Goal: Task Accomplishment & Management: Use online tool/utility

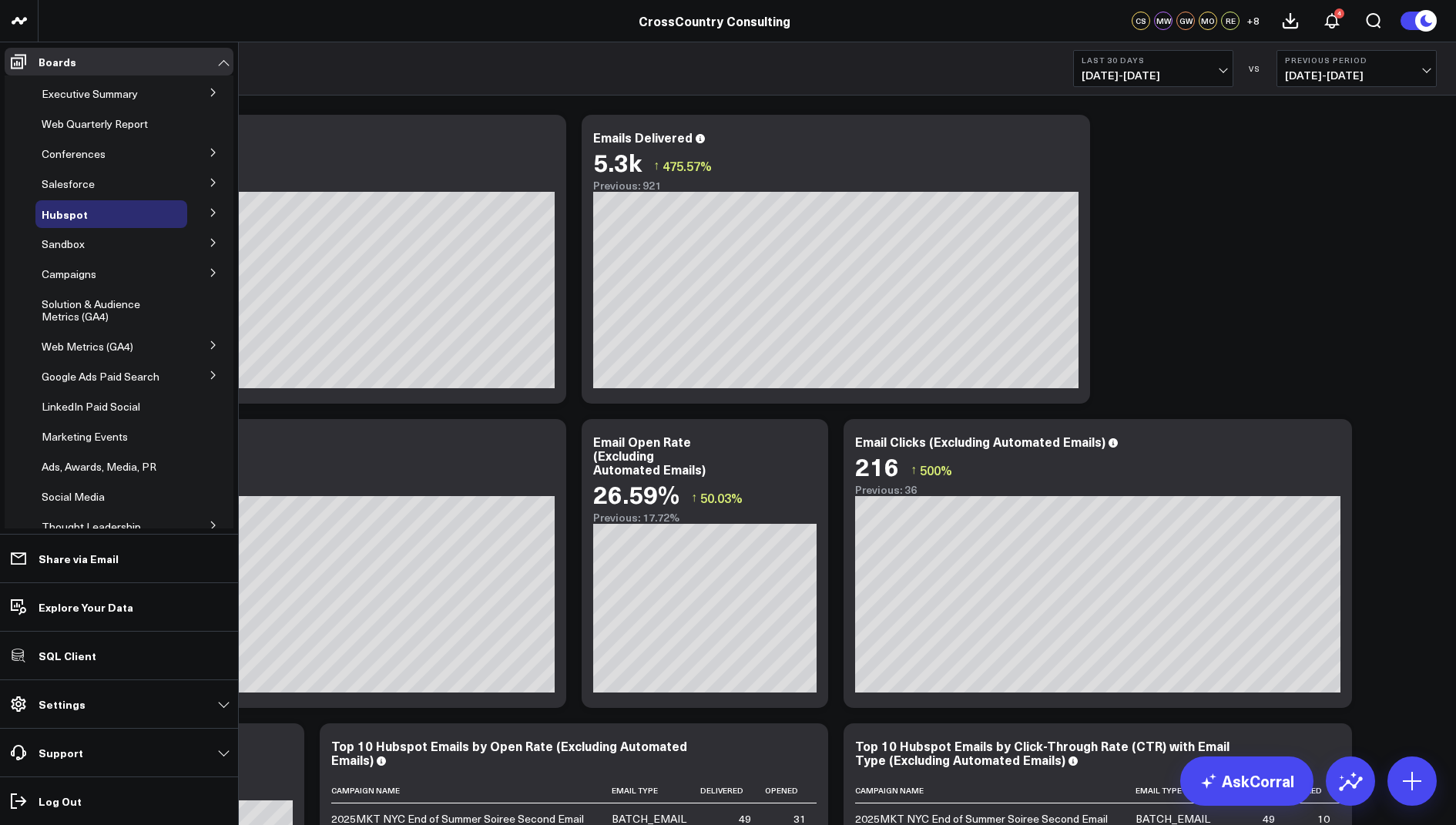
click at [209, 183] on icon at bounding box center [213, 183] width 9 height 9
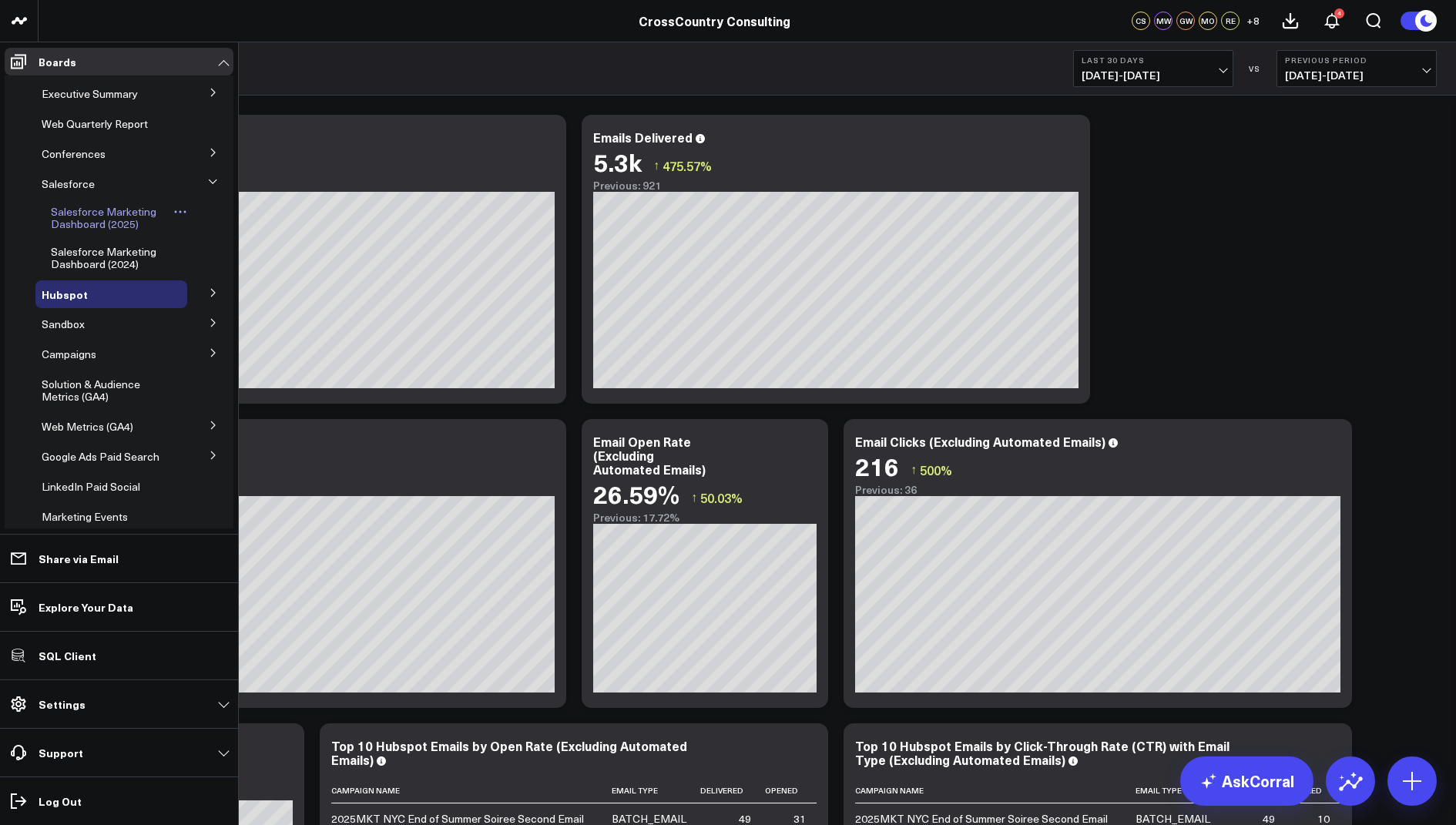
click at [111, 213] on span "Salesforce Marketing Dashboard (2025)" at bounding box center [104, 218] width 106 height 27
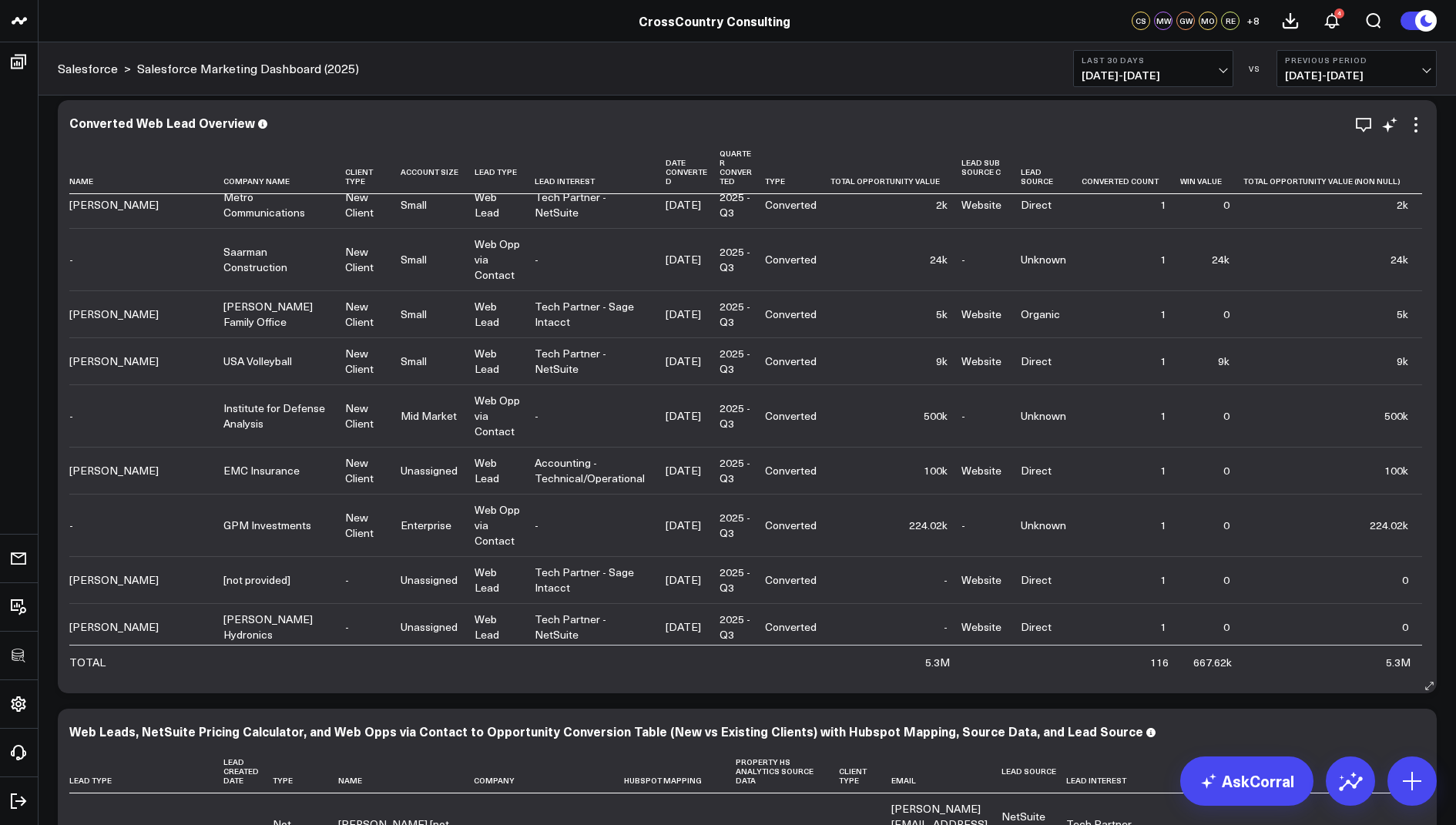
scroll to position [1654, 0]
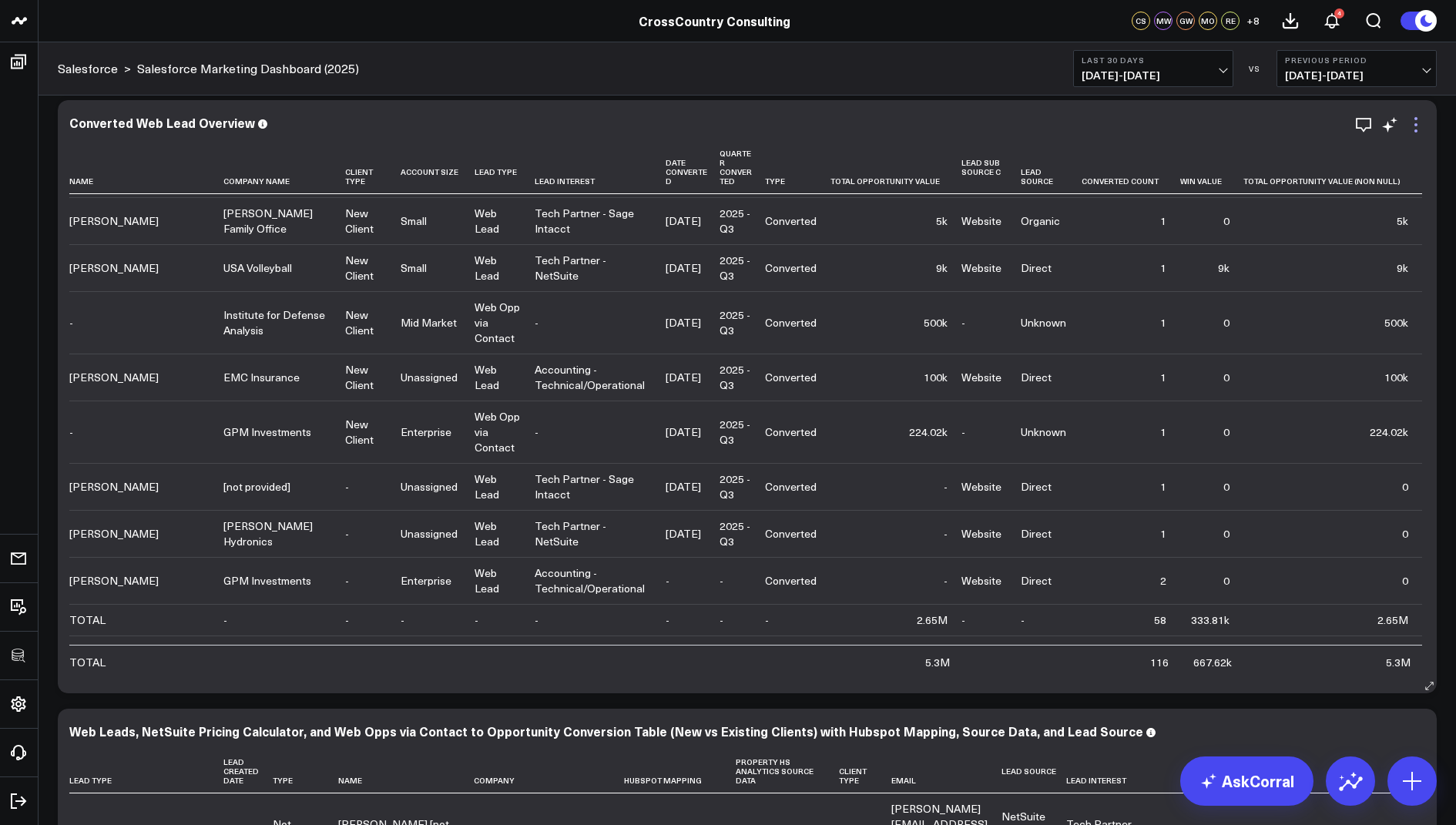
click at [1414, 122] on icon at bounding box center [1416, 125] width 18 height 18
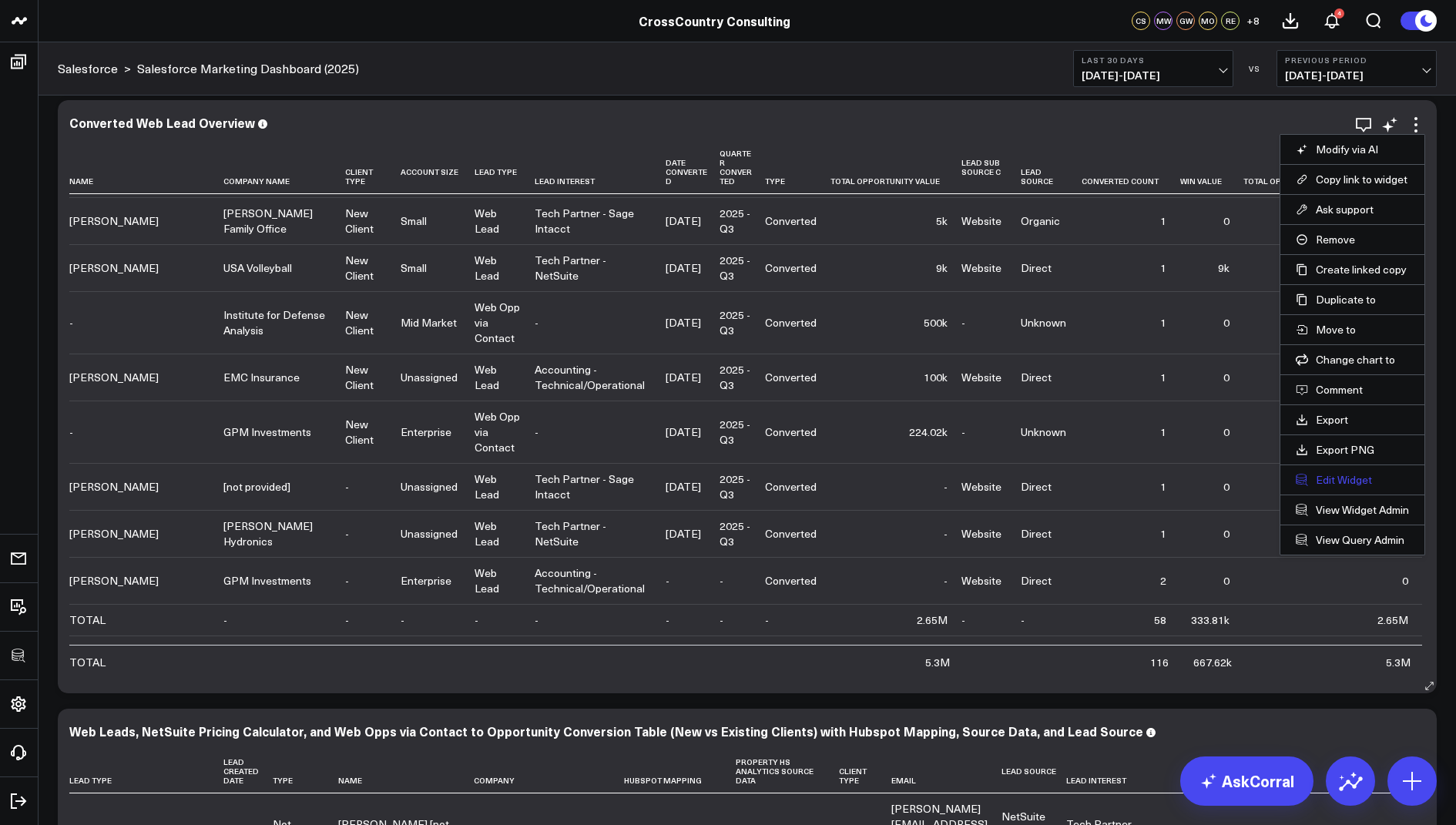
click at [1338, 474] on button "Edit Widget" at bounding box center [1352, 479] width 113 height 14
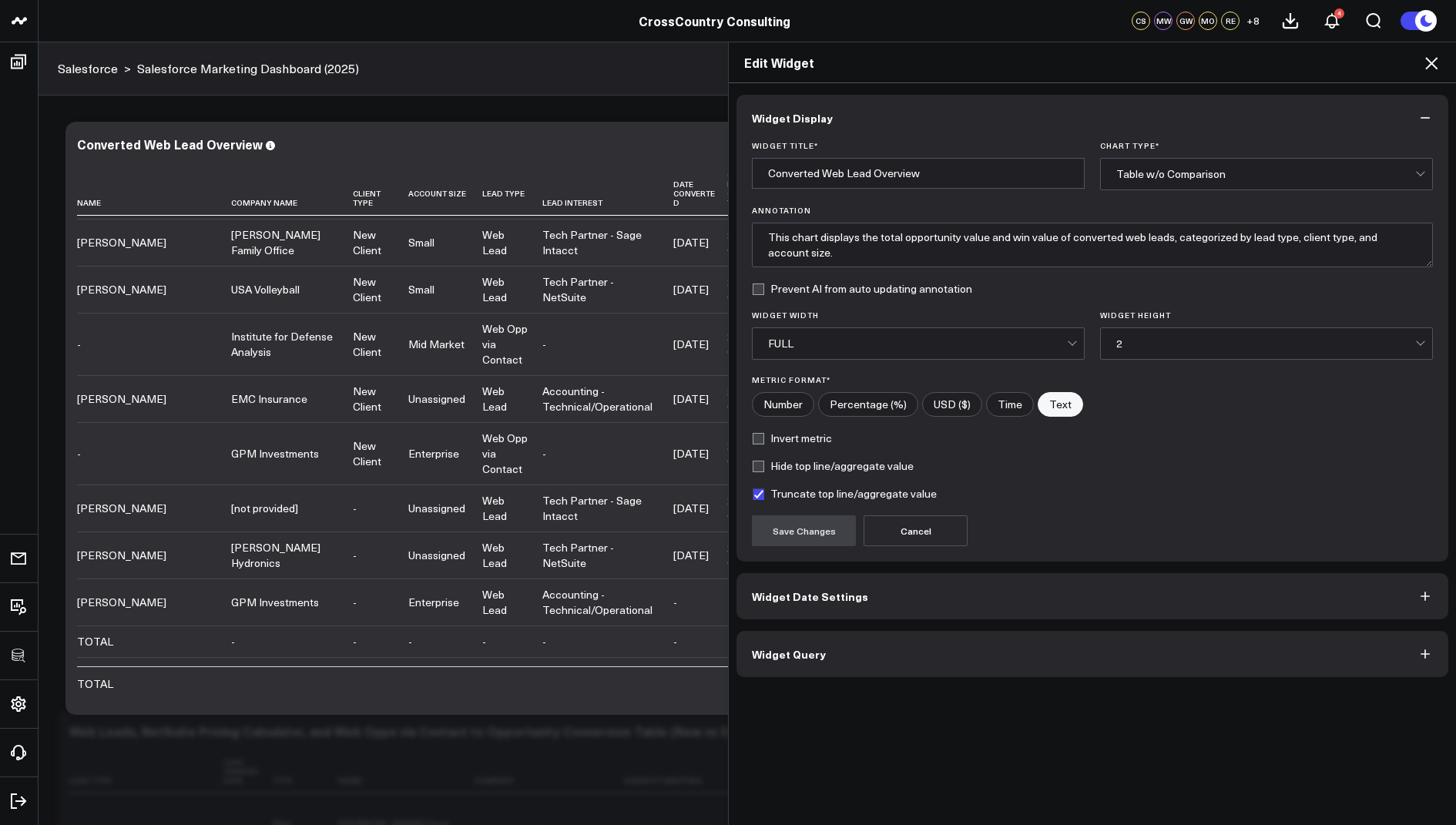
click at [802, 662] on button "Widget Query" at bounding box center [1092, 654] width 712 height 47
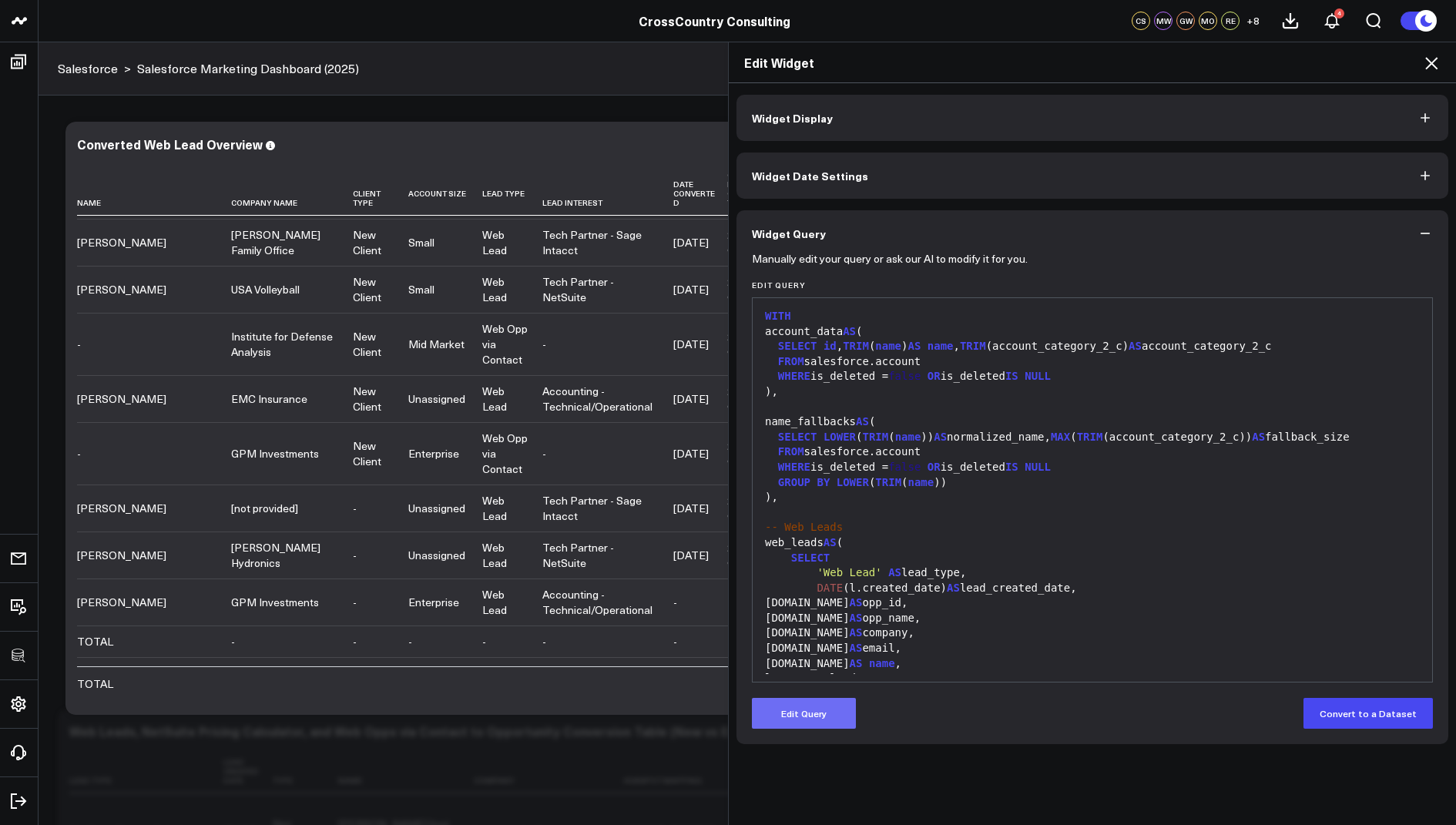
click at [797, 709] on button "Edit Query" at bounding box center [804, 714] width 104 height 31
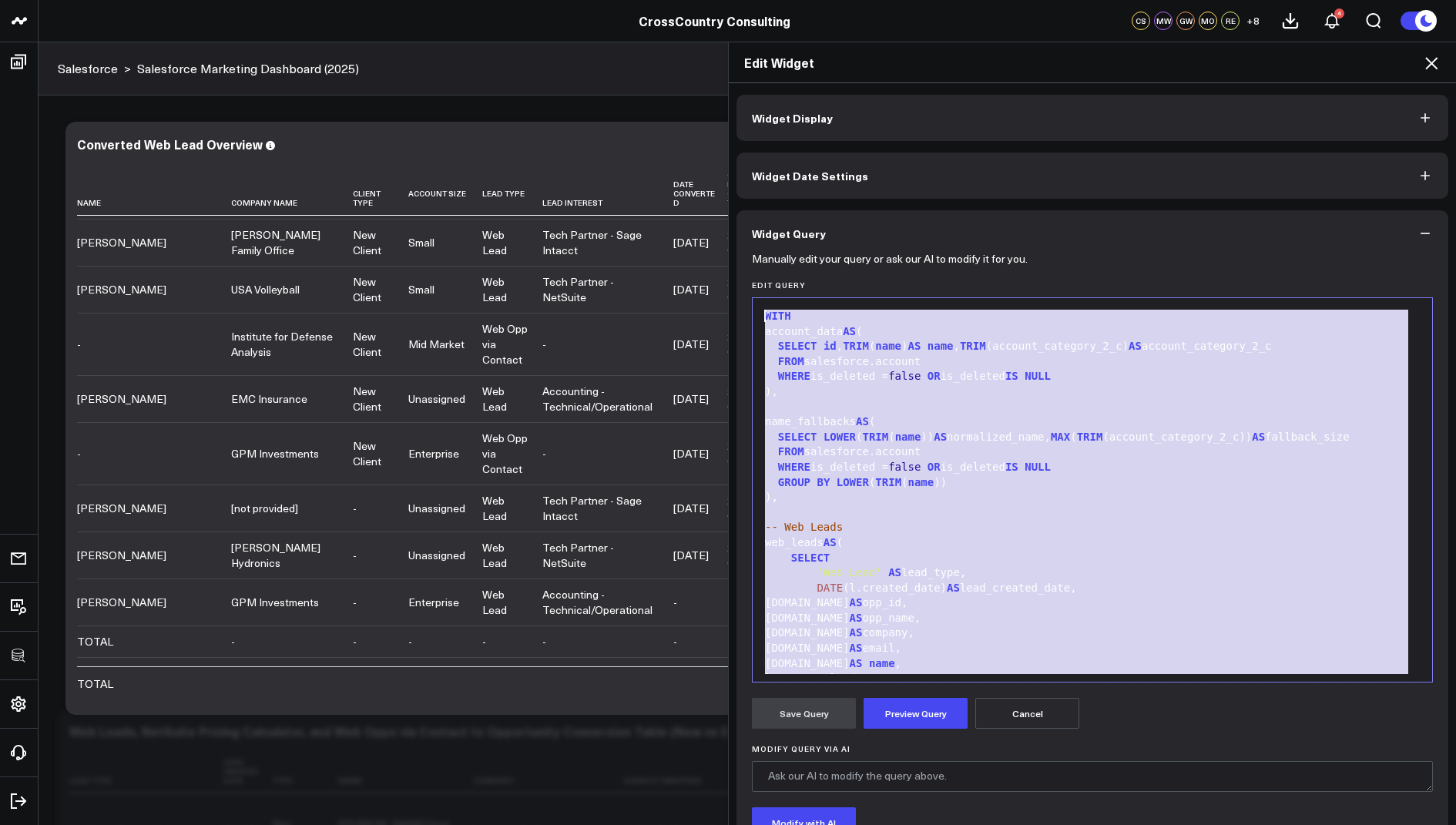
drag, startPoint x: 1028, startPoint y: 653, endPoint x: 1055, endPoint y: 89, distance: 564.6
click at [1055, 89] on div "Widget Display Widget Date Settings Widget Query Manually edit your query or as…" at bounding box center [1092, 454] width 727 height 743
copy div "SUM (o.amount) AS opp_amount, l.lead_sub_source_c, l.lead_interest_c, o.account…"
click at [1431, 64] on icon at bounding box center [1431, 63] width 13 height 13
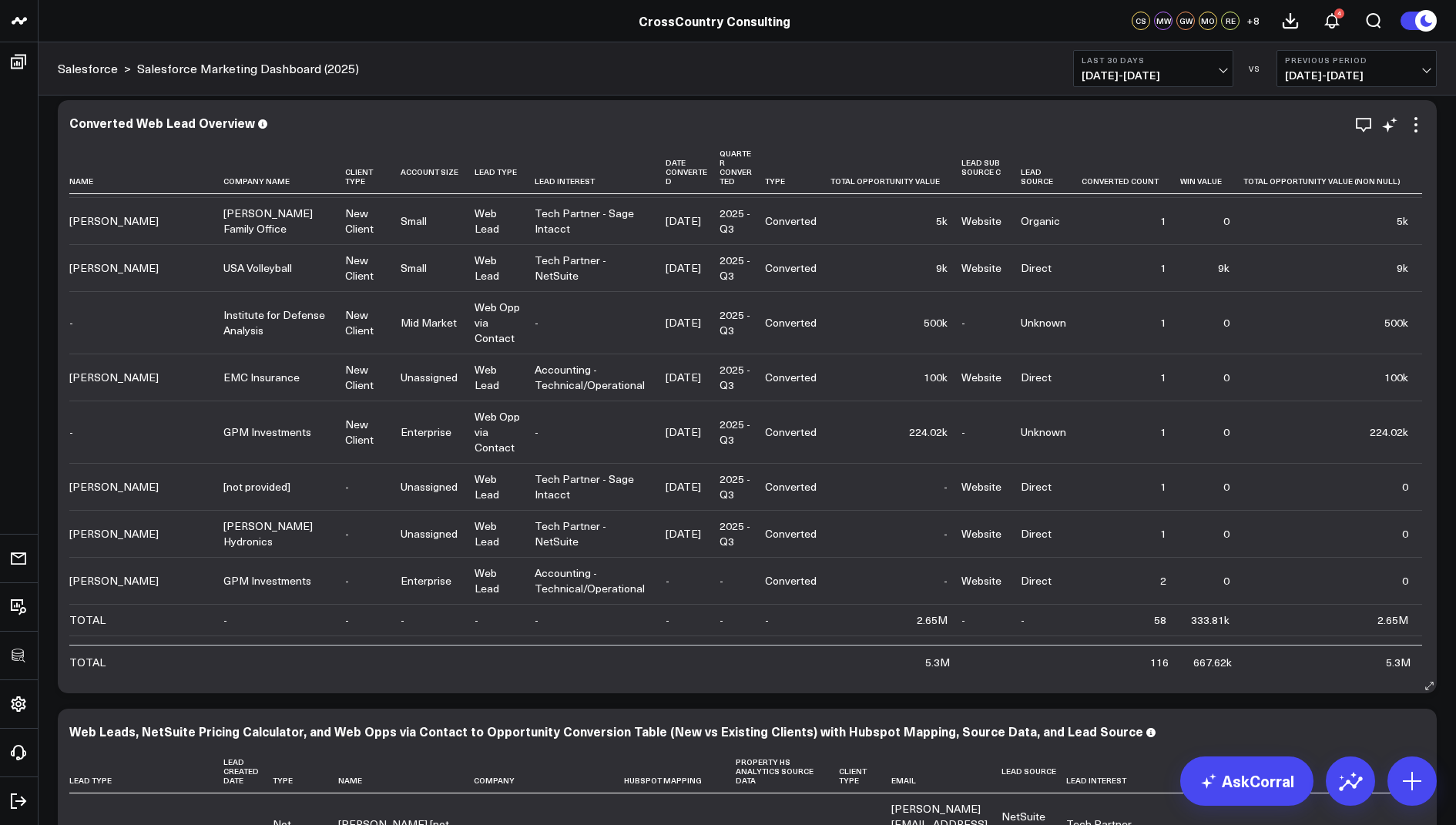
scroll to position [1588, 0]
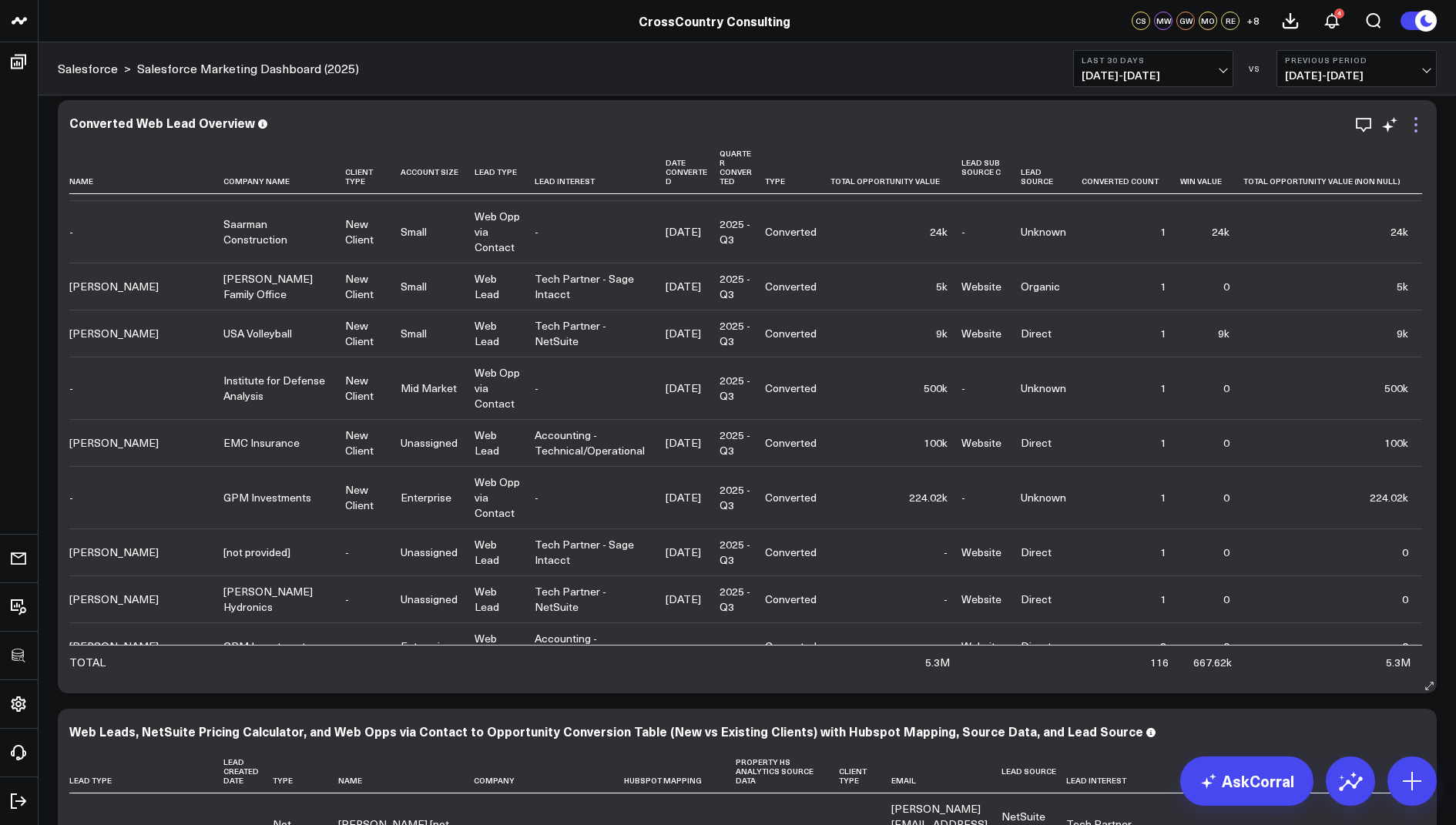
click at [1413, 121] on icon at bounding box center [1416, 125] width 18 height 18
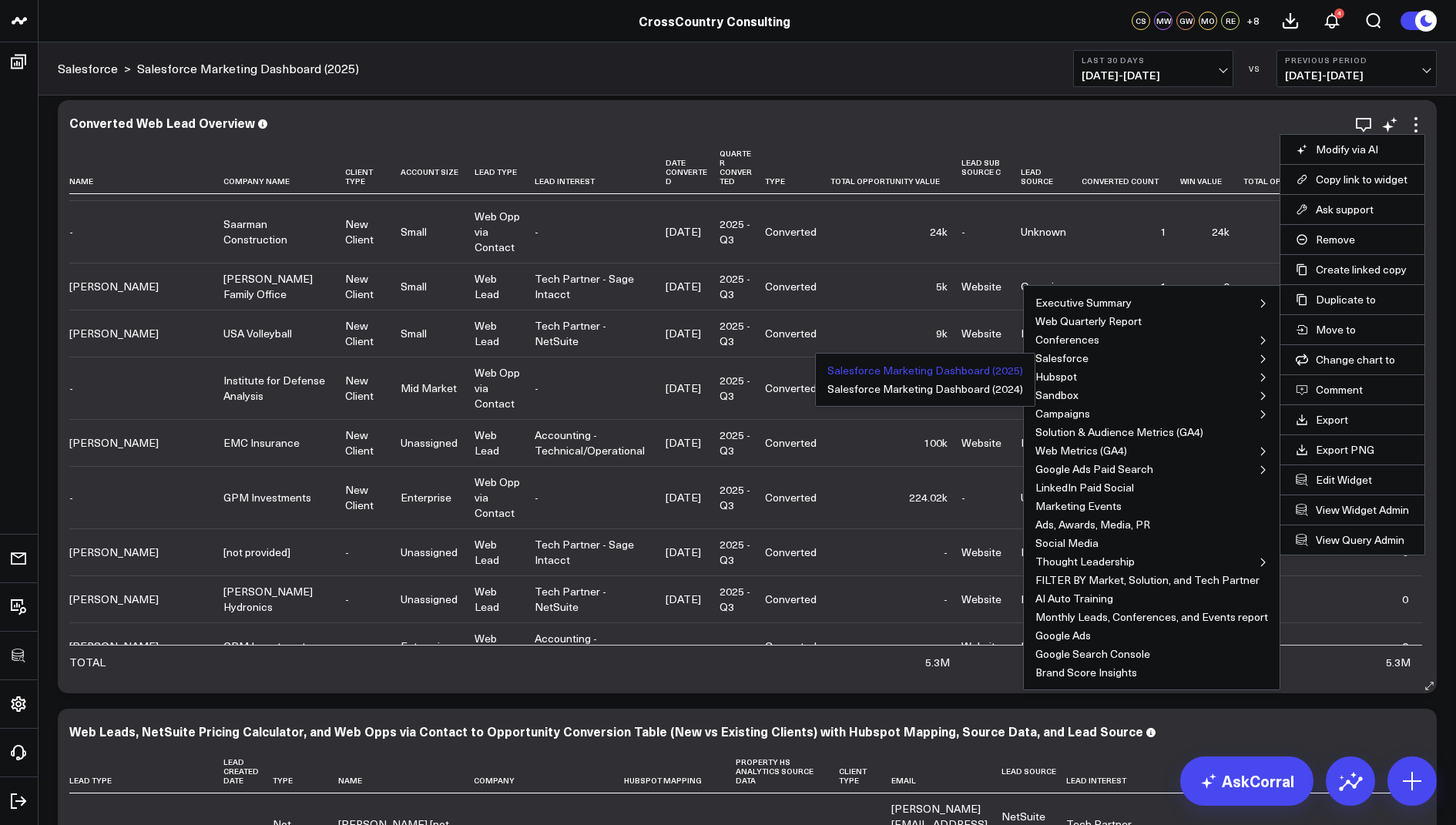
click at [996, 367] on button "Salesforce Marketing Dashboard (2025)" at bounding box center [925, 371] width 195 height 11
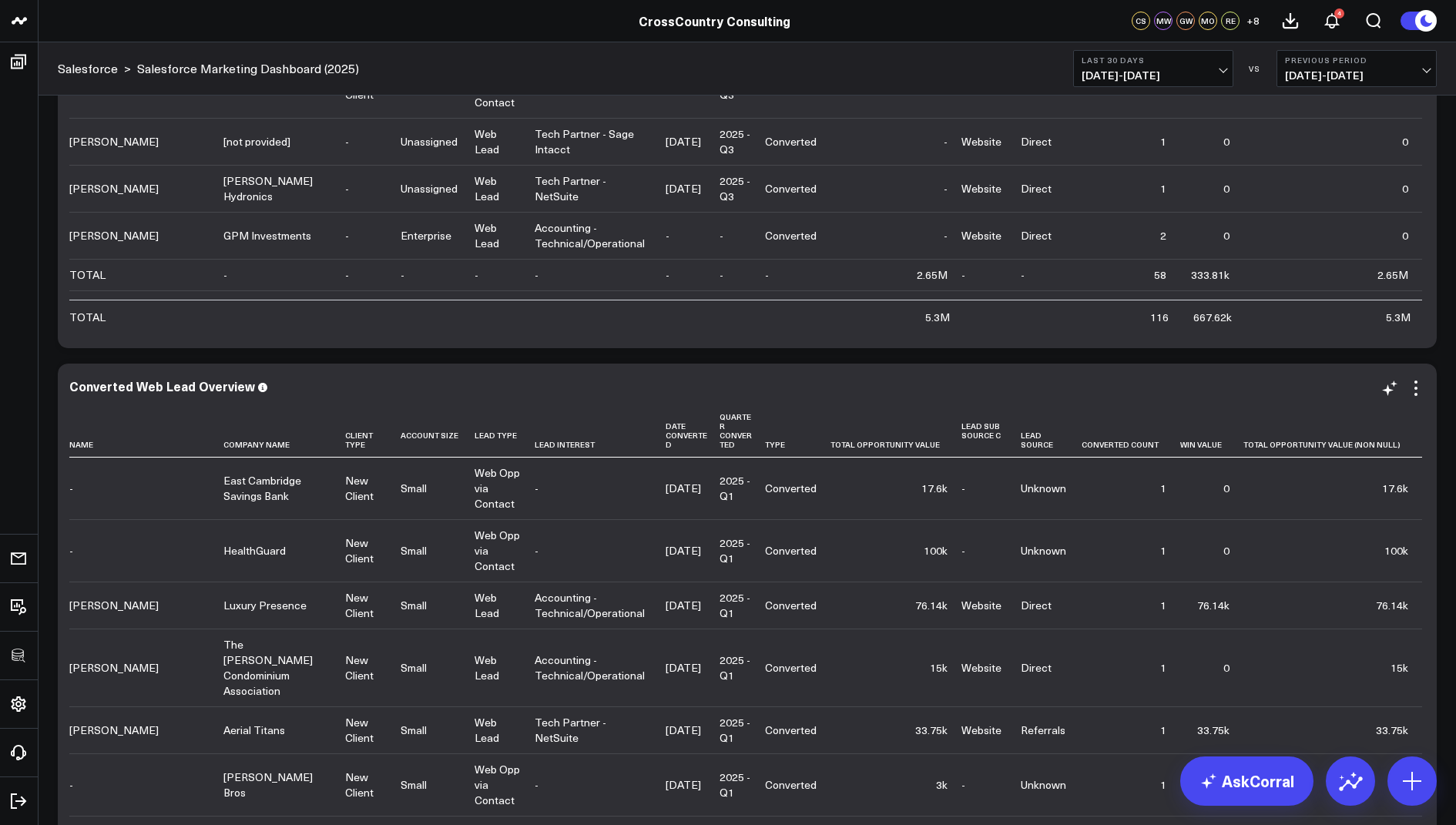
scroll to position [5200, 0]
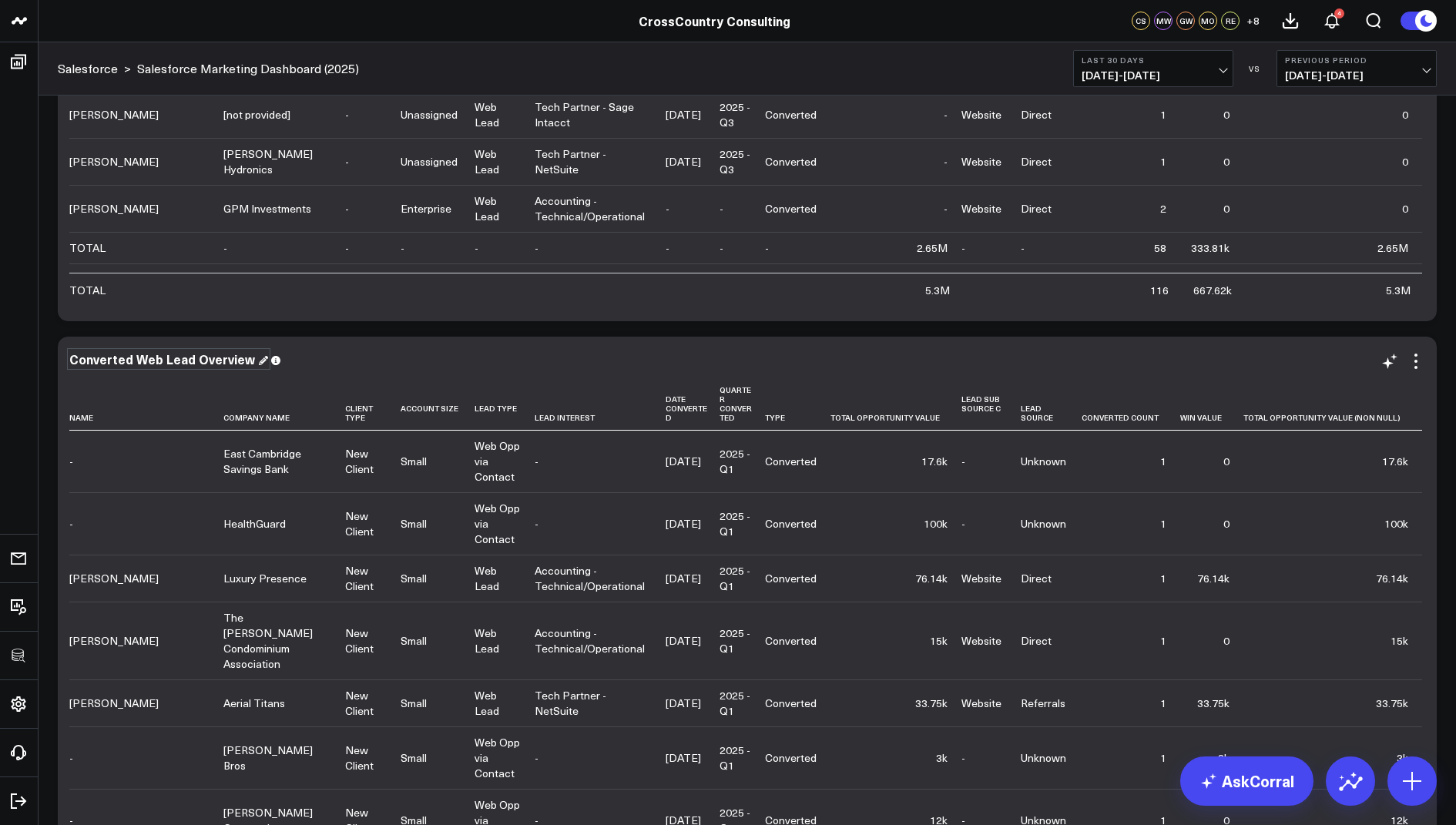
click at [224, 357] on div "Converted Web Lead Overview" at bounding box center [169, 359] width 199 height 17
drag, startPoint x: 243, startPoint y: 354, endPoint x: 235, endPoint y: 365, distance: 13.6
click at [235, 365] on div "Converted Web Lead Overview" at bounding box center [169, 359] width 199 height 17
click at [242, 360] on div "Converted Web Lead Overview" at bounding box center [169, 359] width 199 height 17
click at [1414, 363] on icon at bounding box center [1416, 361] width 18 height 18
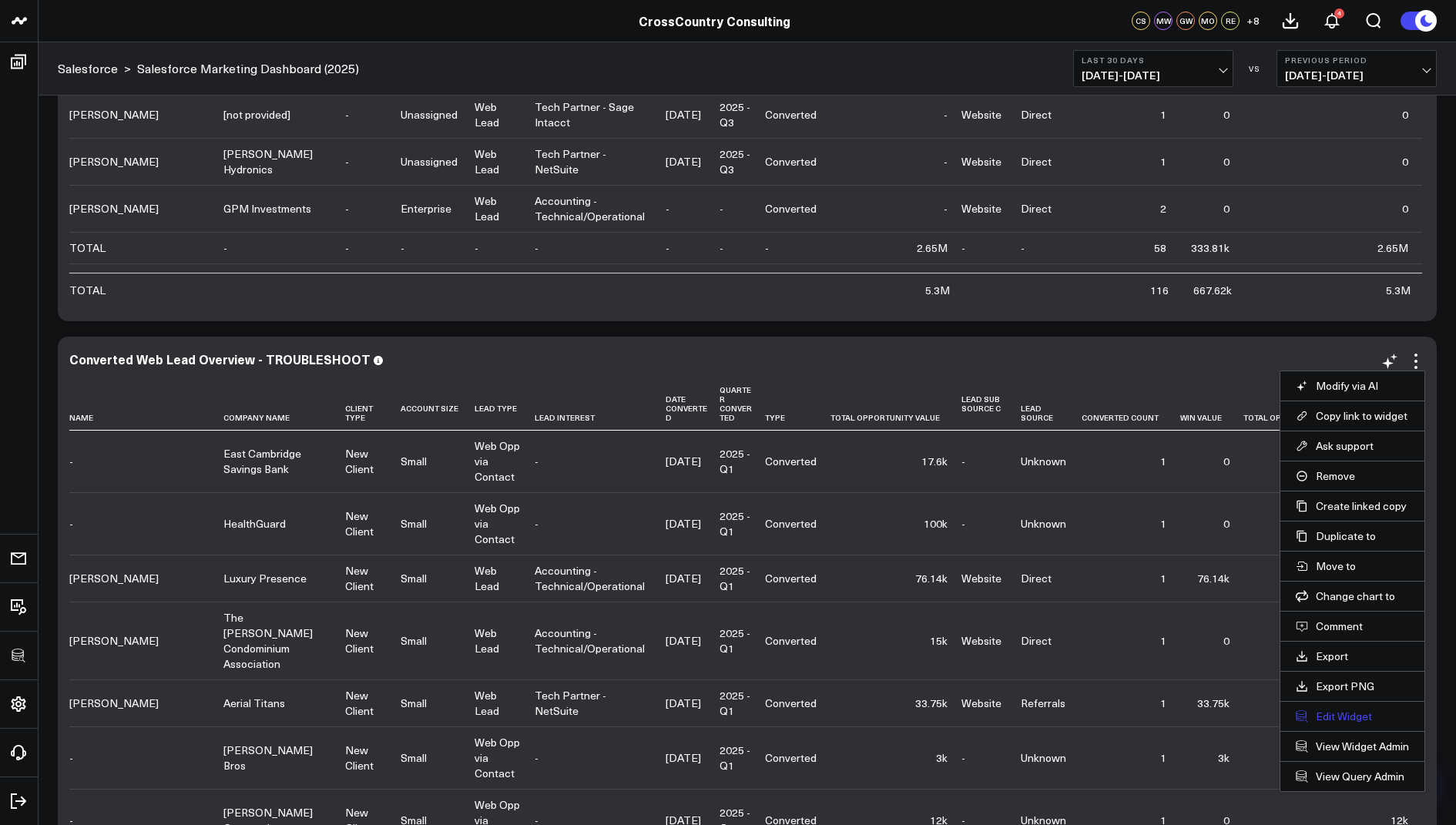
click at [1323, 710] on button "Edit Widget" at bounding box center [1352, 716] width 113 height 14
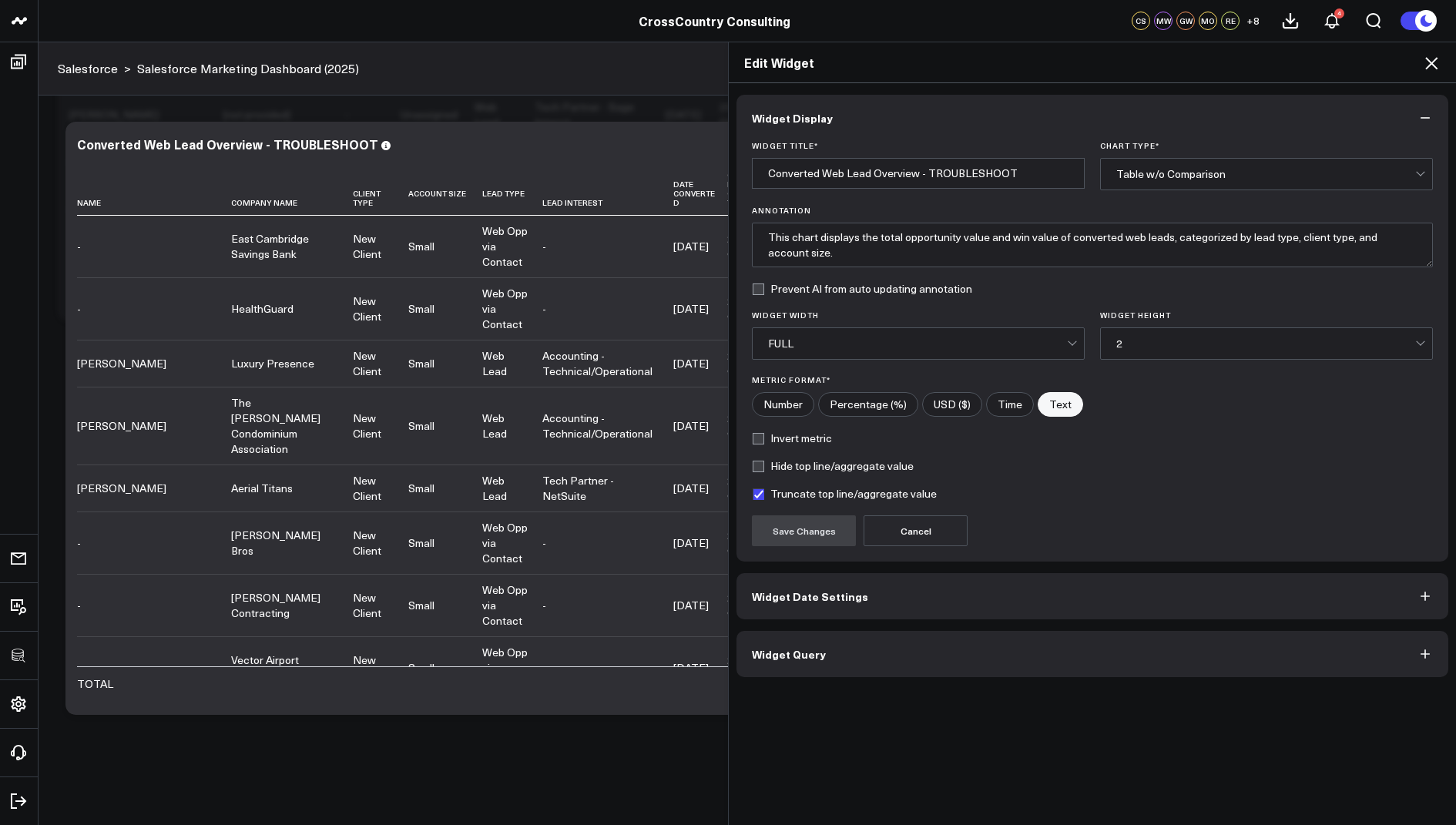
click at [774, 652] on span "Widget Query" at bounding box center [788, 654] width 74 height 13
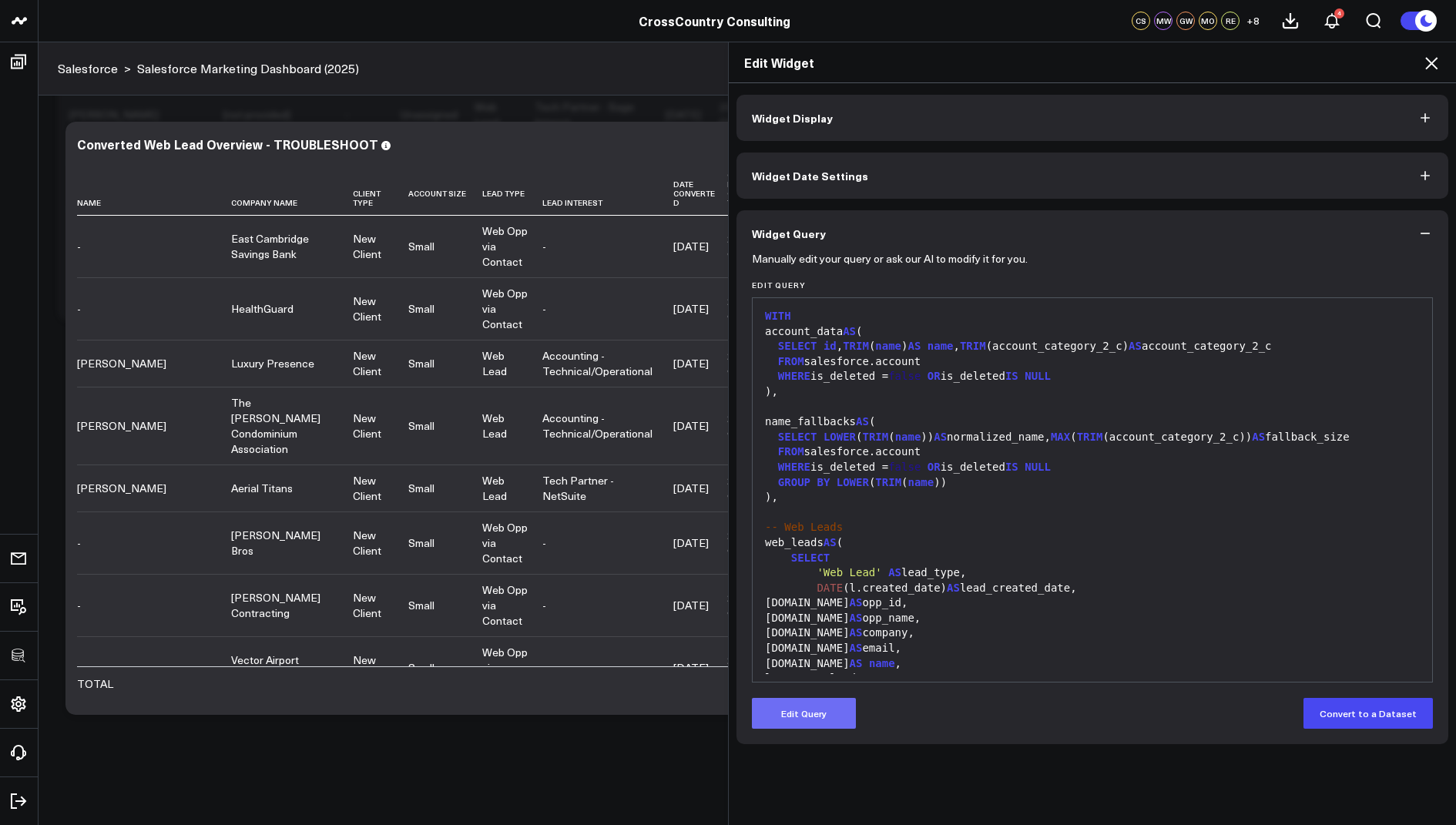
click at [791, 701] on button "Edit Query" at bounding box center [804, 714] width 104 height 31
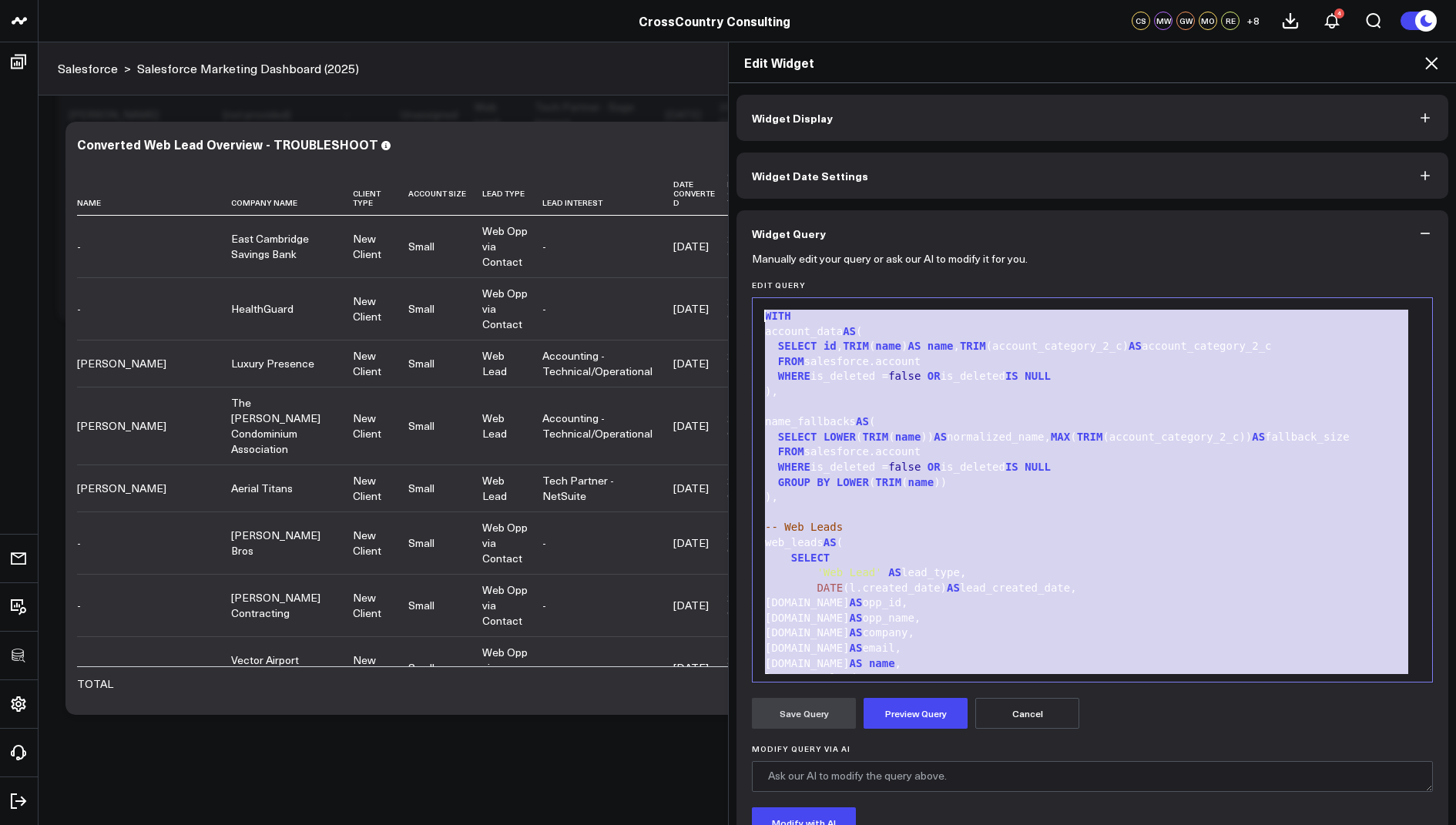
drag, startPoint x: 1027, startPoint y: 656, endPoint x: 1070, endPoint y: 171, distance: 486.9
click at [1070, 171] on div "Widget Display Widget Date Settings Widget Query Manually edit your query or as…" at bounding box center [1092, 515] width 712 height 841
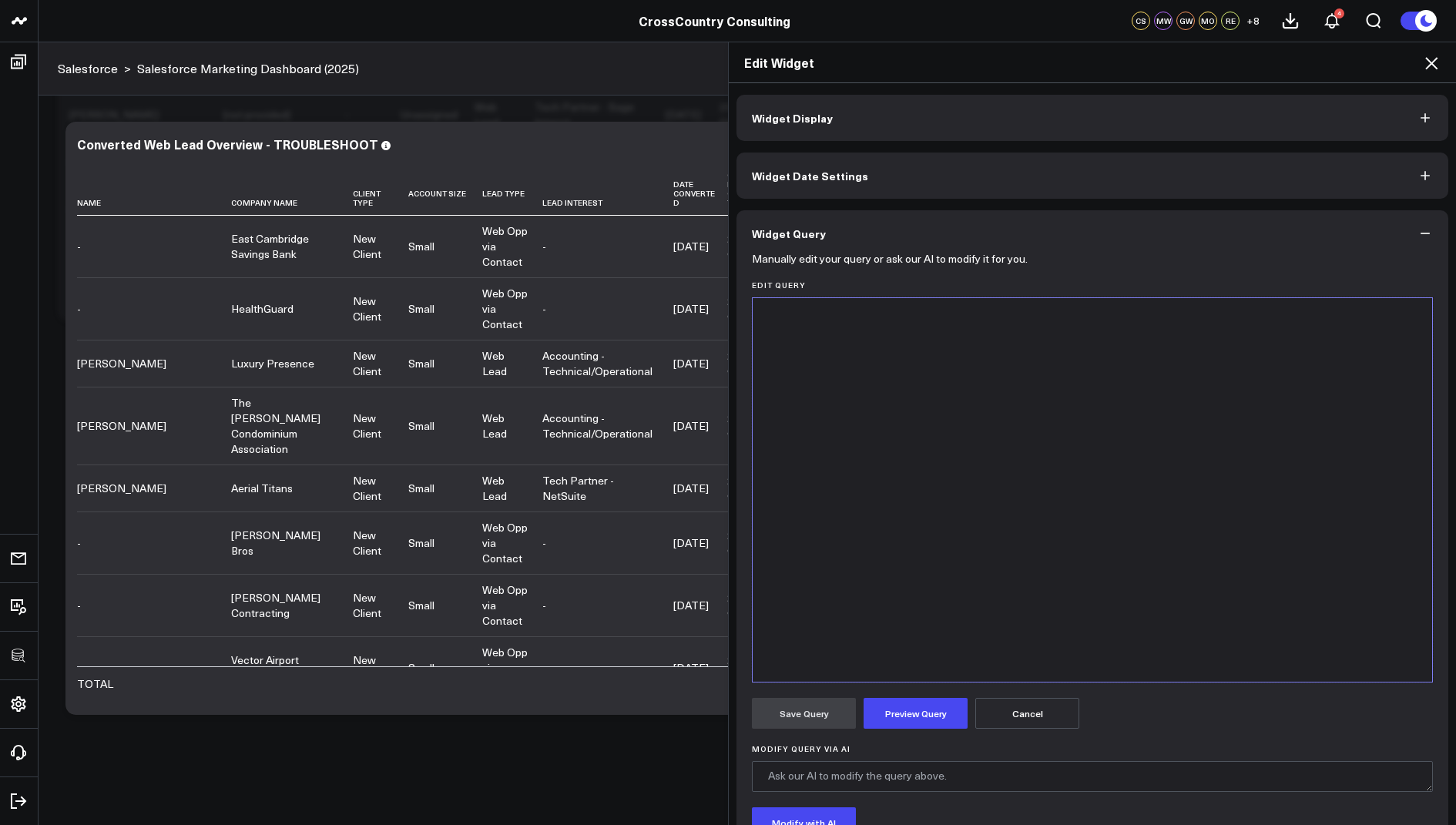
scroll to position [2702, 0]
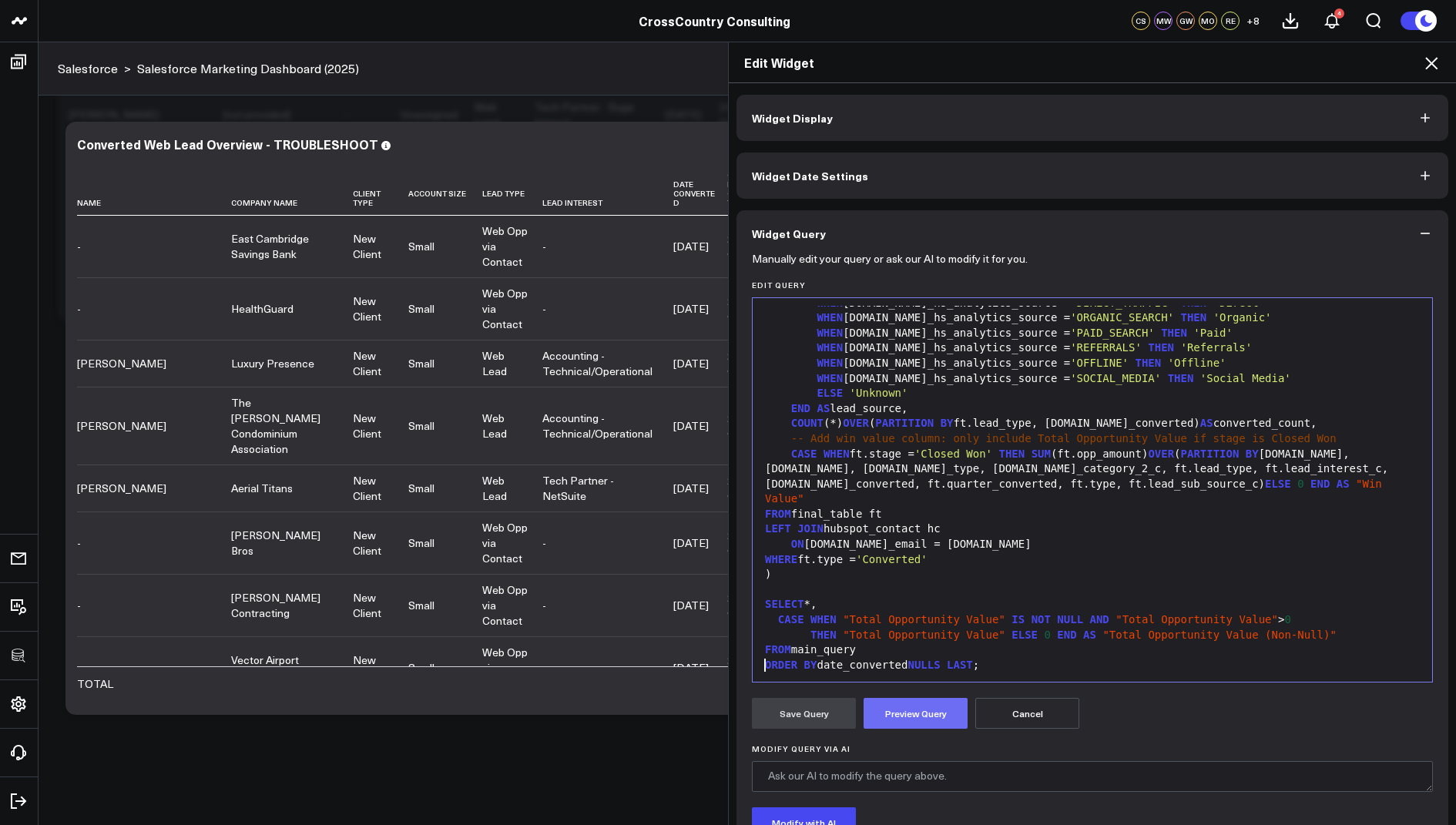
click at [926, 715] on button "Preview Query" at bounding box center [916, 714] width 104 height 31
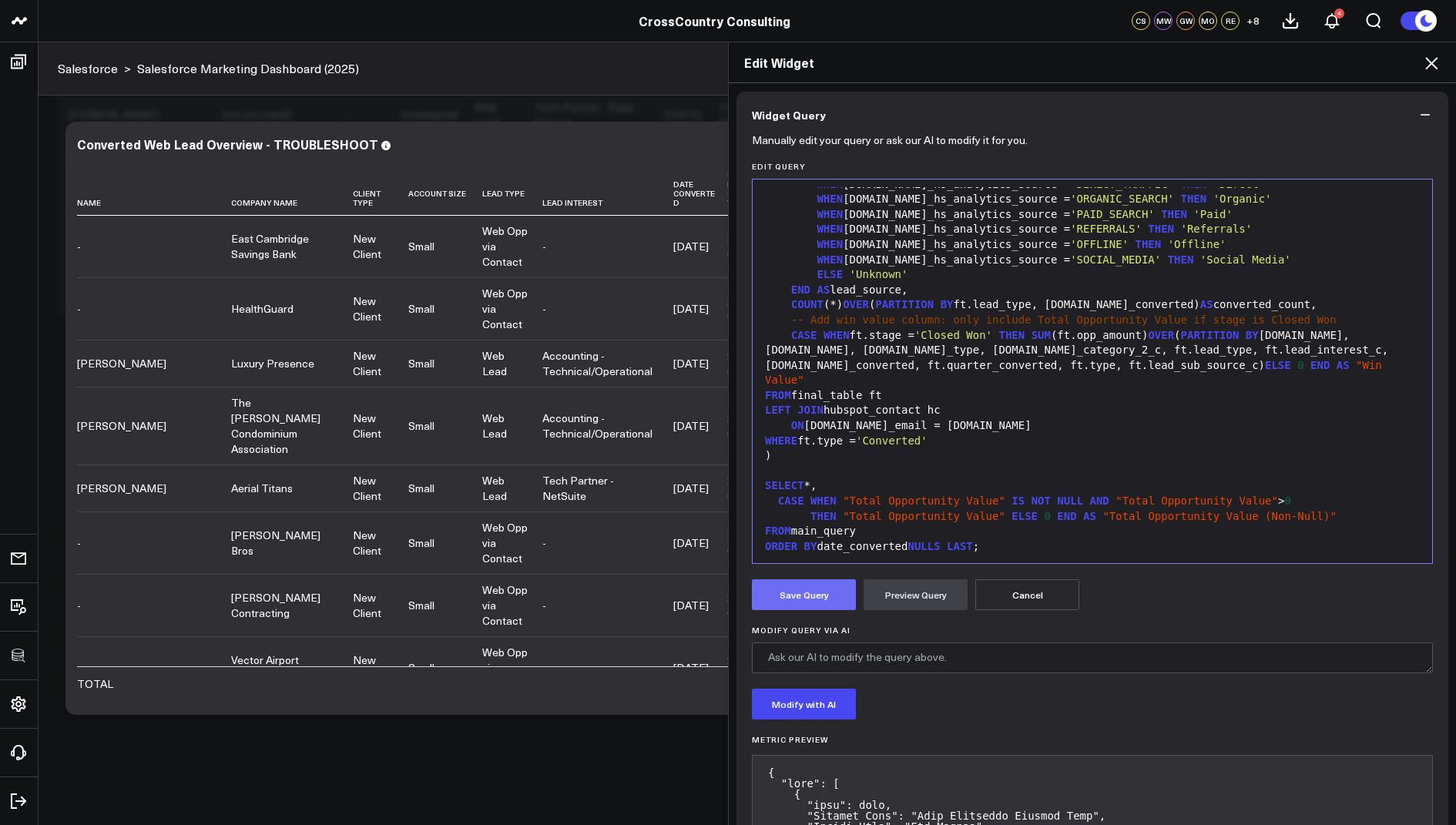
click at [790, 595] on button "Save Query" at bounding box center [804, 595] width 104 height 31
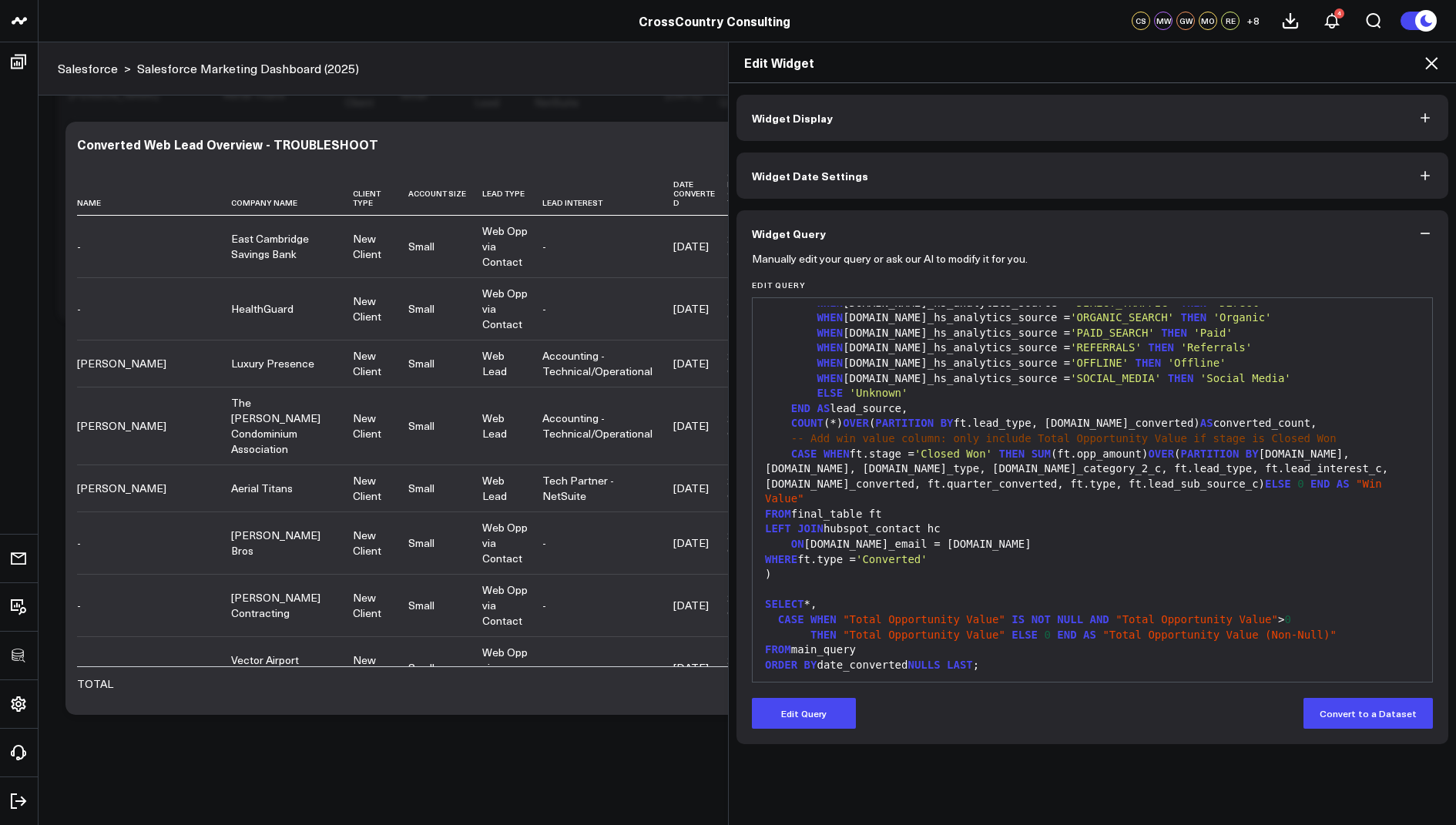
scroll to position [0, 0]
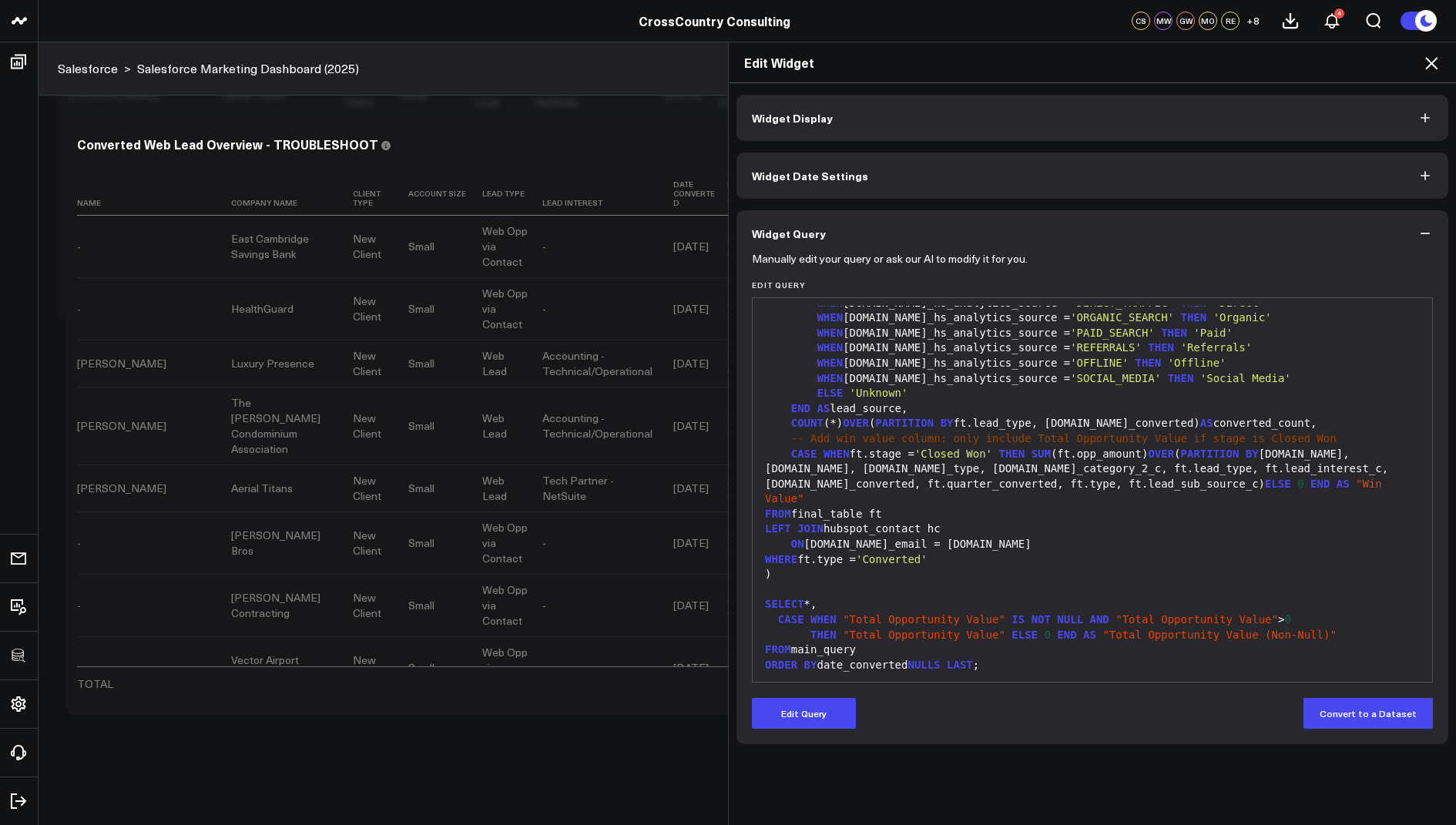
click at [1431, 64] on icon at bounding box center [1431, 63] width 13 height 13
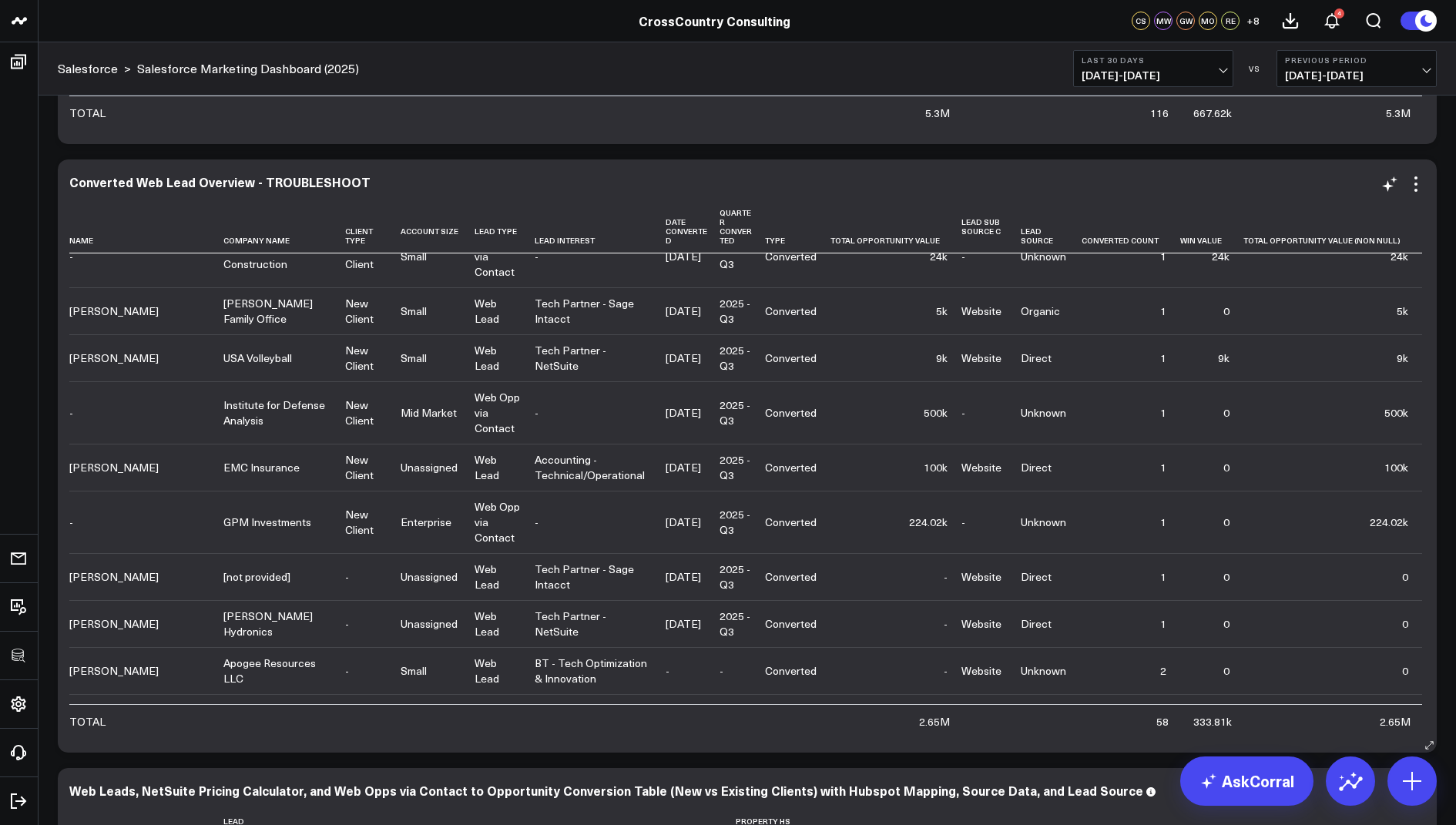
scroll to position [5398, 0]
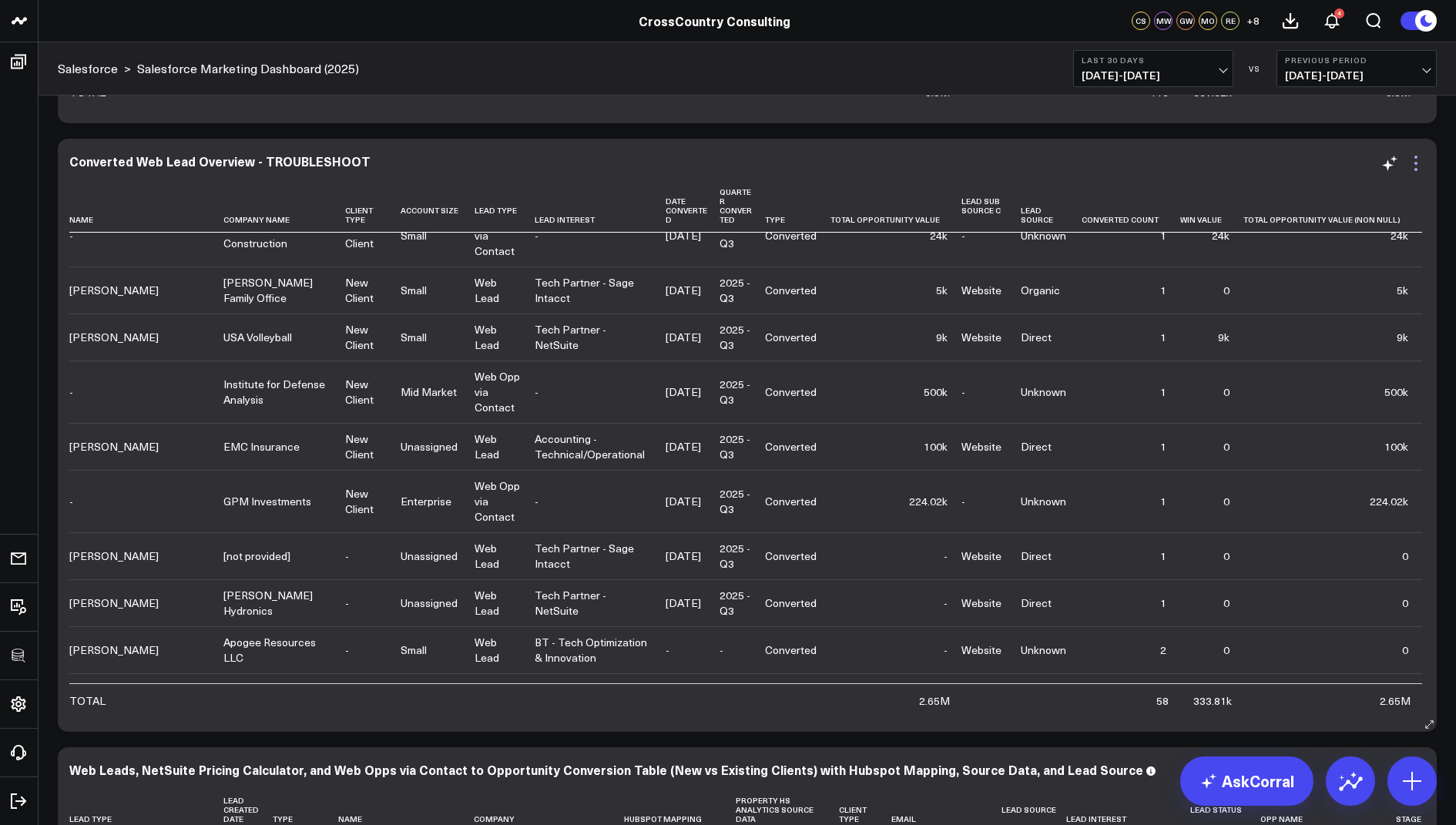
click at [1414, 161] on icon at bounding box center [1416, 163] width 18 height 18
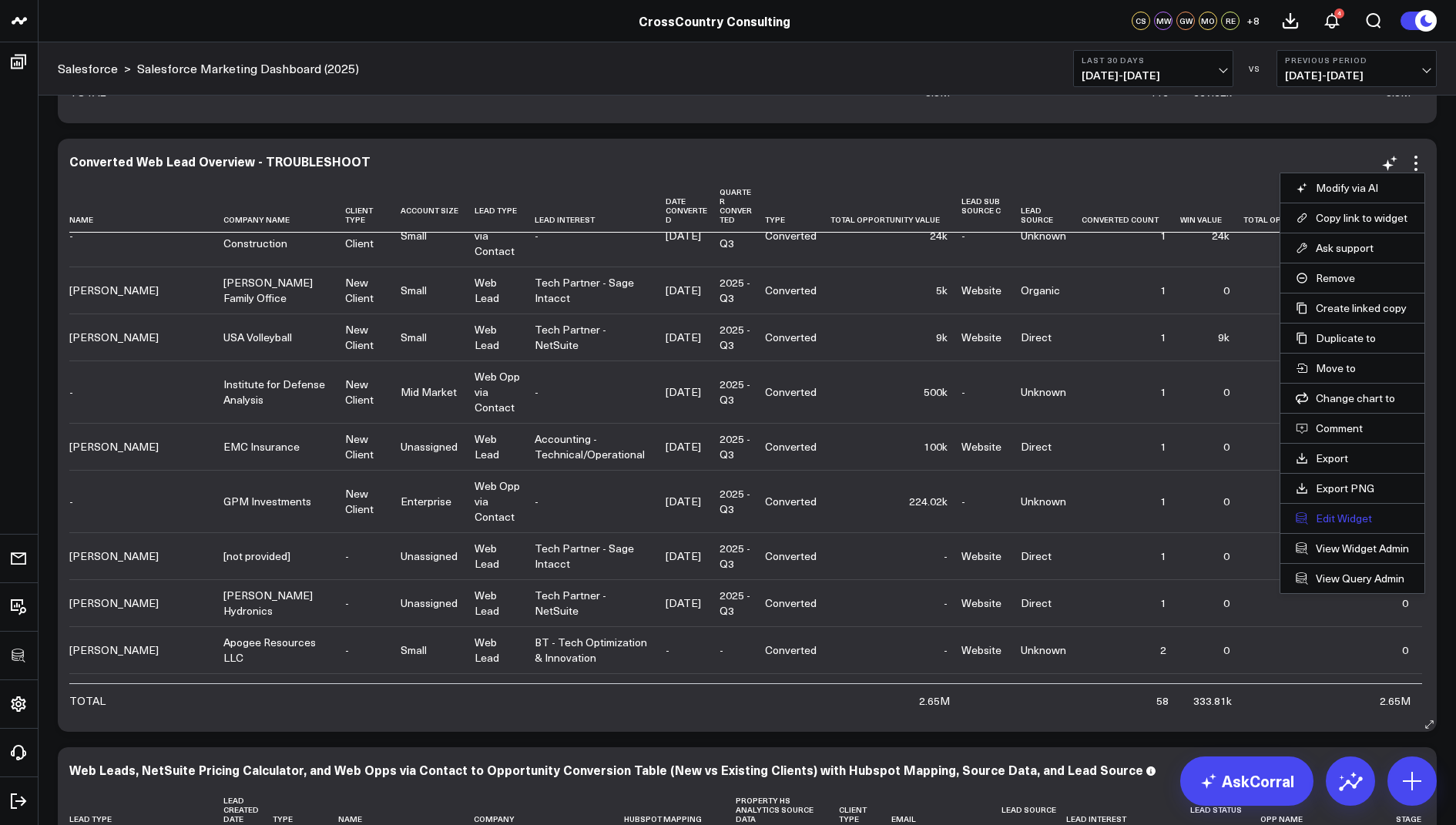
click at [1325, 512] on button "Edit Widget" at bounding box center [1352, 518] width 113 height 14
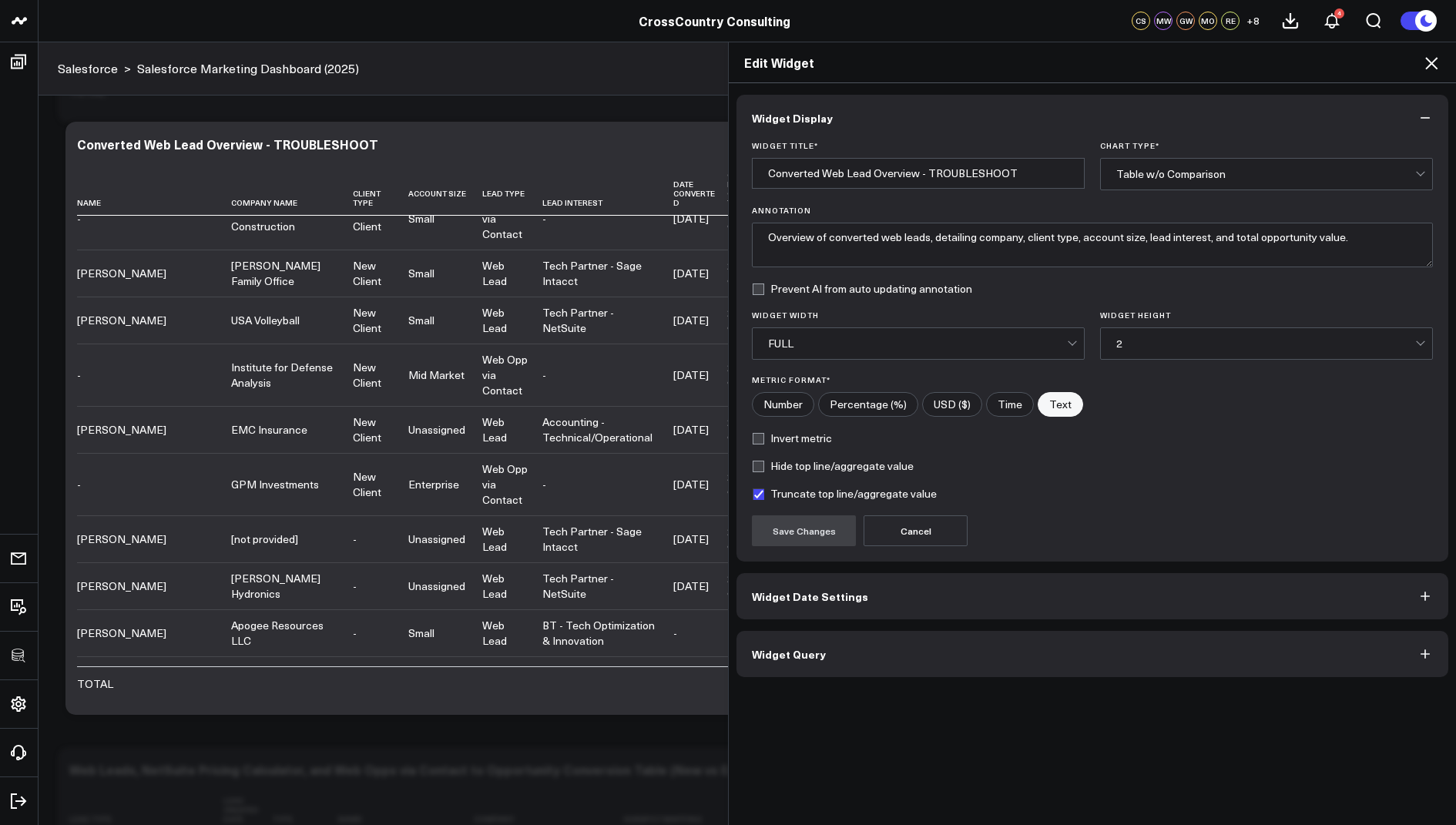
click at [835, 658] on button "Widget Query" at bounding box center [1092, 654] width 712 height 47
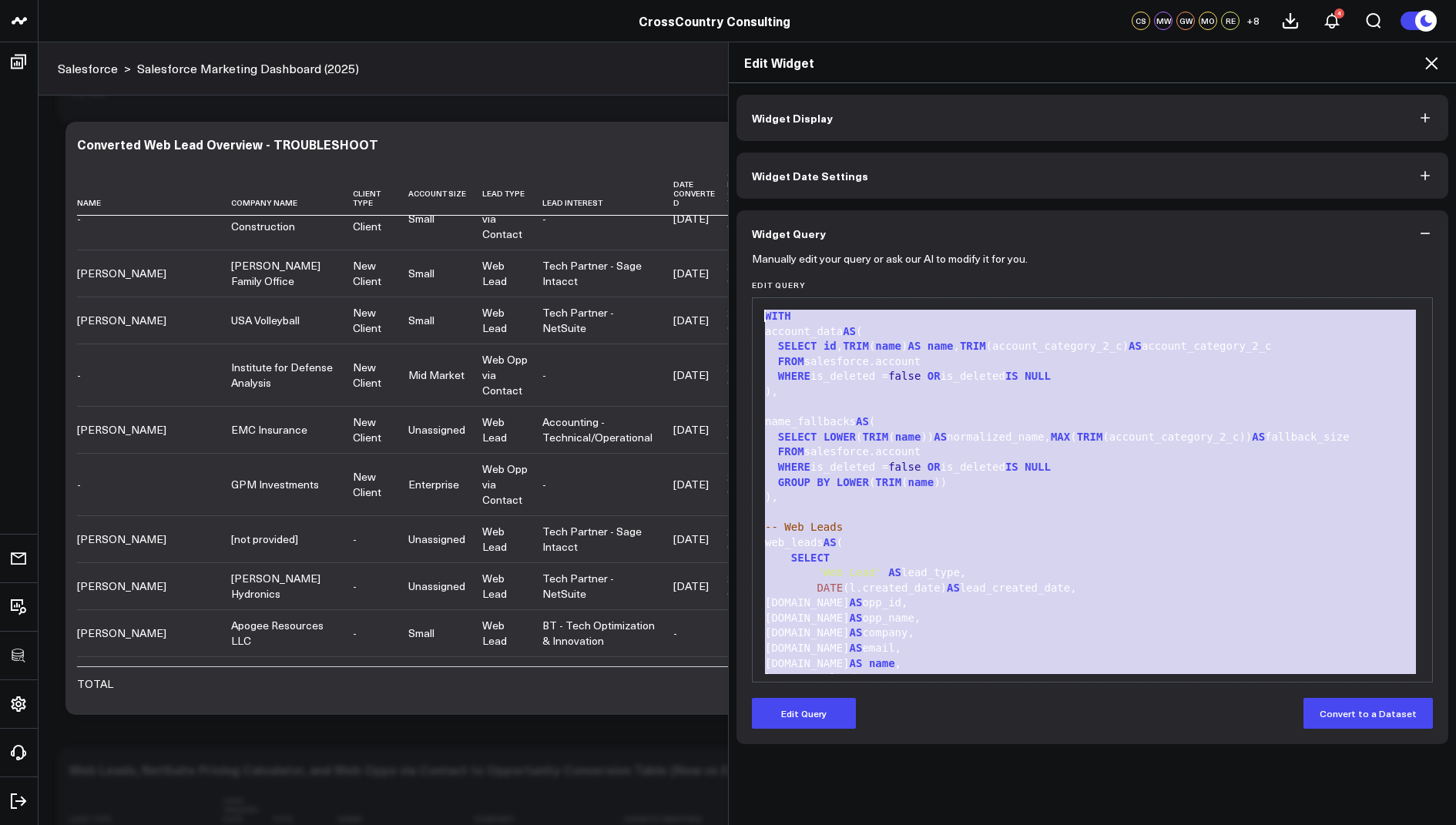
drag, startPoint x: 1009, startPoint y: 647, endPoint x: 992, endPoint y: 126, distance: 521.3
click at [992, 126] on div "Widget Display Widget Date Settings Widget Query Manually edit your query or as…" at bounding box center [1092, 420] width 712 height 650
copy div "WITH account_data AS ( SELECT id , TRIM ( name ) AS name , TRIM (account_catego…"
click at [1433, 64] on icon at bounding box center [1431, 63] width 13 height 13
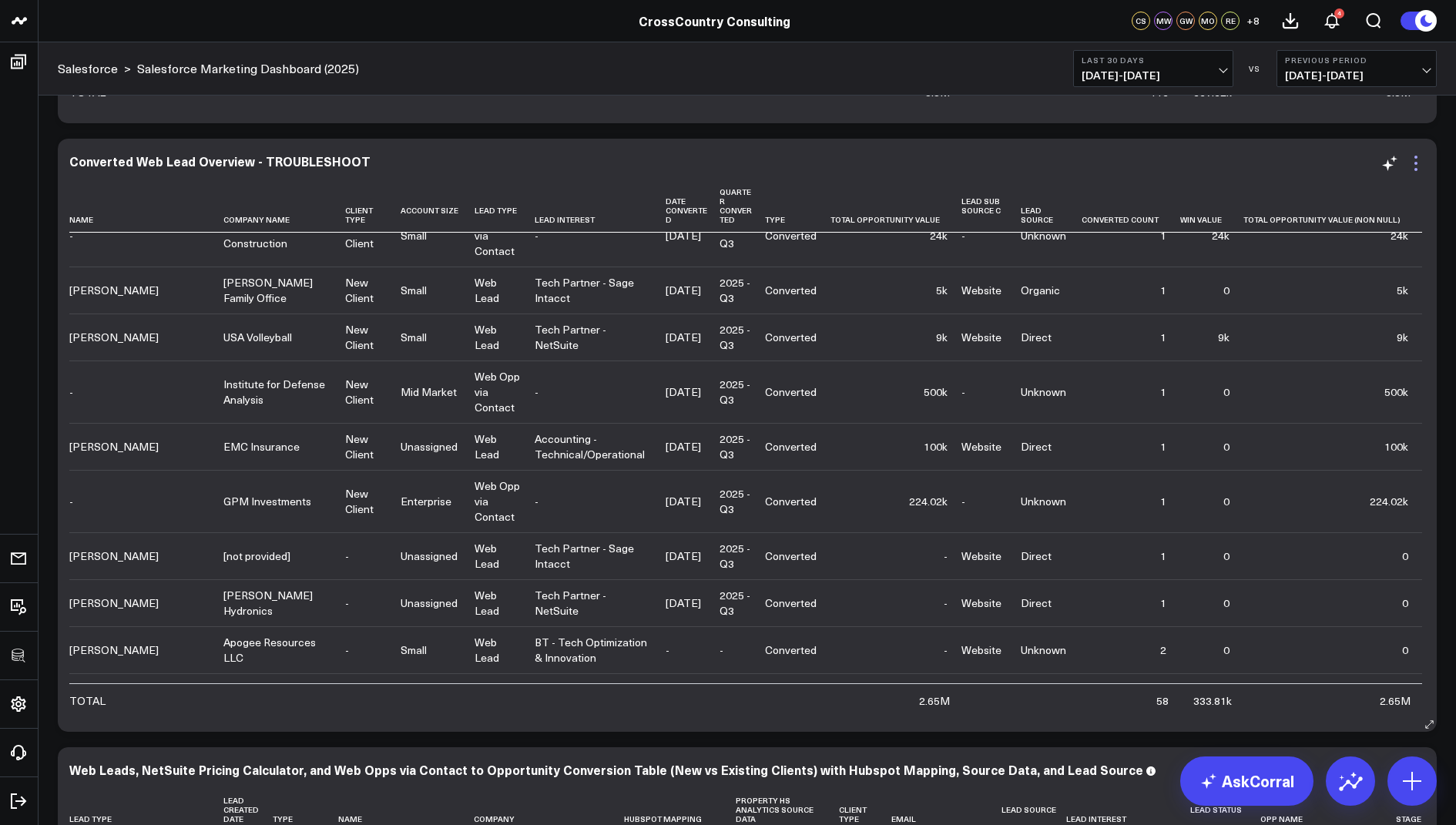
click at [1419, 161] on icon at bounding box center [1416, 163] width 18 height 18
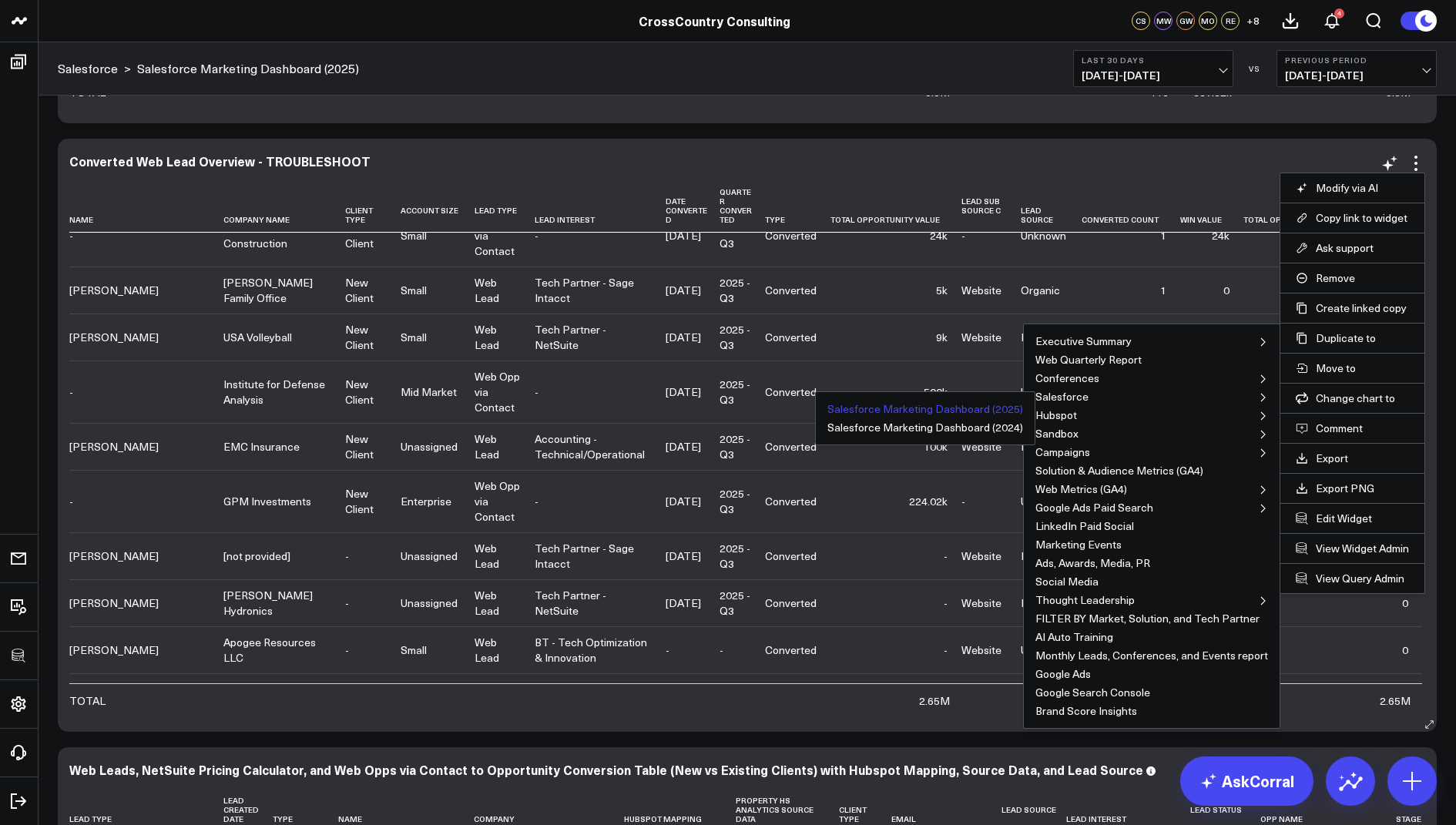
click at [995, 403] on button "Salesforce Marketing Dashboard (2025)" at bounding box center [925, 409] width 195 height 11
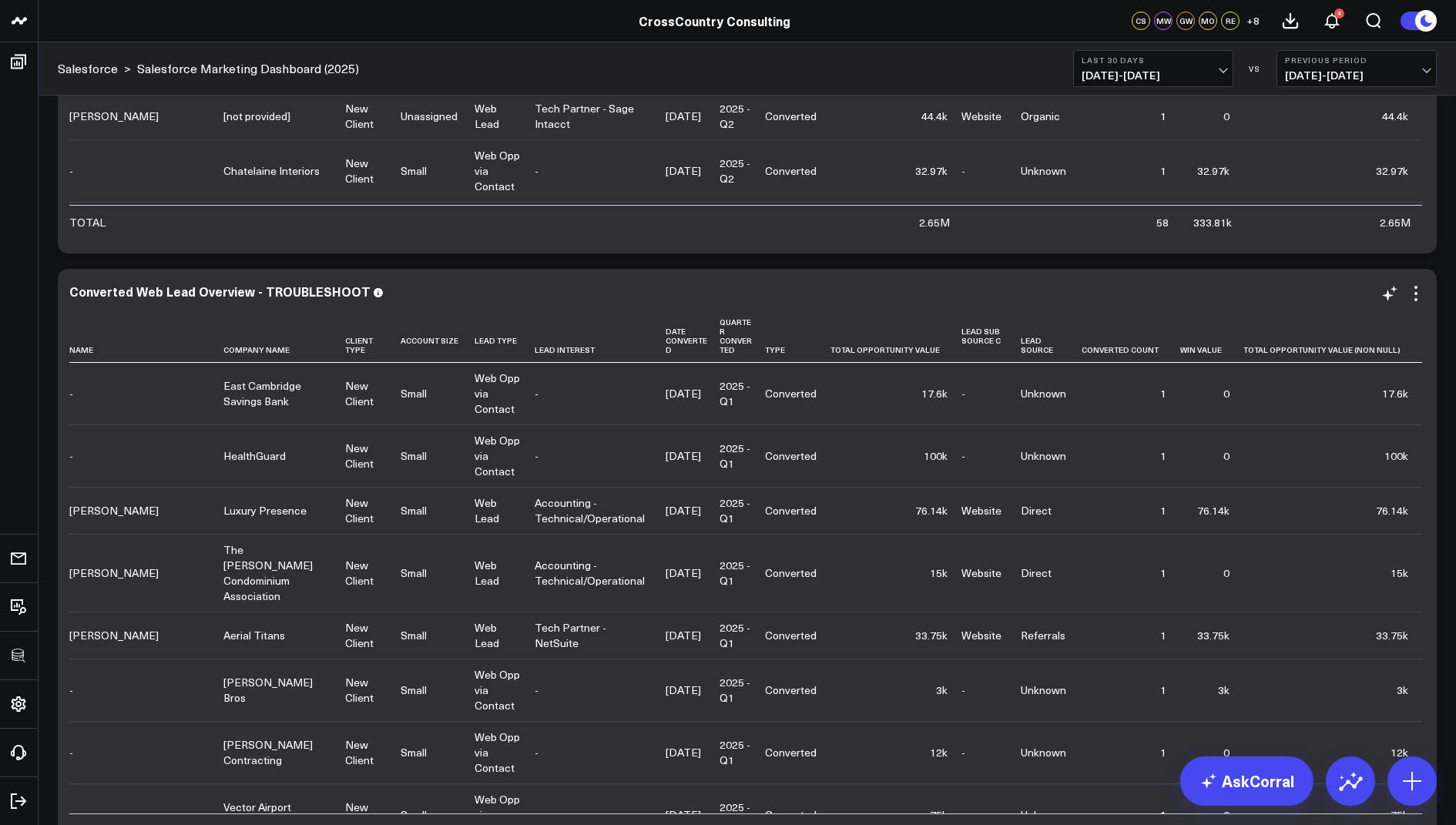
scroll to position [5939, 0]
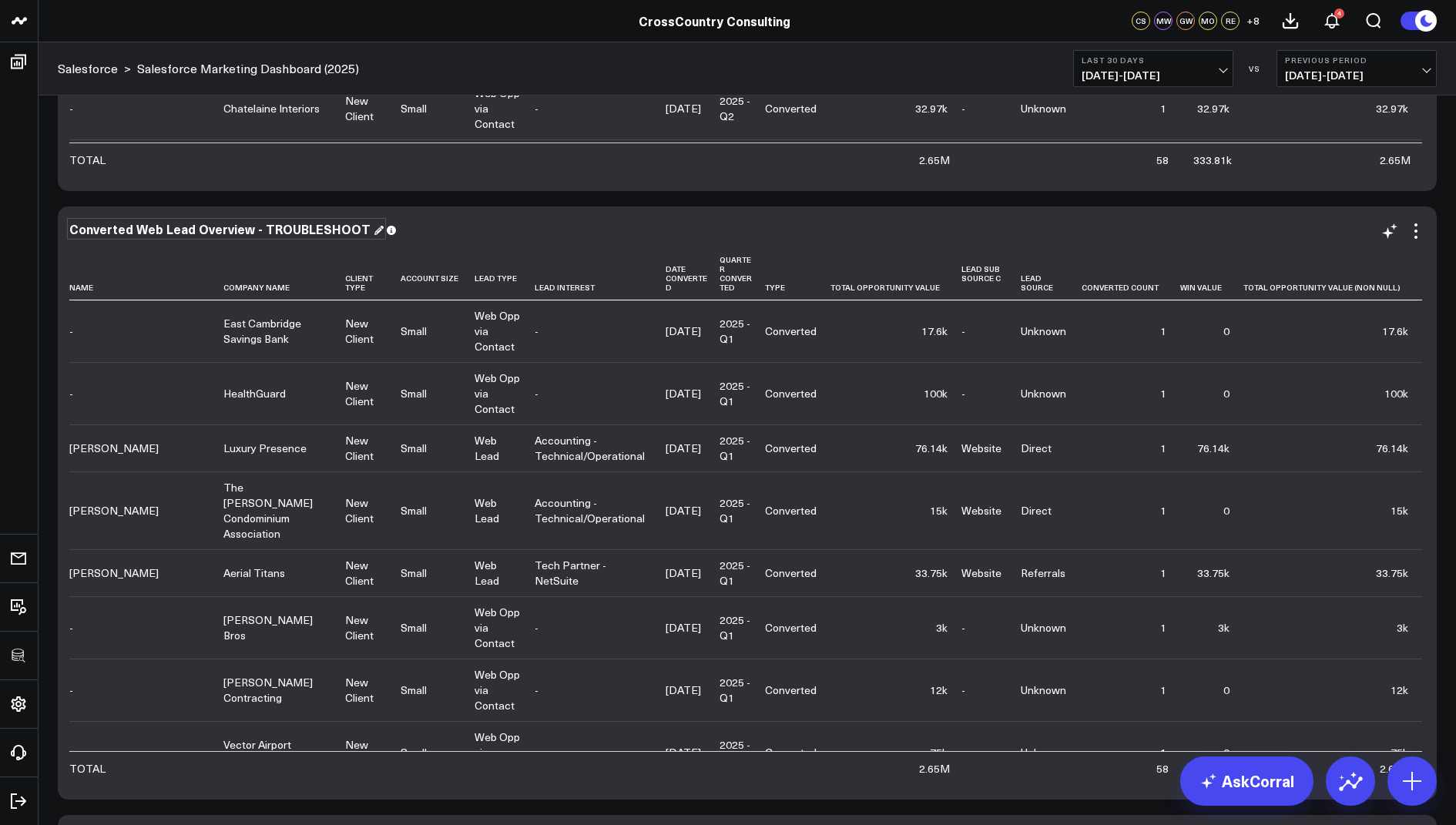
click at [344, 228] on div "Converted Web Lead Overview - TROUBLESHOOT" at bounding box center [226, 229] width 315 height 17
click at [1424, 231] on icon at bounding box center [1416, 231] width 18 height 18
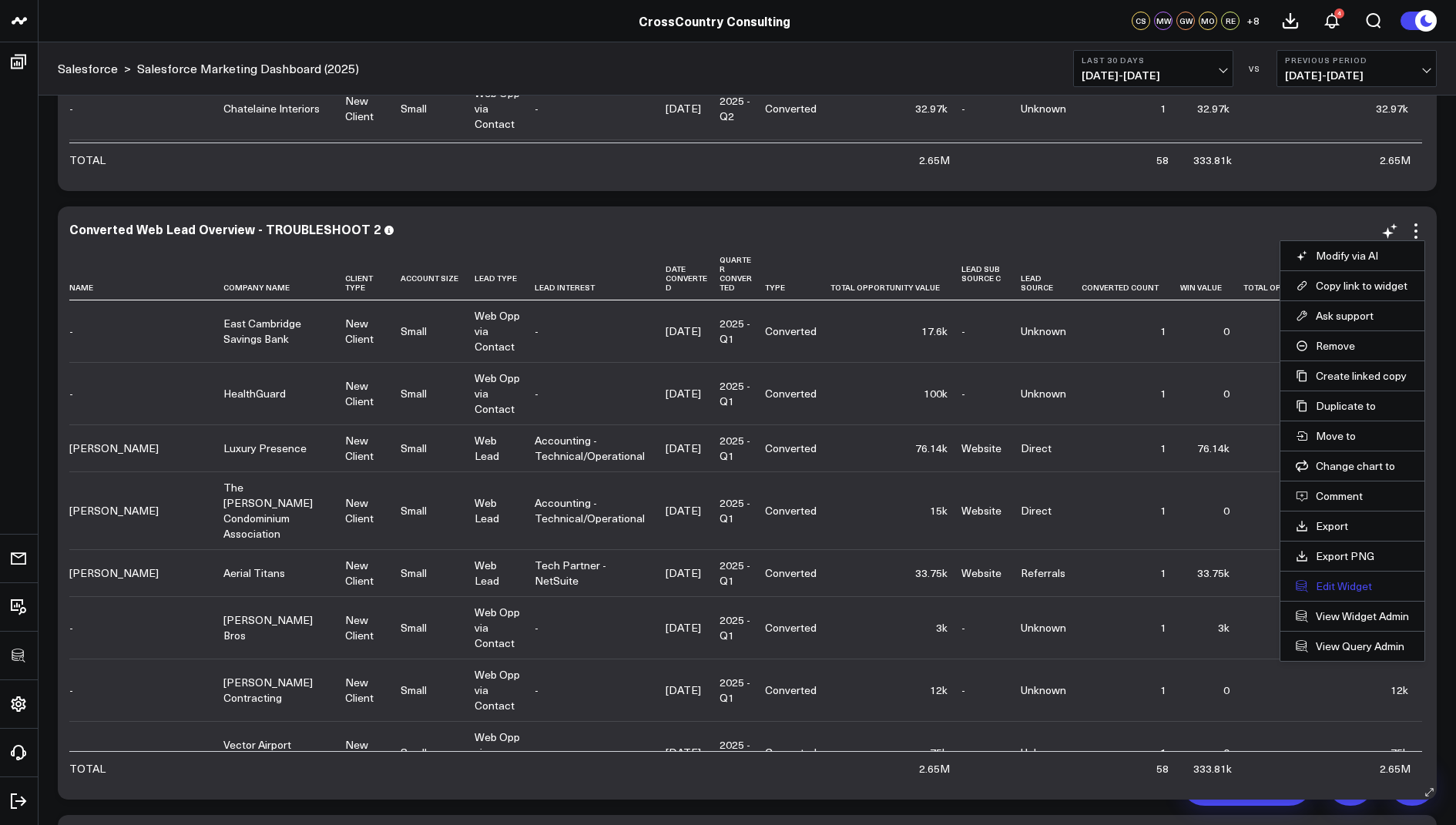
click at [1334, 580] on button "Edit Widget" at bounding box center [1352, 586] width 113 height 14
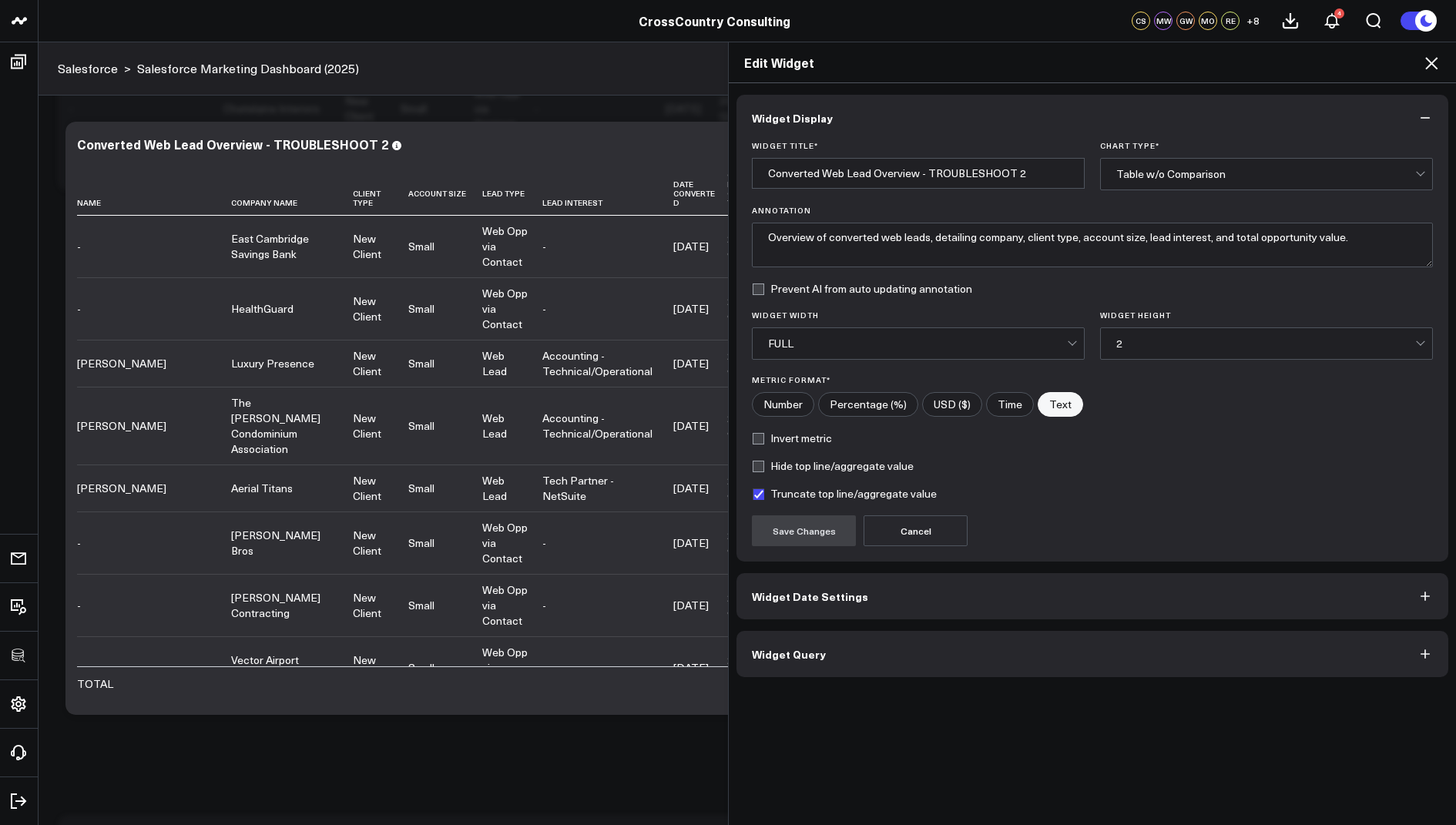
click at [797, 648] on span "Widget Query" at bounding box center [788, 654] width 74 height 13
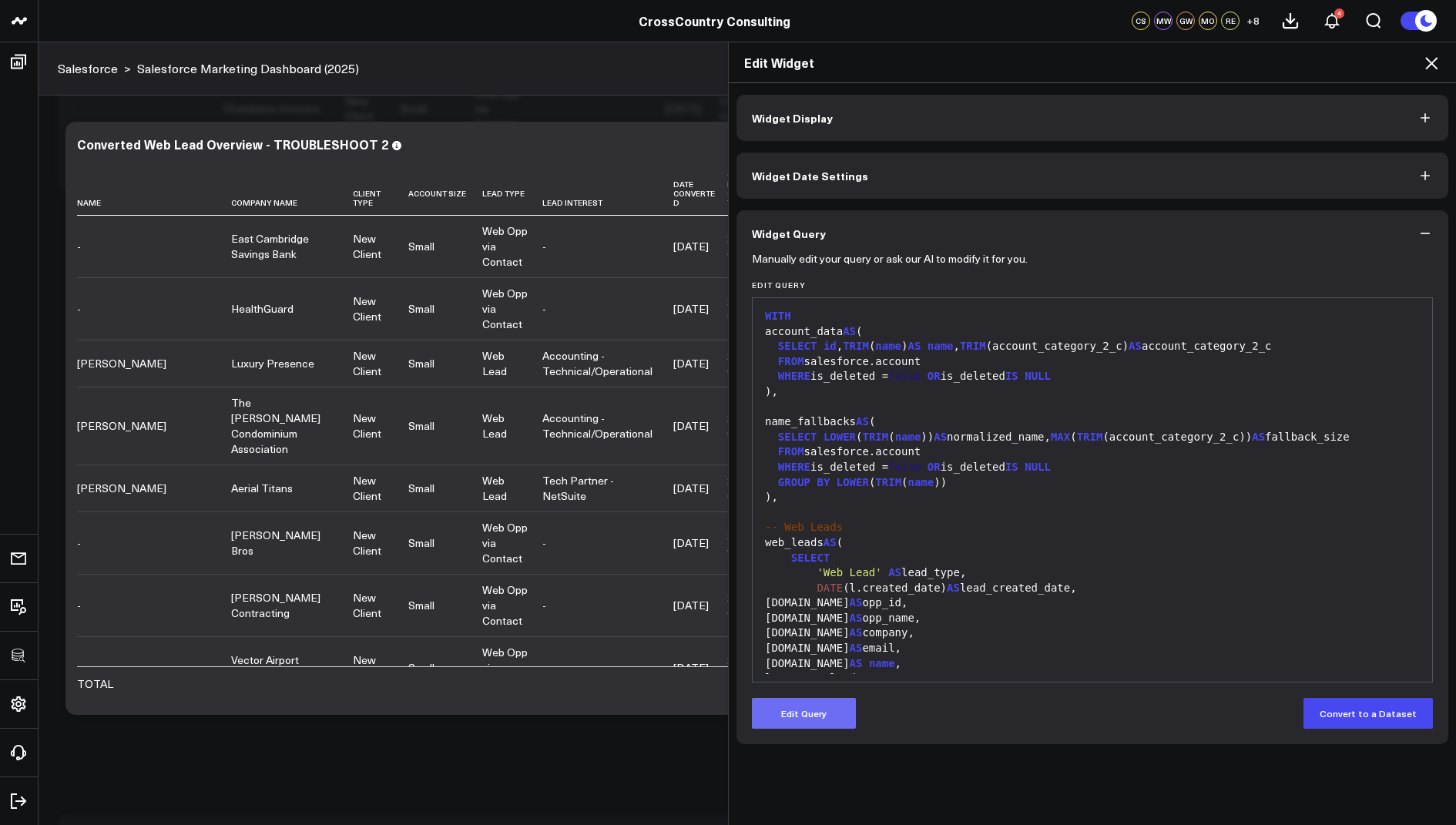
click at [775, 708] on button "Edit Query" at bounding box center [804, 714] width 104 height 31
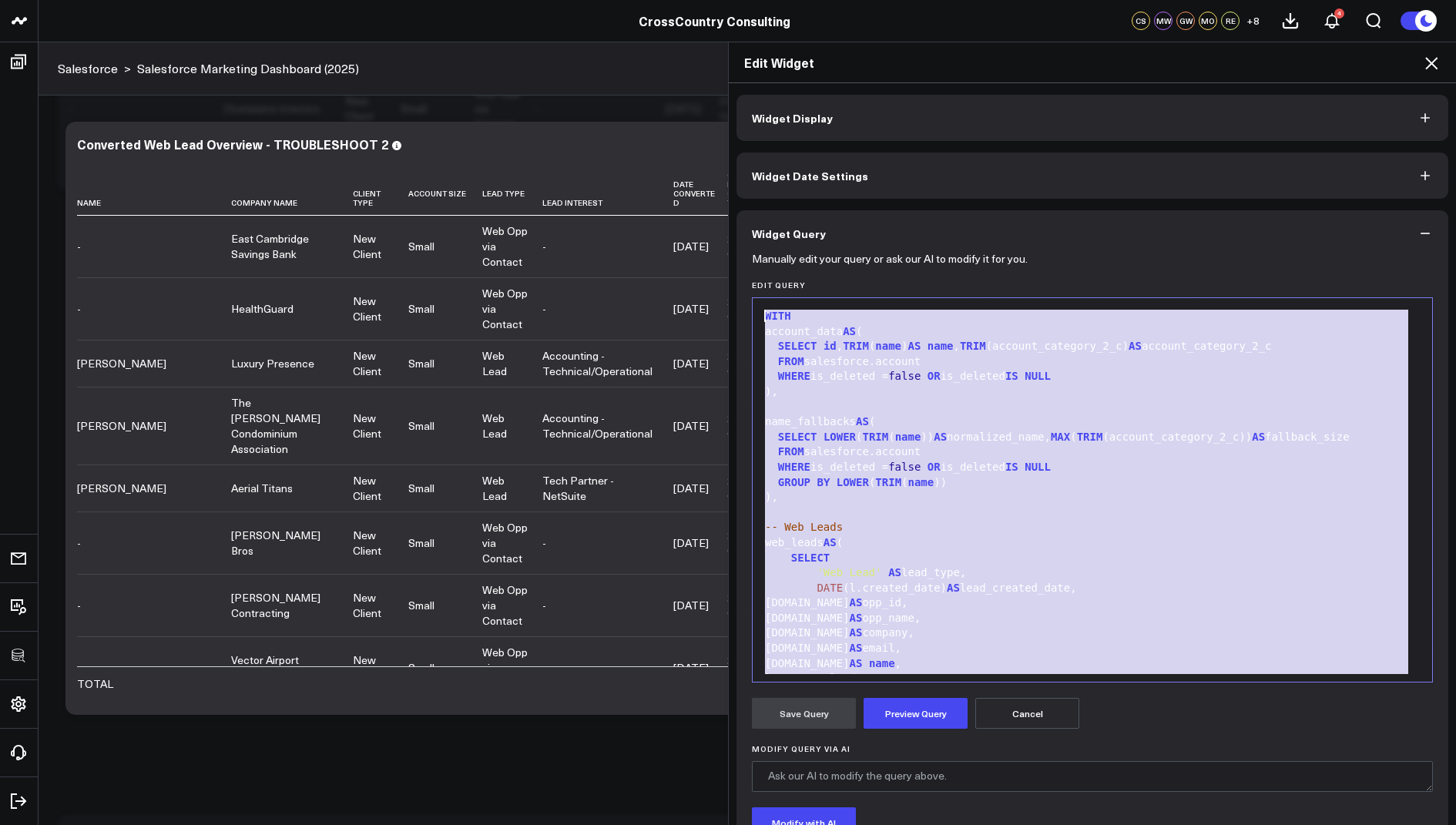
drag, startPoint x: 1018, startPoint y: 648, endPoint x: 1045, endPoint y: 98, distance: 550.7
click at [1045, 98] on div "Widget Display Widget Date Settings Widget Query Manually edit your query or as…" at bounding box center [1092, 515] width 712 height 841
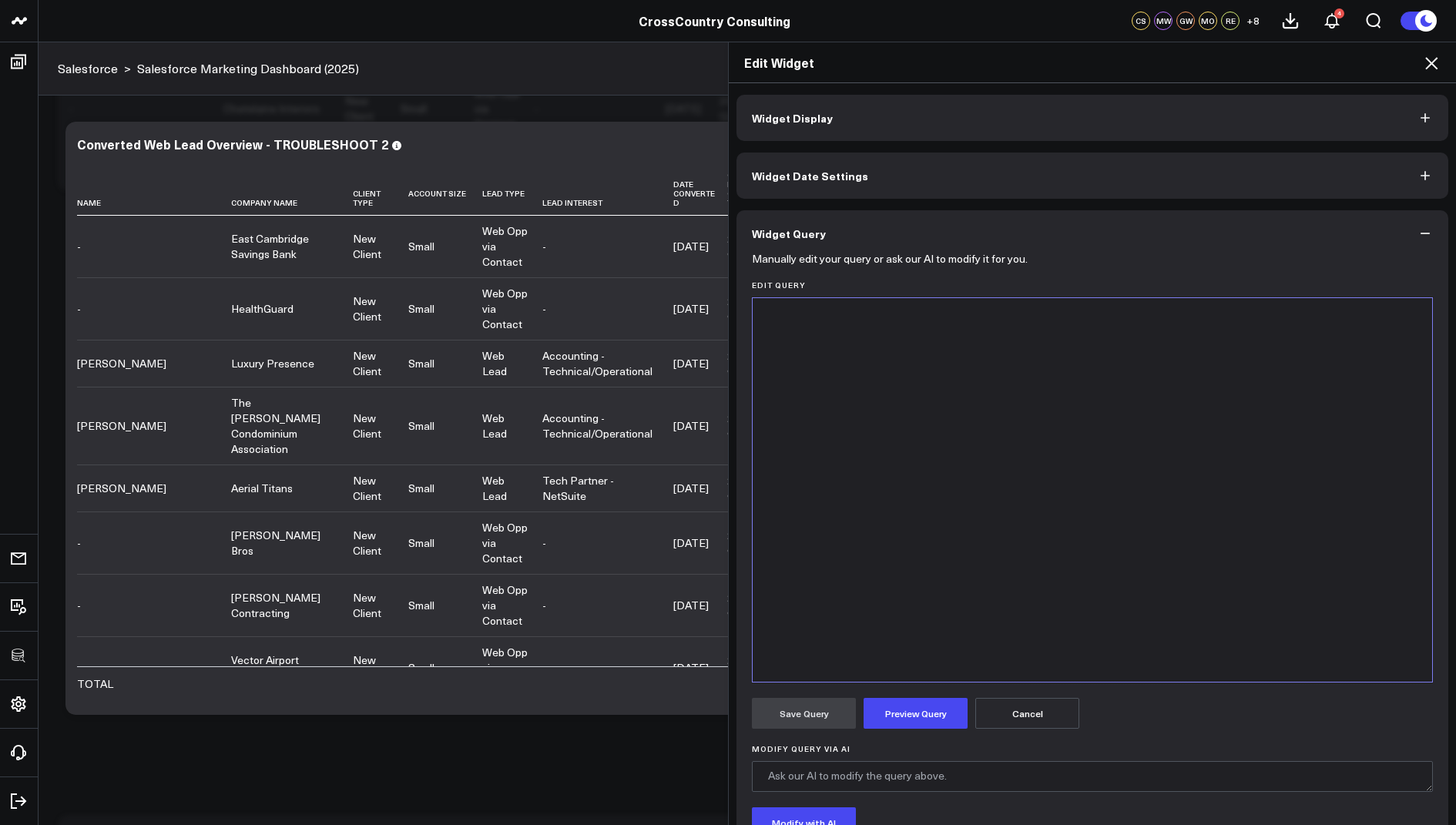
scroll to position [2128, 0]
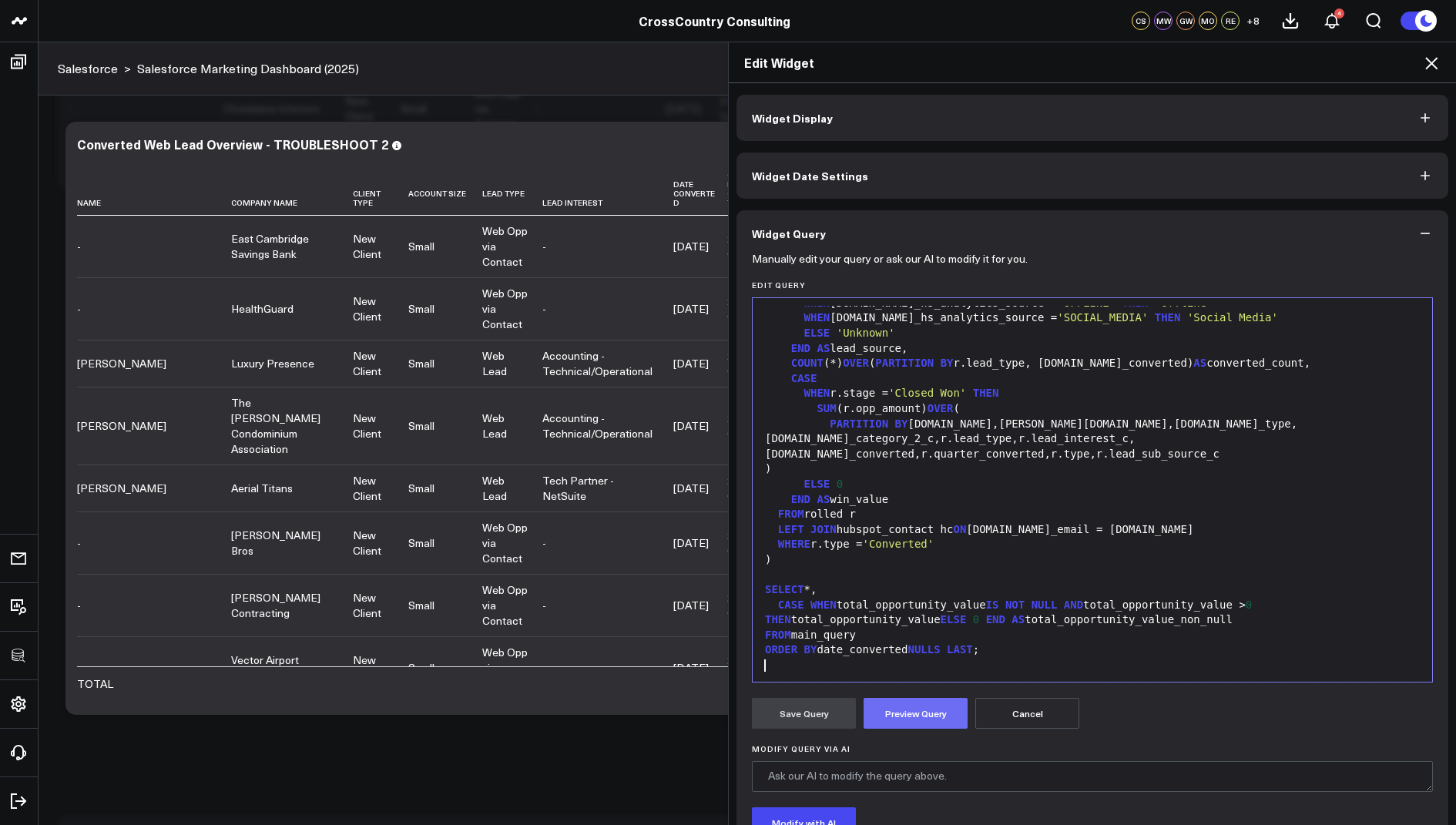
click at [921, 712] on button "Preview Query" at bounding box center [916, 714] width 104 height 31
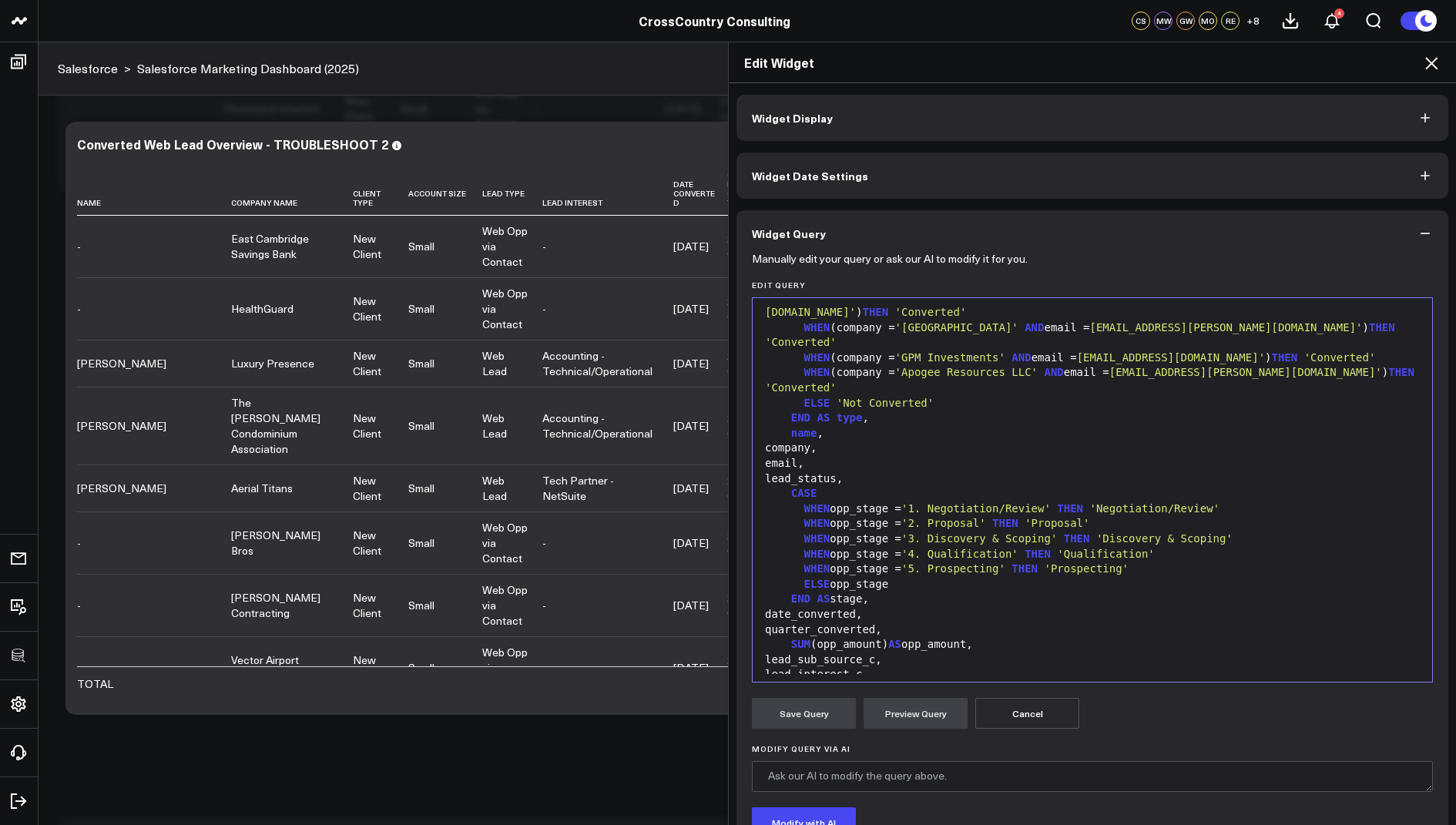
scroll to position [141, 0]
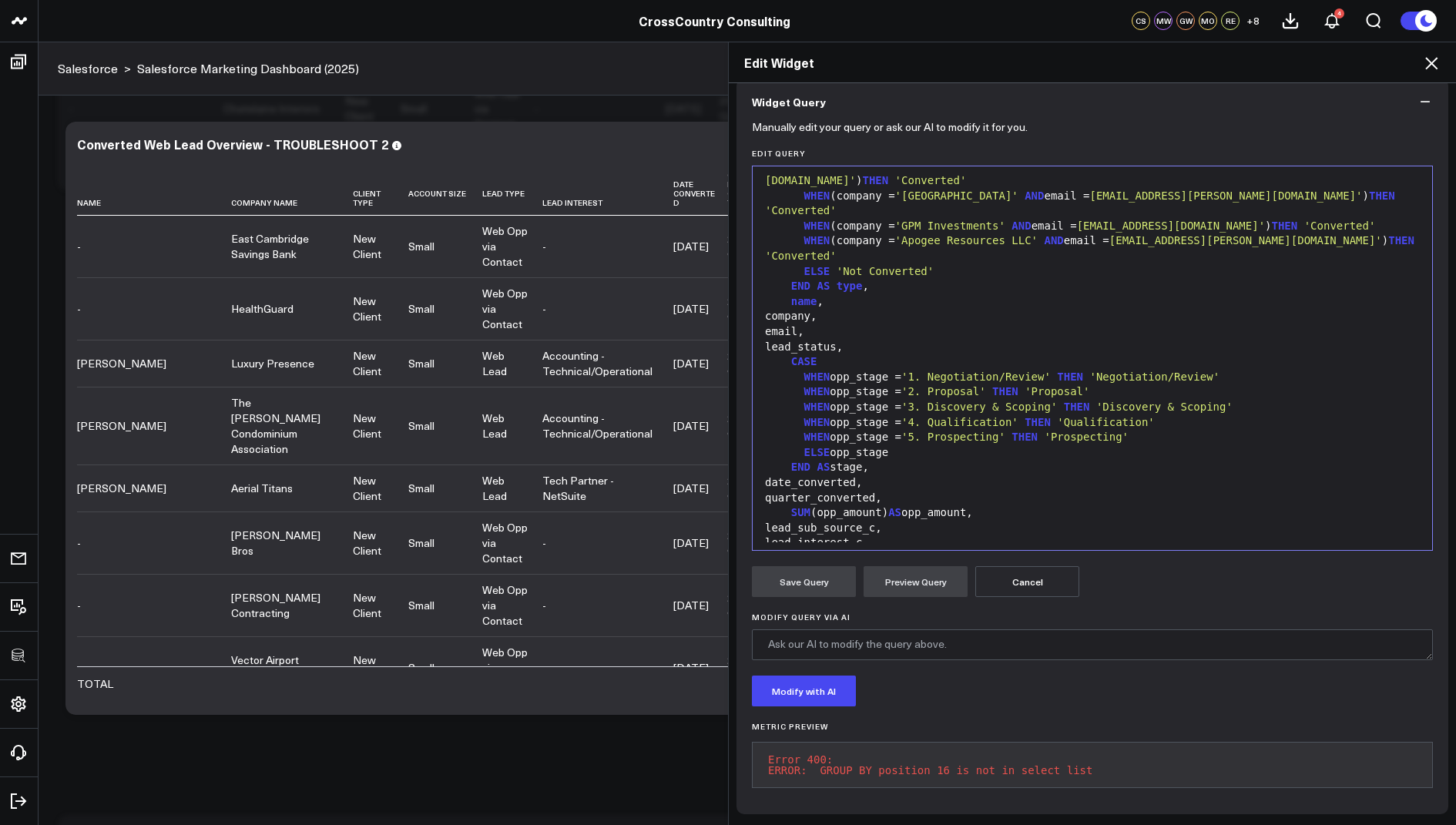
drag, startPoint x: 1115, startPoint y: 768, endPoint x: 751, endPoint y: 754, distance: 364.3
click at [752, 754] on pre "Error 400: ERROR: GROUP BY position 16 is not in select list" at bounding box center [1092, 765] width 681 height 47
copy pre "Error 400: ERROR: GROUP BY position 16 is not in select list"
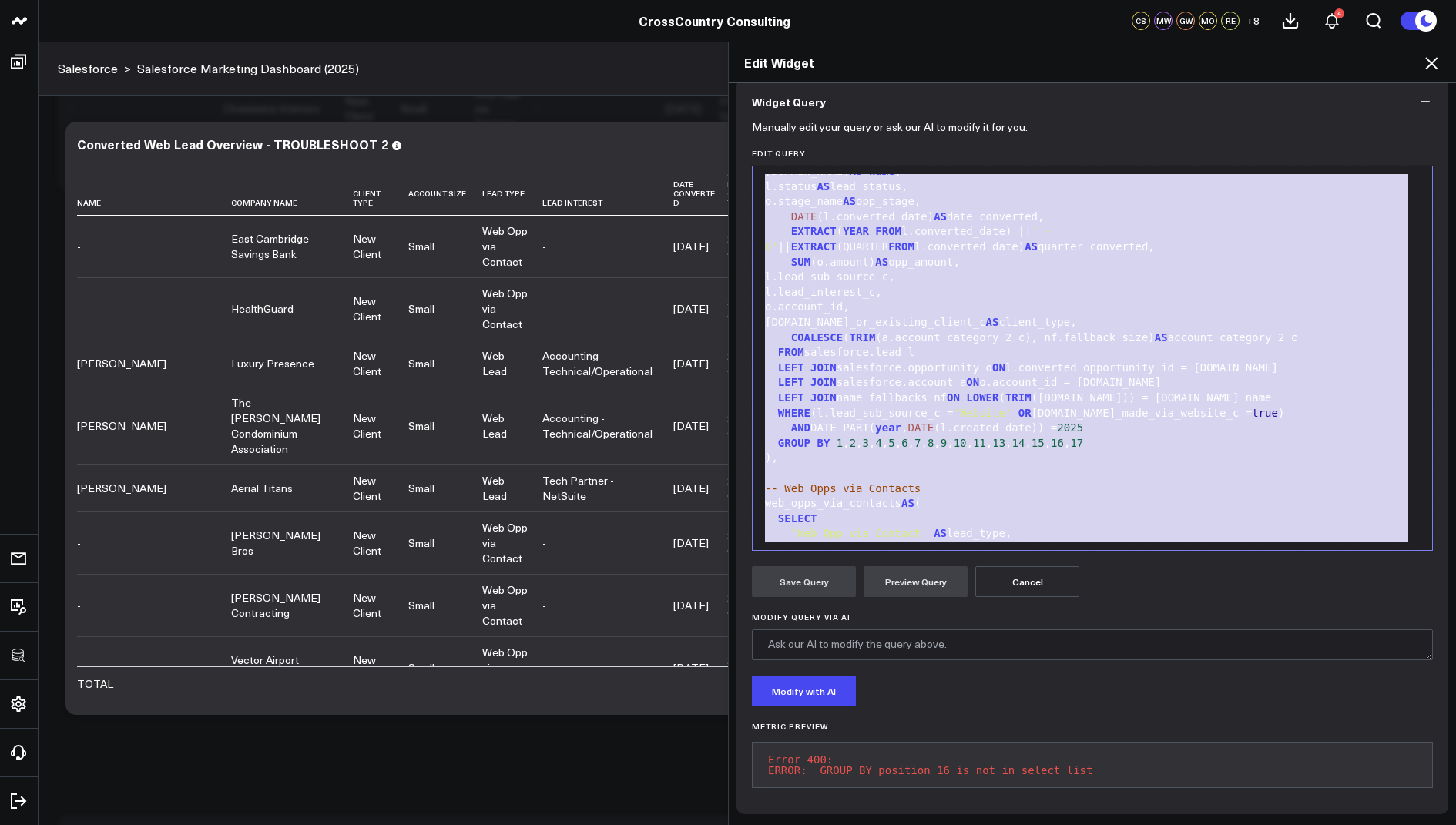
scroll to position [0, 0]
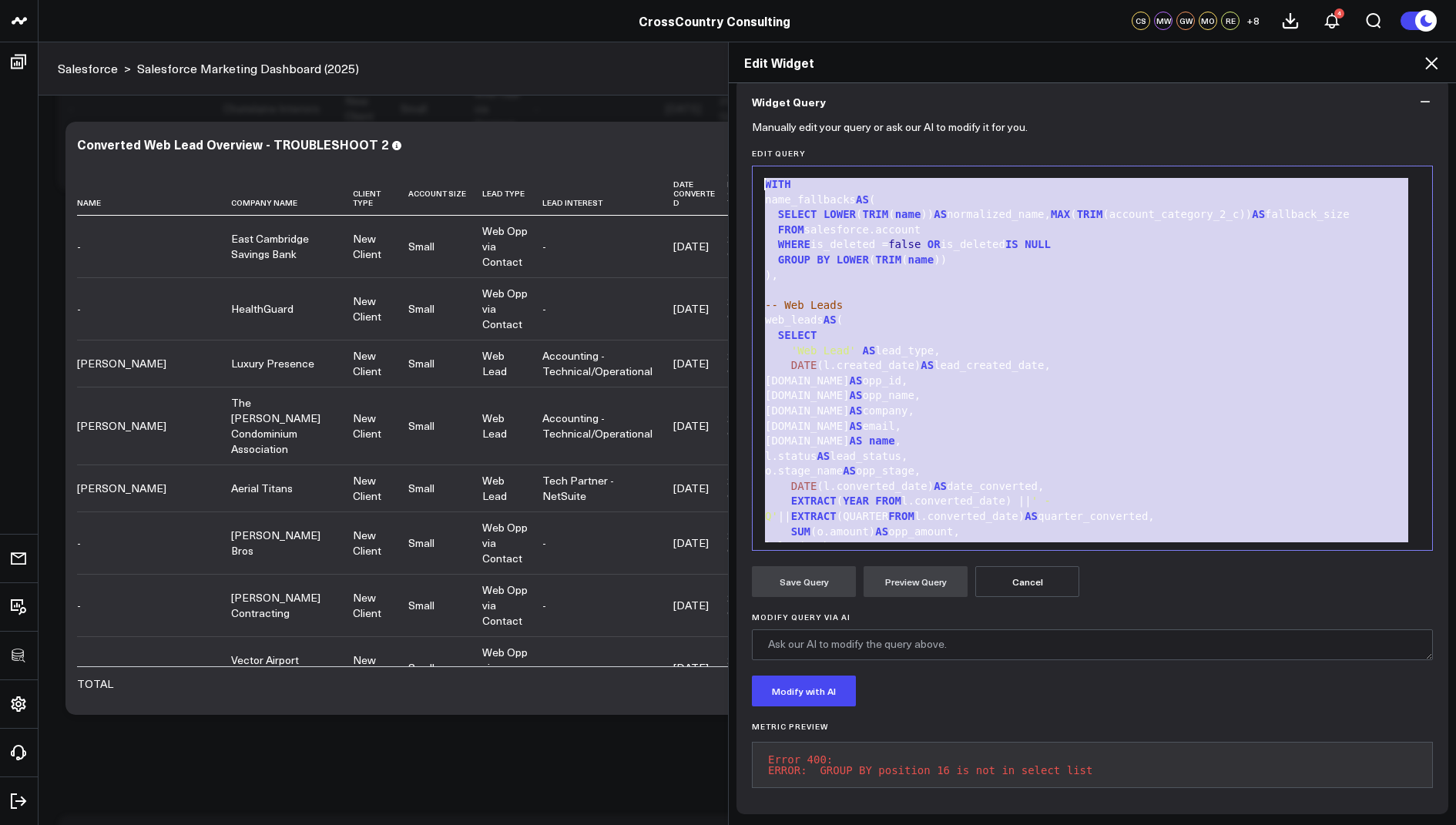
drag, startPoint x: 1017, startPoint y: 487, endPoint x: 1030, endPoint y: -41, distance: 528.2
click at [1030, 0] on html "3725 Test 829 Studios Accenture Activant Capital Agriculture & Farming Demo All…" at bounding box center [728, 502] width 1456 height 12882
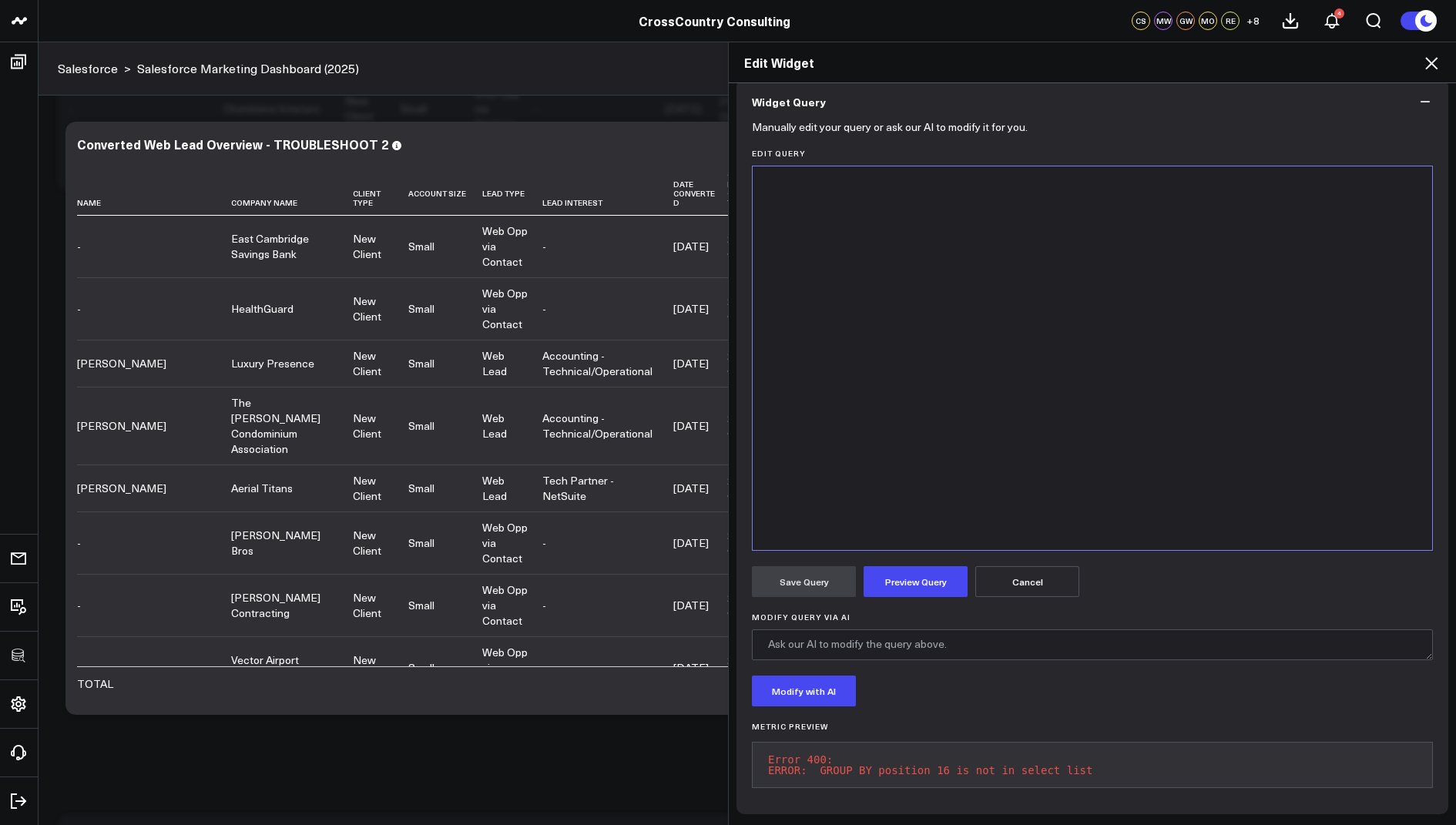
scroll to position [2582, 0]
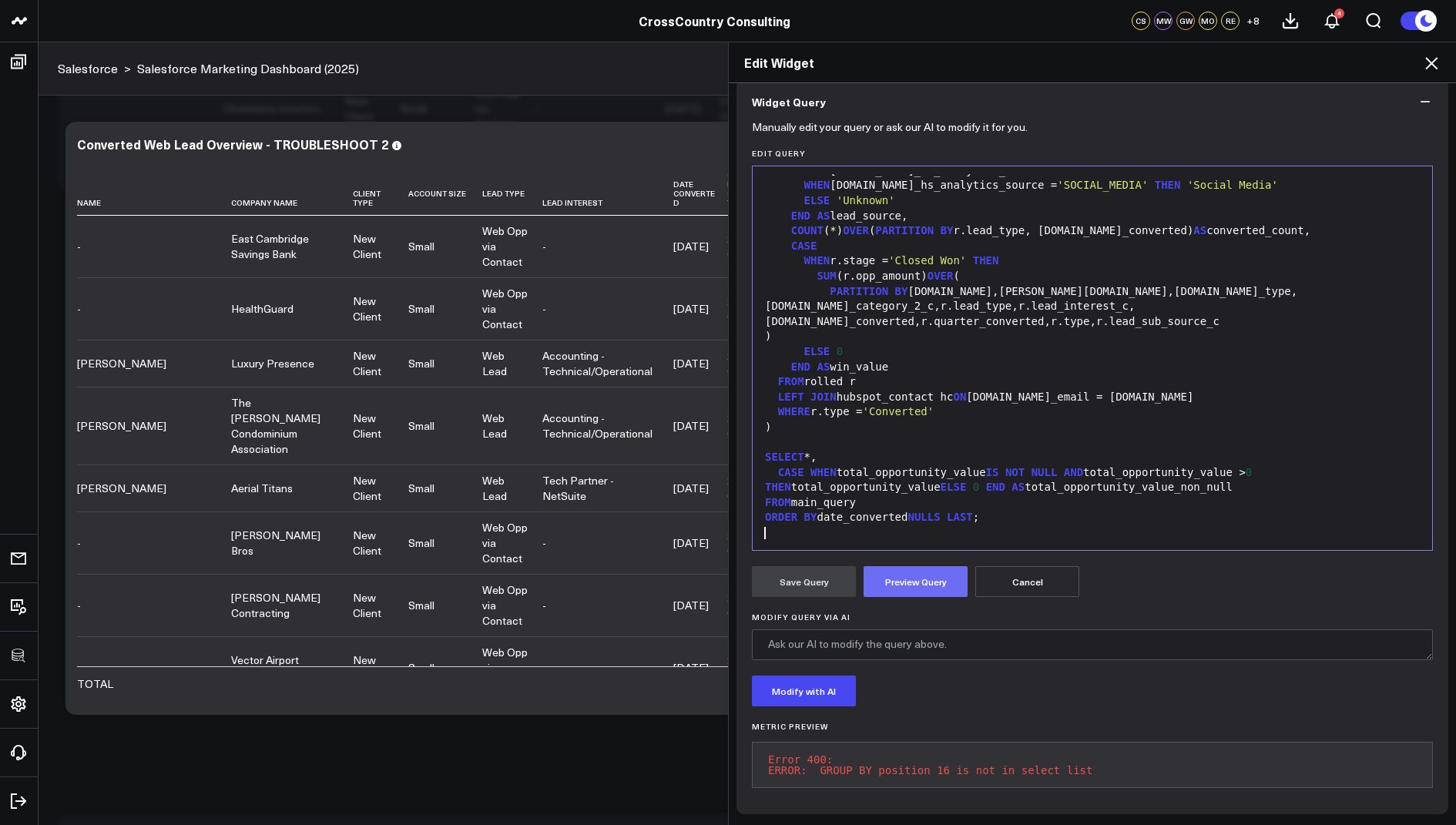
click at [924, 577] on button "Preview Query" at bounding box center [916, 582] width 104 height 31
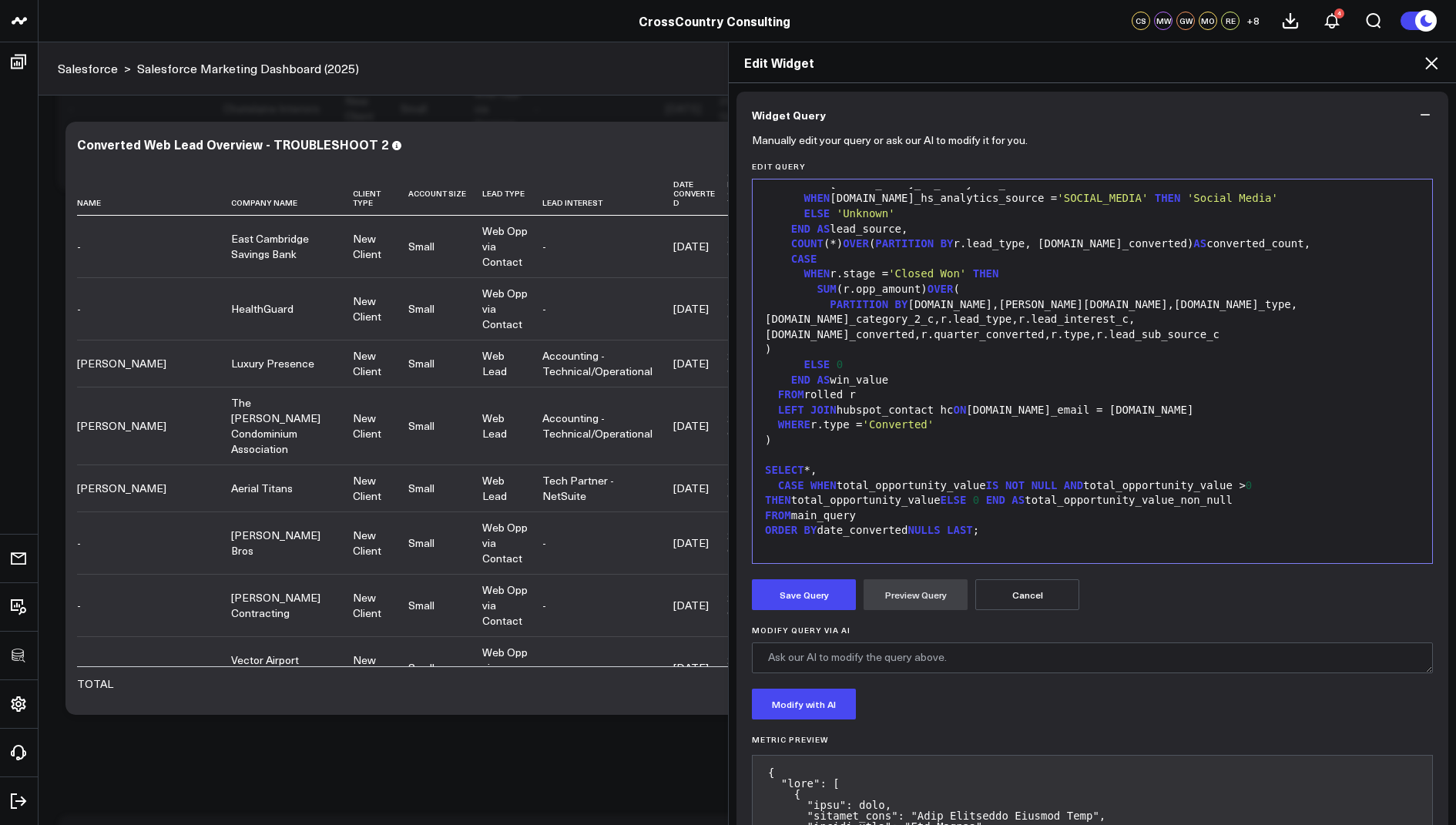
scroll to position [141, 0]
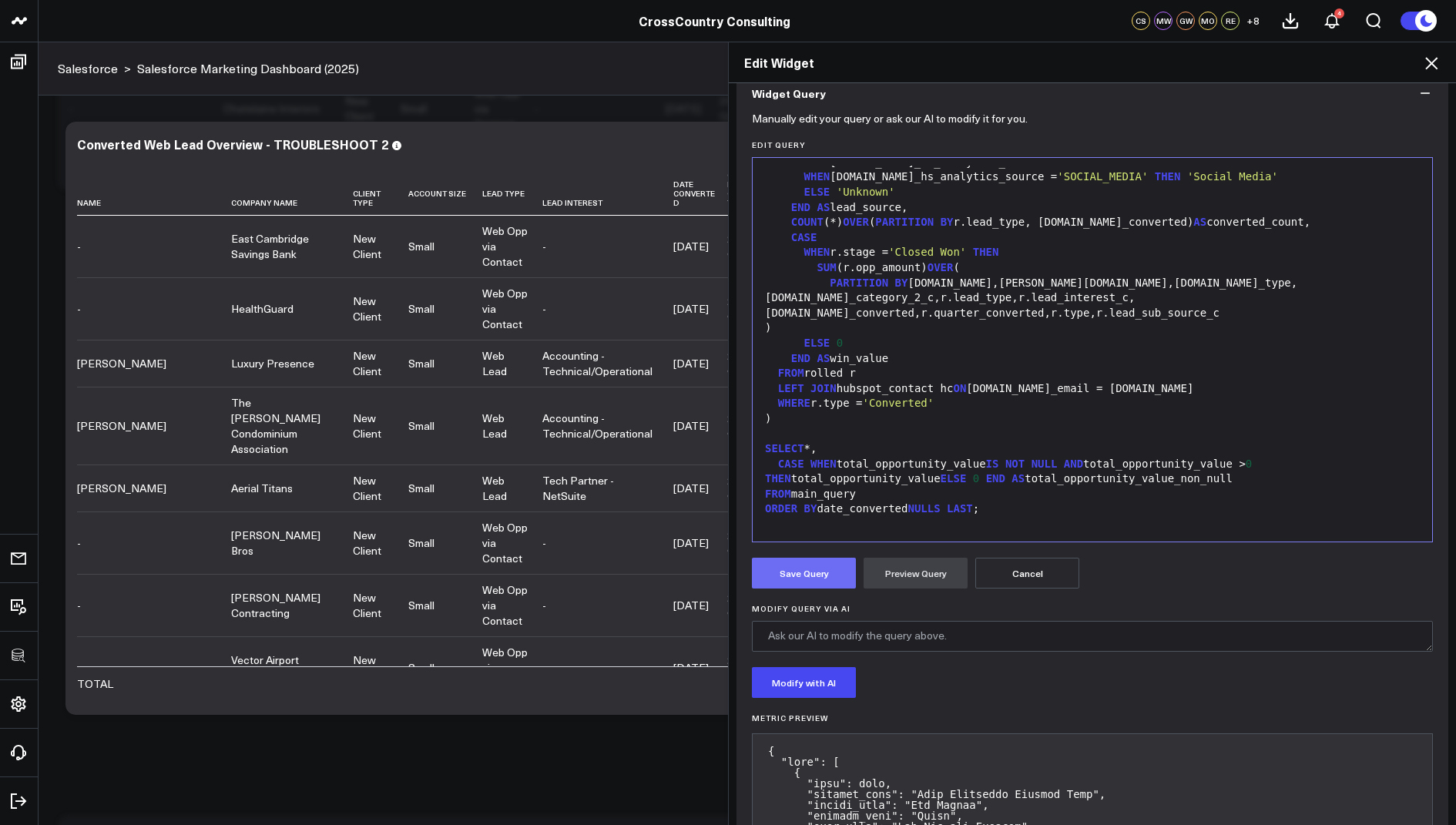
click at [786, 562] on button "Save Query" at bounding box center [804, 573] width 104 height 31
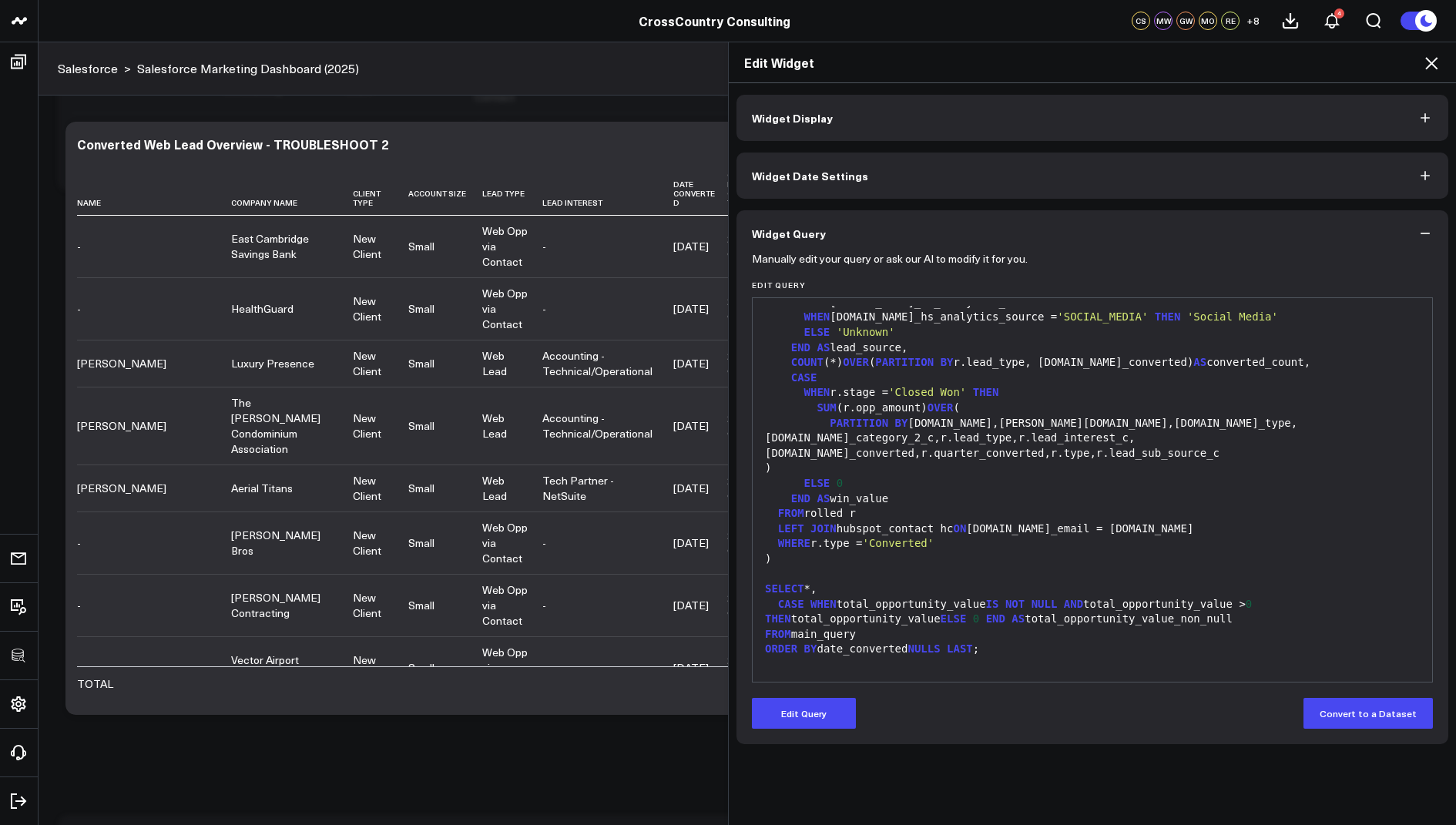
scroll to position [0, 0]
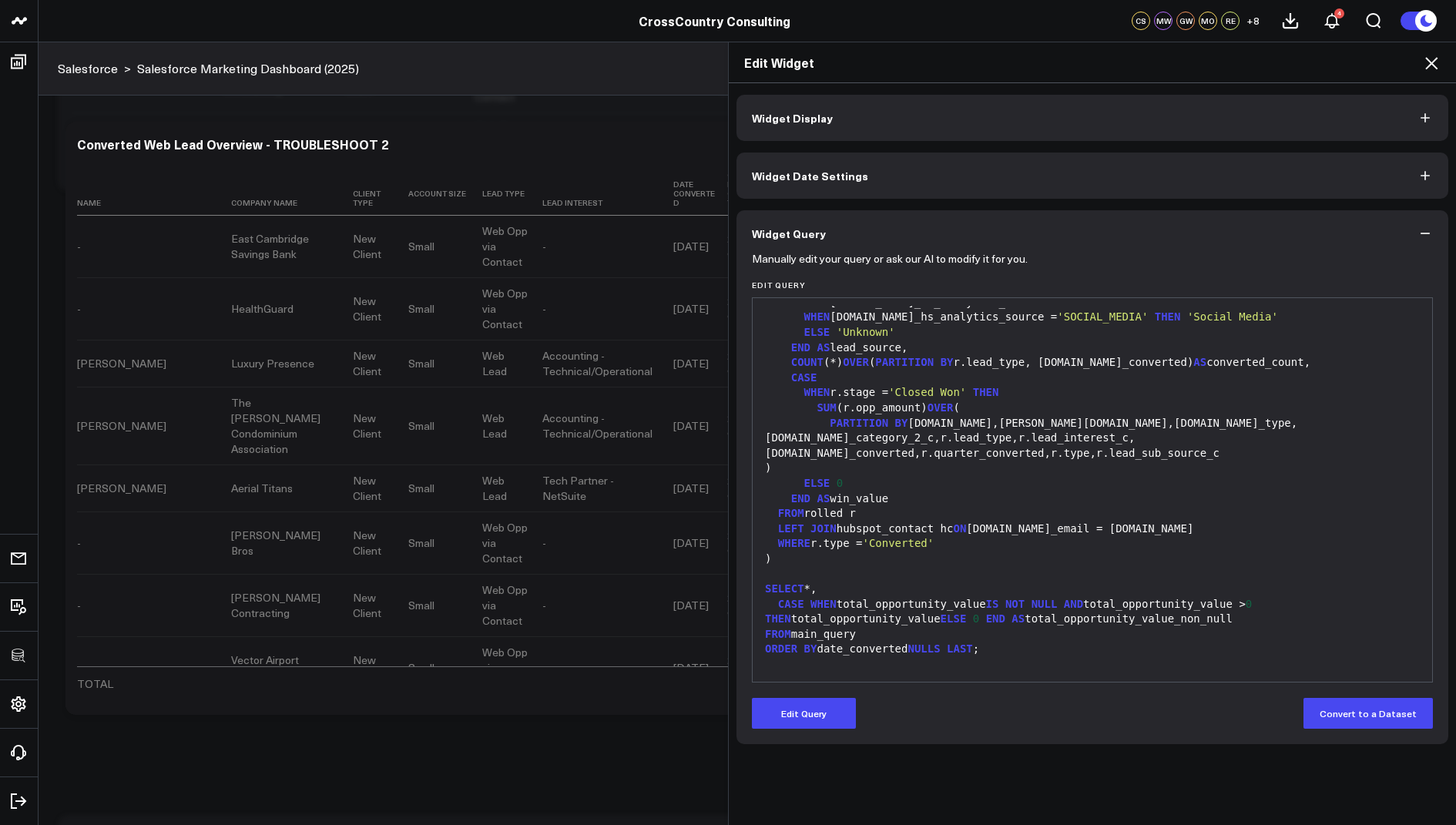
click at [1427, 59] on icon at bounding box center [1431, 63] width 18 height 18
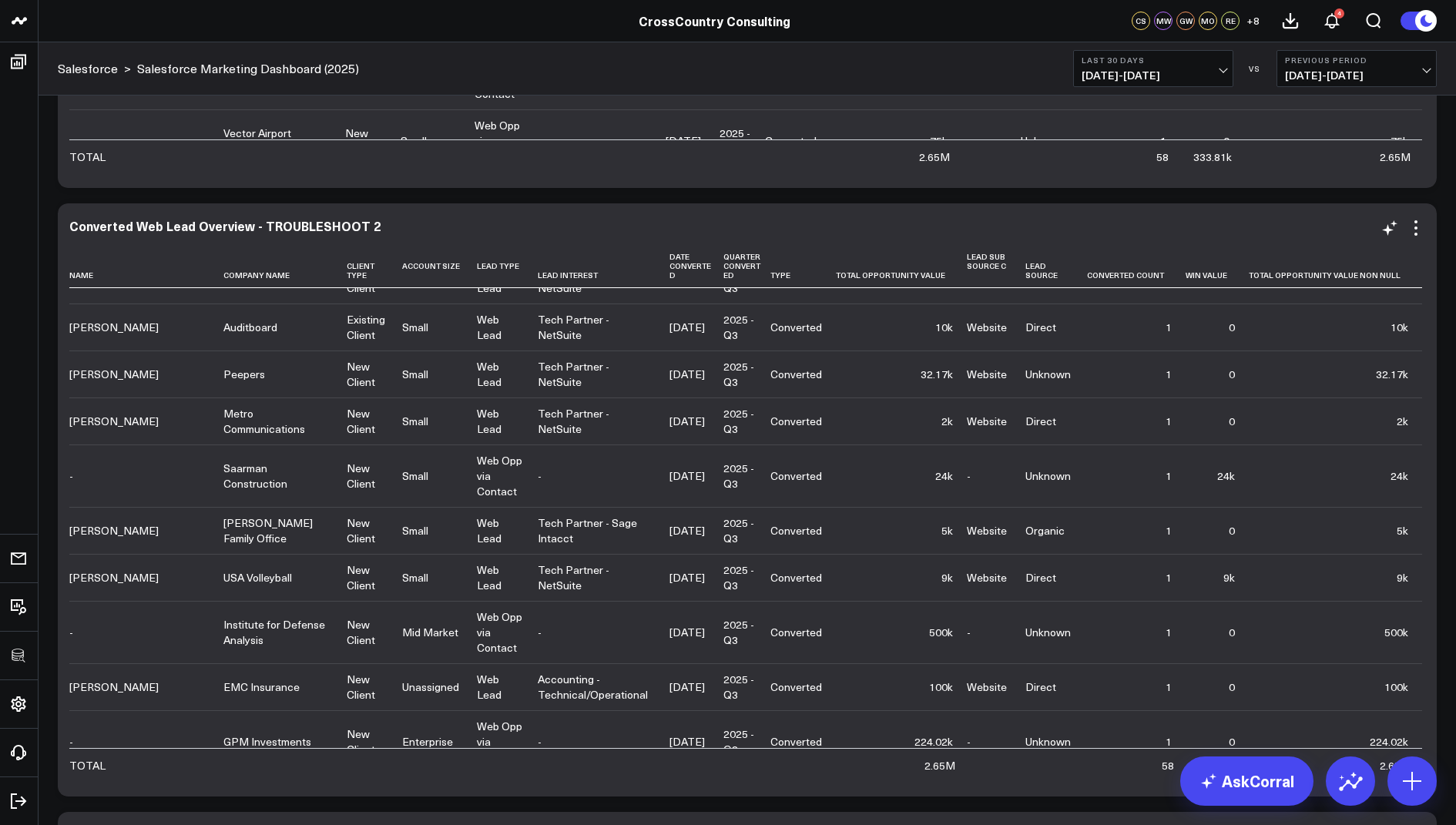
scroll to position [1623, 0]
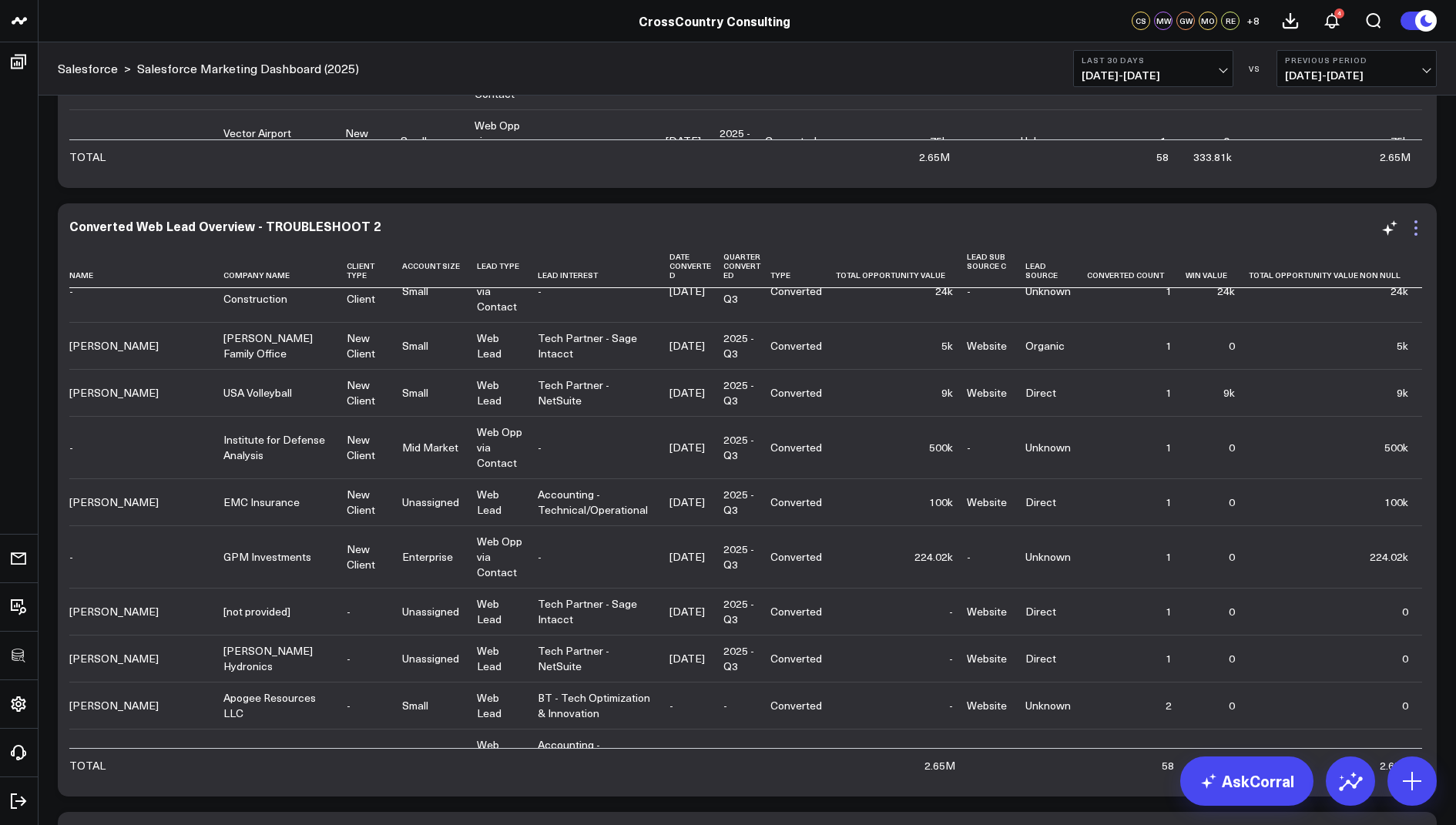
click at [1413, 222] on icon at bounding box center [1416, 228] width 18 height 18
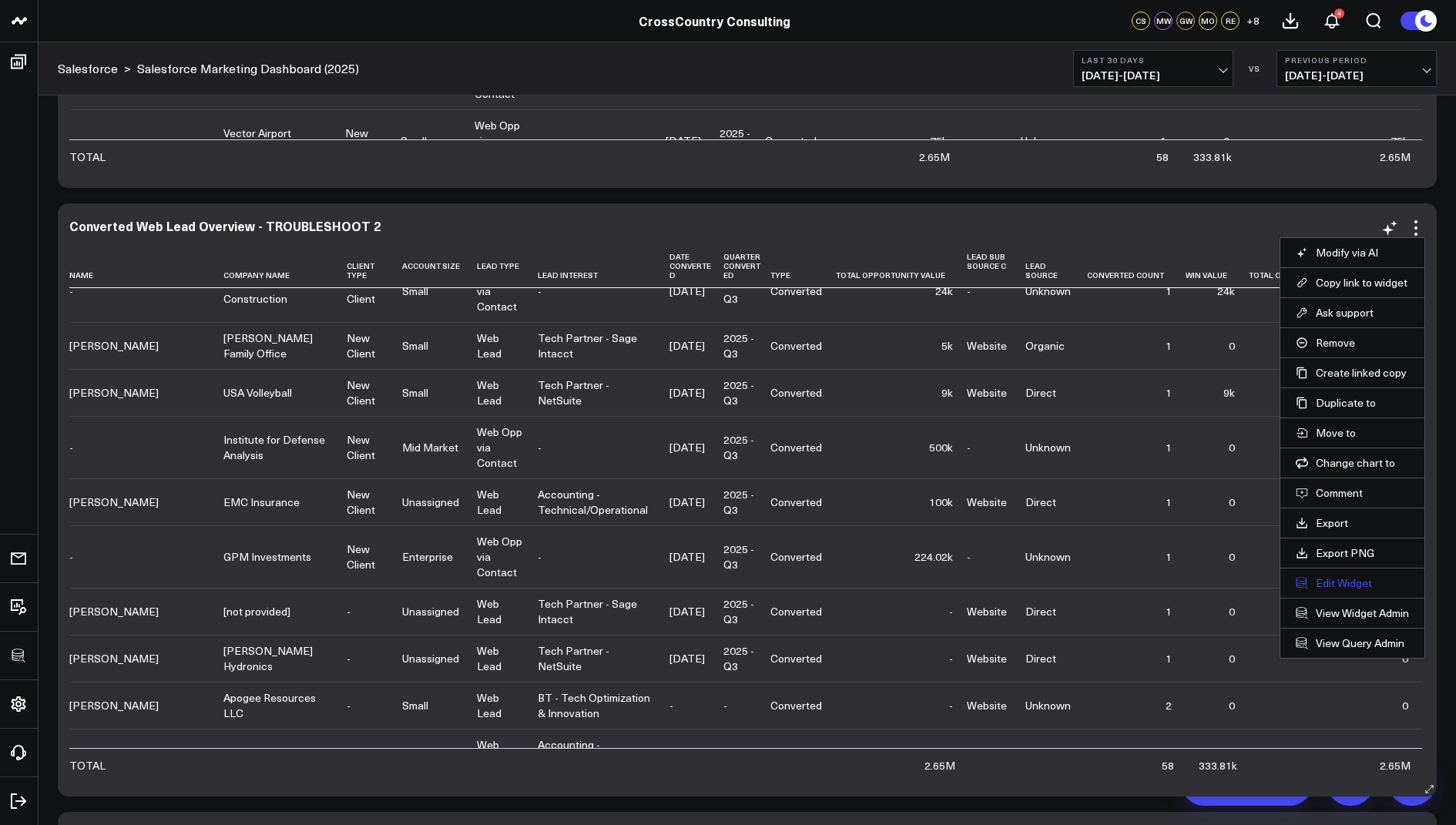
click at [1332, 581] on button "Edit Widget" at bounding box center [1352, 583] width 113 height 14
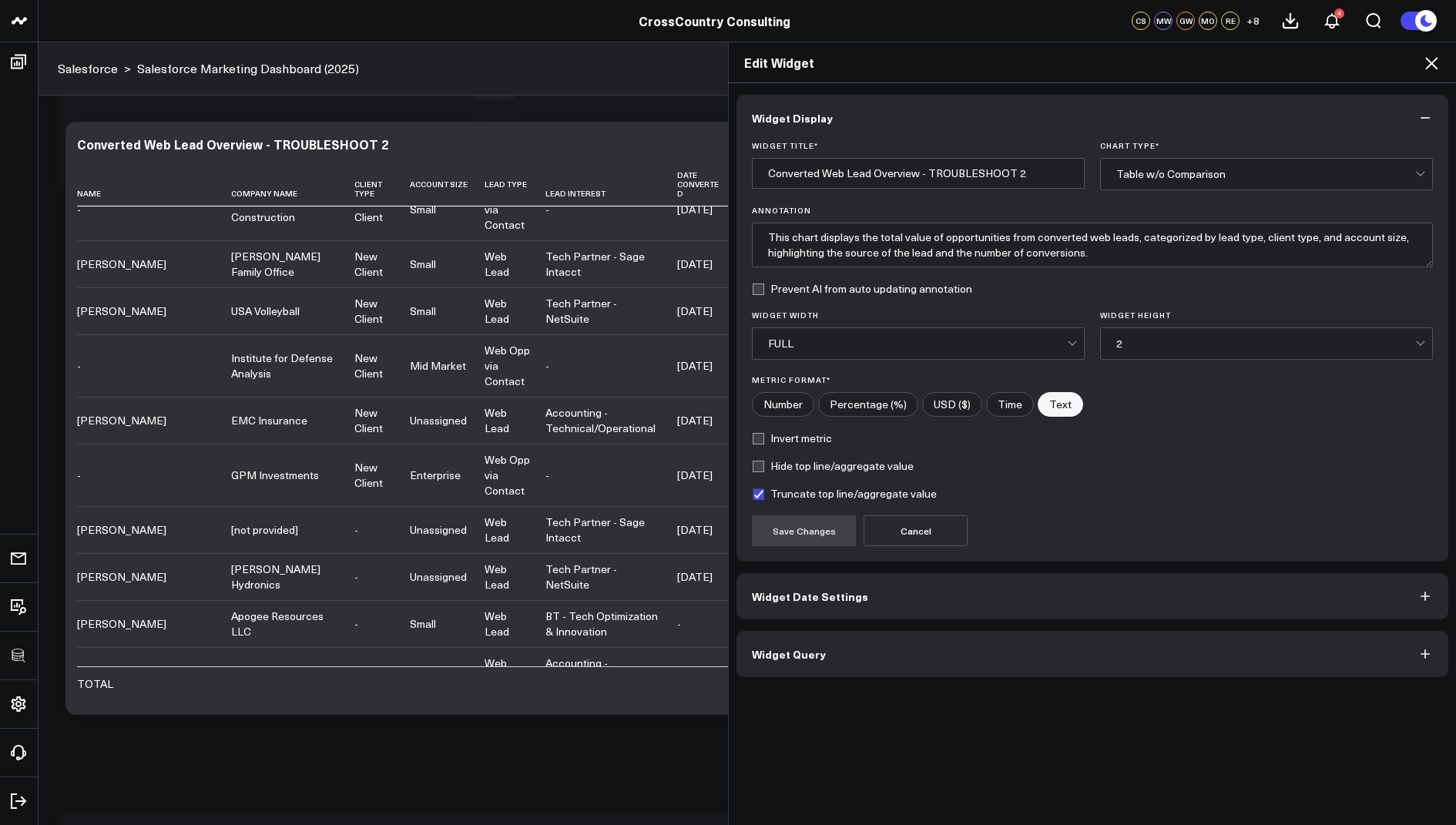
click at [825, 667] on button "Widget Query" at bounding box center [1092, 654] width 712 height 47
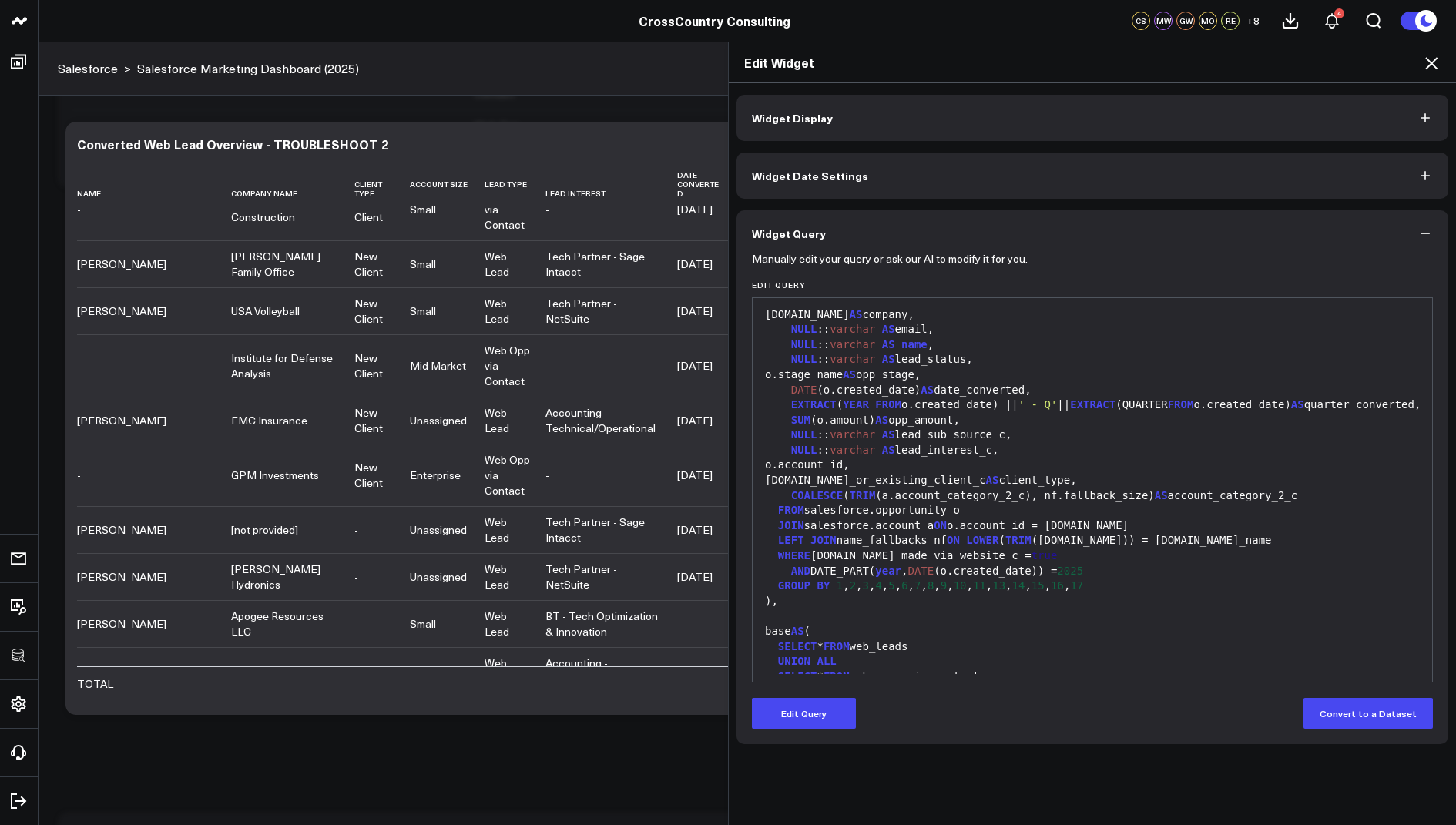
scroll to position [1028, 0]
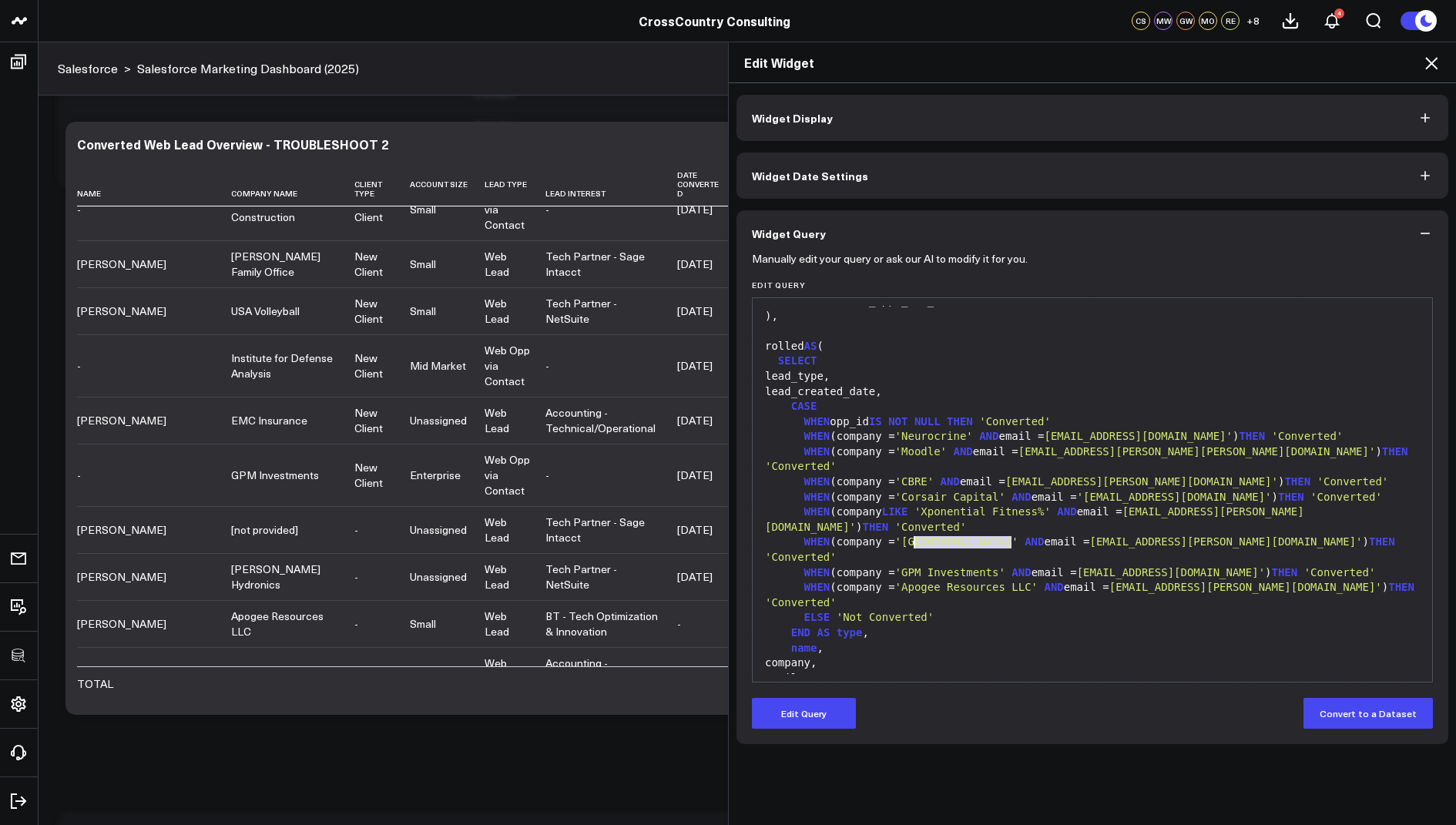
drag, startPoint x: 1009, startPoint y: 543, endPoint x: 914, endPoint y: 547, distance: 95.1
click at [914, 567] on span "'GPM Investments'" at bounding box center [950, 573] width 110 height 13
click at [800, 719] on button "Edit Query" at bounding box center [804, 714] width 104 height 31
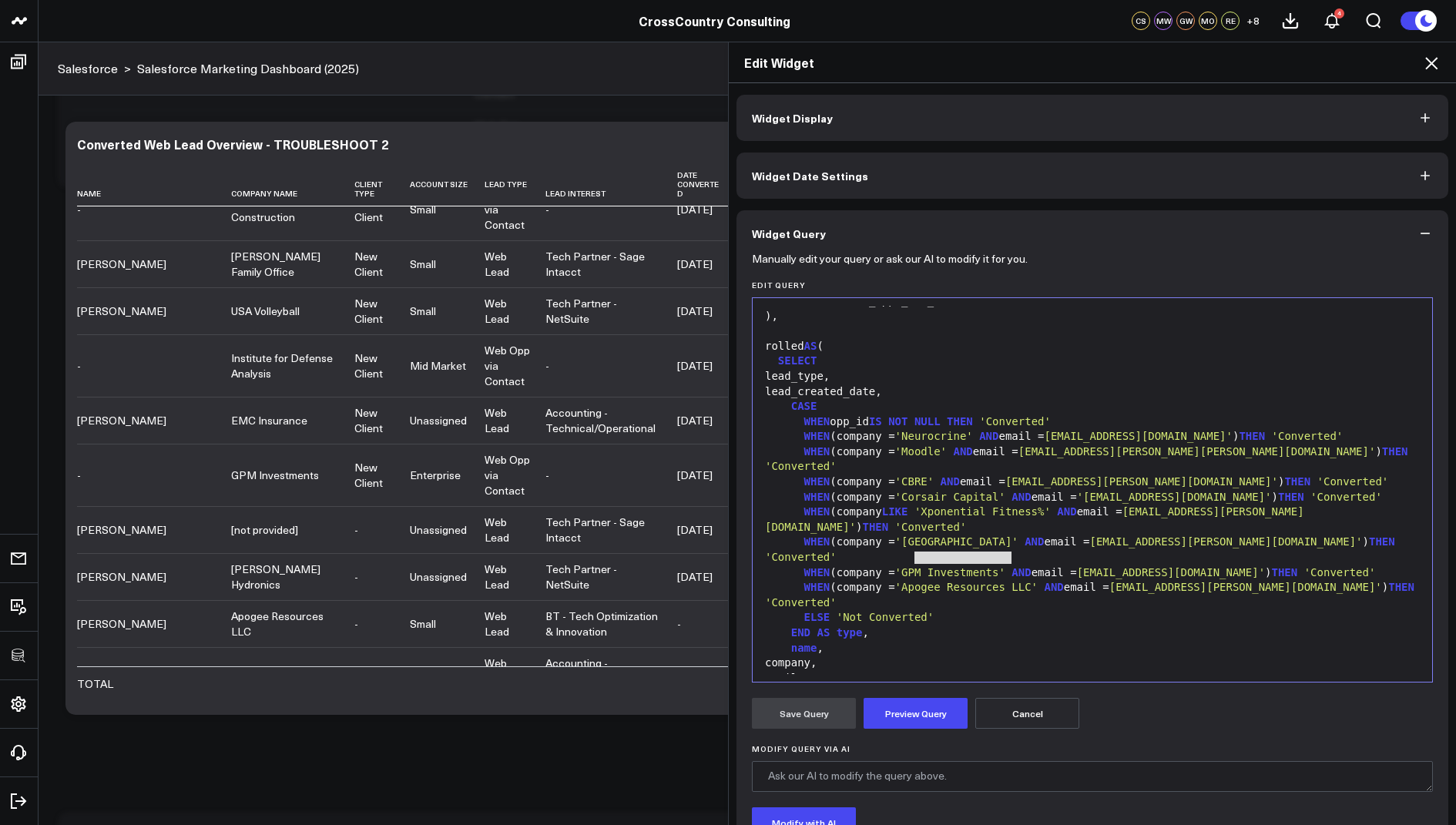
click at [982, 581] on span "'Apogee Resources LLC'" at bounding box center [966, 588] width 142 height 13
click at [1005, 567] on span "'GPM Investments'" at bounding box center [950, 573] width 110 height 13
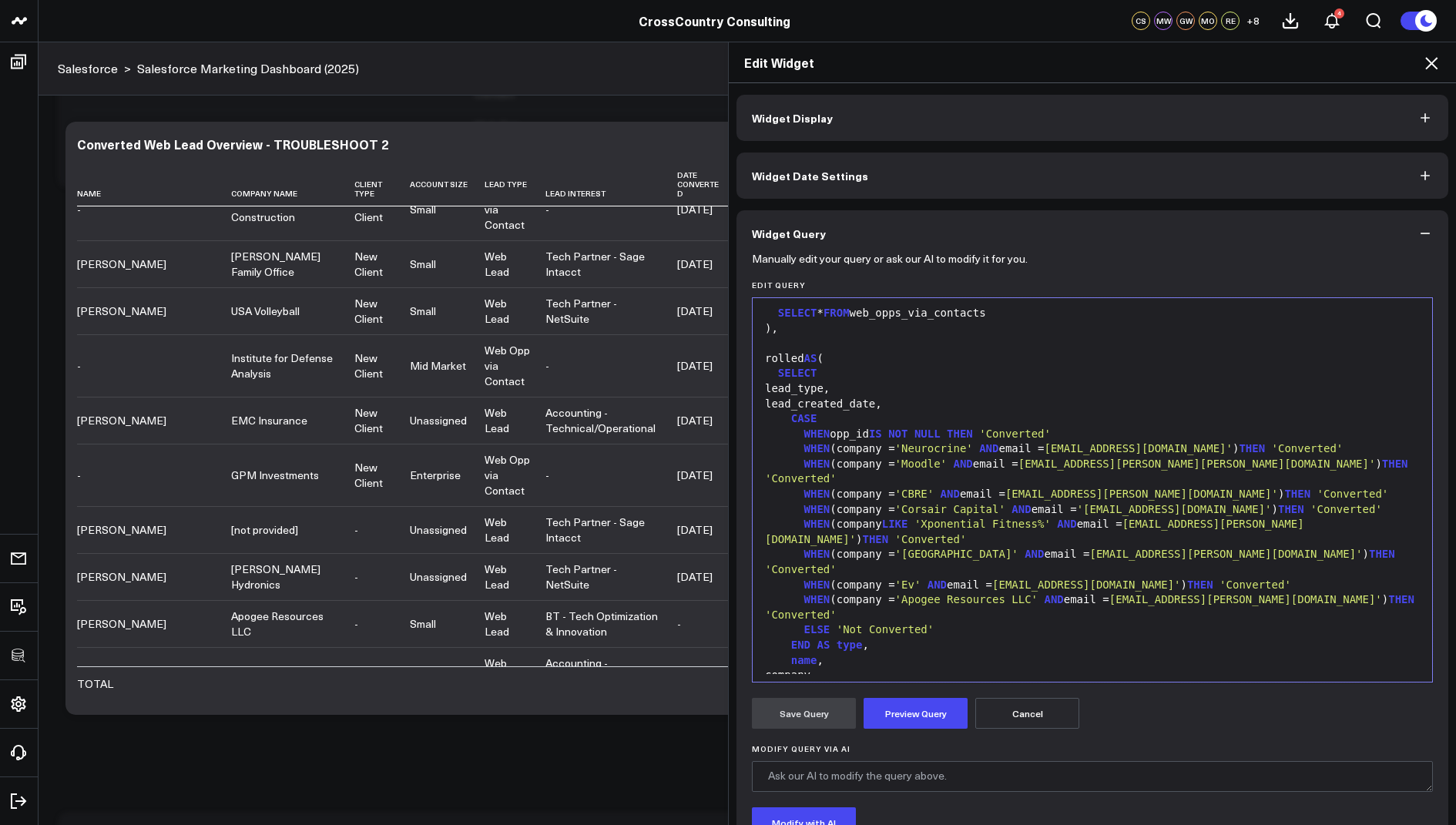
scroll to position [1031, 0]
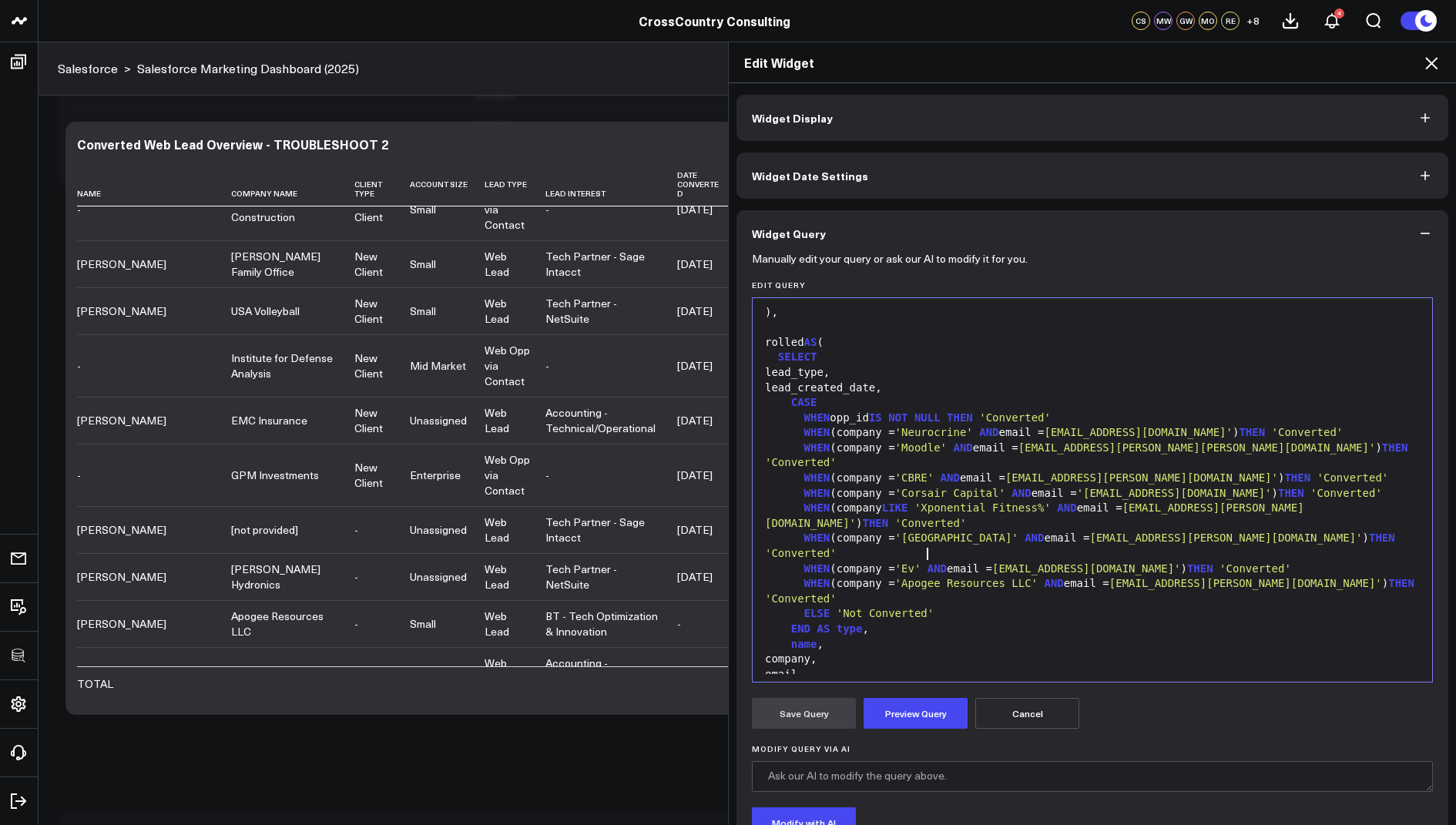
click at [921, 562] on span "'Ev'" at bounding box center [908, 569] width 26 height 13
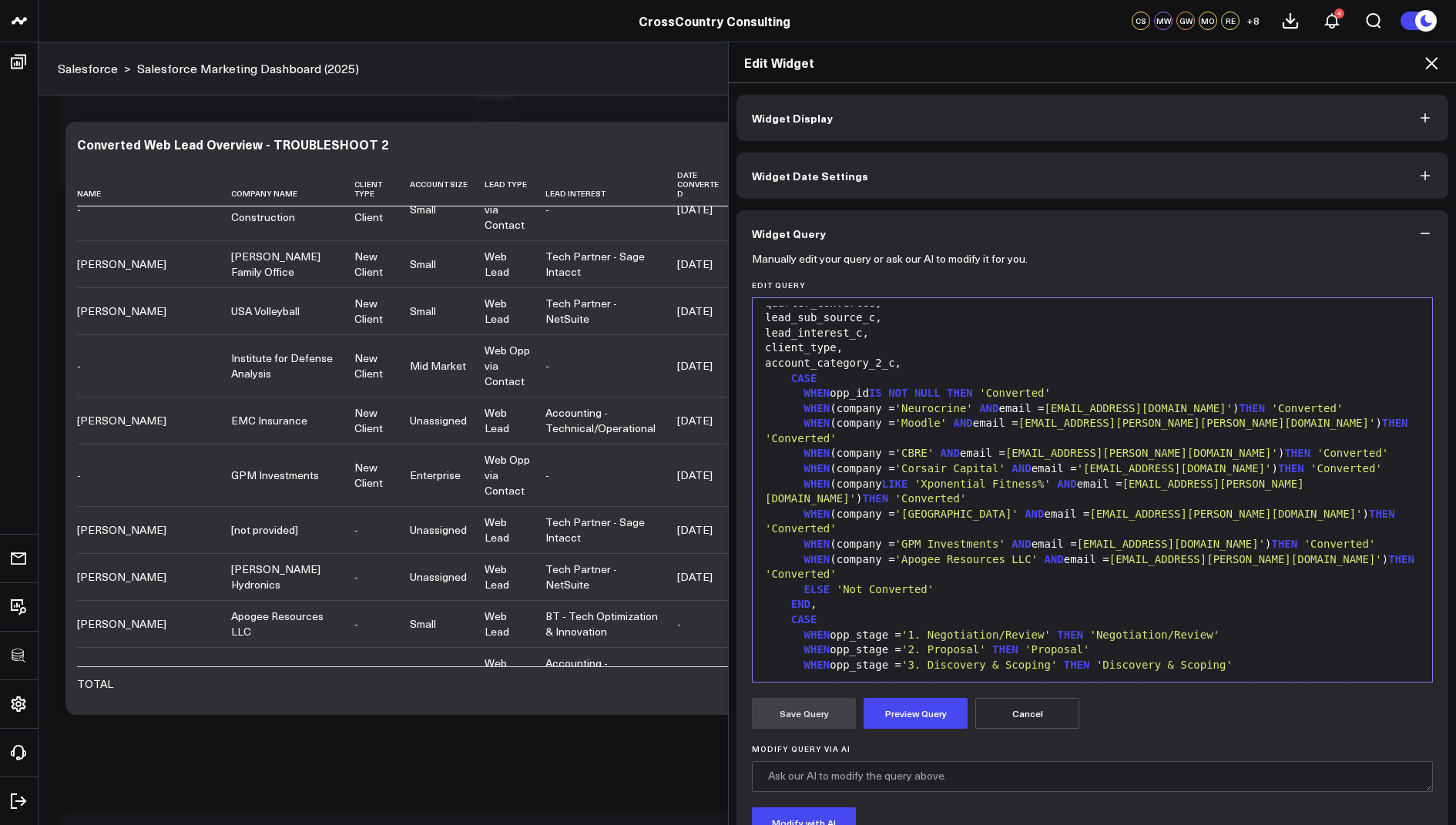
scroll to position [1816, 0]
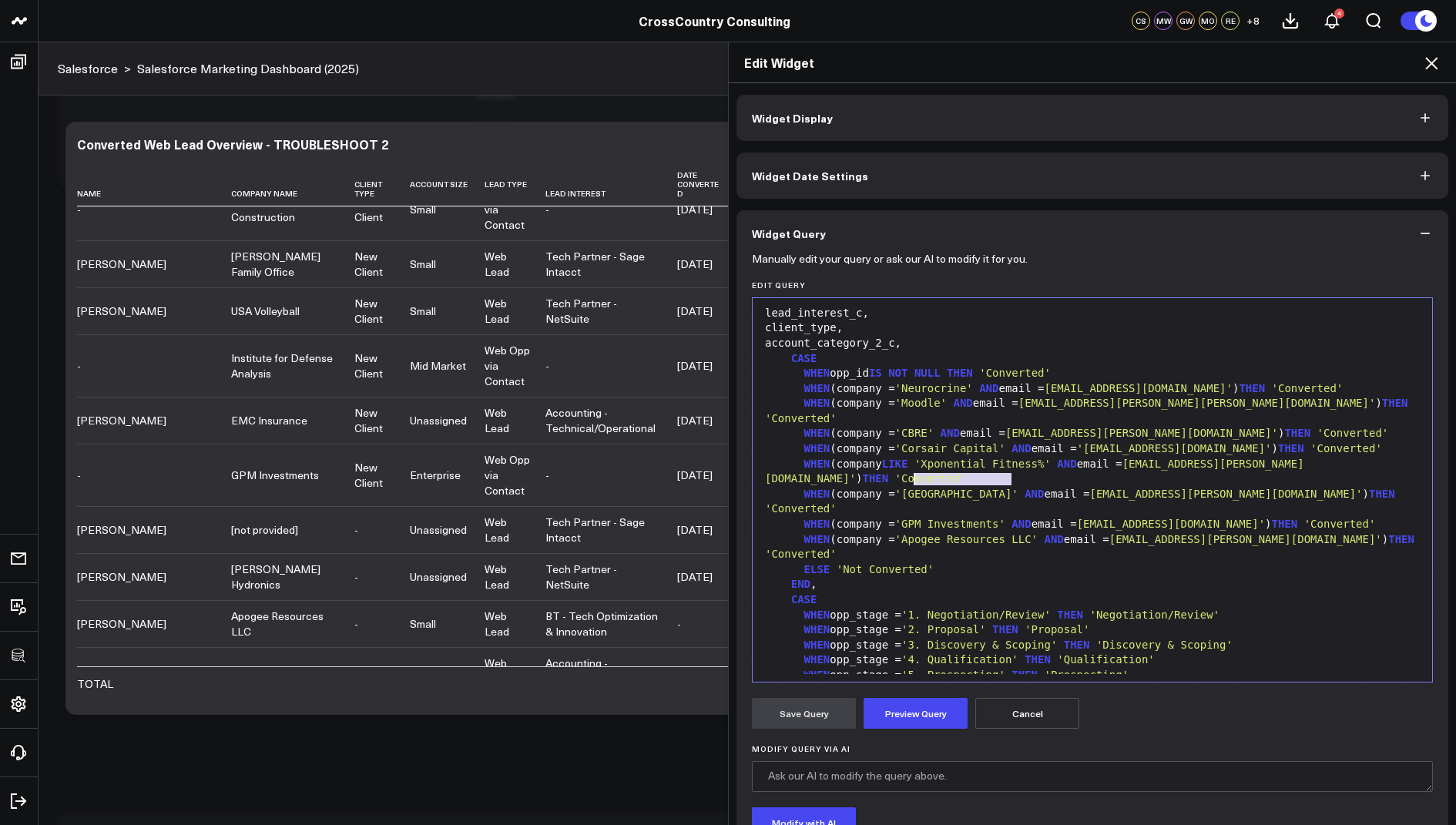
drag, startPoint x: 1009, startPoint y: 480, endPoint x: 915, endPoint y: 482, distance: 94.0
click at [915, 517] on span "'GPM Investments'" at bounding box center [950, 524] width 110 height 13
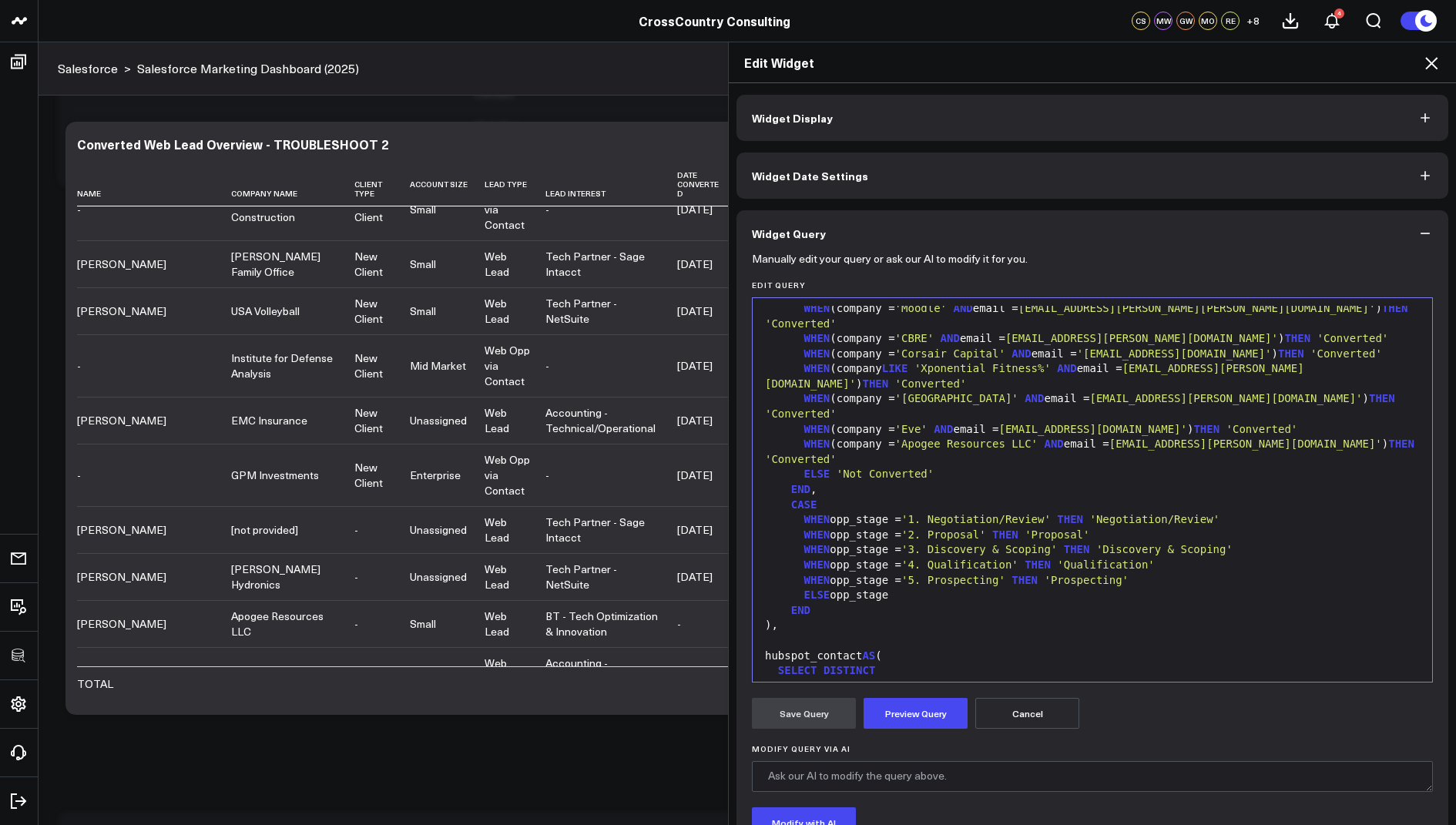
scroll to position [1892, 0]
click at [928, 427] on span "'Eve'" at bounding box center [910, 433] width 32 height 13
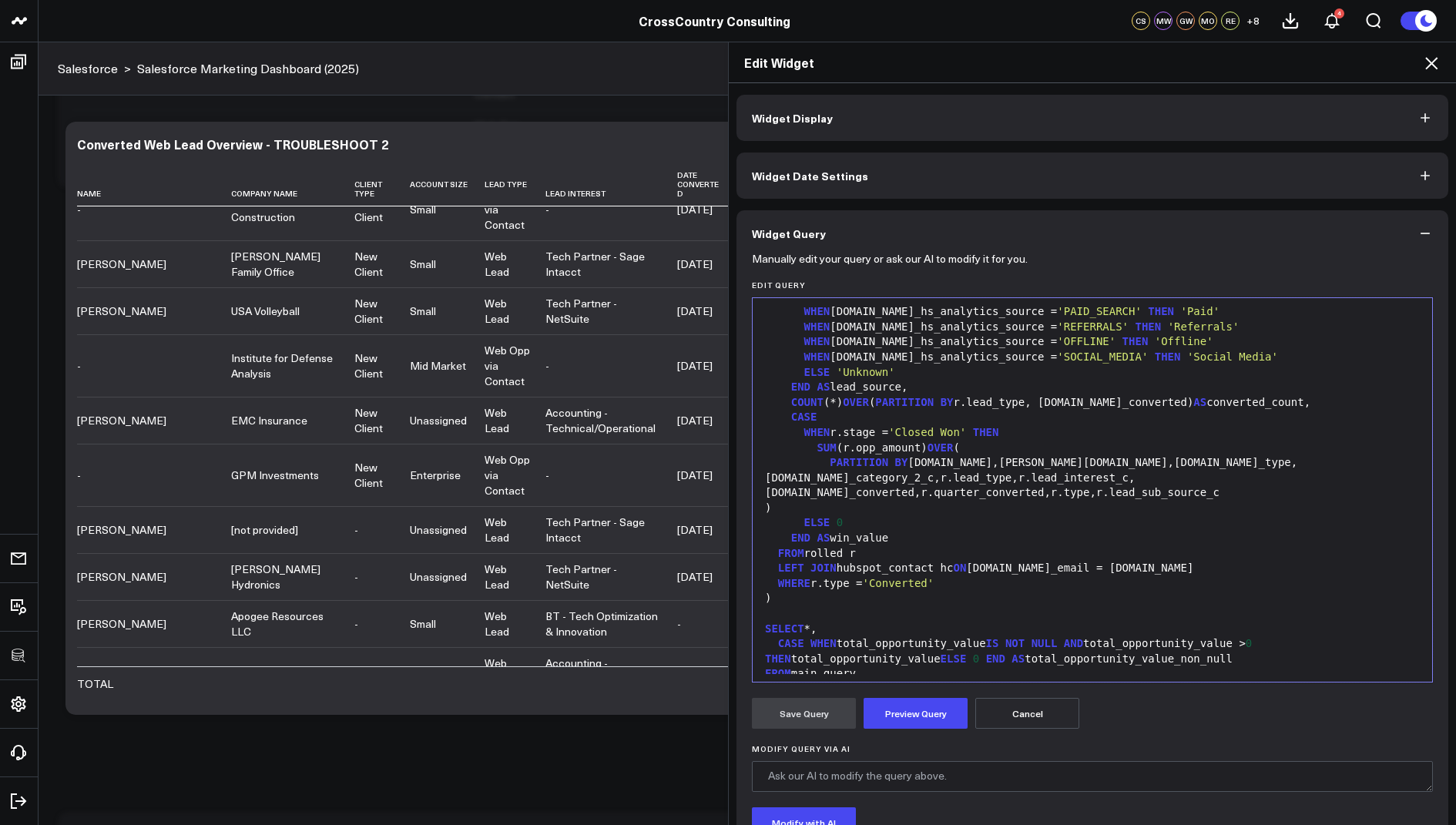
scroll to position [2703, 0]
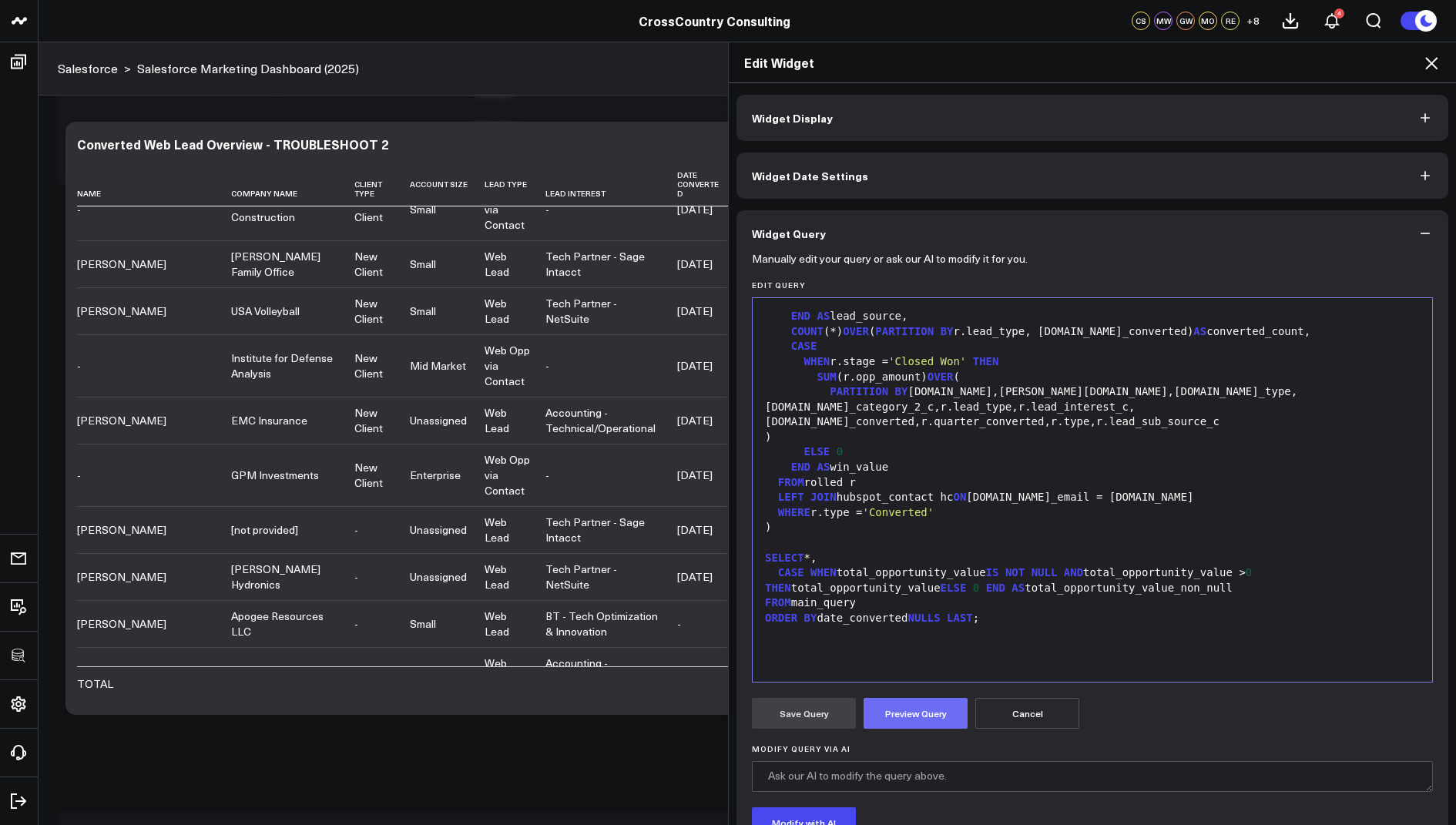
click at [903, 718] on button "Preview Query" at bounding box center [916, 714] width 104 height 31
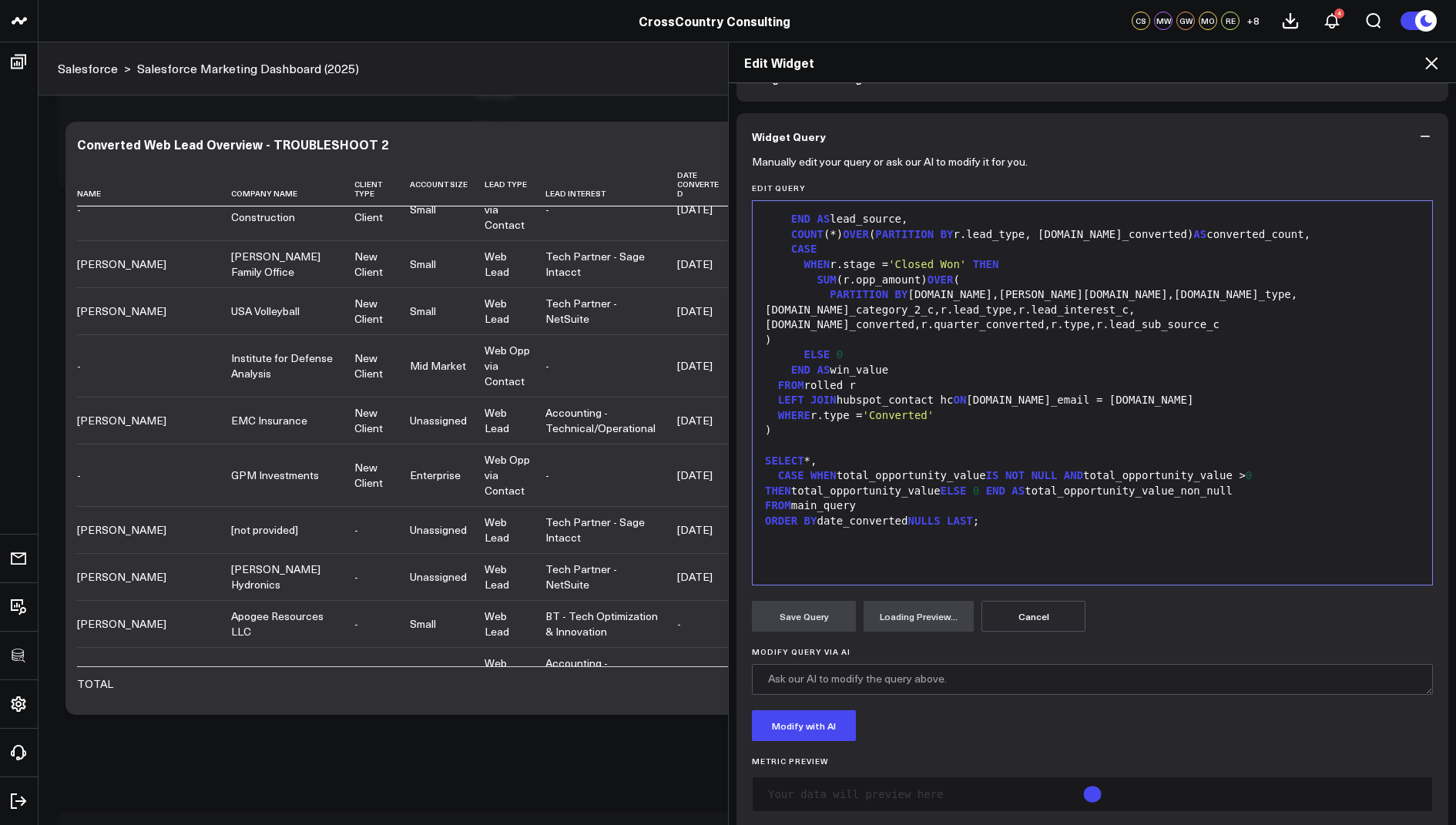
scroll to position [119, 0]
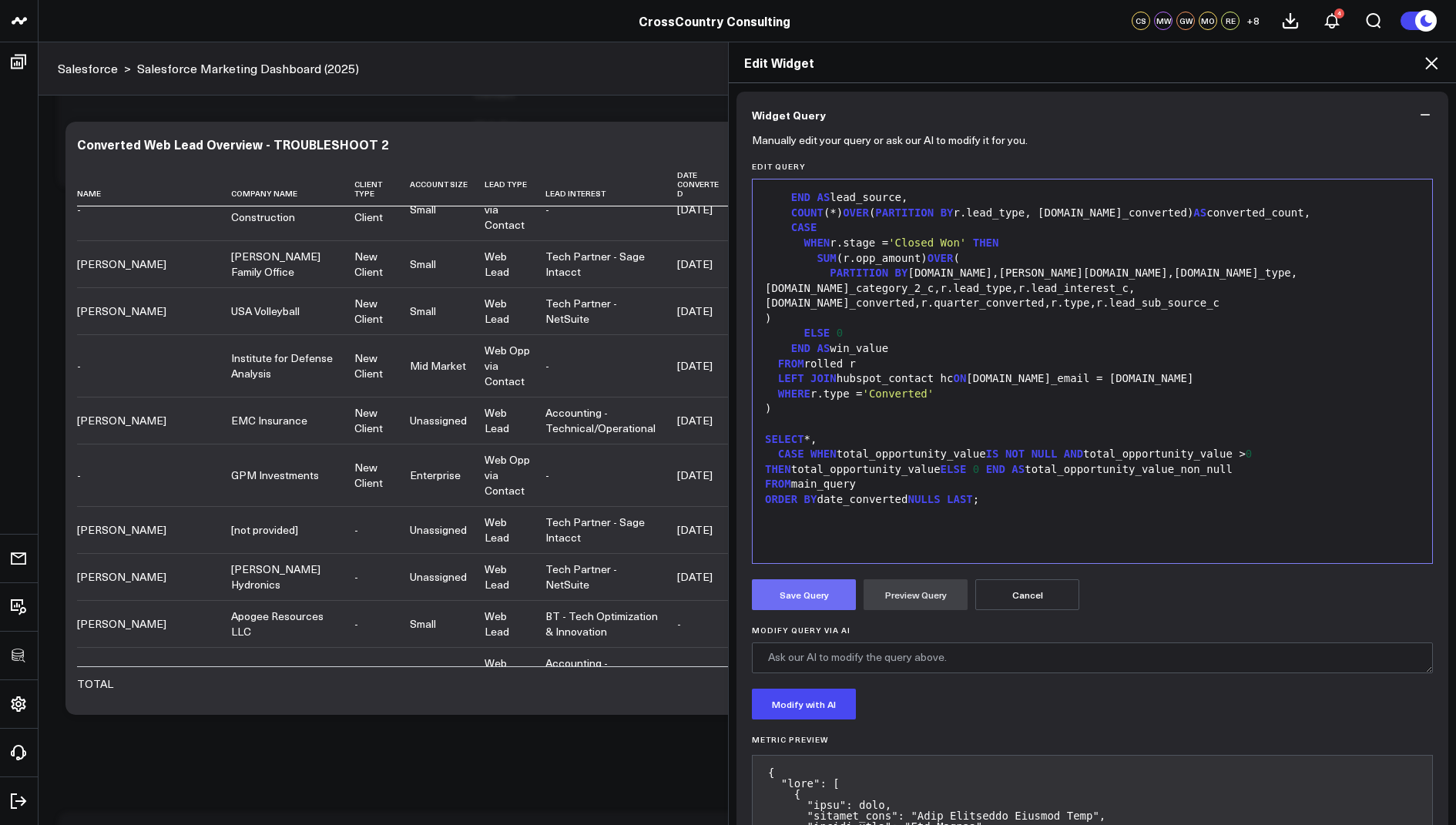
click at [808, 603] on button "Save Query" at bounding box center [804, 595] width 104 height 31
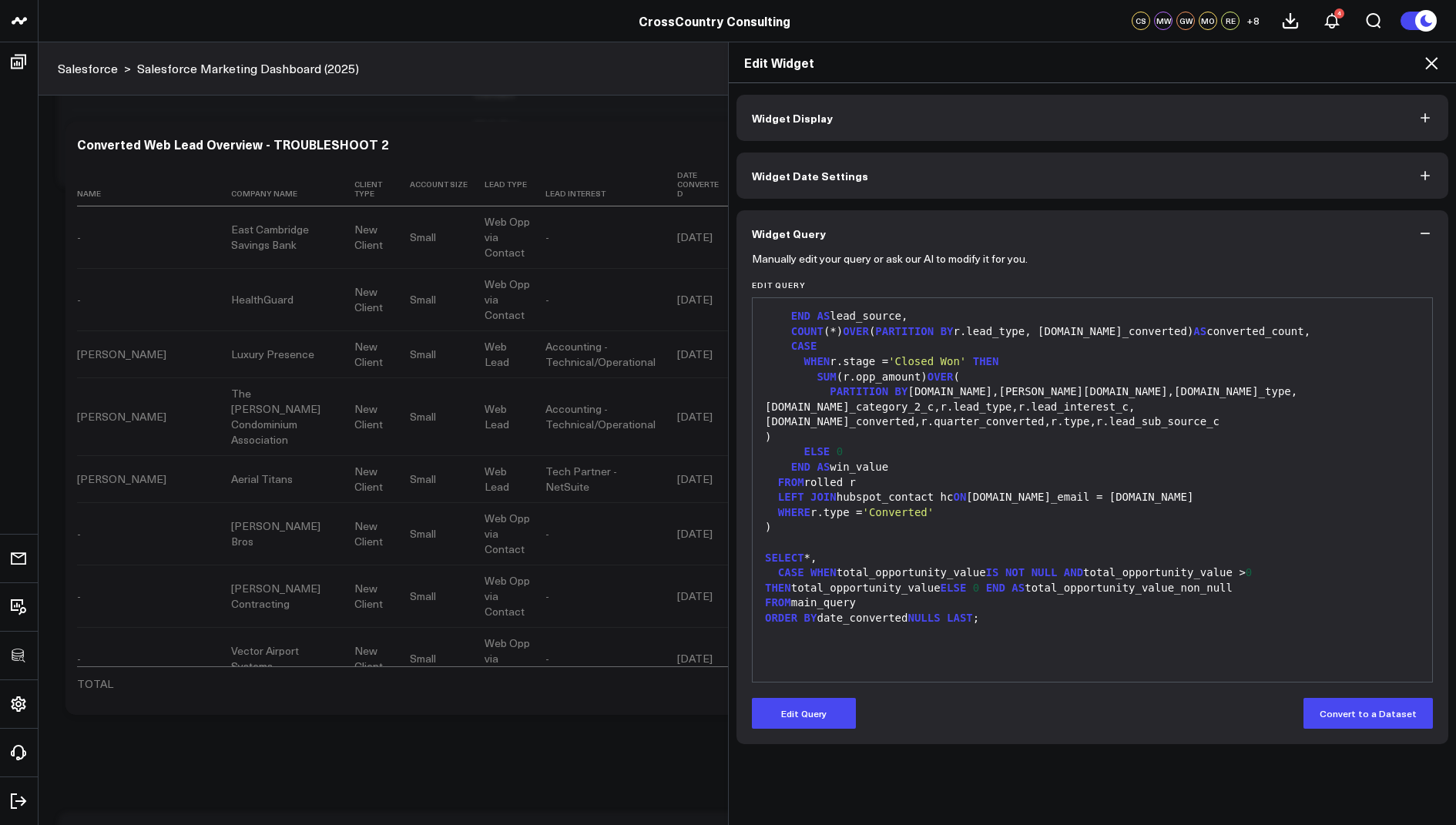
scroll to position [0, 0]
click at [1425, 65] on icon at bounding box center [1431, 63] width 18 height 18
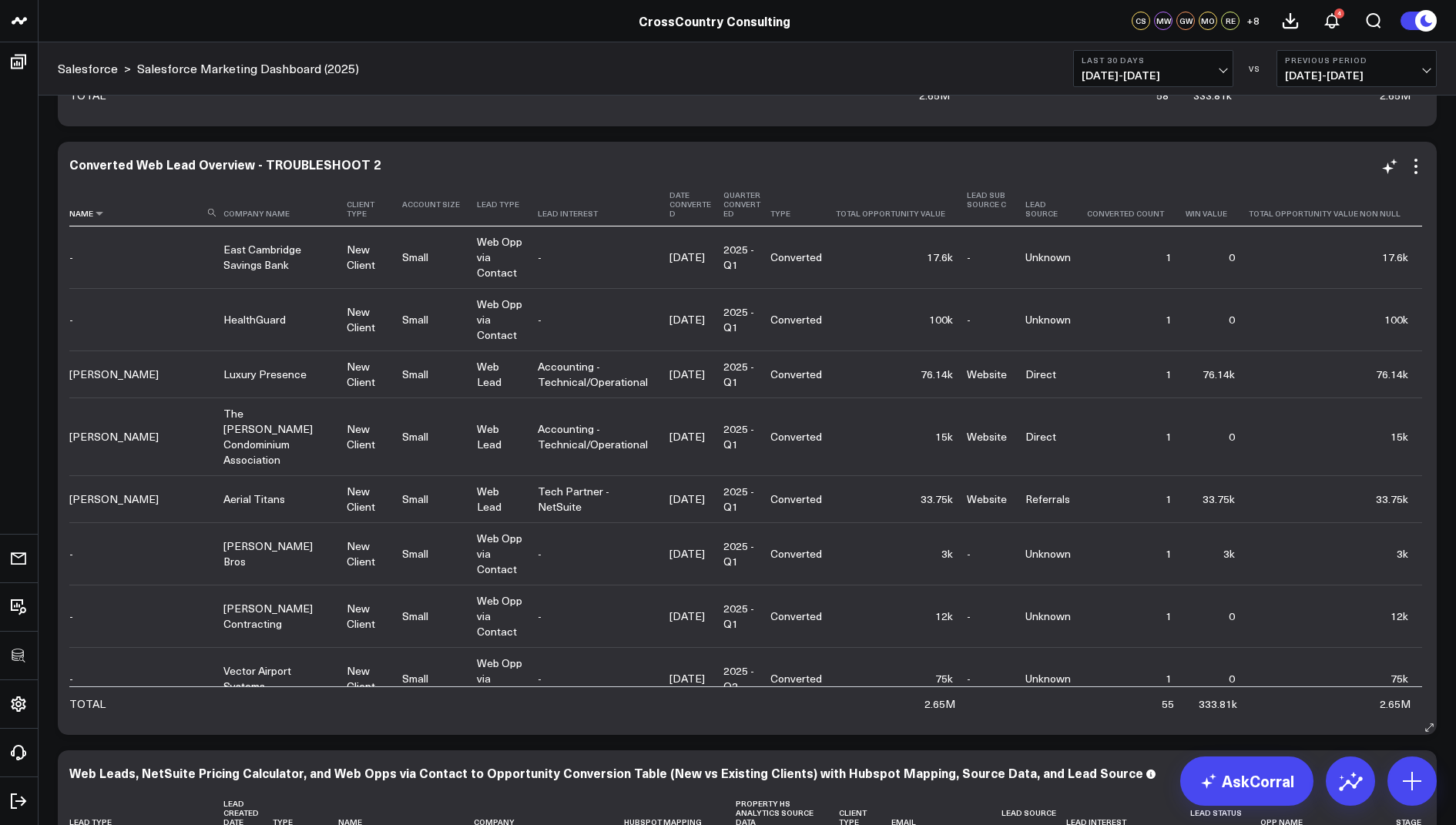
click at [198, 207] on th "Name" at bounding box center [146, 204] width 154 height 44
click at [212, 207] on button at bounding box center [212, 212] width 7 height 9
click at [162, 214] on input at bounding box center [144, 213] width 151 height 27
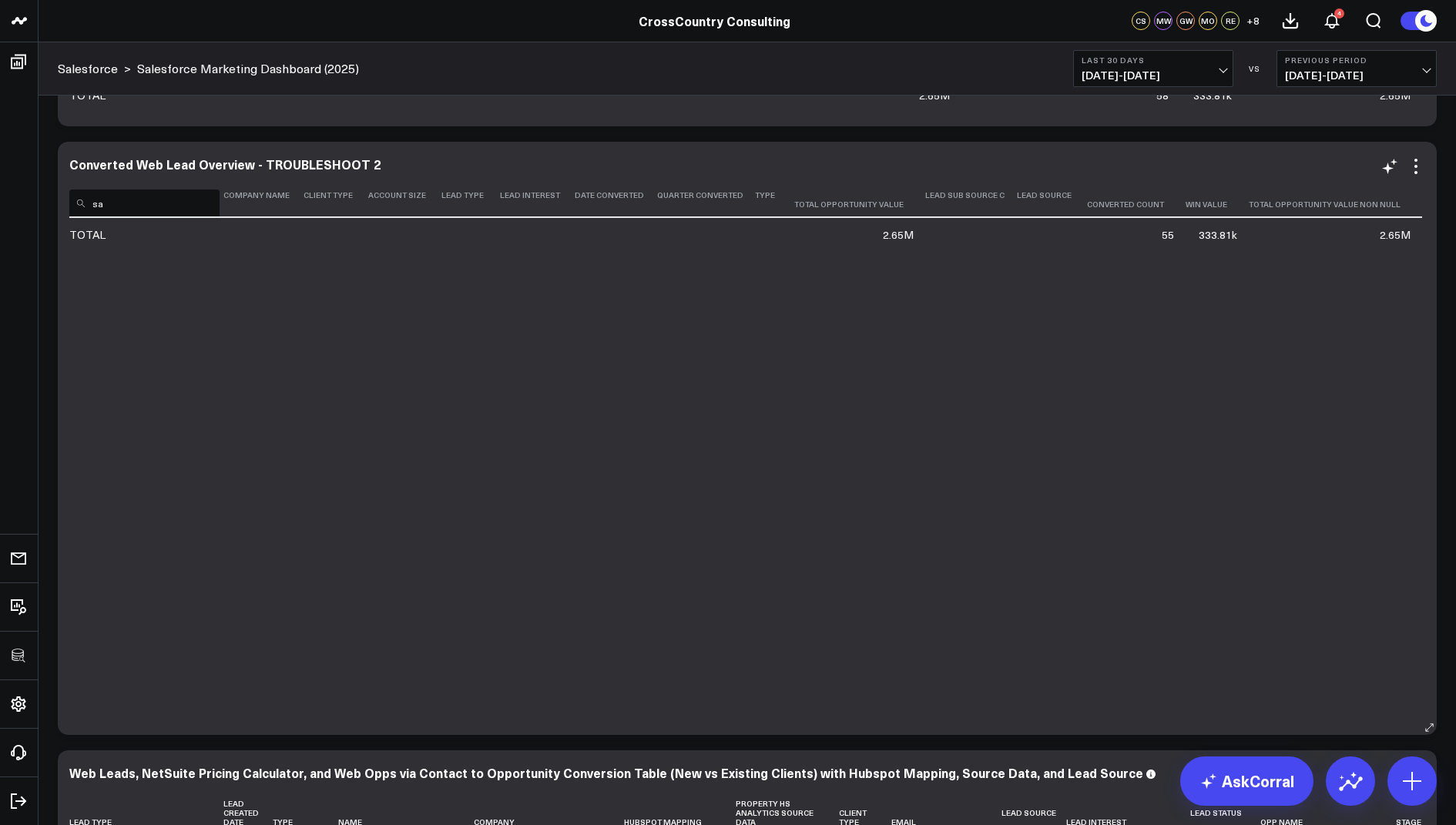
type input "s"
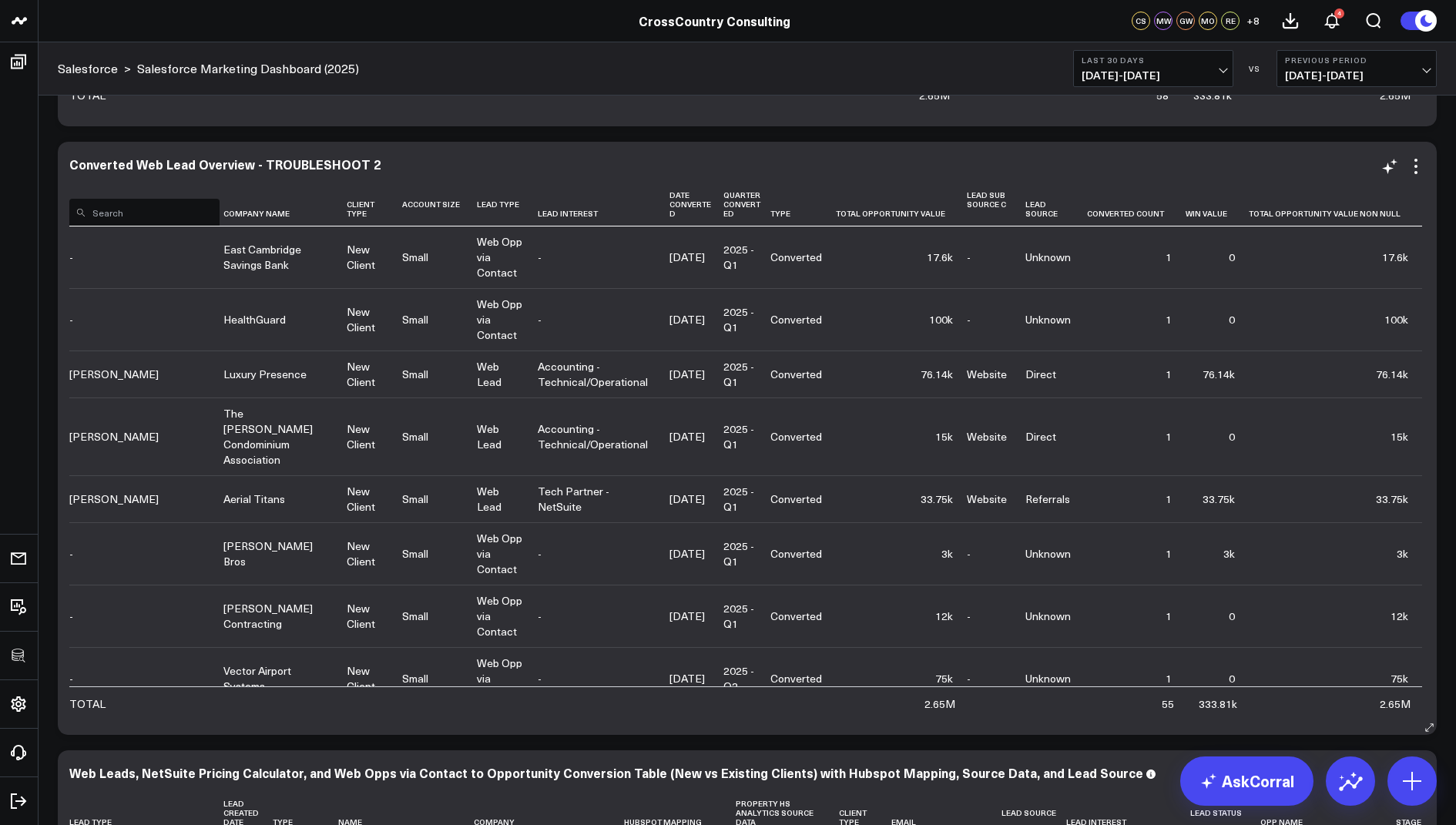
click at [1431, 238] on div "Converted Web Lead Overview - TROUBLESHOOT 2 Name Company Name Client Type Acco…" at bounding box center [747, 438] width 1379 height 593
click at [1416, 168] on icon at bounding box center [1416, 166] width 18 height 18
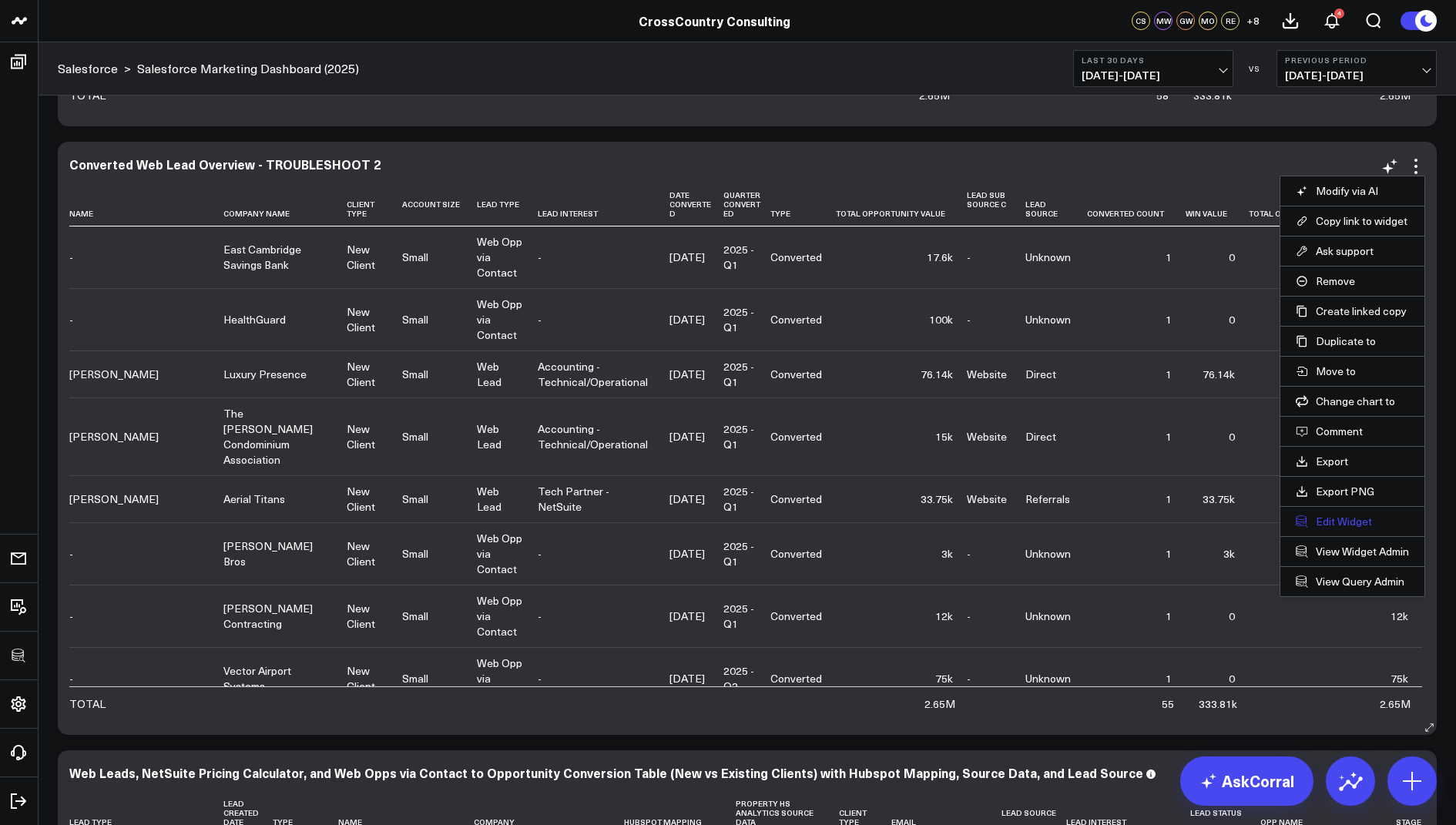
click at [1329, 515] on button "Edit Widget" at bounding box center [1352, 521] width 113 height 14
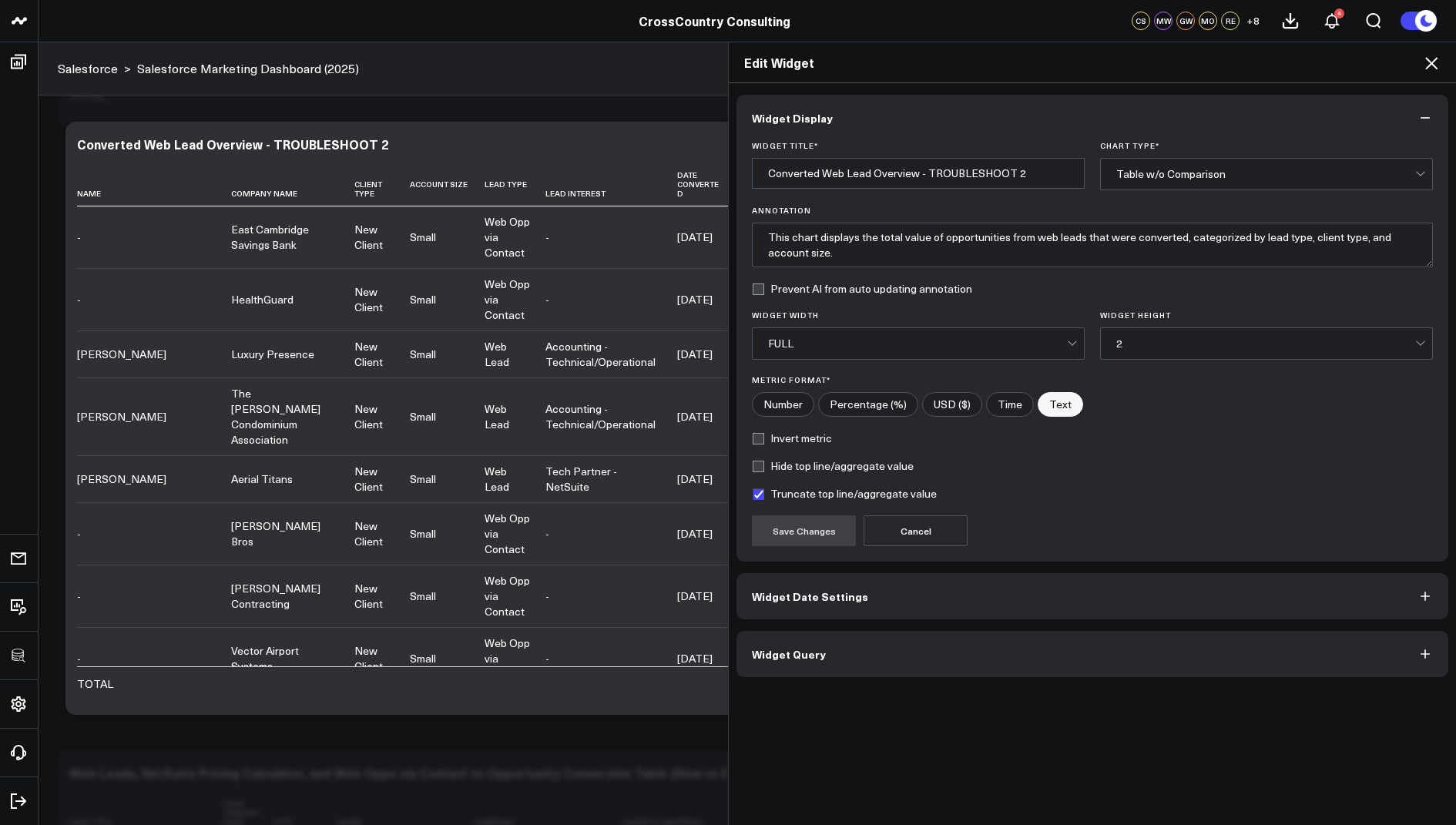
click at [823, 655] on button "Widget Query" at bounding box center [1092, 654] width 712 height 47
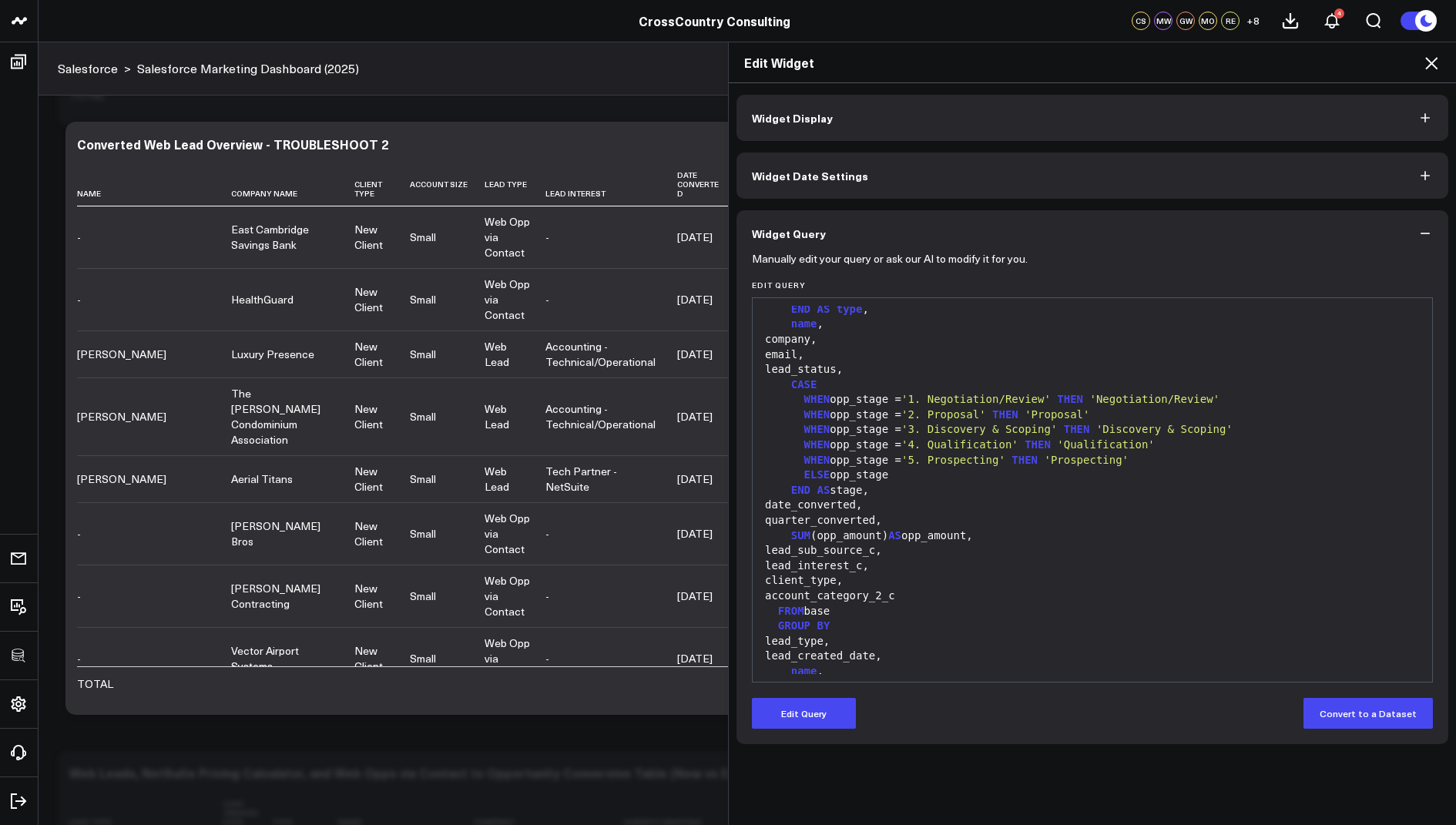
scroll to position [1206, 0]
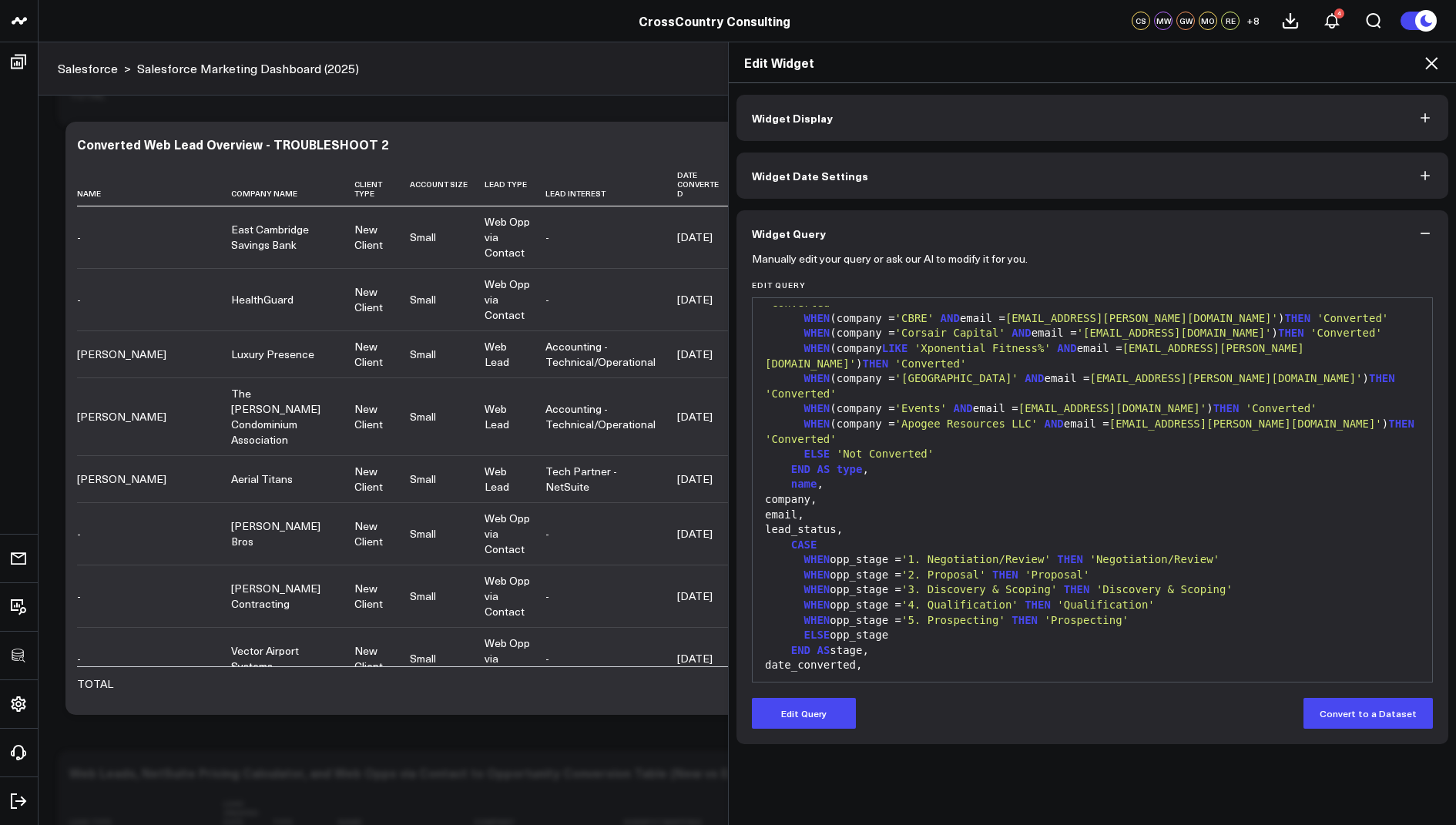
click at [947, 402] on span "'Events'" at bounding box center [920, 409] width 52 height 13
click at [816, 696] on form "Manually edit your query or ask our AI to modify it for you. Edit Query 999 53 …" at bounding box center [1092, 493] width 681 height 473
click at [809, 703] on button "Edit Query" at bounding box center [804, 714] width 104 height 31
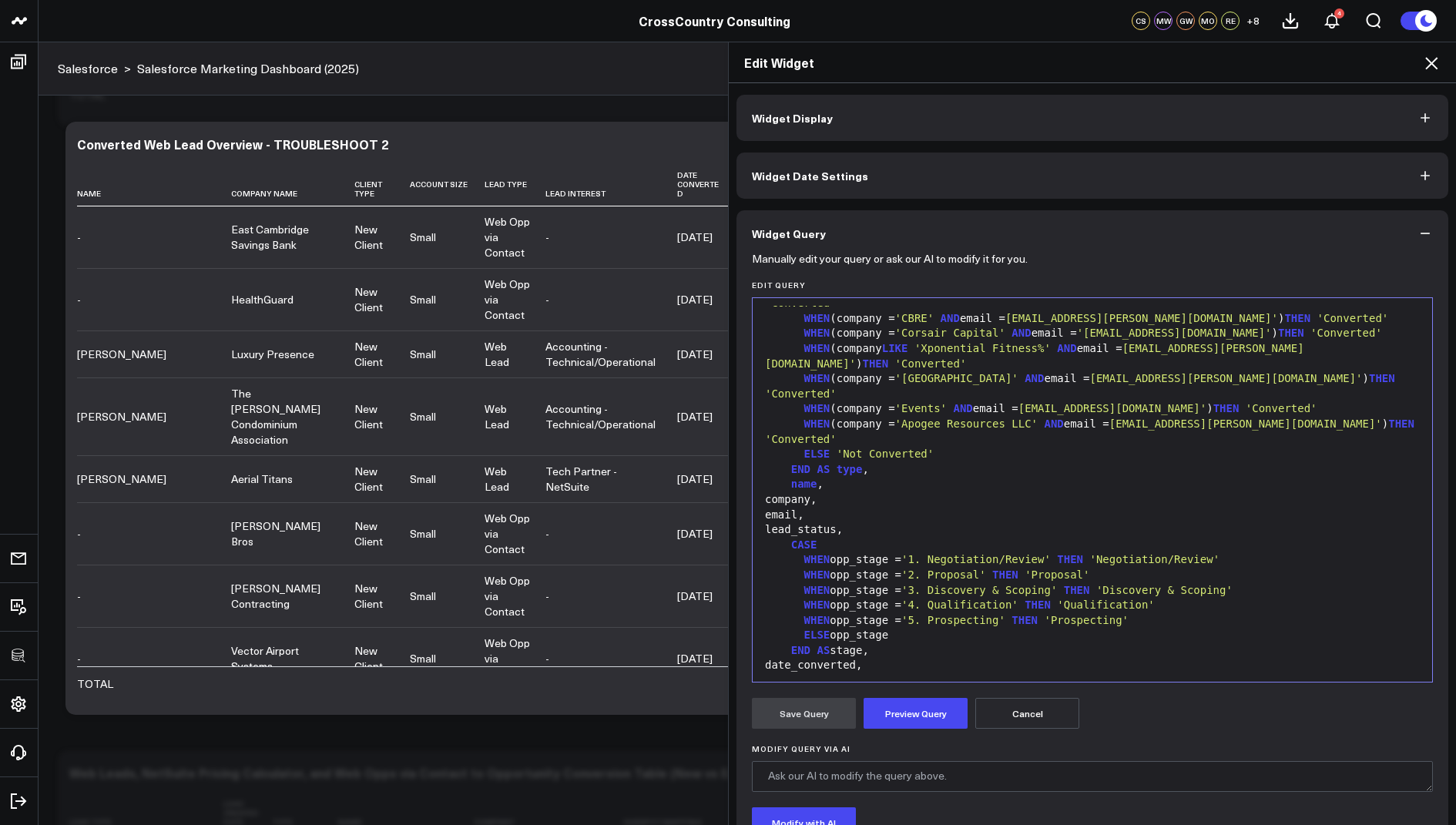
click at [947, 402] on span "'Events'" at bounding box center [920, 409] width 52 height 13
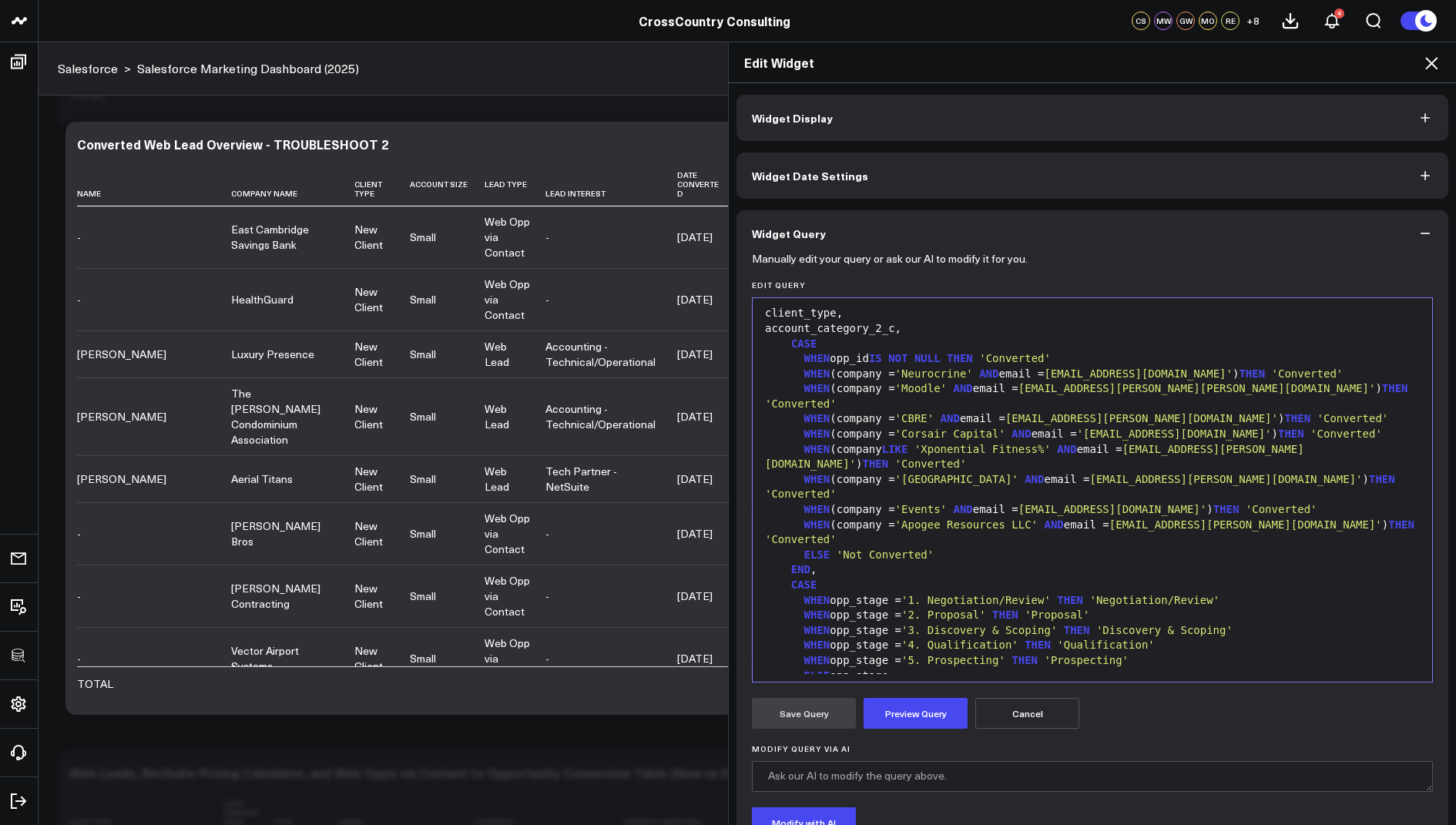
scroll to position [1835, 0]
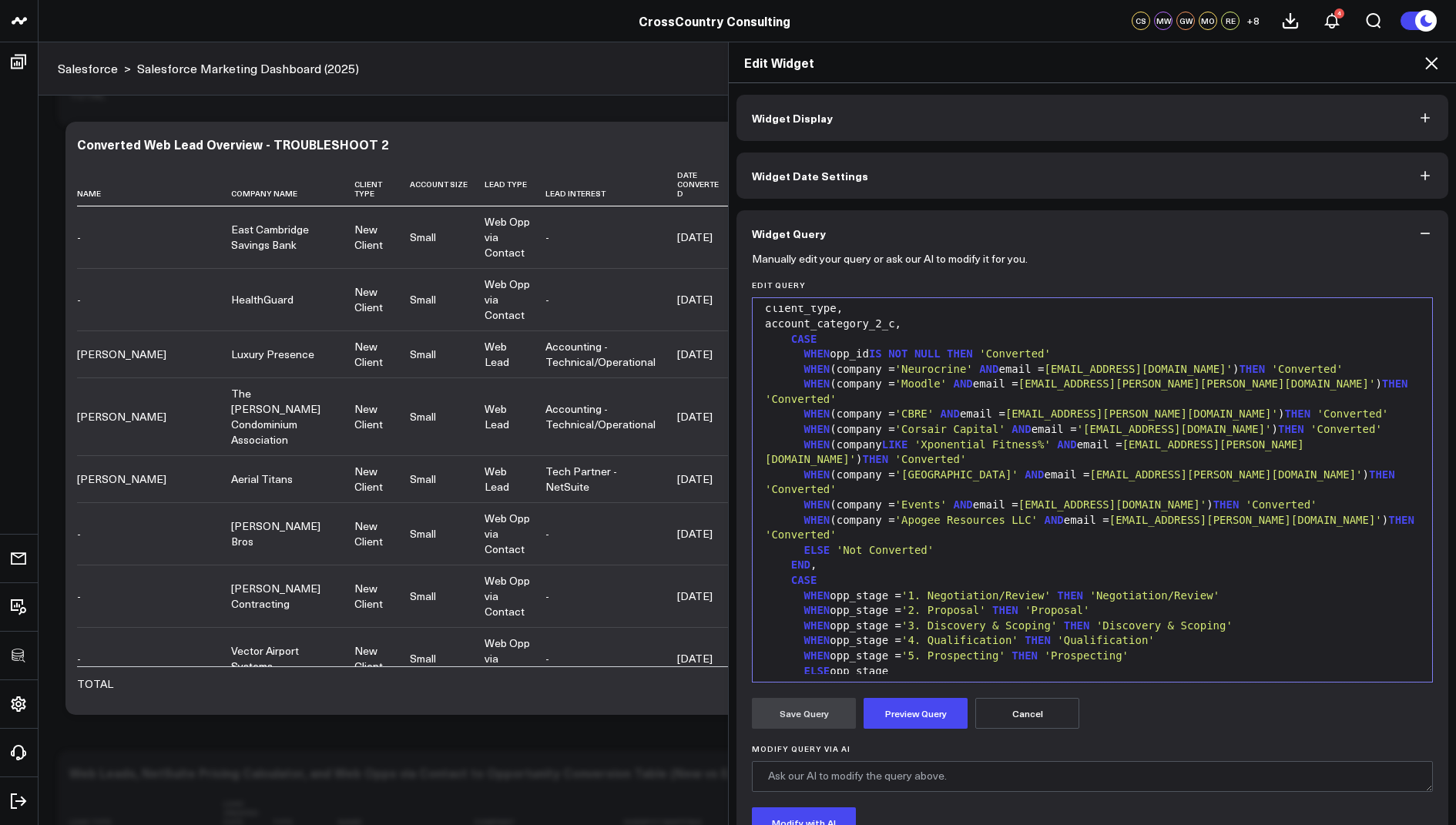
click at [947, 498] on span "'Events'" at bounding box center [920, 505] width 52 height 13
click at [905, 721] on button "Preview Query" at bounding box center [916, 714] width 104 height 31
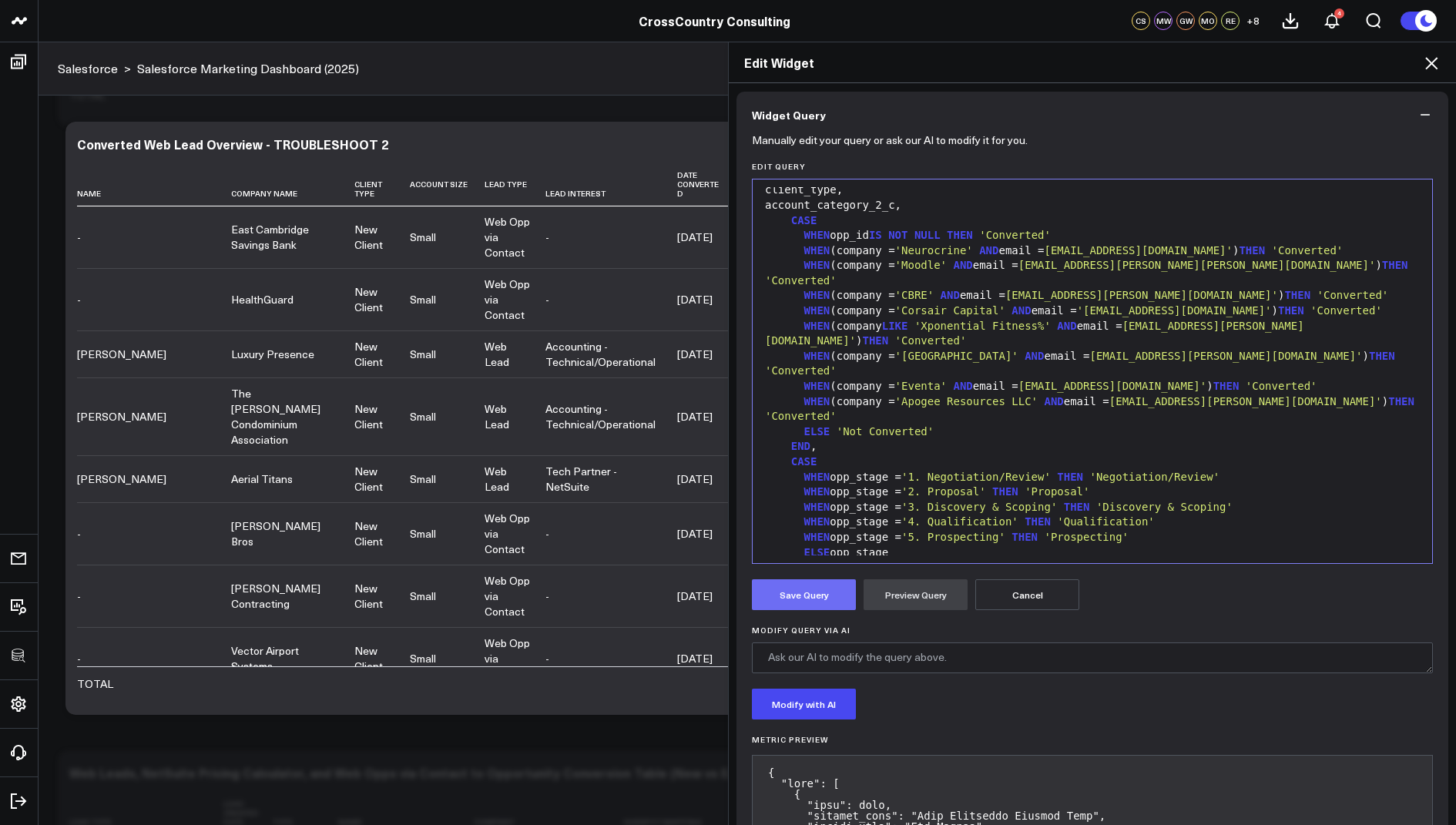
click at [795, 600] on button "Save Query" at bounding box center [804, 595] width 104 height 31
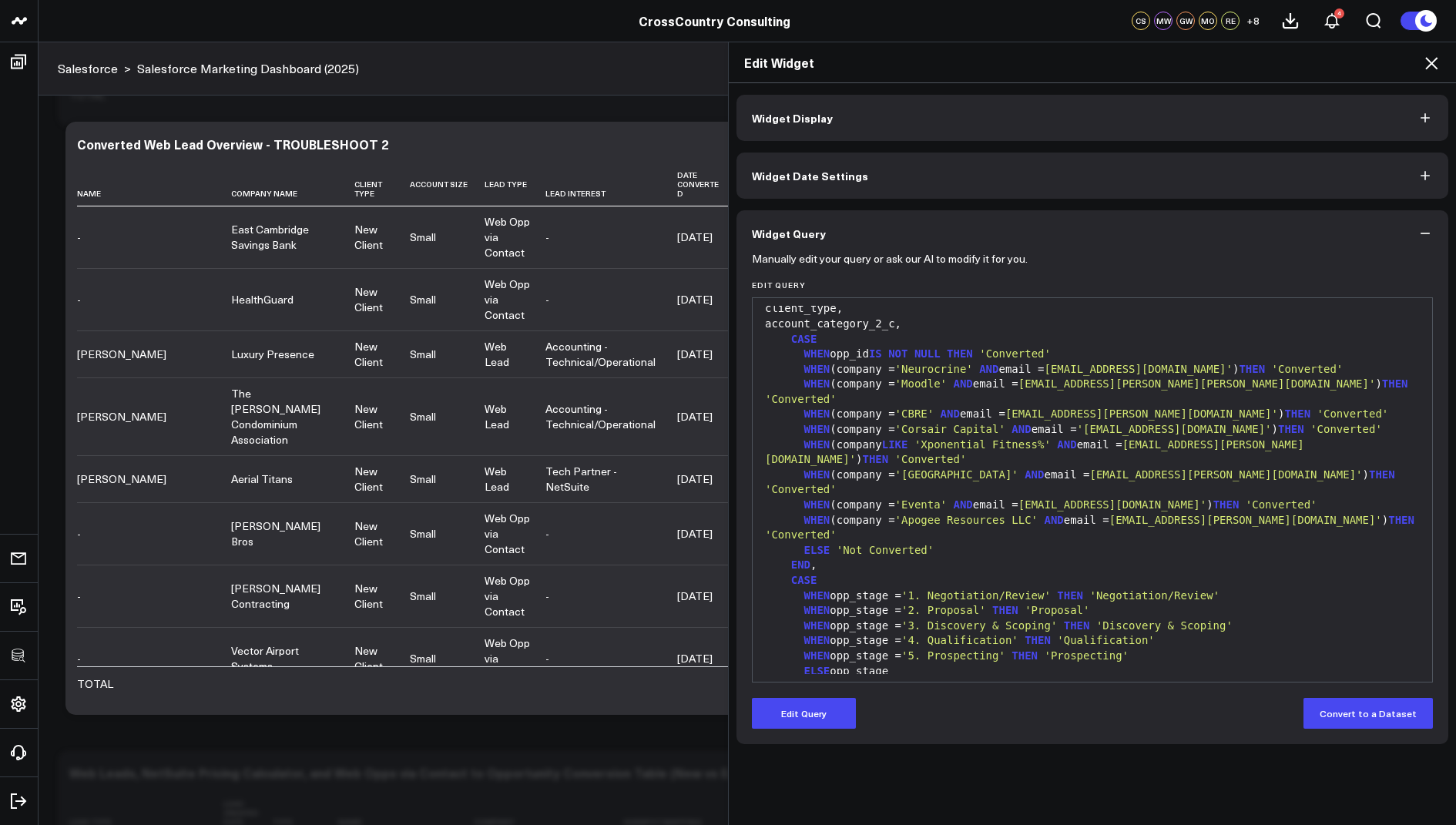
scroll to position [0, 0]
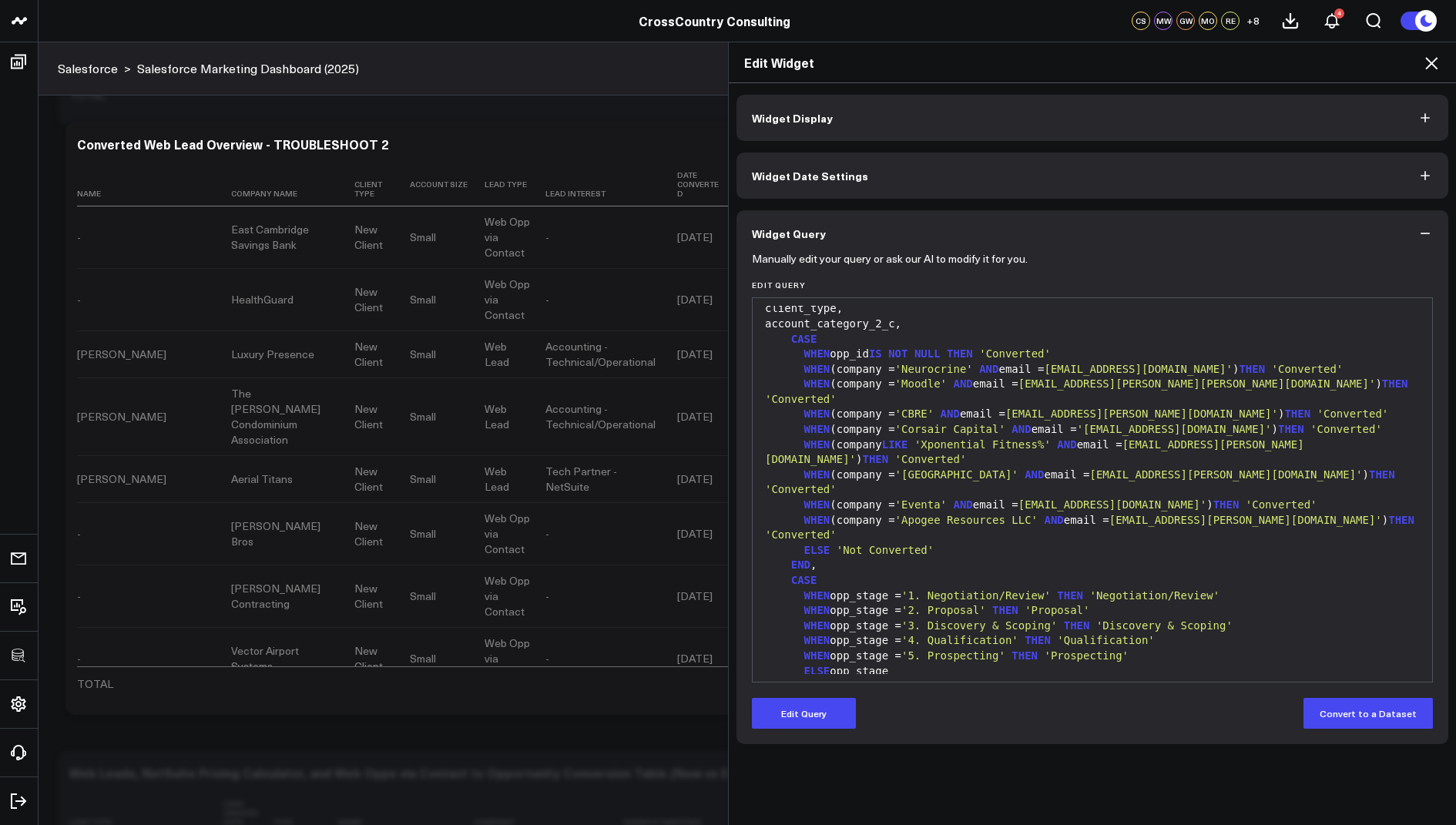
click at [1428, 67] on icon at bounding box center [1431, 63] width 13 height 13
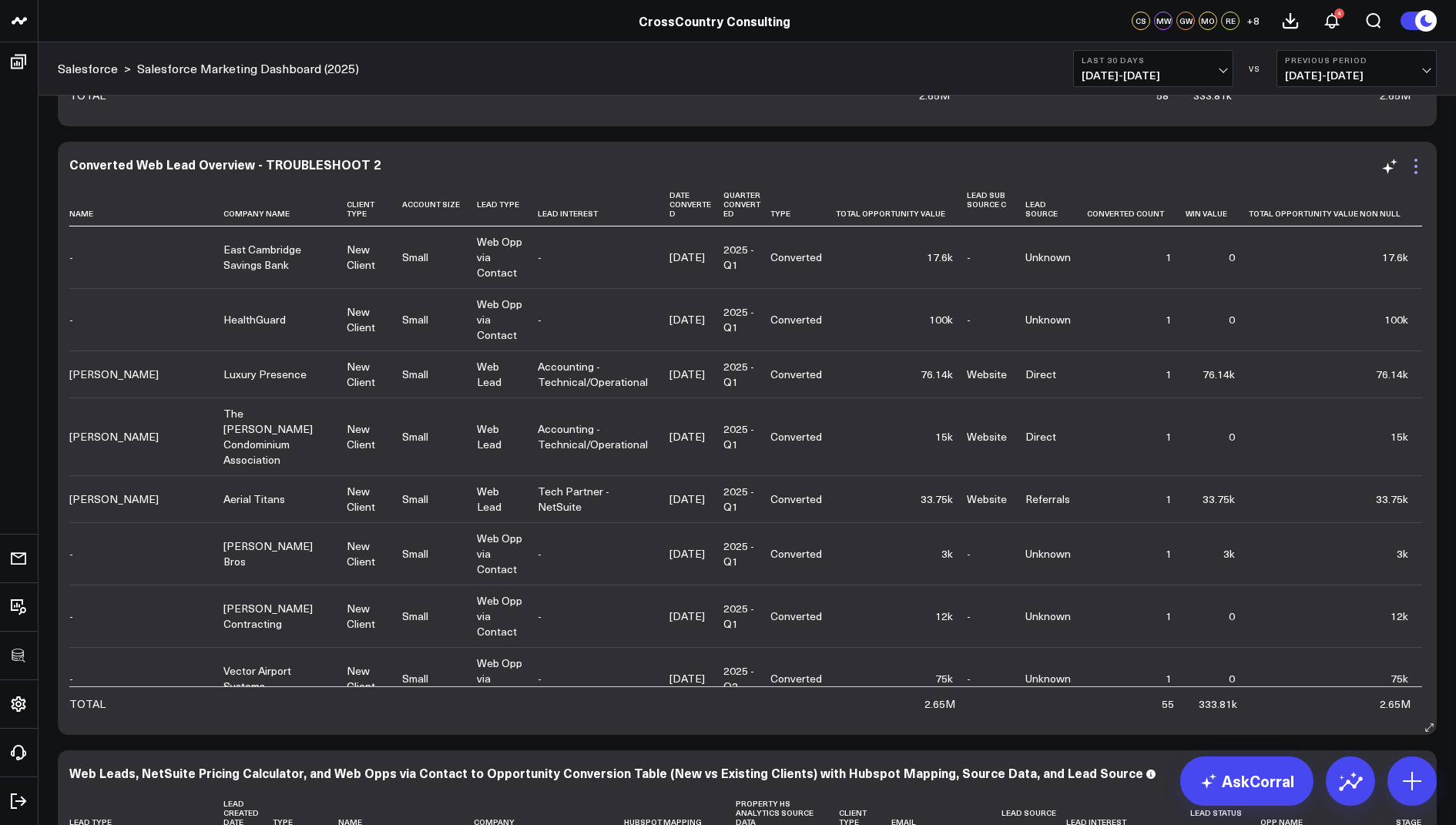
click at [1415, 162] on icon at bounding box center [1416, 166] width 18 height 18
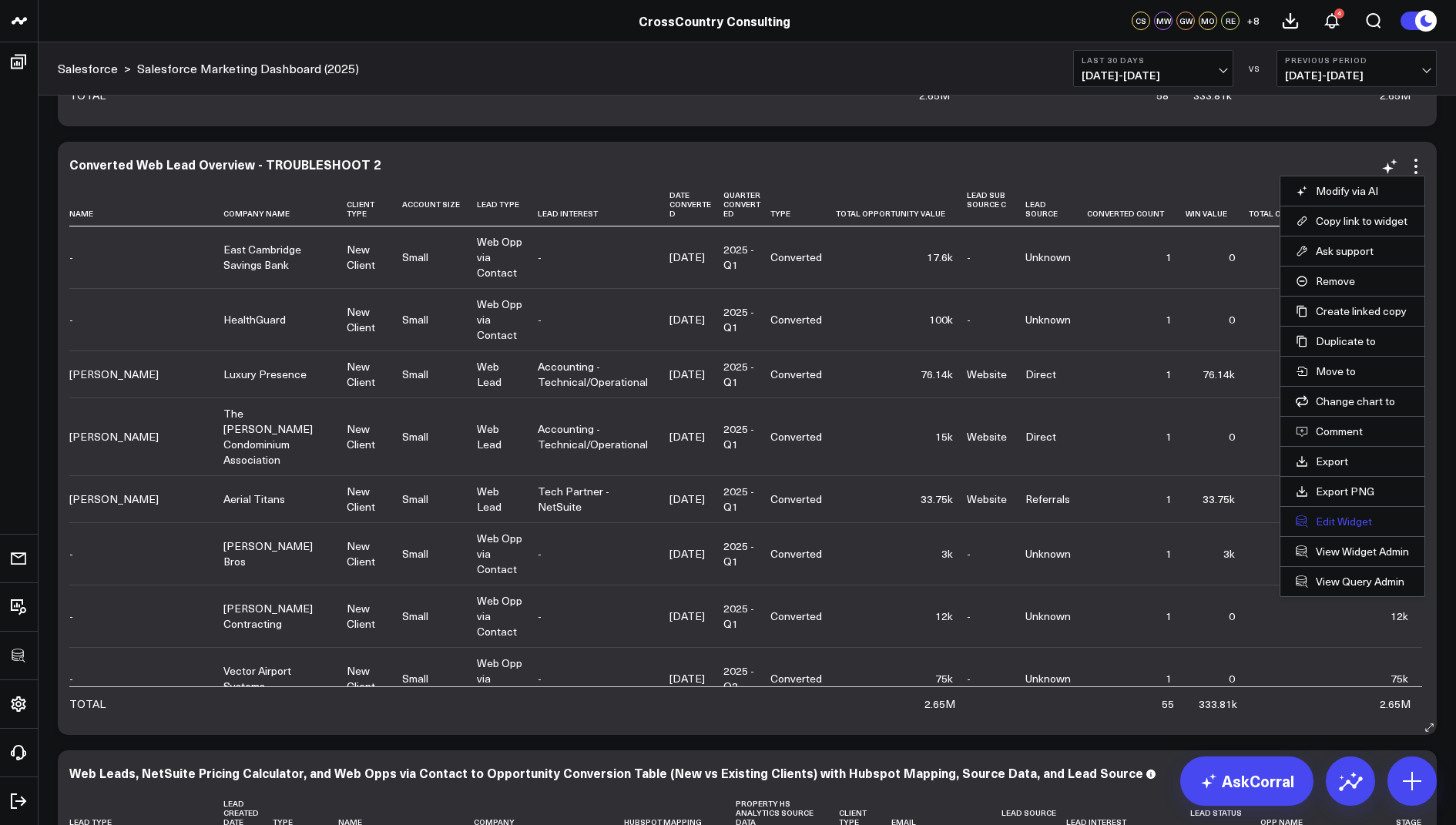
click at [1325, 517] on button "Edit Widget" at bounding box center [1352, 521] width 113 height 14
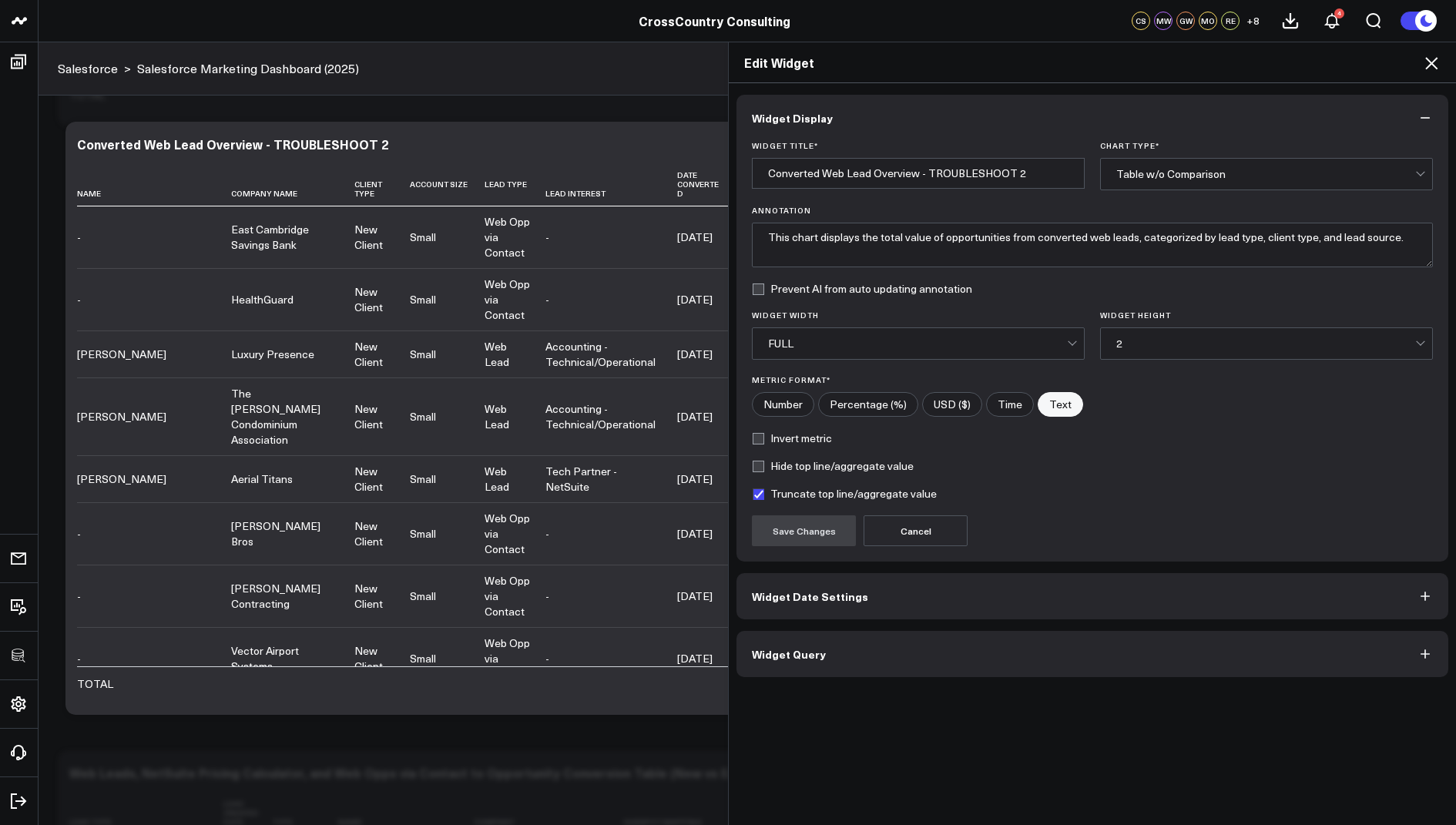
click at [808, 652] on span "Widget Query" at bounding box center [788, 654] width 74 height 13
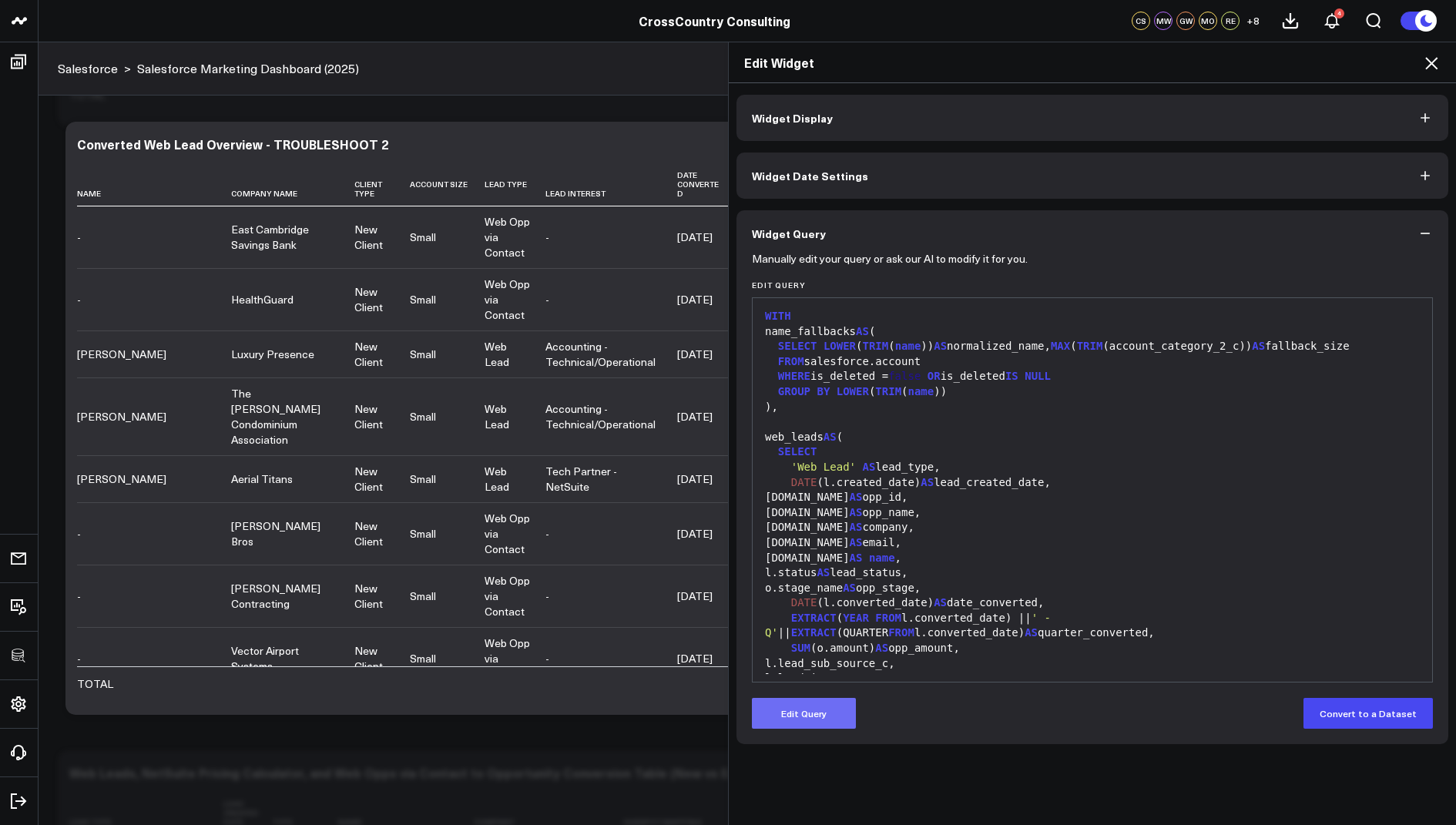
click at [796, 711] on button "Edit Query" at bounding box center [804, 714] width 104 height 31
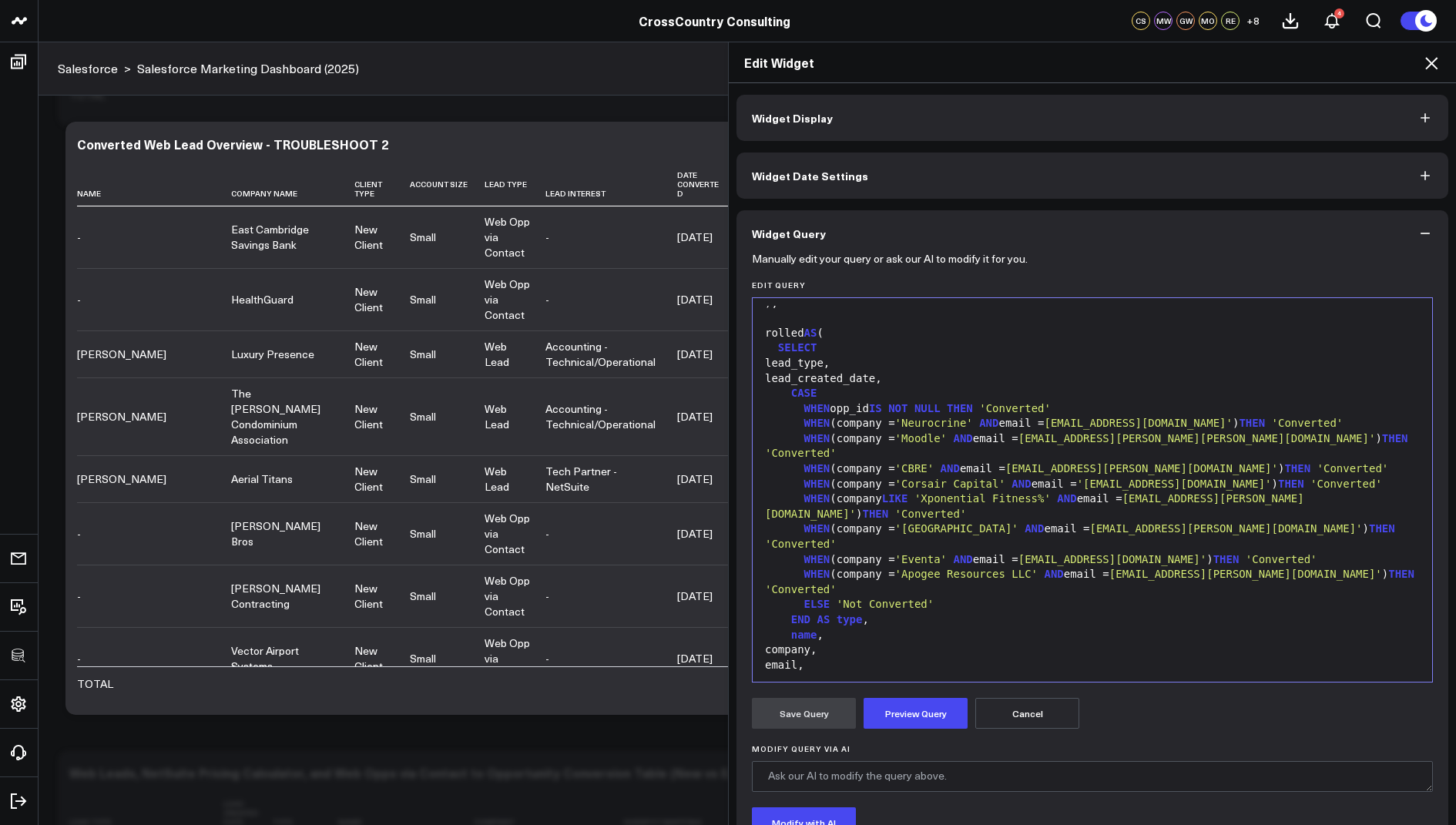
scroll to position [1046, 0]
drag, startPoint x: 1212, startPoint y: 542, endPoint x: 1055, endPoint y: 538, distance: 157.1
click at [1055, 548] on span "'sdavis@gpminvestments.com'" at bounding box center [1112, 554] width 188 height 13
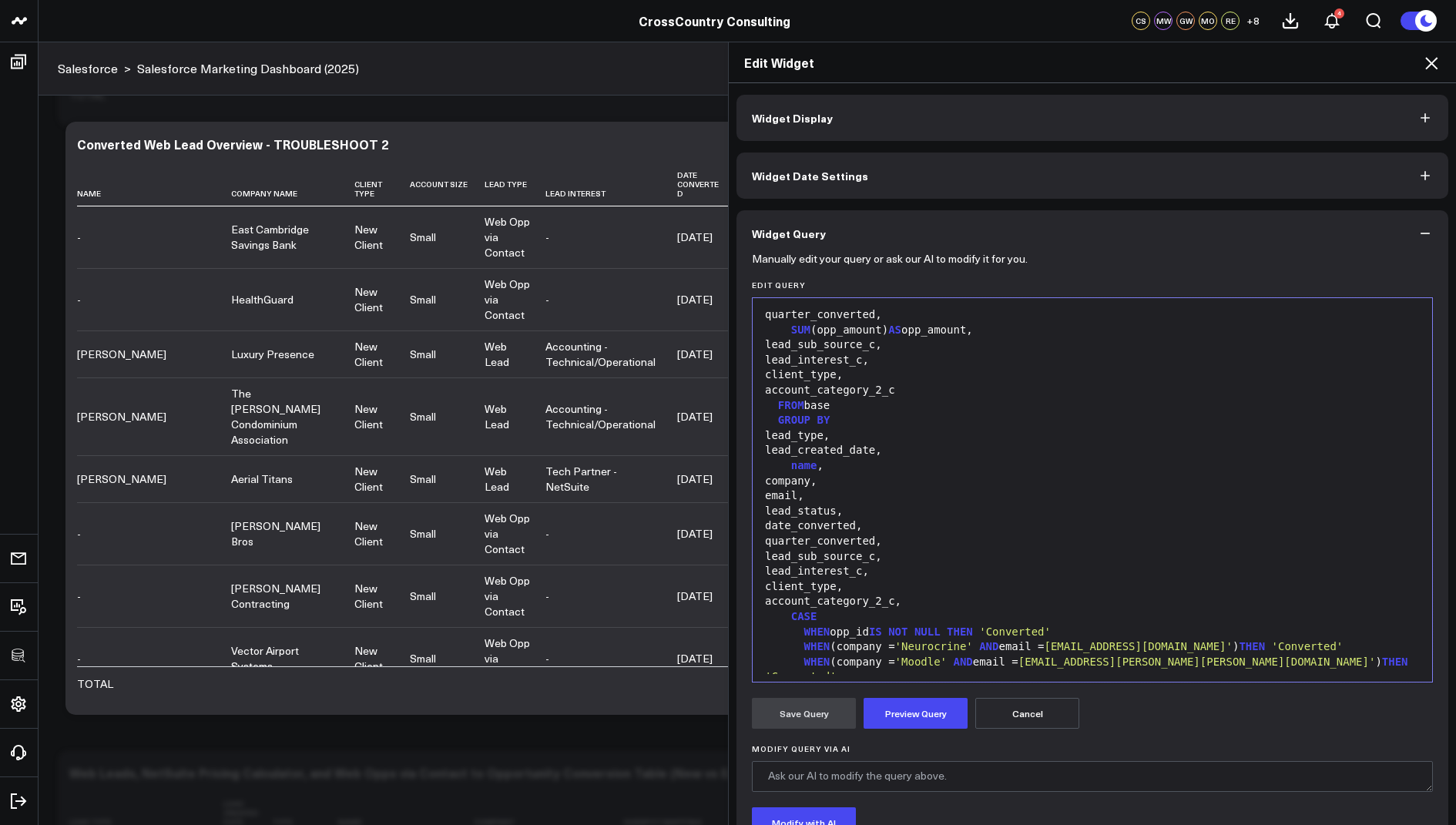
scroll to position [1825, 0]
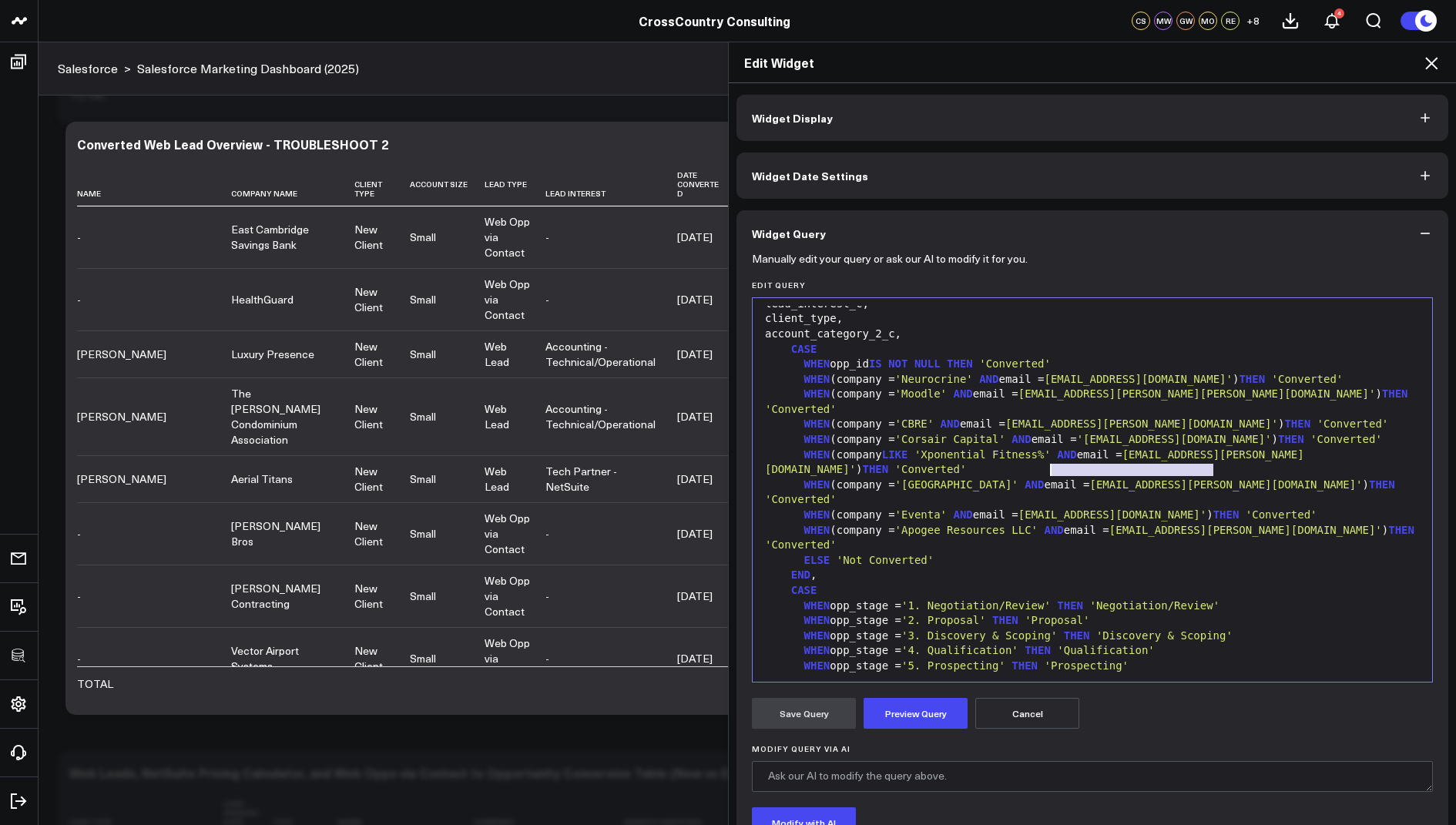
drag, startPoint x: 1214, startPoint y: 468, endPoint x: 1052, endPoint y: 472, distance: 162.0
click at [1052, 508] on span "'sdavis@gpminvestments.com'" at bounding box center [1112, 515] width 188 height 13
click at [915, 715] on button "Preview Query" at bounding box center [916, 714] width 104 height 31
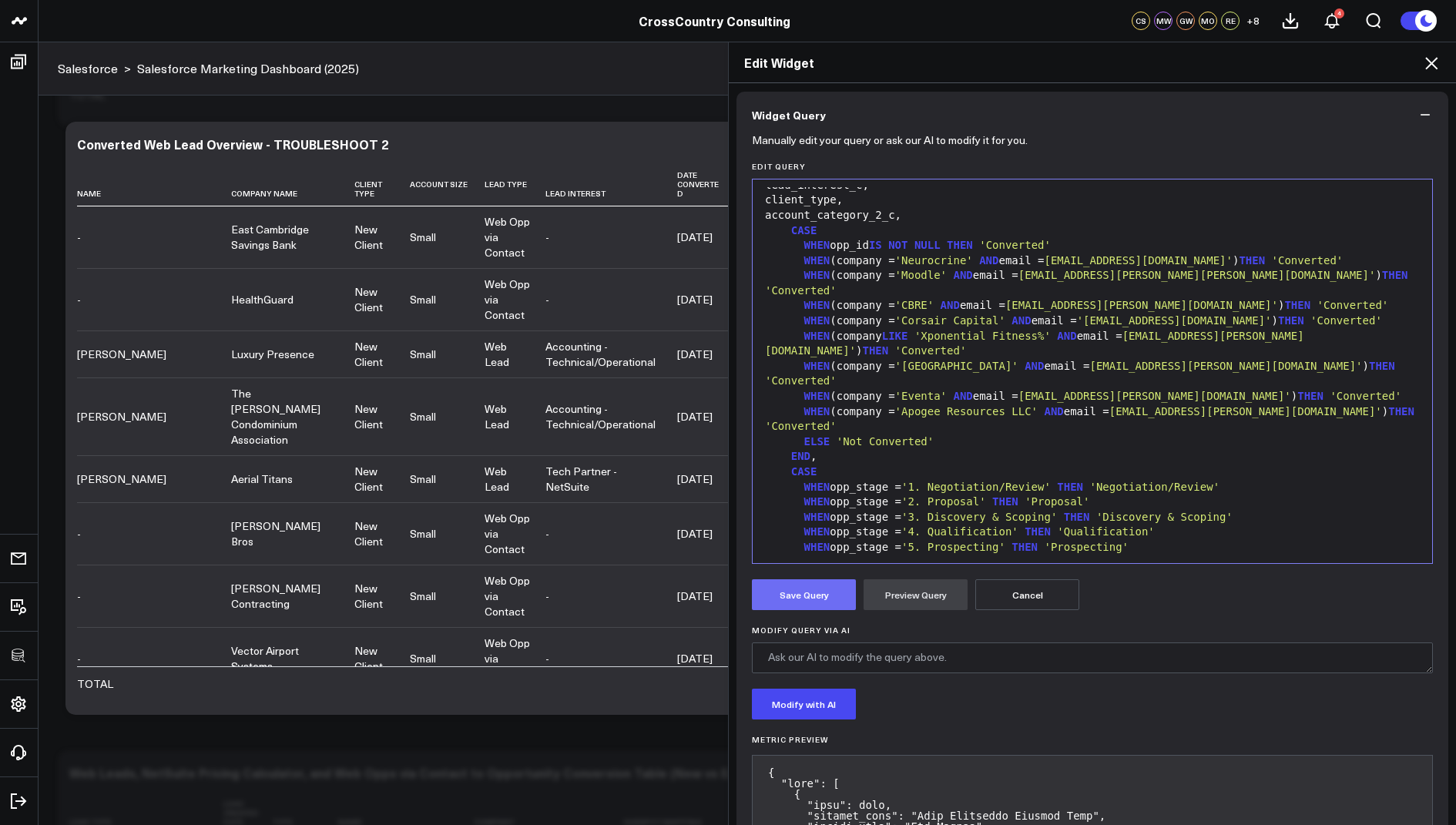
click at [795, 583] on button "Save Query" at bounding box center [804, 595] width 104 height 31
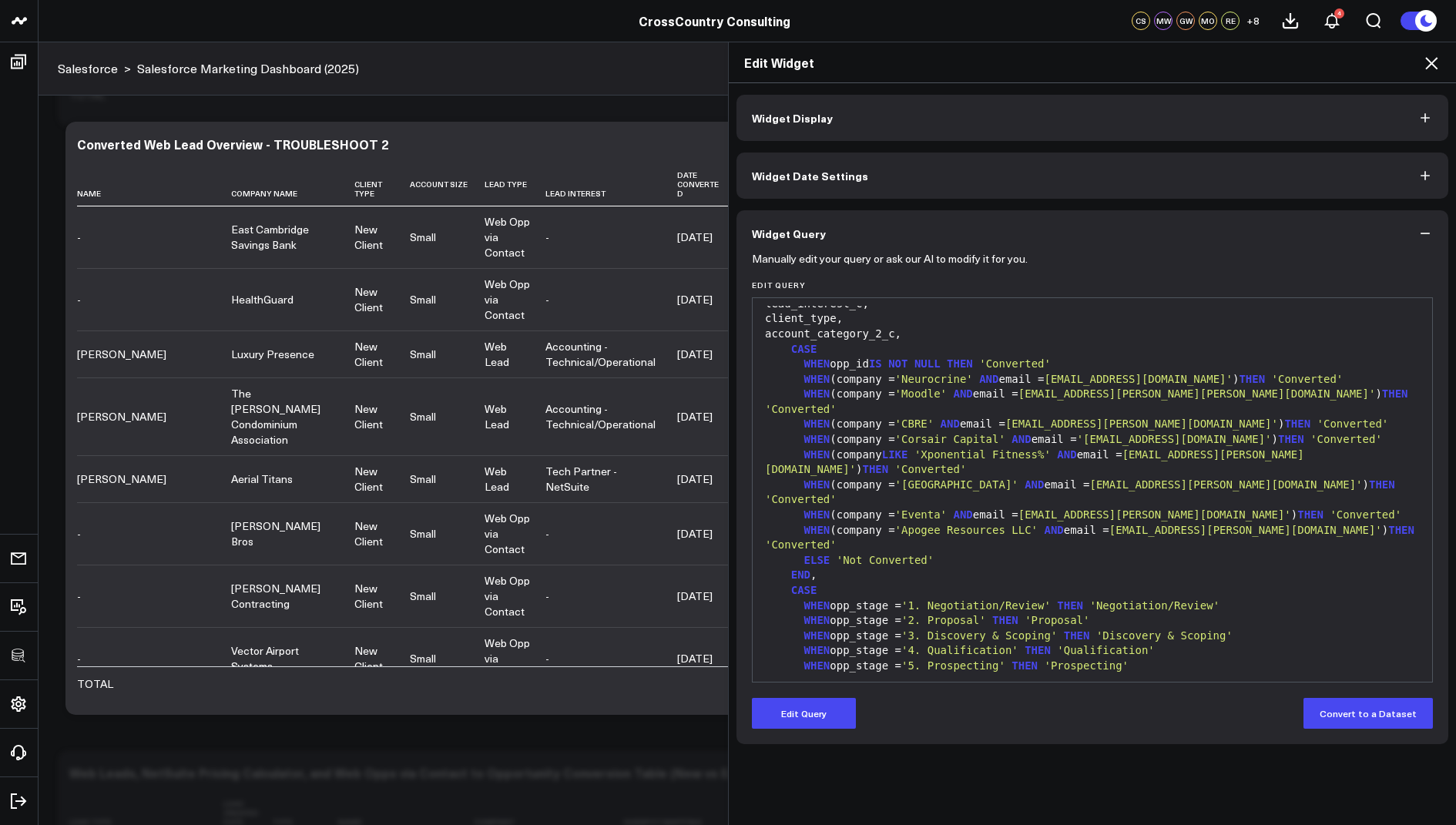
scroll to position [1811, 0]
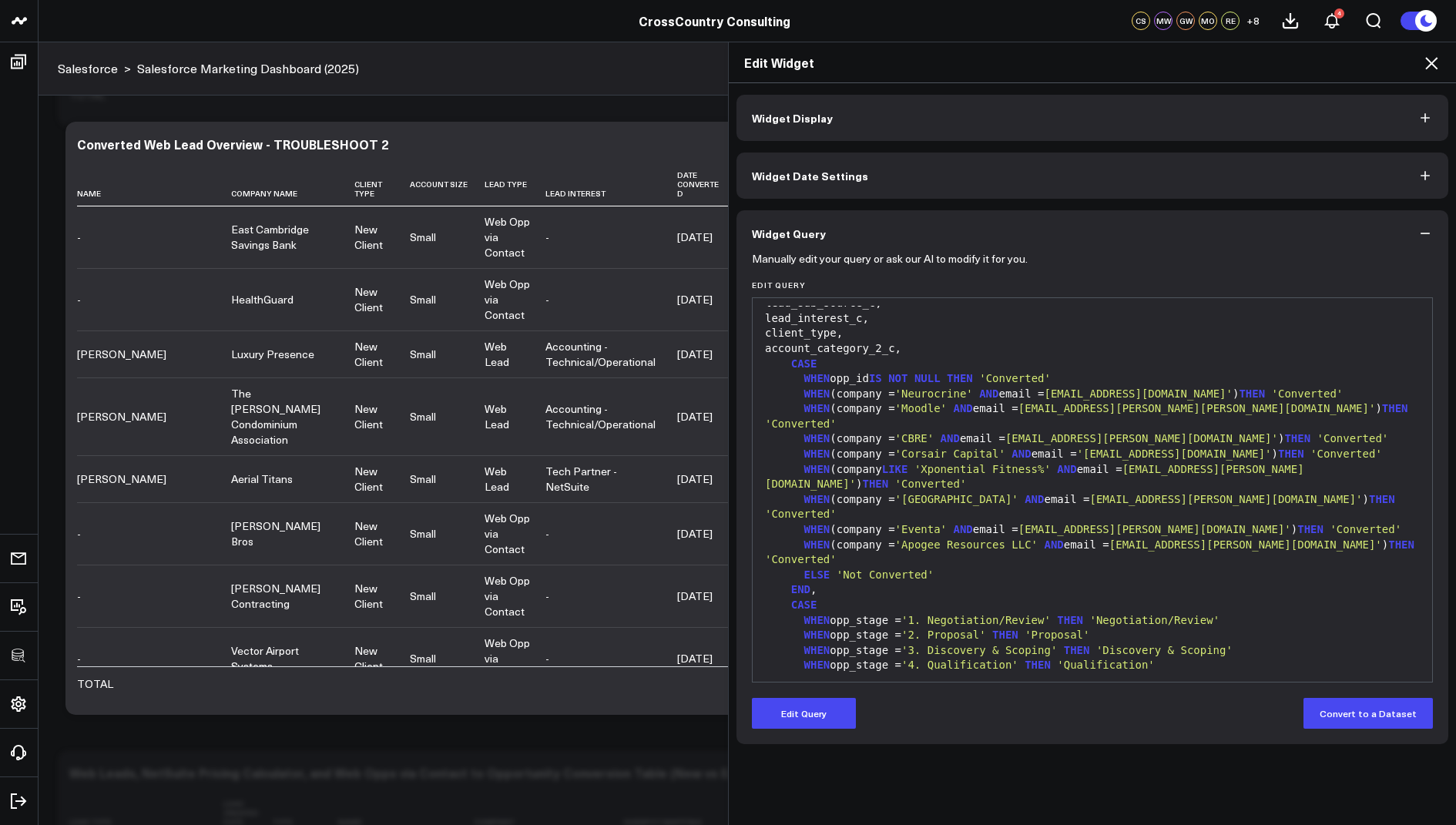
click at [1436, 57] on icon at bounding box center [1431, 63] width 13 height 13
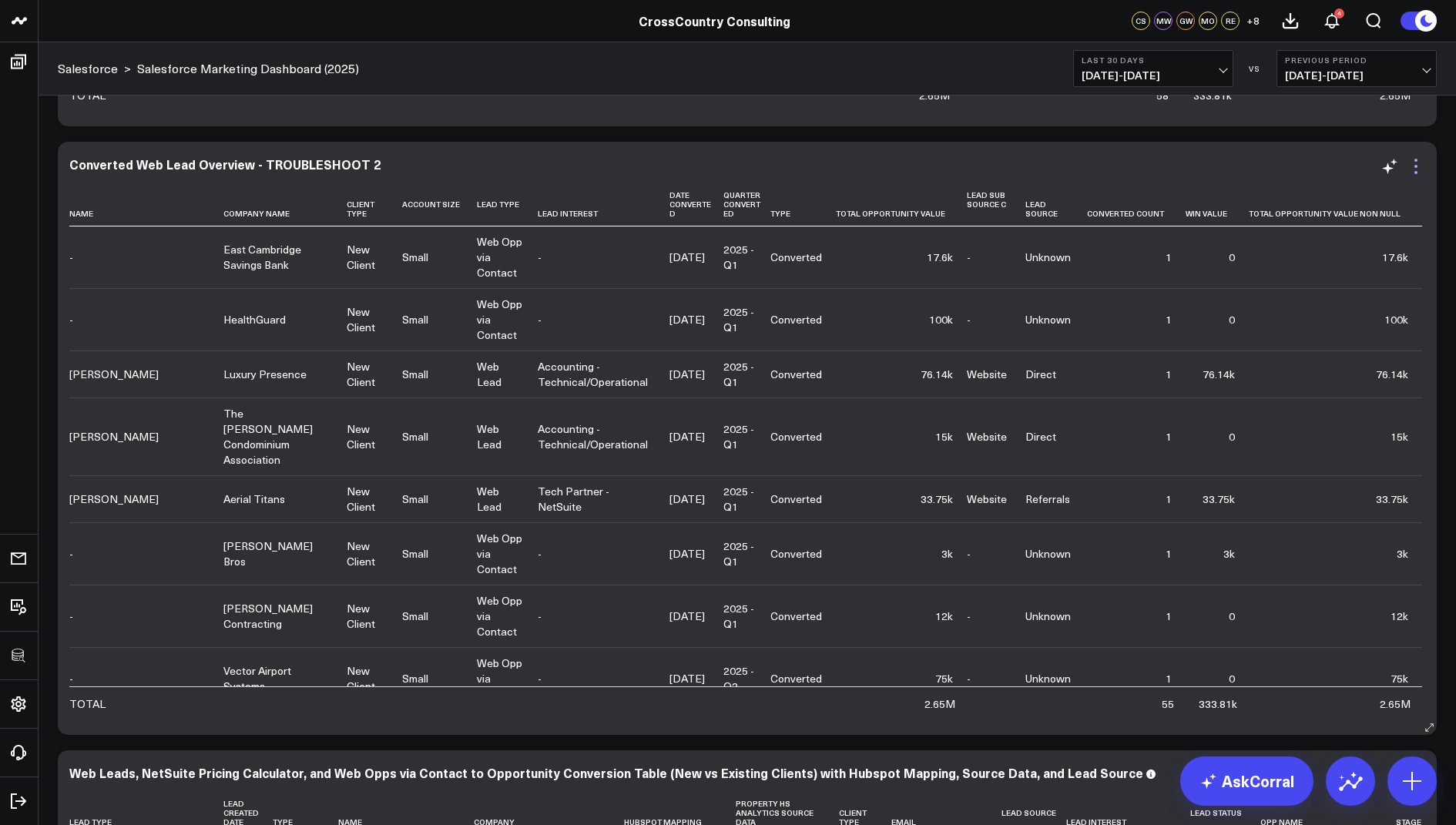
click at [1415, 171] on icon at bounding box center [1415, 172] width 3 height 3
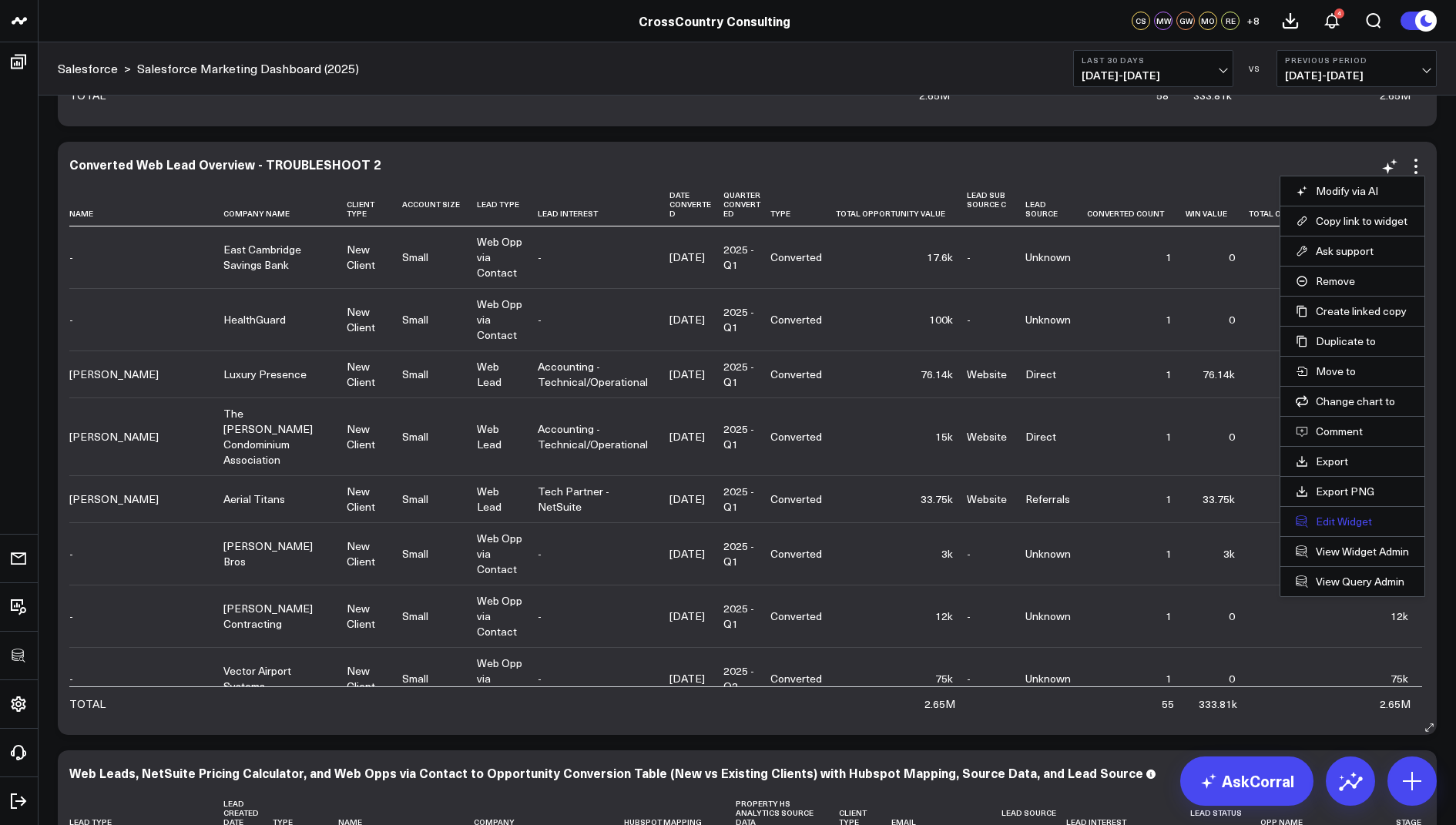
click at [1321, 518] on button "Edit Widget" at bounding box center [1352, 521] width 113 height 14
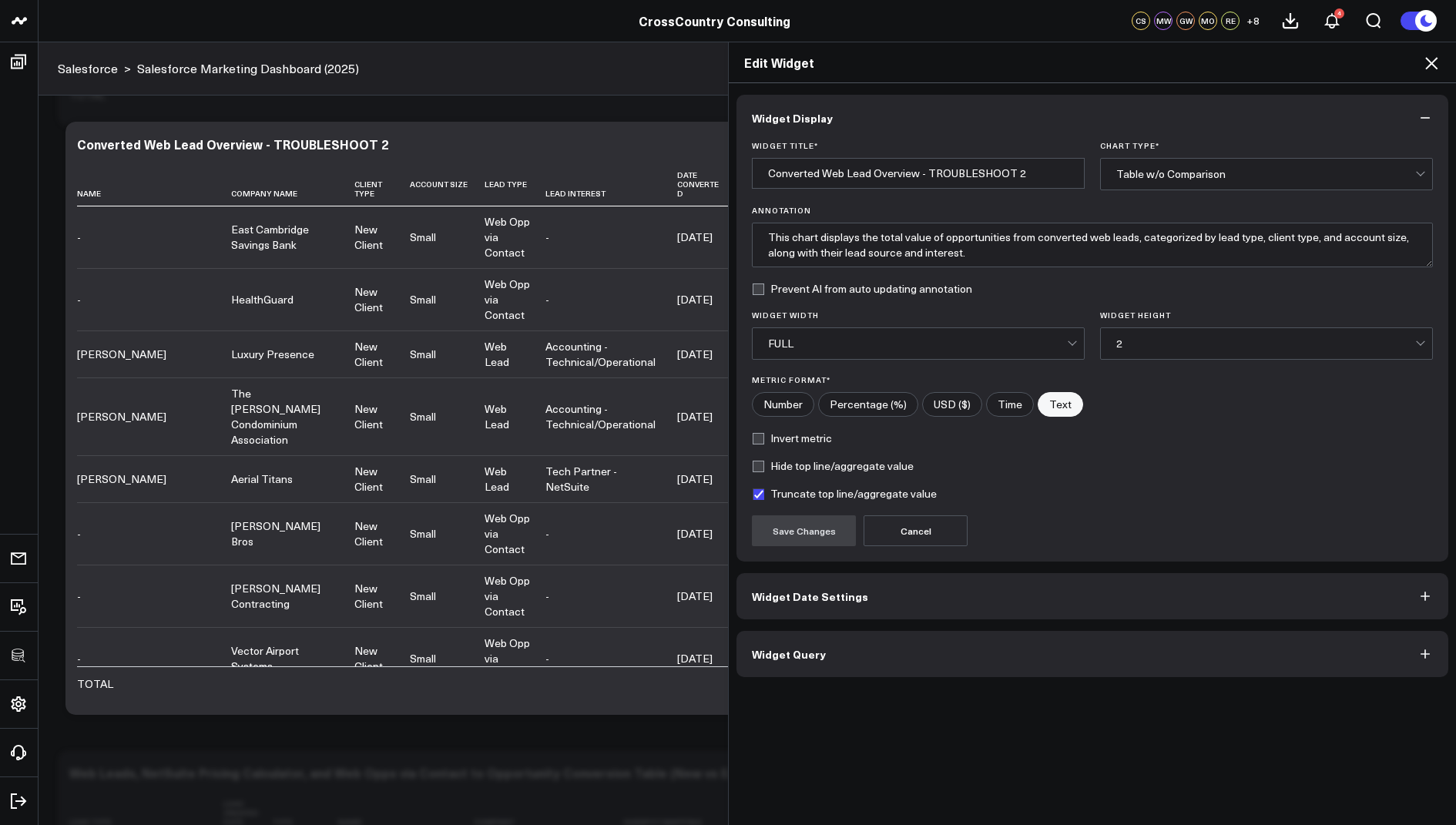
click at [893, 640] on button "Widget Query" at bounding box center [1092, 654] width 712 height 47
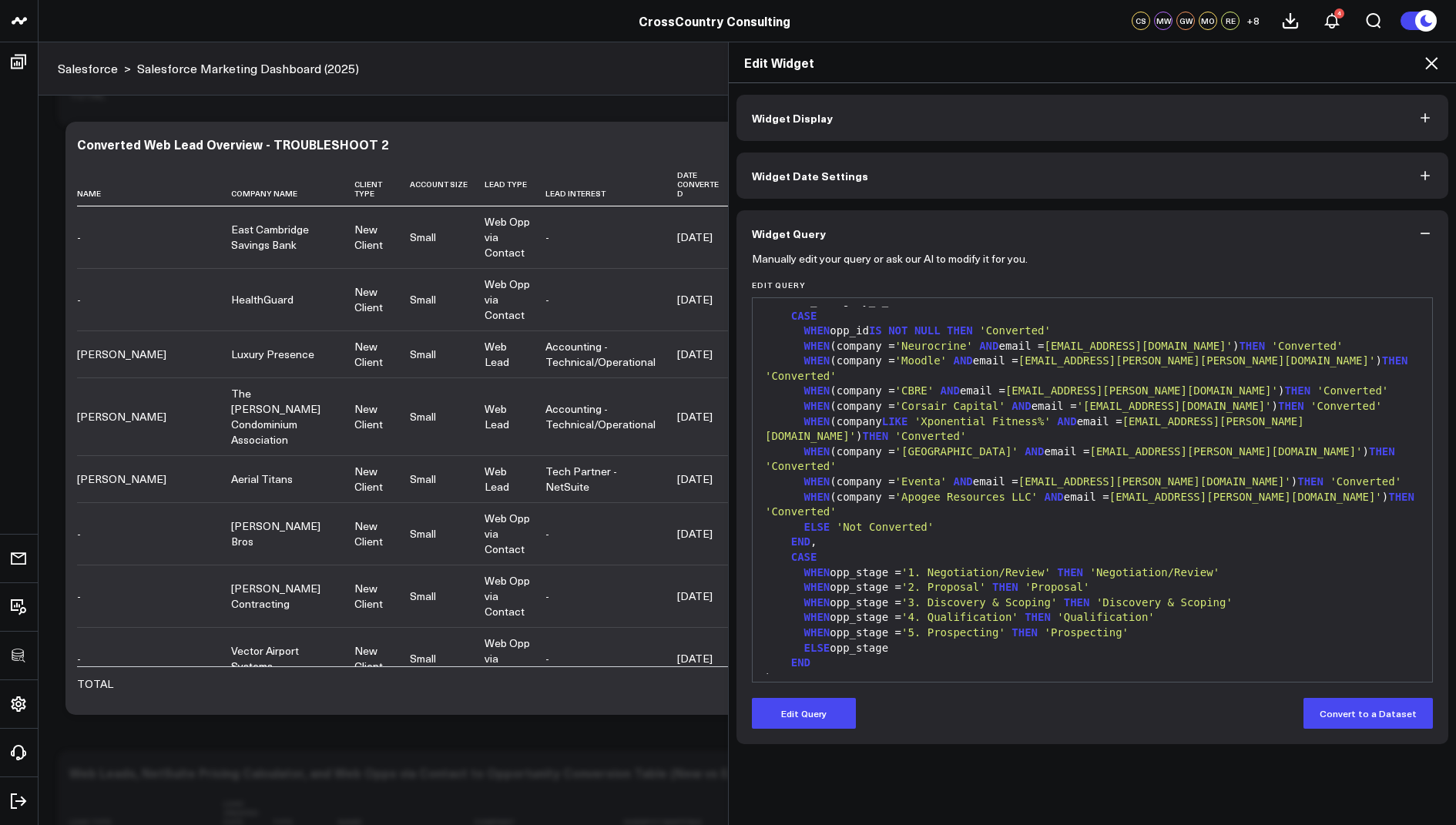
scroll to position [1825, 0]
click at [947, 478] on span "'Eventa'" at bounding box center [920, 485] width 52 height 13
click at [809, 718] on button "Edit Query" at bounding box center [804, 714] width 104 height 31
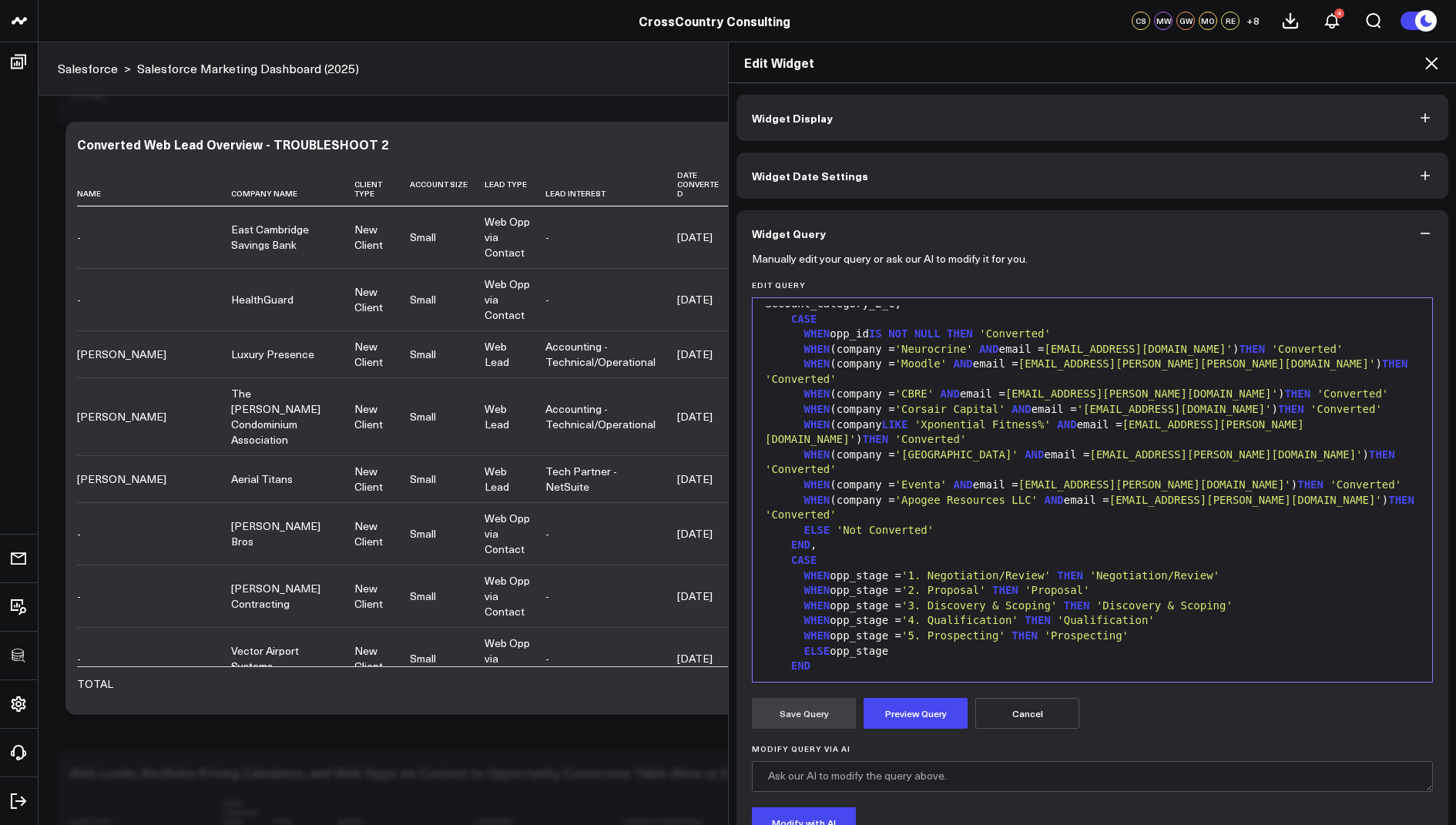
click at [947, 478] on span "'Eventa'" at bounding box center [920, 485] width 52 height 13
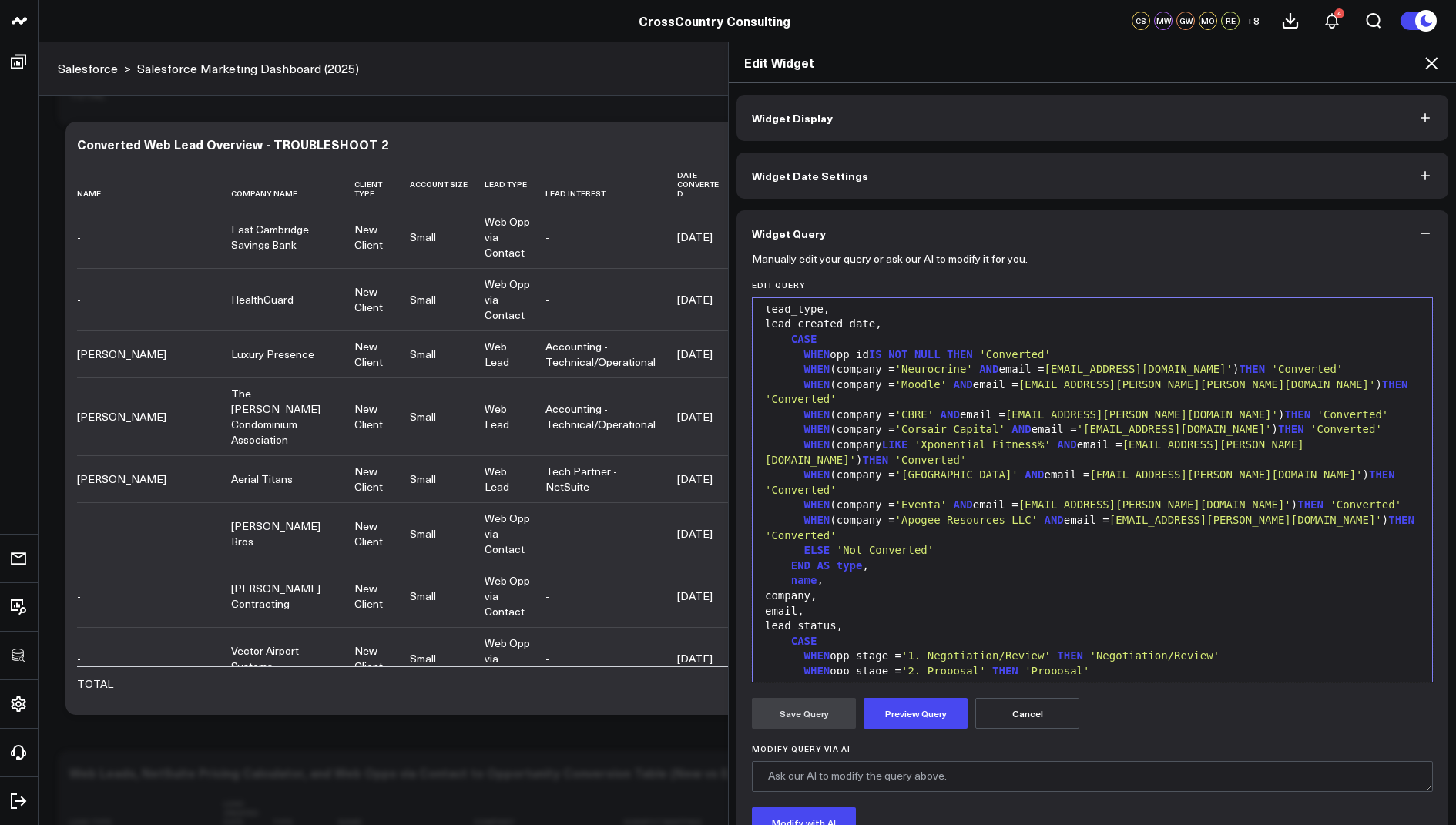
scroll to position [1103, 0]
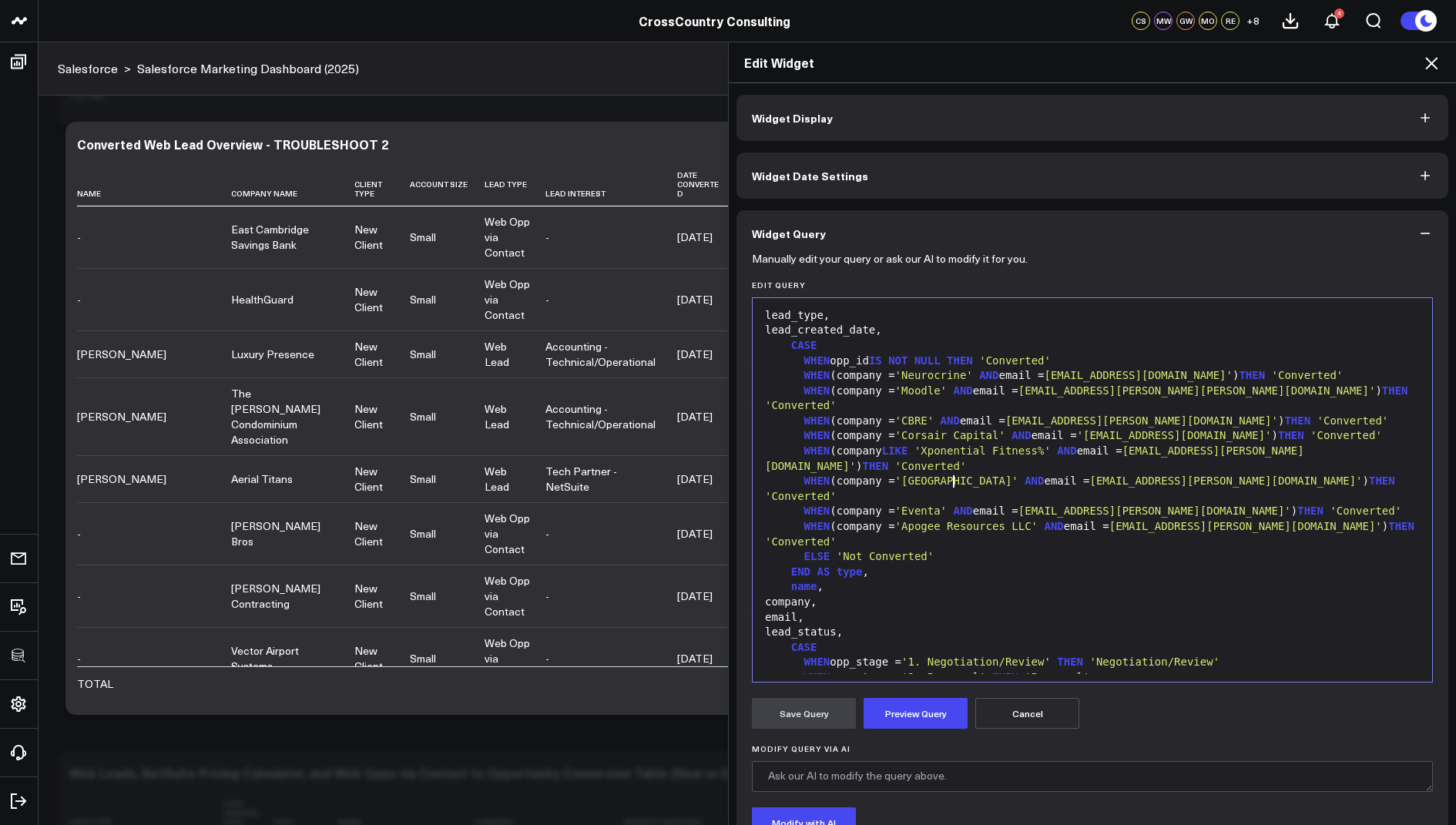
click at [947, 505] on span "'Eventa'" at bounding box center [920, 511] width 52 height 13
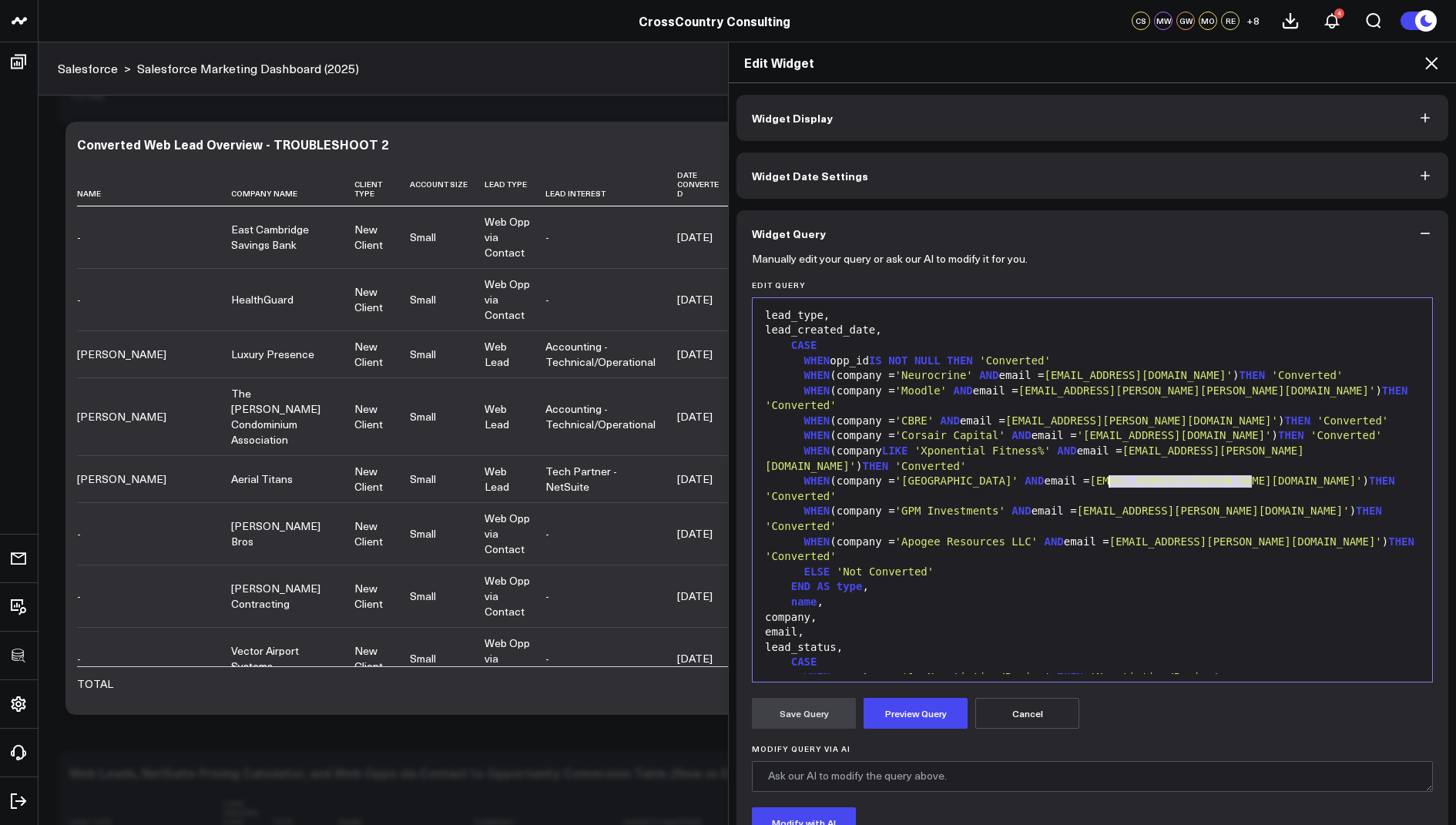
drag, startPoint x: 1252, startPoint y: 484, endPoint x: 1109, endPoint y: 481, distance: 143.0
click at [1109, 505] on span "'samantha@eventallc.com'" at bounding box center [1213, 511] width 273 height 13
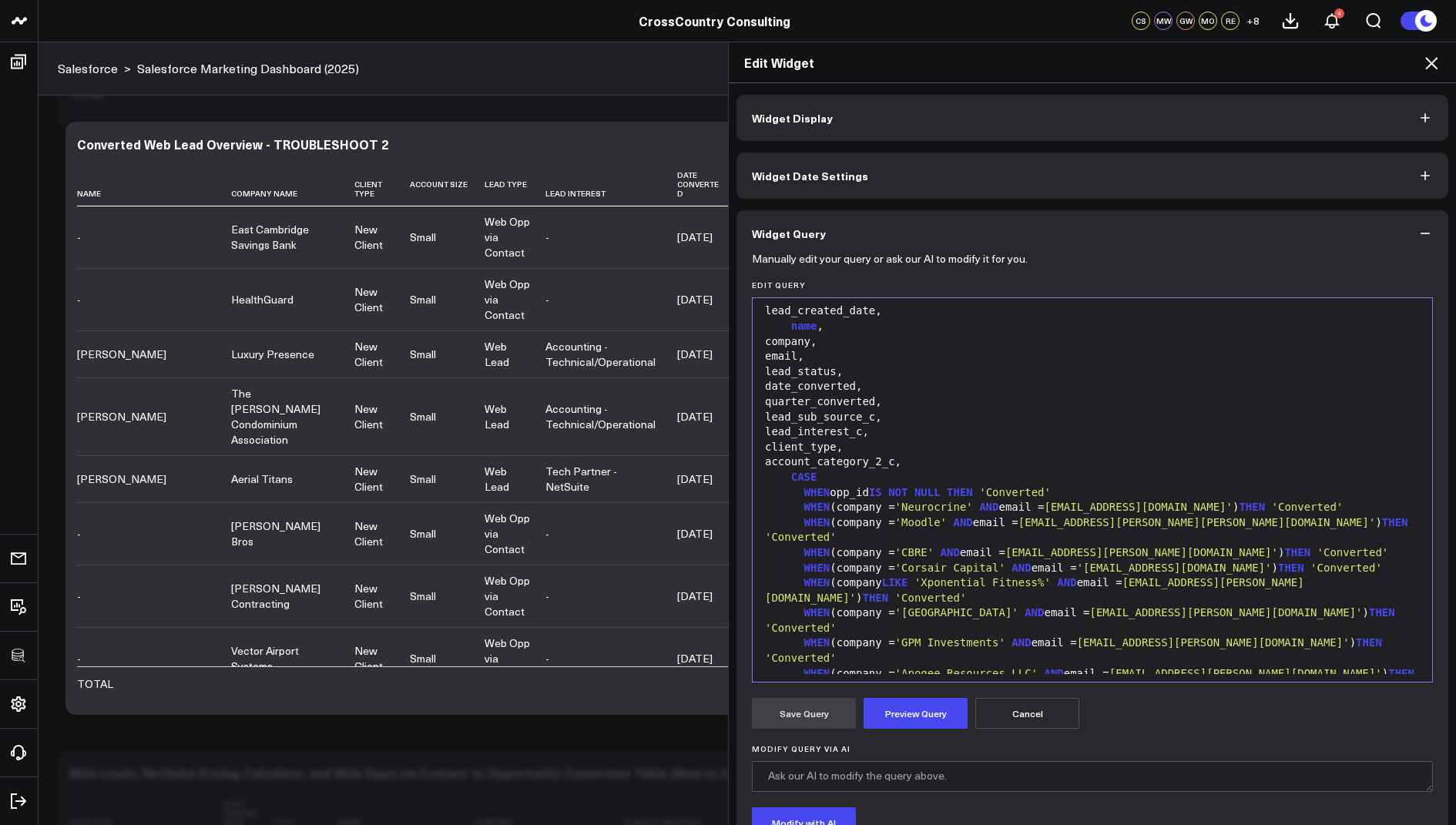
scroll to position [1807, 0]
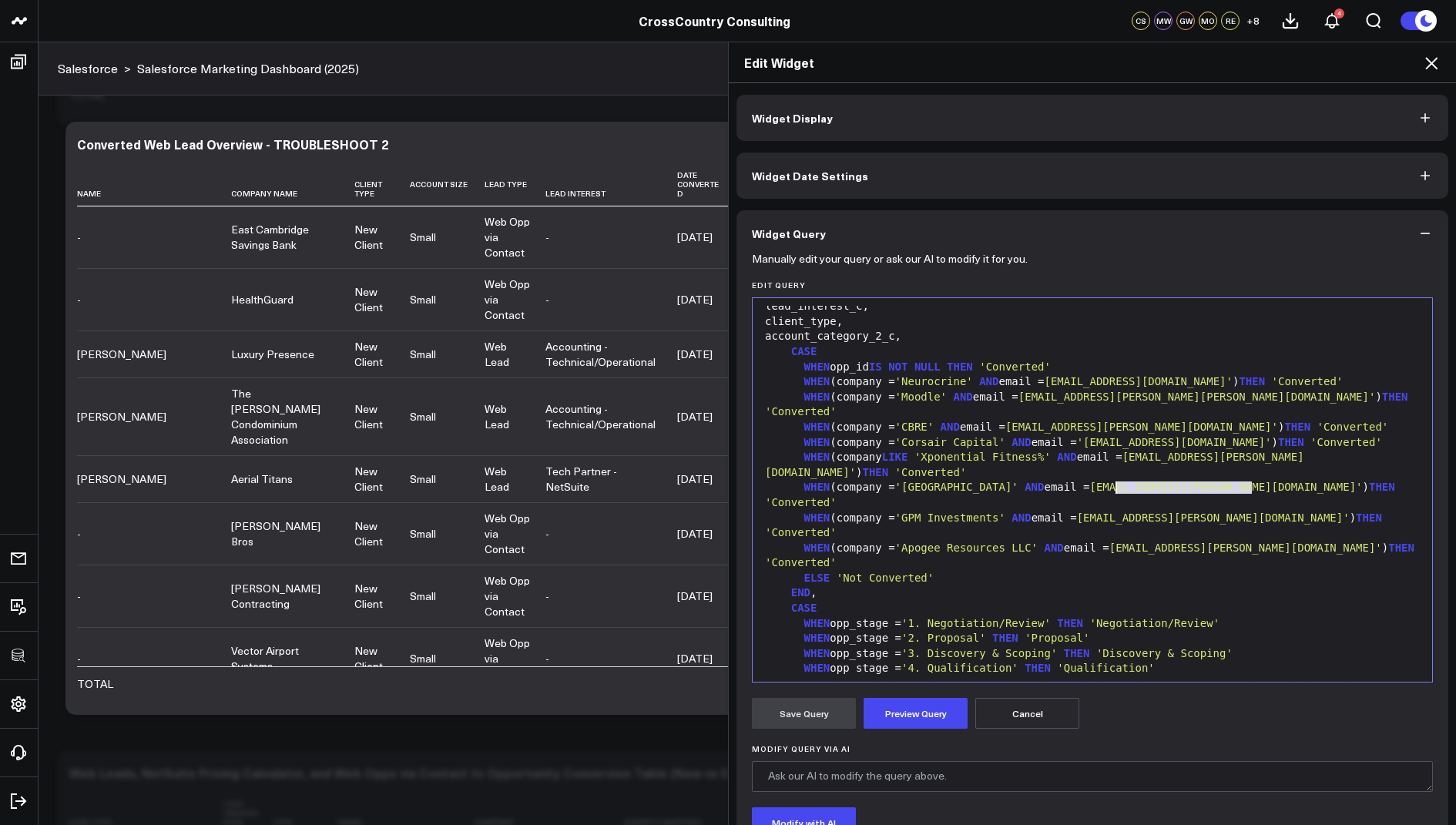
drag, startPoint x: 1251, startPoint y: 490, endPoint x: 1112, endPoint y: 492, distance: 139.0
click at [1112, 512] on span "'samantha@eventallc.com'" at bounding box center [1213, 518] width 273 height 13
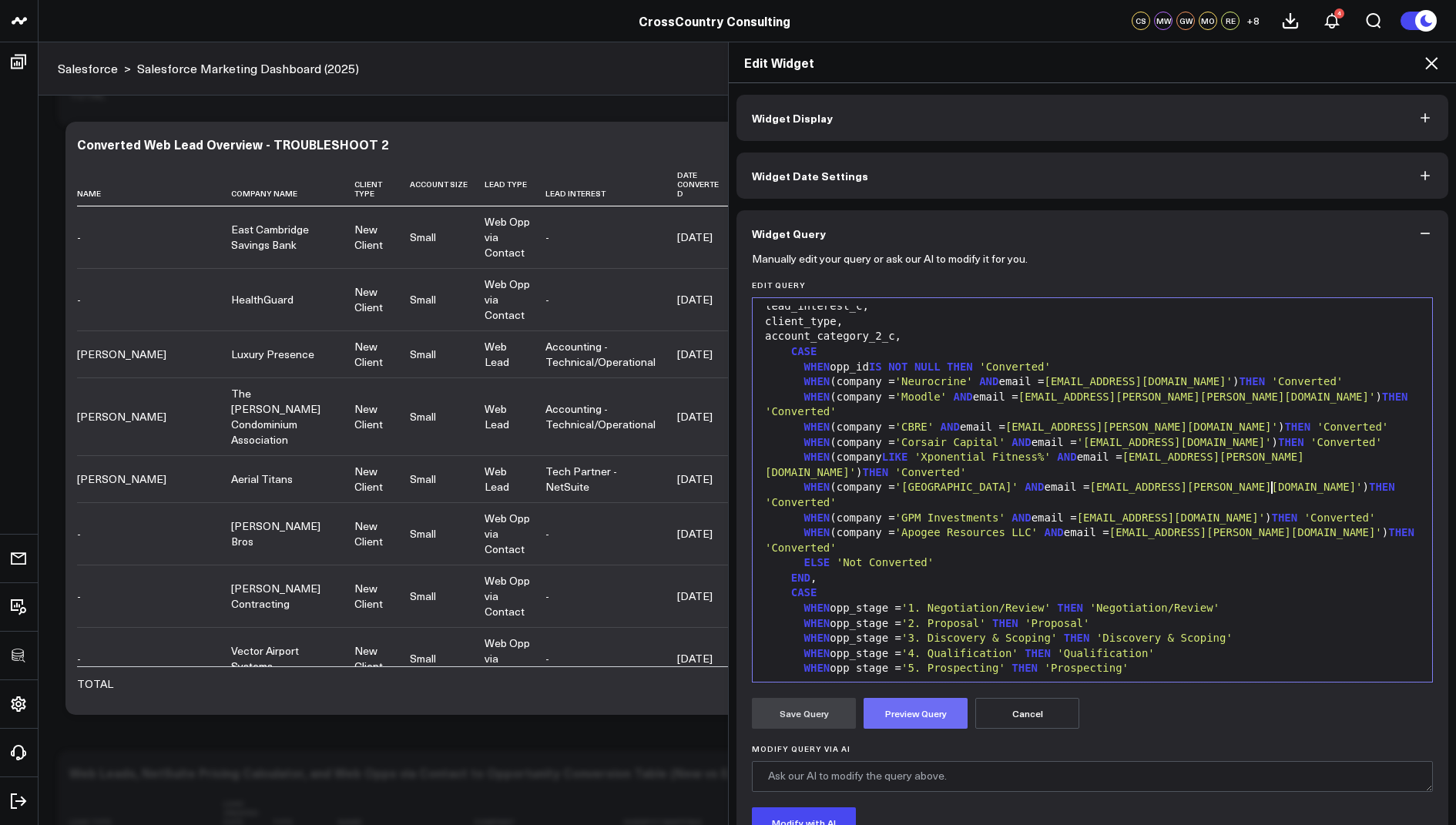
click at [928, 713] on button "Preview Query" at bounding box center [916, 714] width 104 height 31
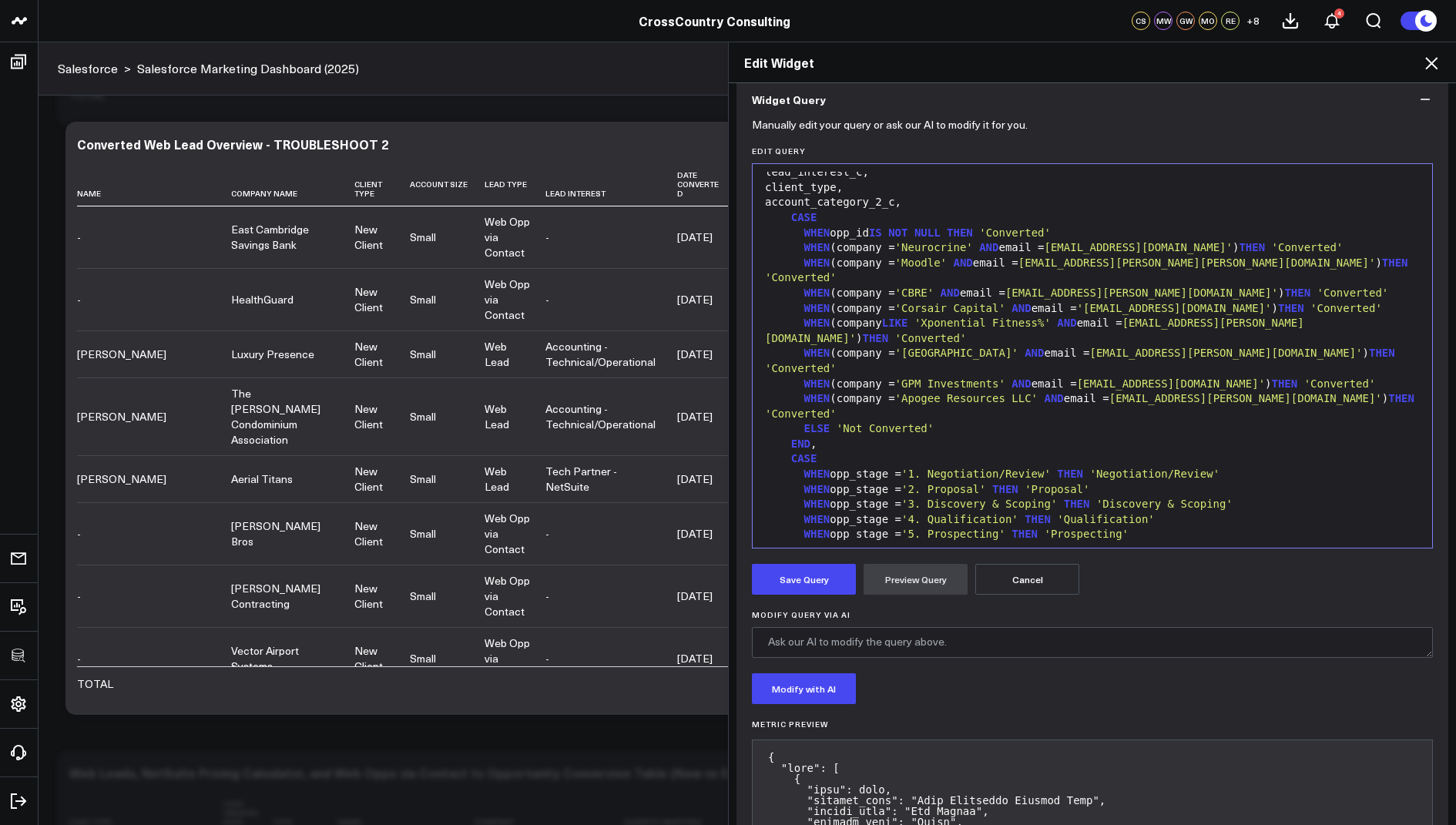
scroll to position [135, 0]
click at [786, 582] on button "Save Query" at bounding box center [804, 579] width 104 height 31
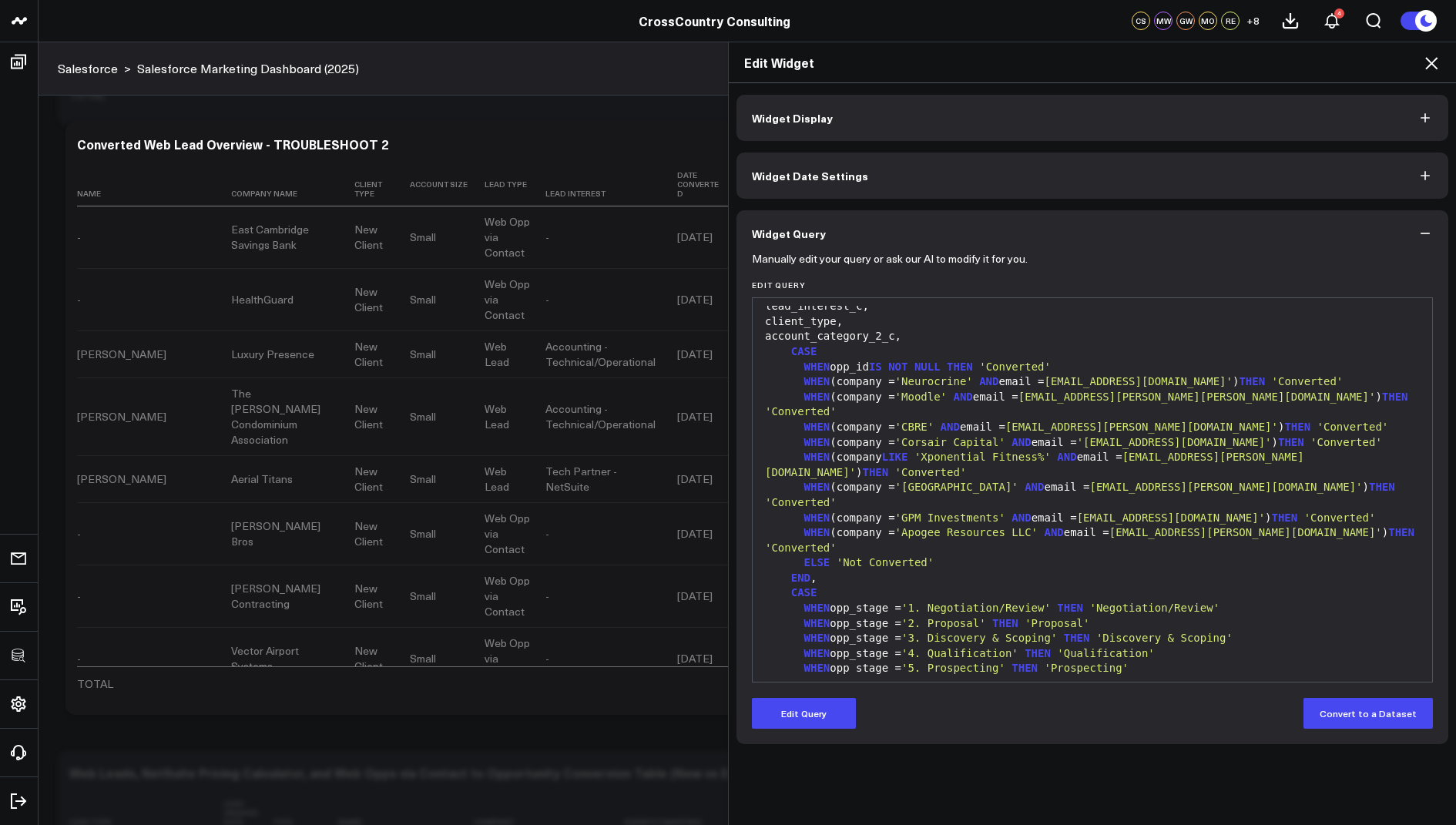
scroll to position [0, 0]
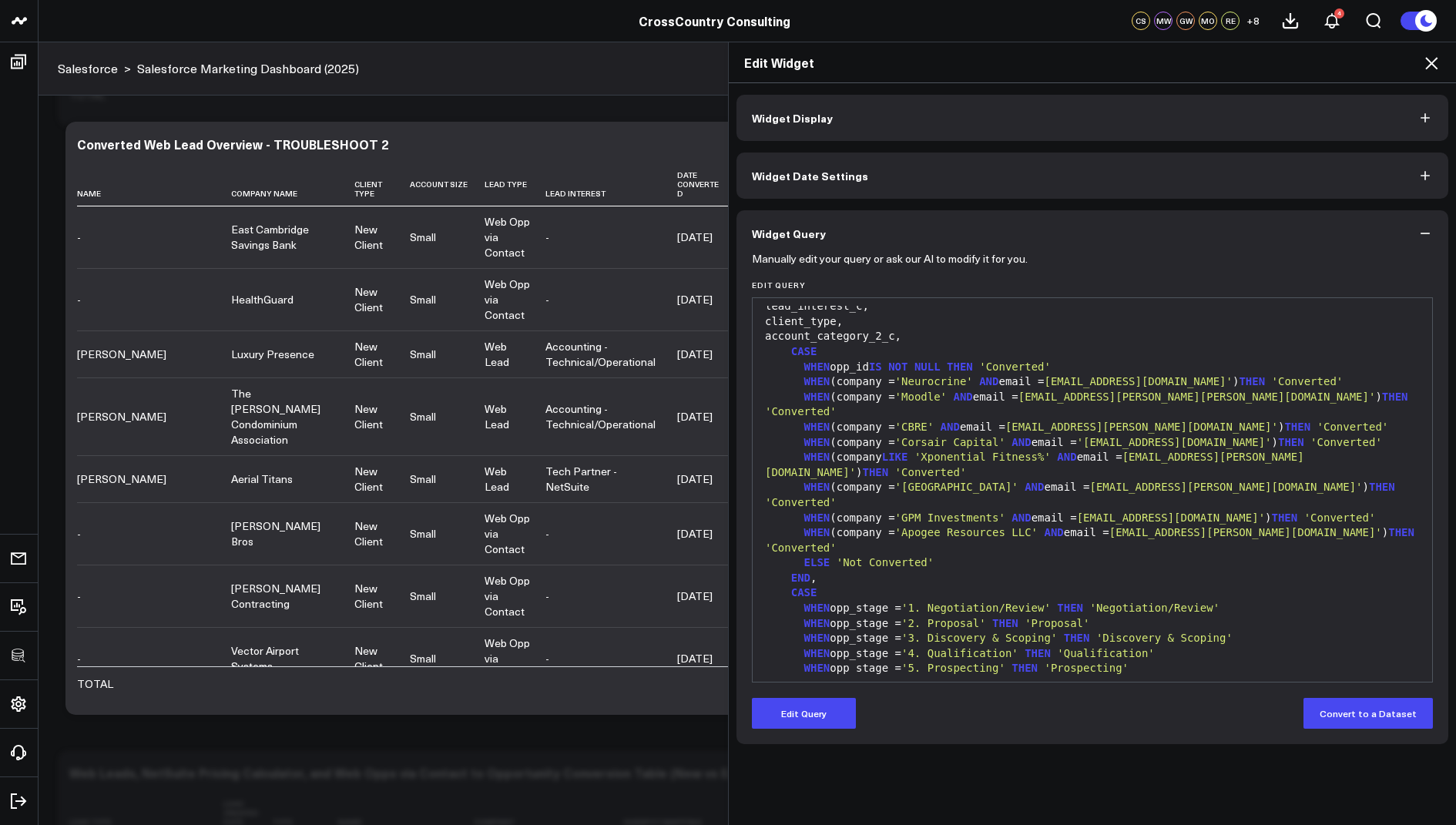
click at [1430, 73] on div "Edit Widget" at bounding box center [1092, 62] width 727 height 41
click at [1426, 55] on icon at bounding box center [1431, 63] width 18 height 18
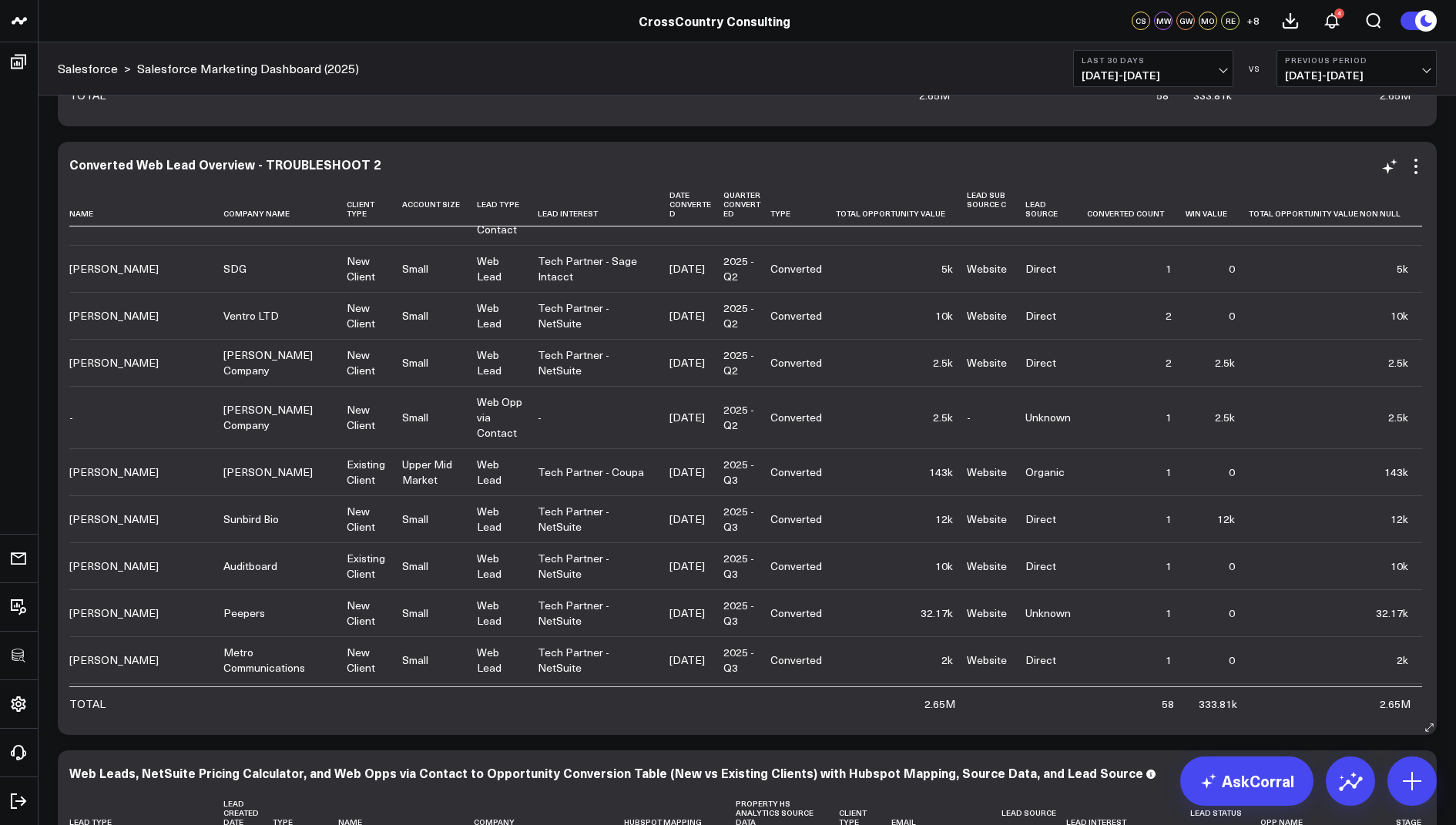
scroll to position [1623, 0]
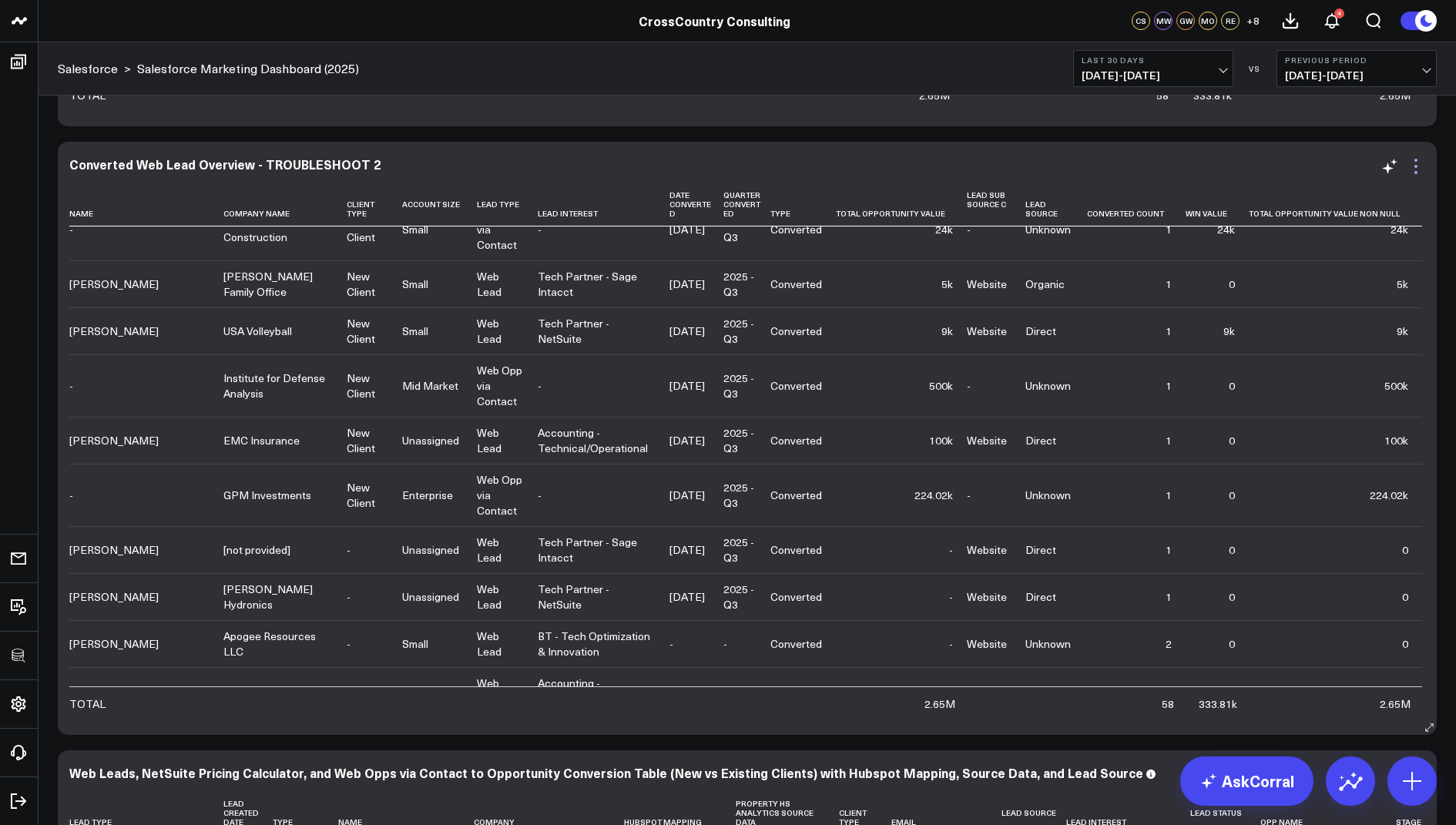
click at [1417, 169] on icon at bounding box center [1416, 166] width 18 height 18
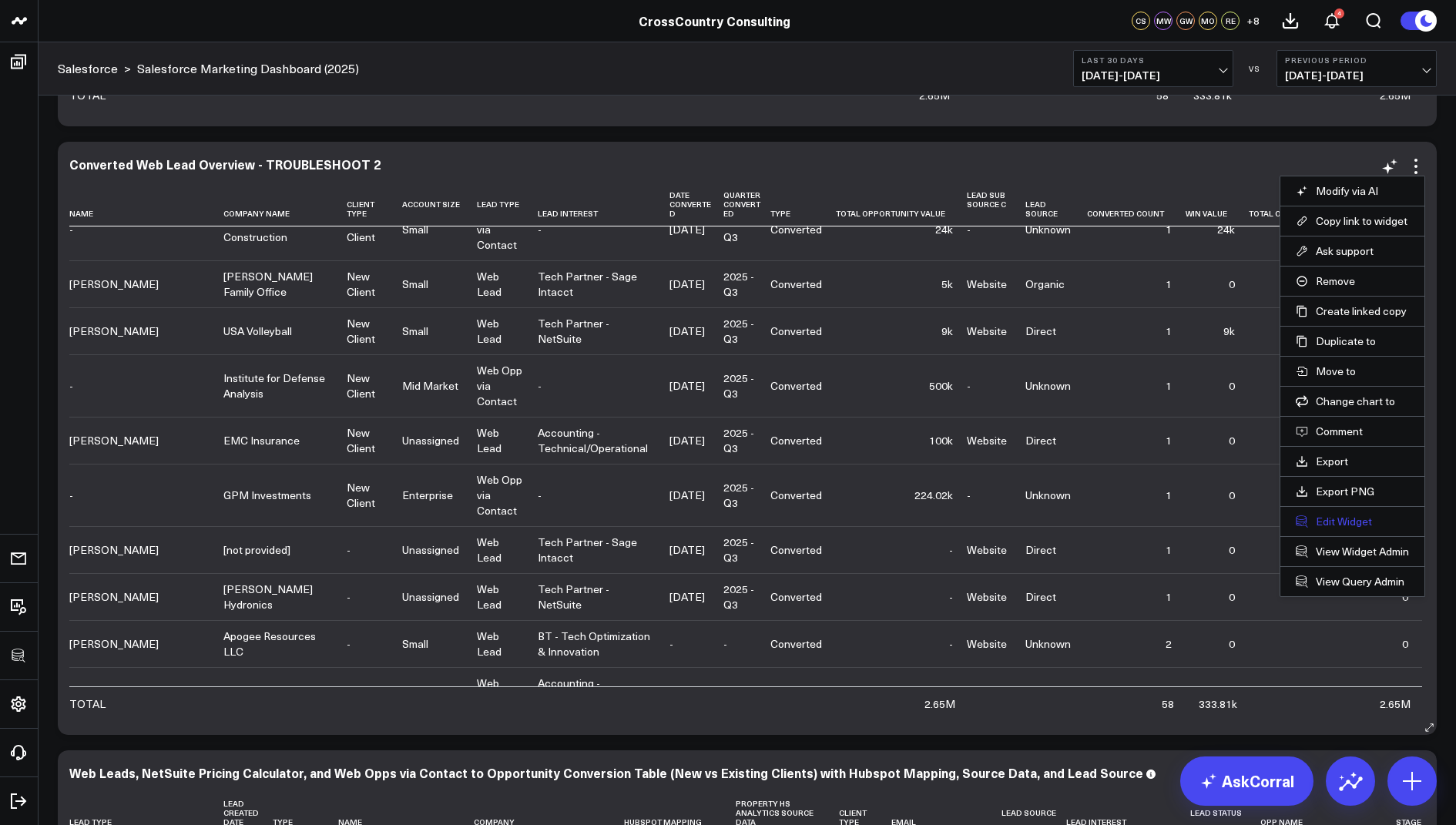
click at [1319, 518] on button "Edit Widget" at bounding box center [1352, 521] width 113 height 14
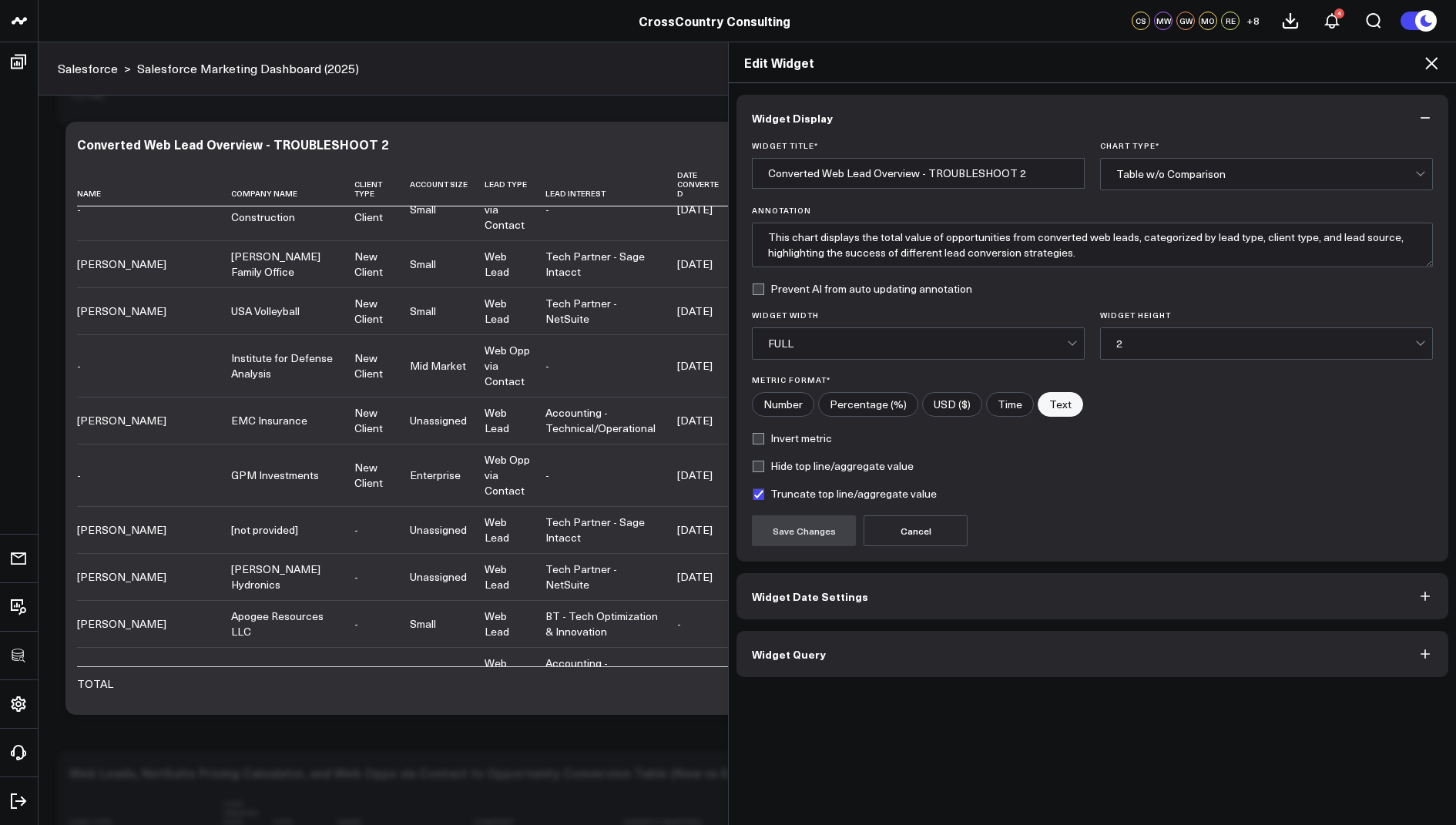
click at [839, 651] on button "Widget Query" at bounding box center [1092, 654] width 712 height 47
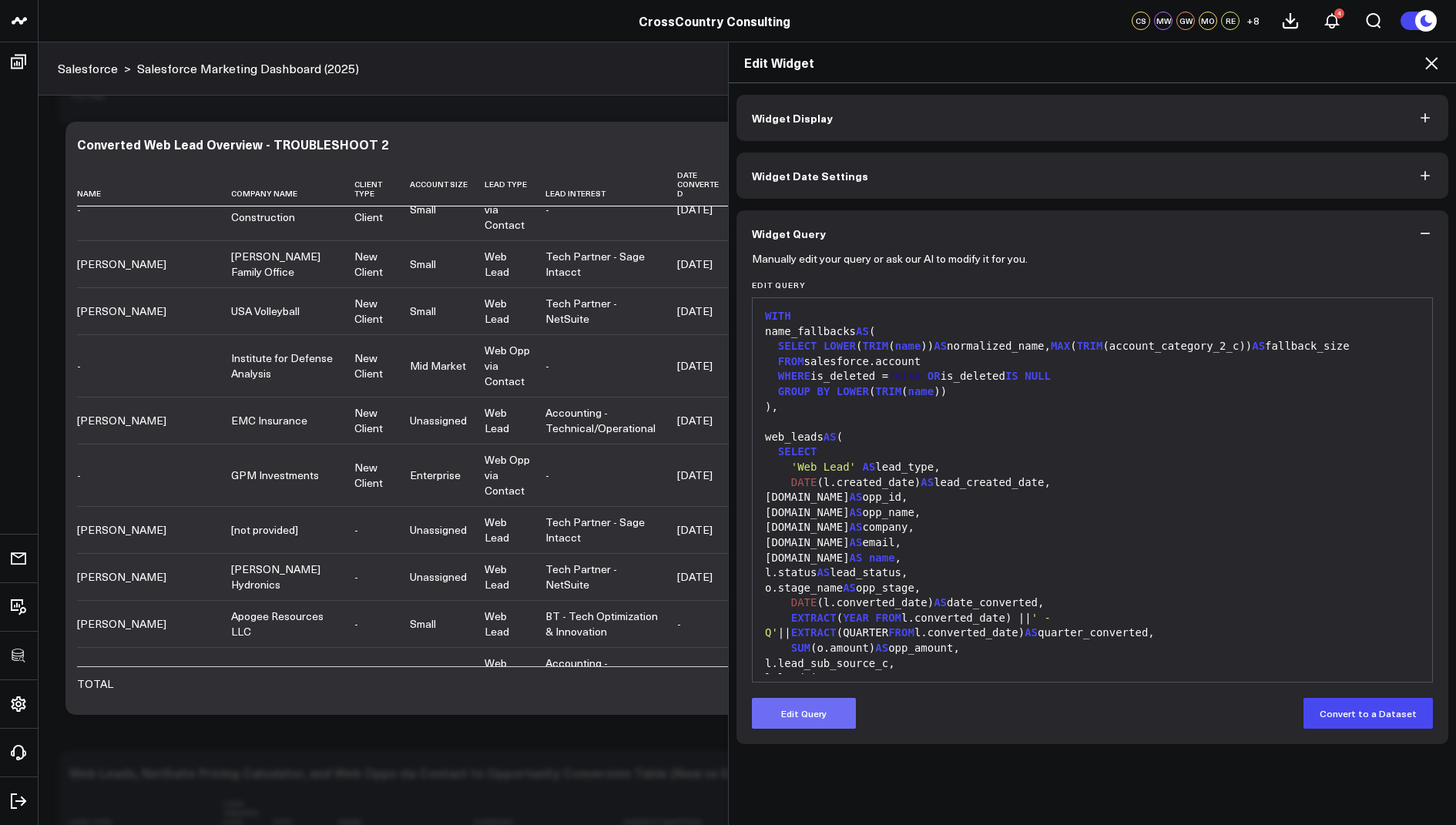
click at [806, 715] on button "Edit Query" at bounding box center [804, 714] width 104 height 31
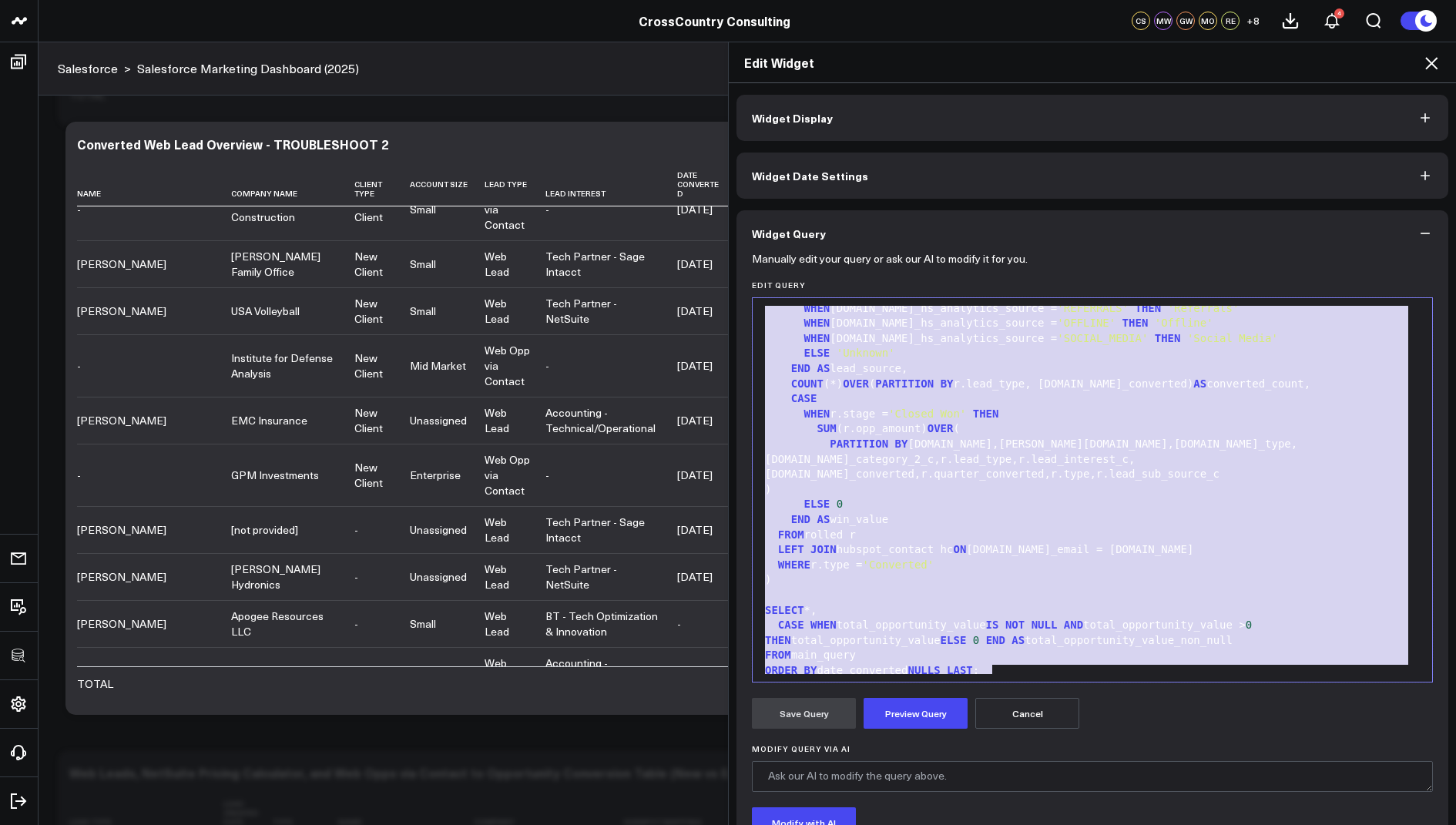
scroll to position [2626, 0]
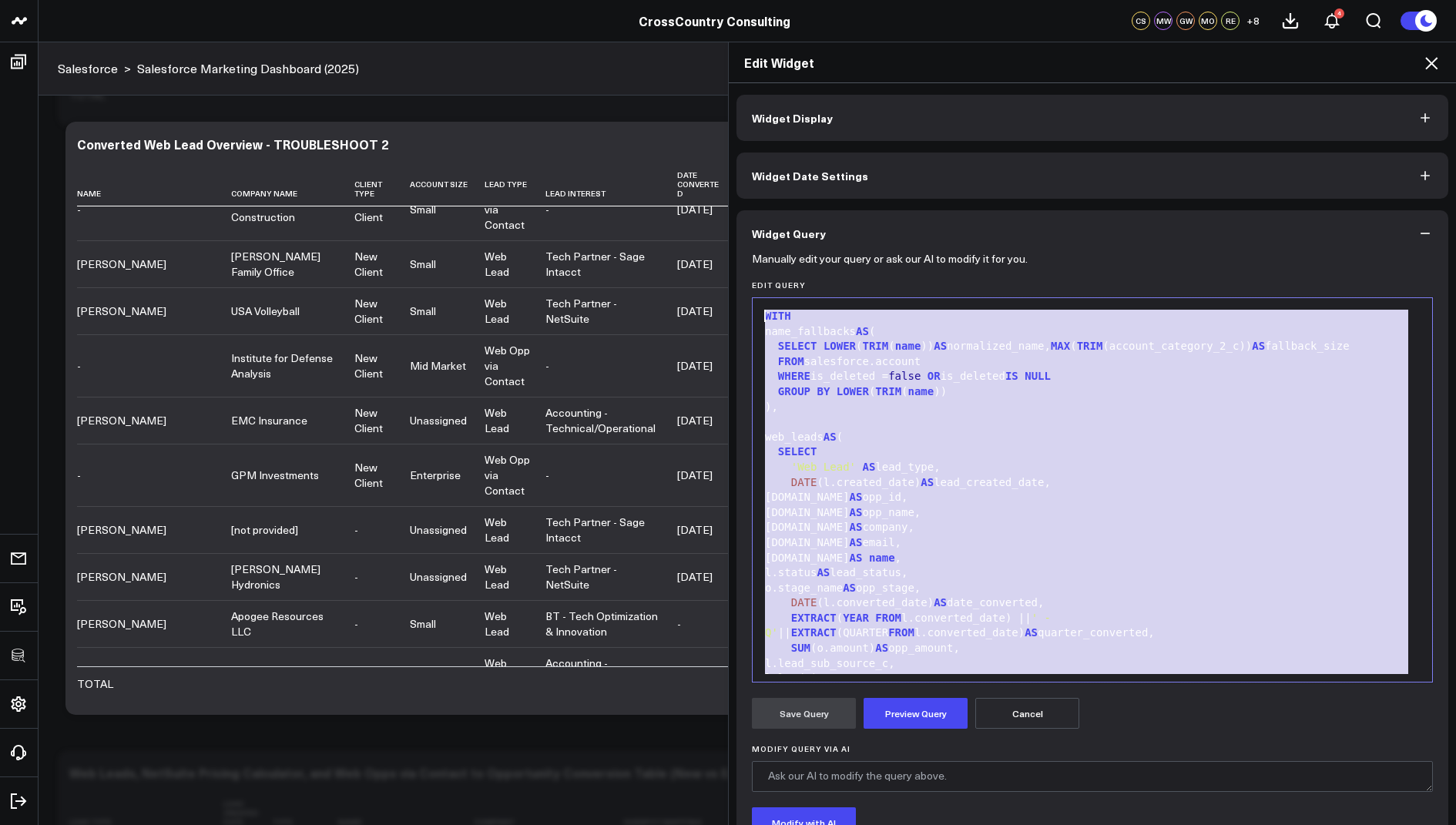
click at [1043, 98] on div "Widget Display Widget Date Settings Widget Query Manually edit your query or as…" at bounding box center [1092, 515] width 712 height 841
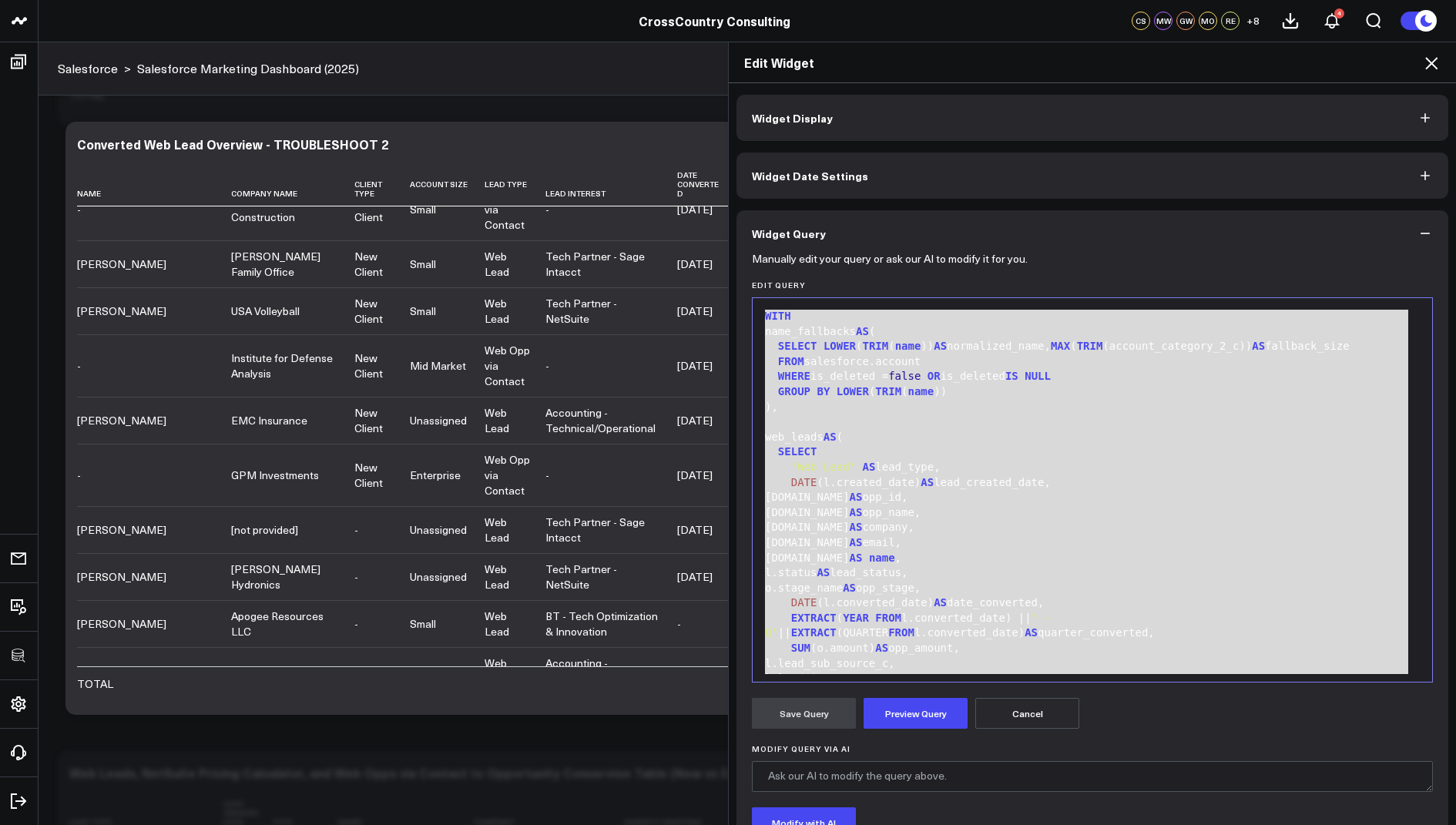
click at [1432, 60] on icon at bounding box center [1431, 63] width 18 height 18
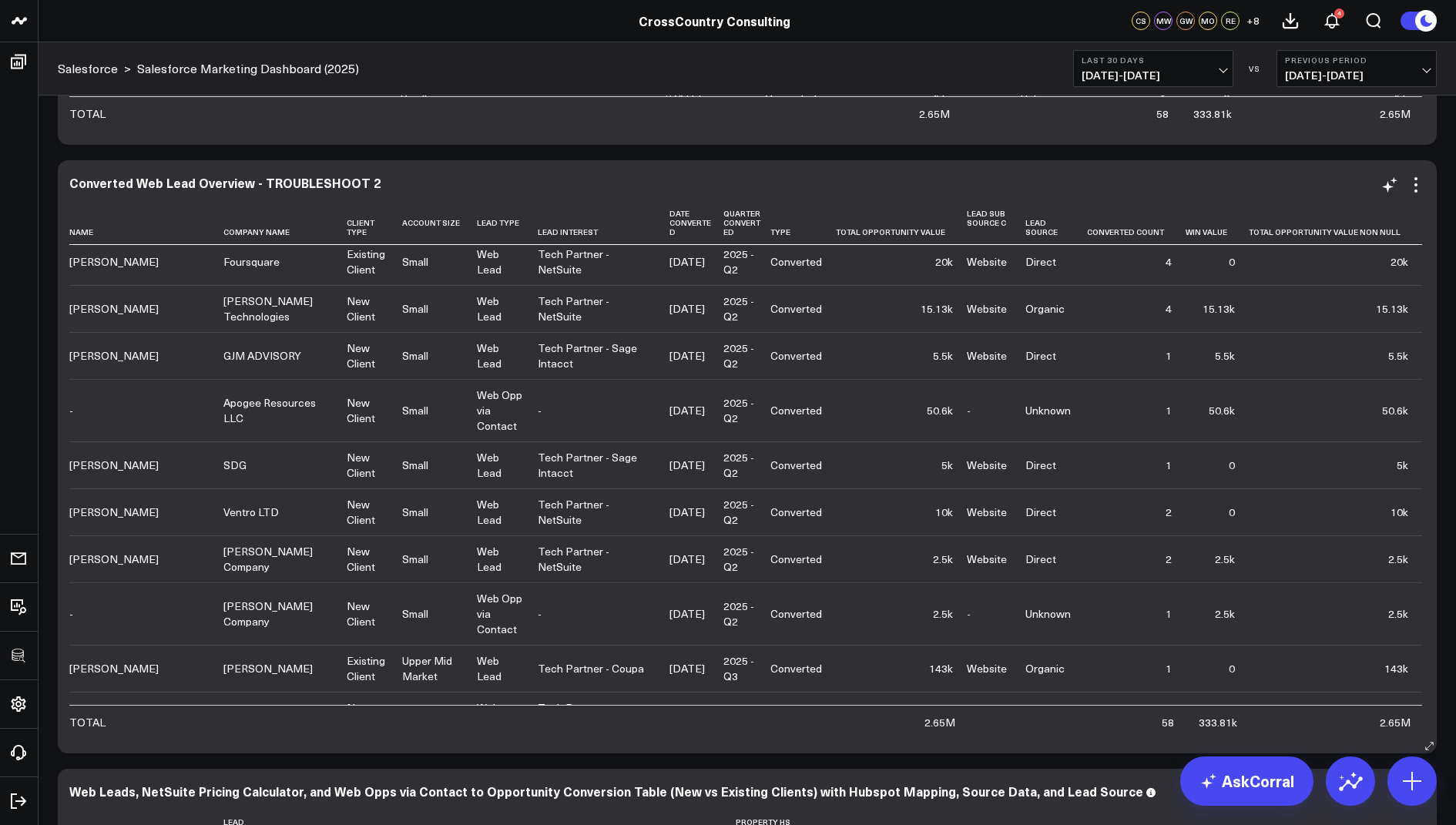
scroll to position [1623, 0]
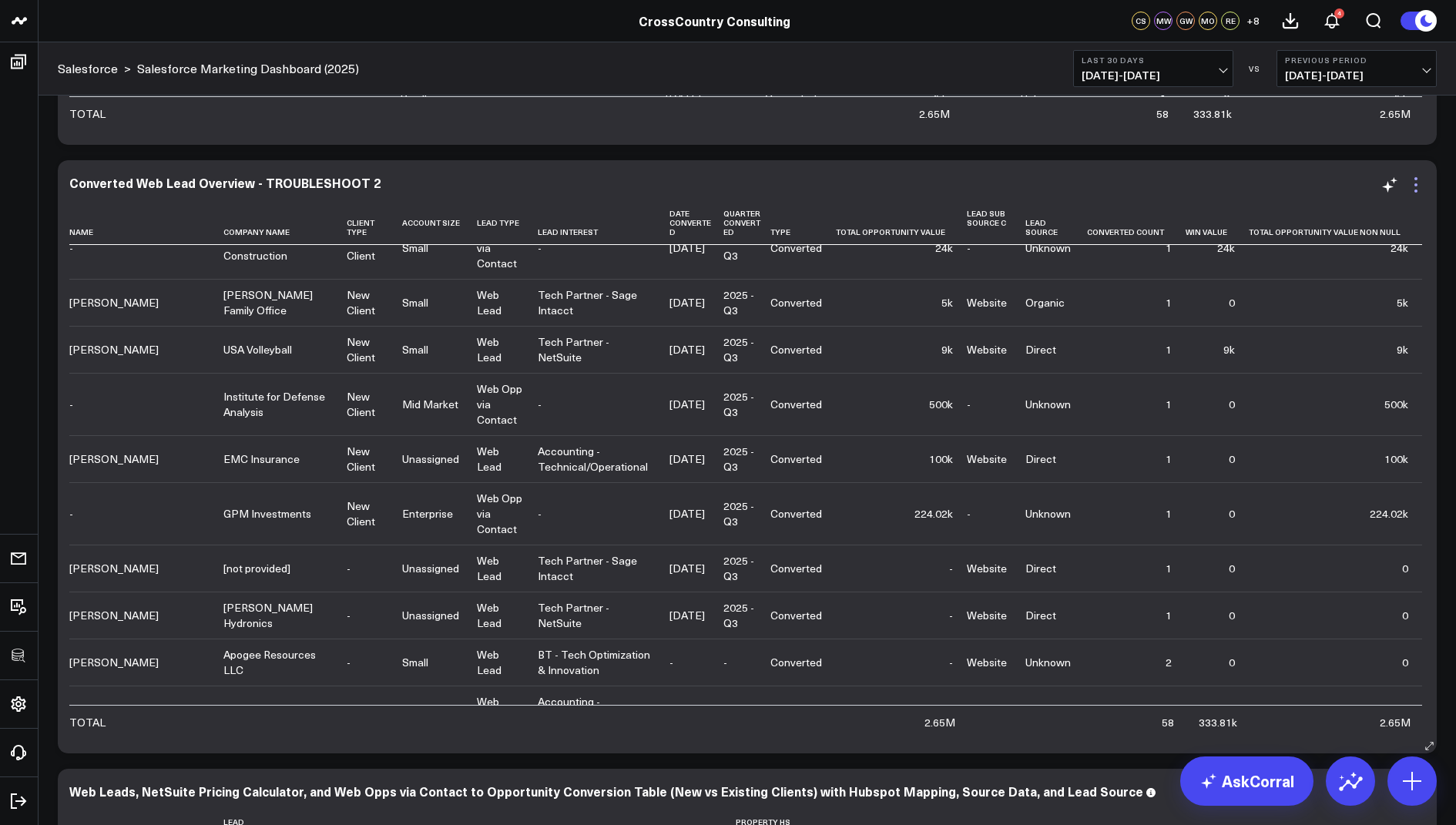
click at [1419, 189] on icon at bounding box center [1416, 185] width 18 height 18
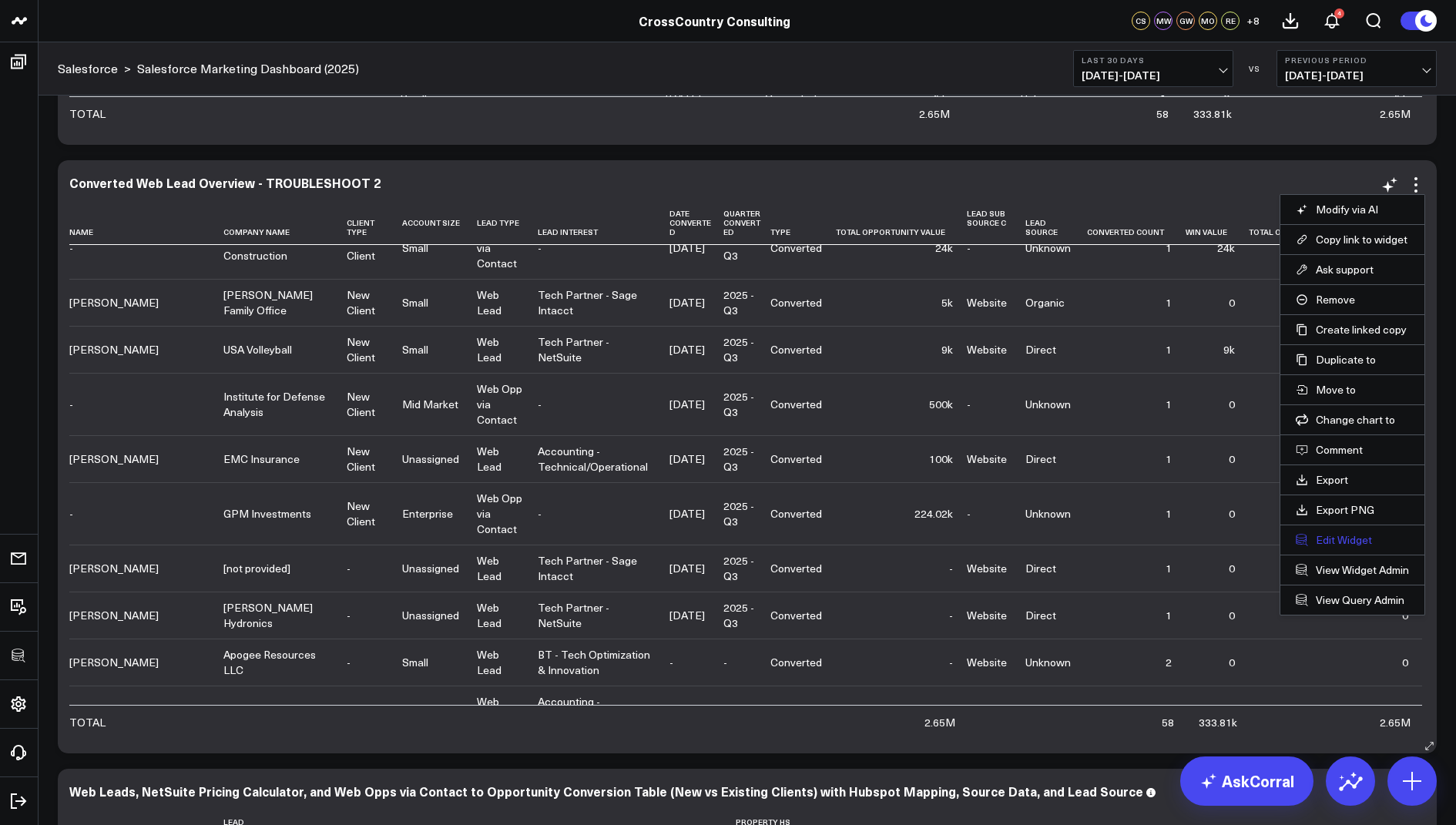
click at [1333, 536] on button "Edit Widget" at bounding box center [1352, 539] width 113 height 14
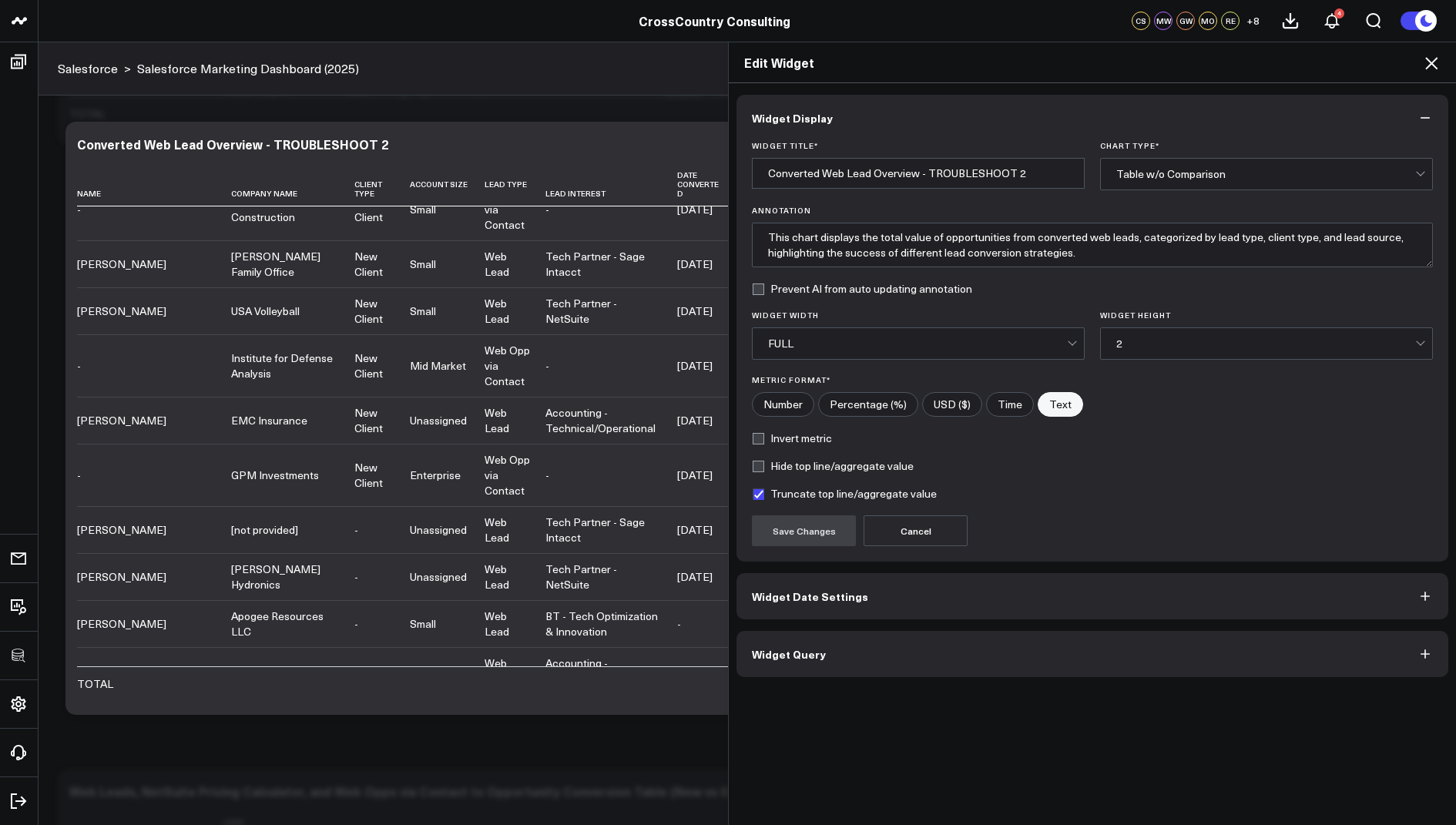
click at [795, 661] on button "Widget Query" at bounding box center [1092, 654] width 712 height 47
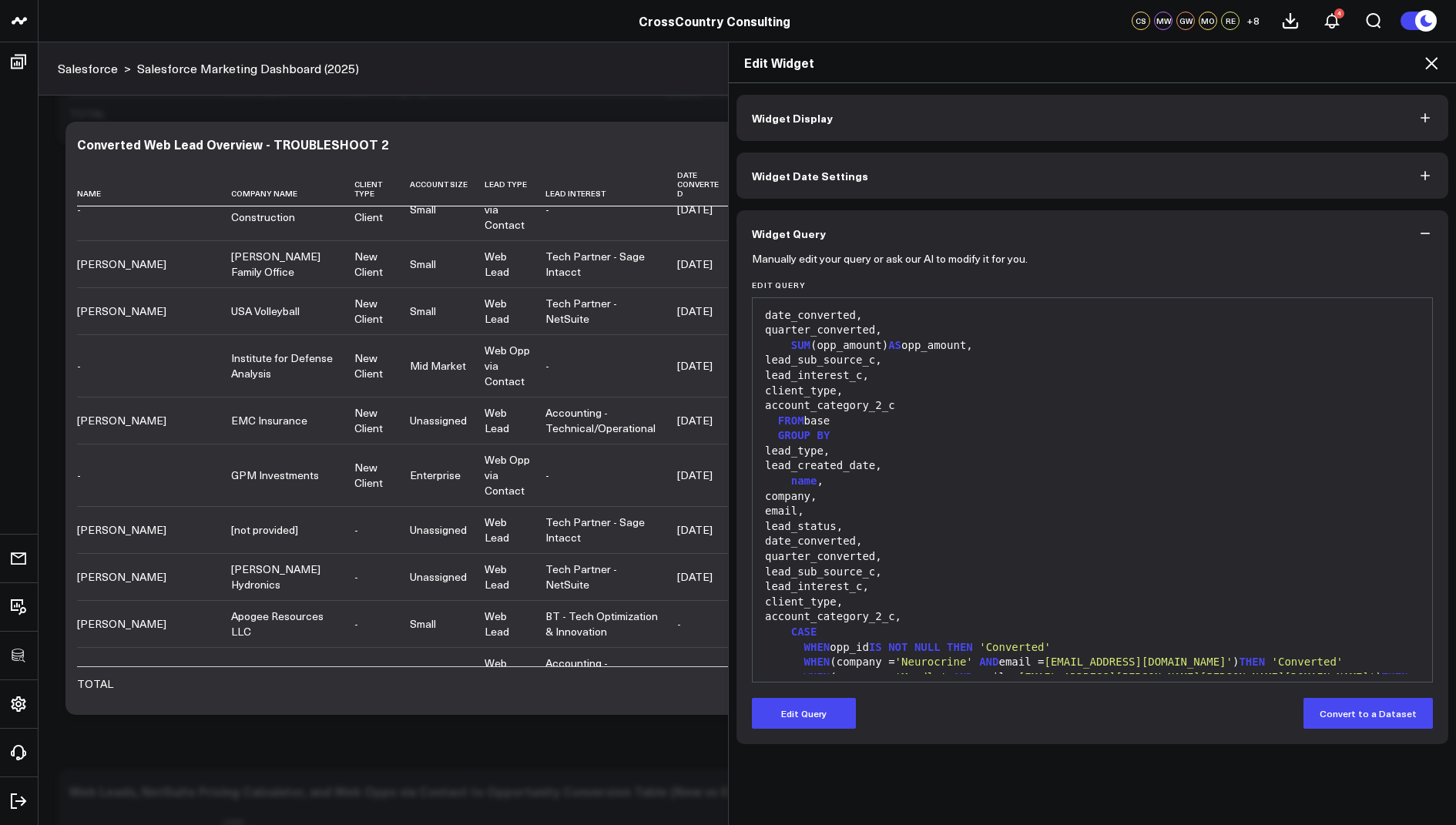
scroll to position [1290, 0]
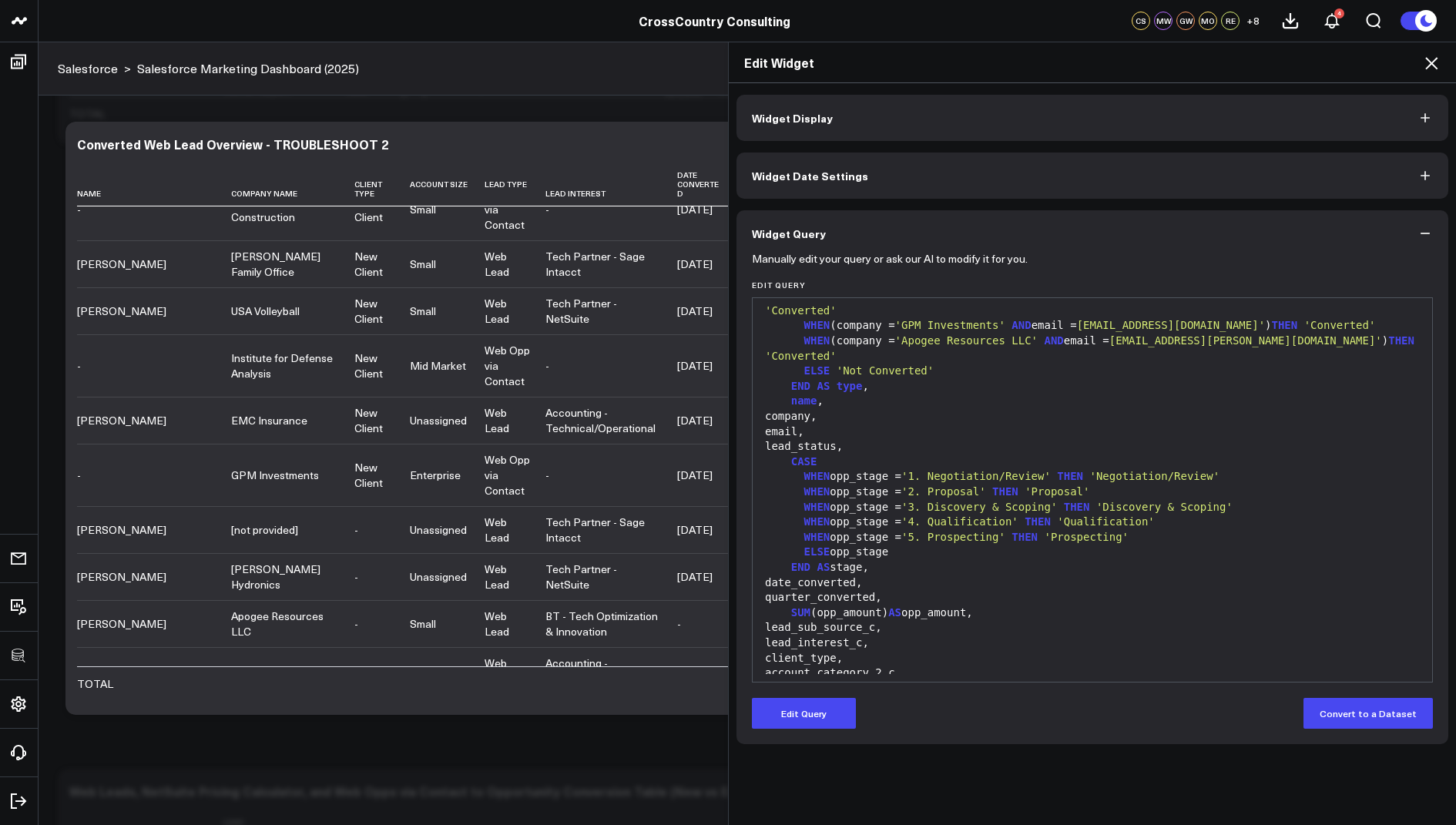
click at [1425, 59] on icon at bounding box center [1431, 63] width 18 height 18
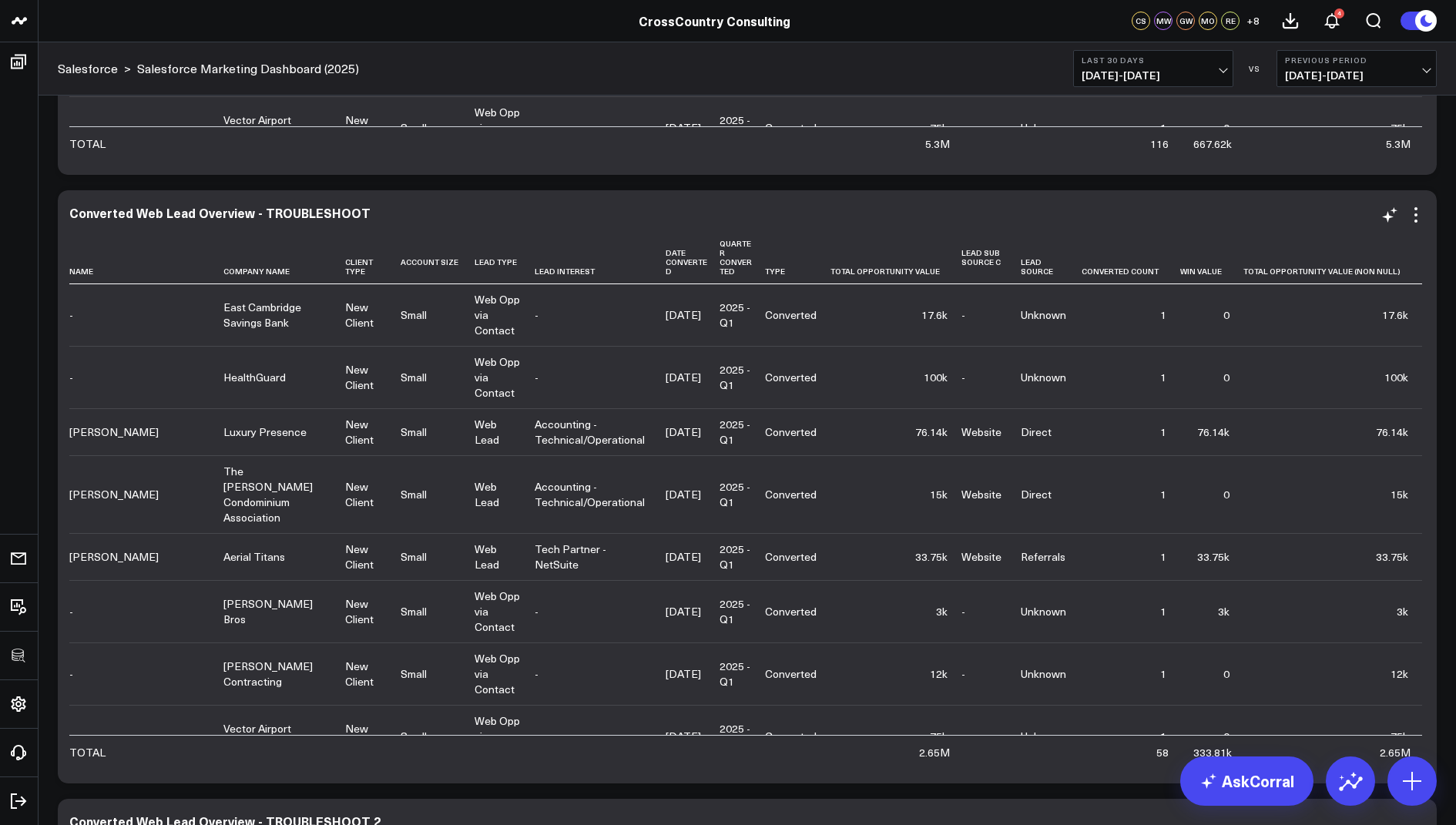
scroll to position [5319, 0]
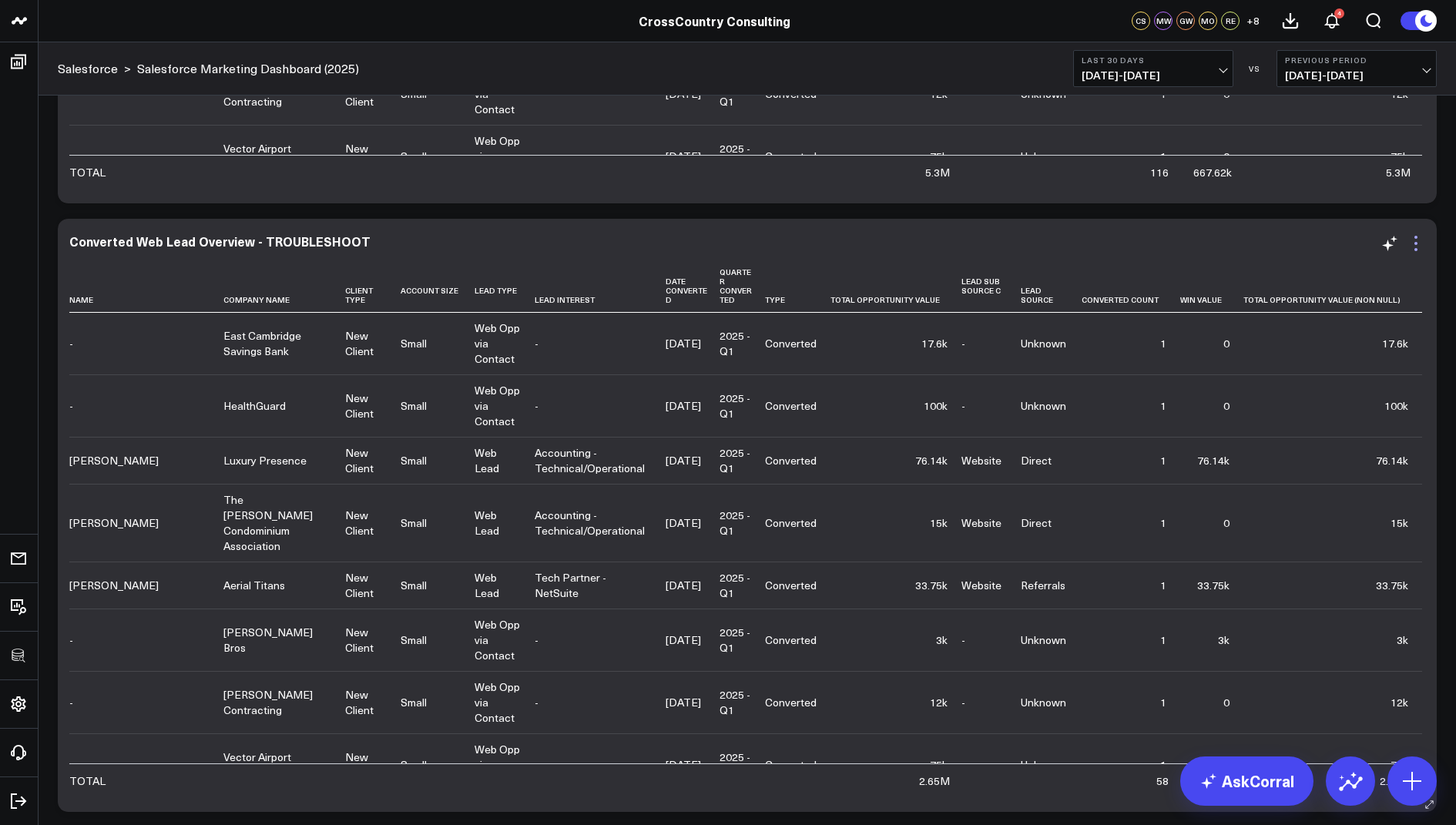
click at [1418, 236] on icon at bounding box center [1416, 244] width 18 height 18
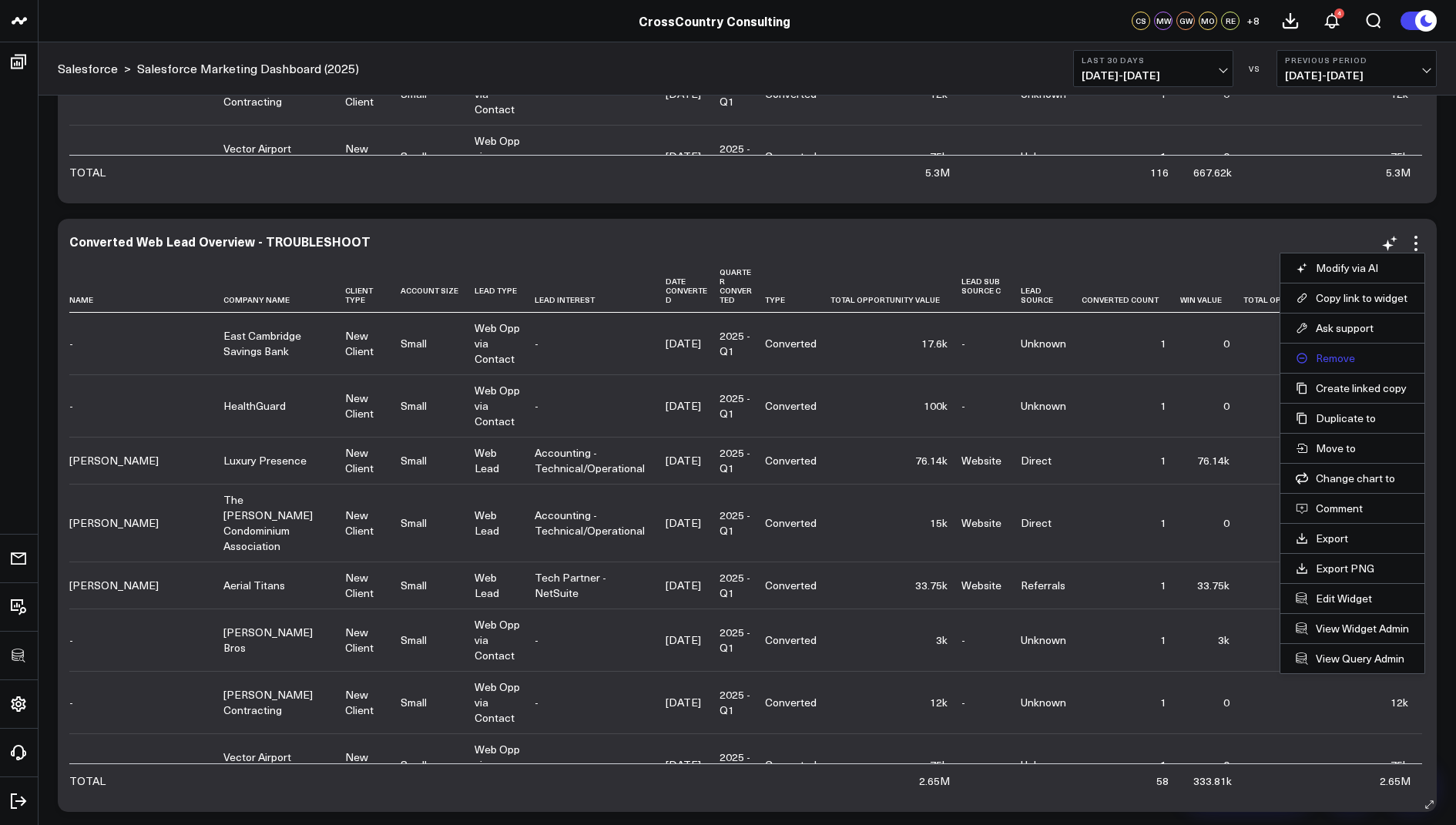
click at [1335, 351] on button "Remove" at bounding box center [1352, 358] width 113 height 14
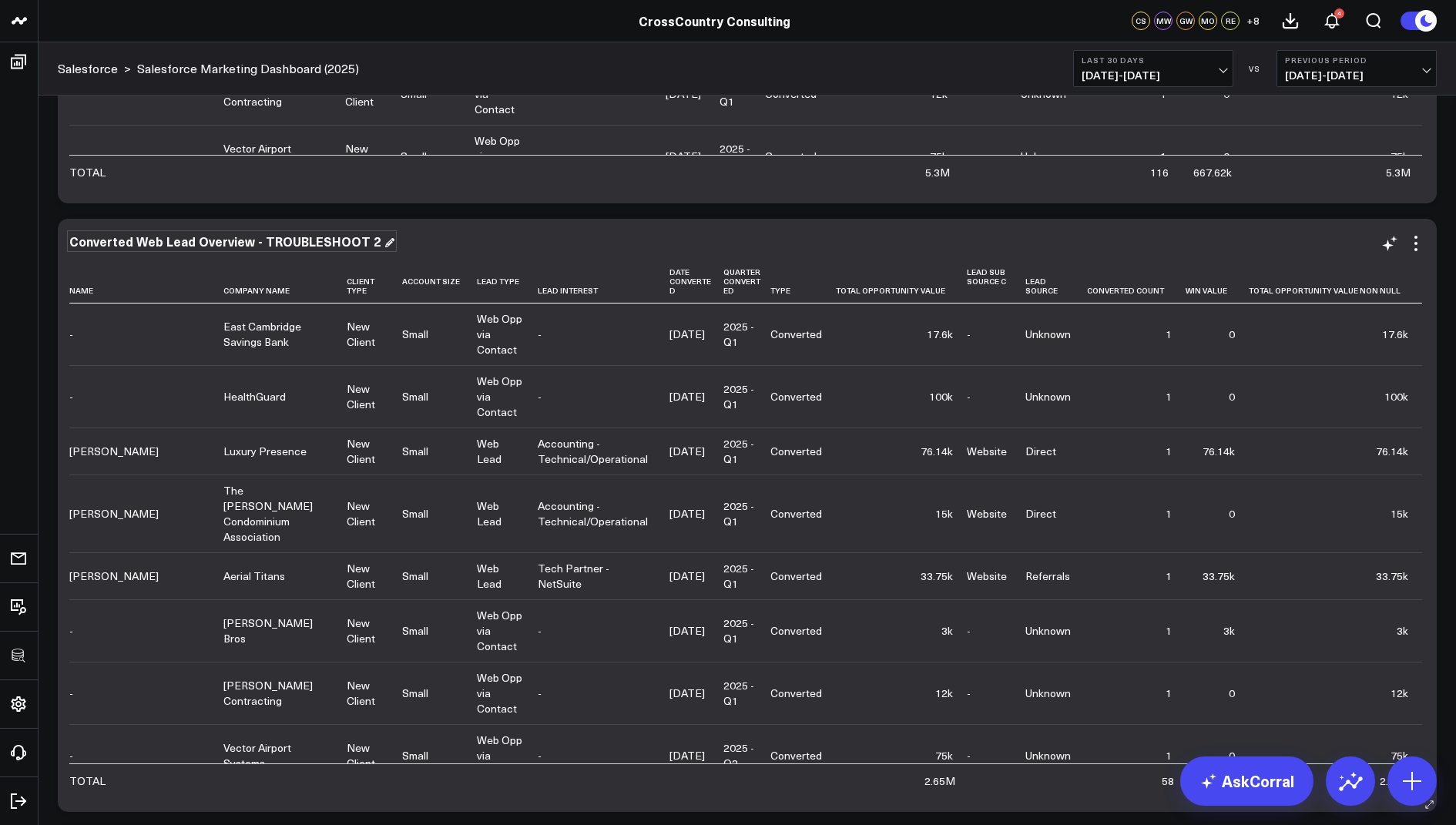
click at [349, 243] on div "Converted Web Lead Overview - TROUBLESHOOT 2" at bounding box center [232, 241] width 325 height 17
click at [345, 239] on div "Converted Web Lead Overview - TROUBLESHOOT" at bounding box center [226, 241] width 315 height 17
click at [71, 236] on div "Converted Web Lead Overview - TROUBLESHOOT" at bounding box center [226, 241] width 315 height 17
click at [523, 212] on div "Totals Modify via AI Copy link to widget Ask support Remove Create linked copy …" at bounding box center [747, 820] width 1394 height 12086
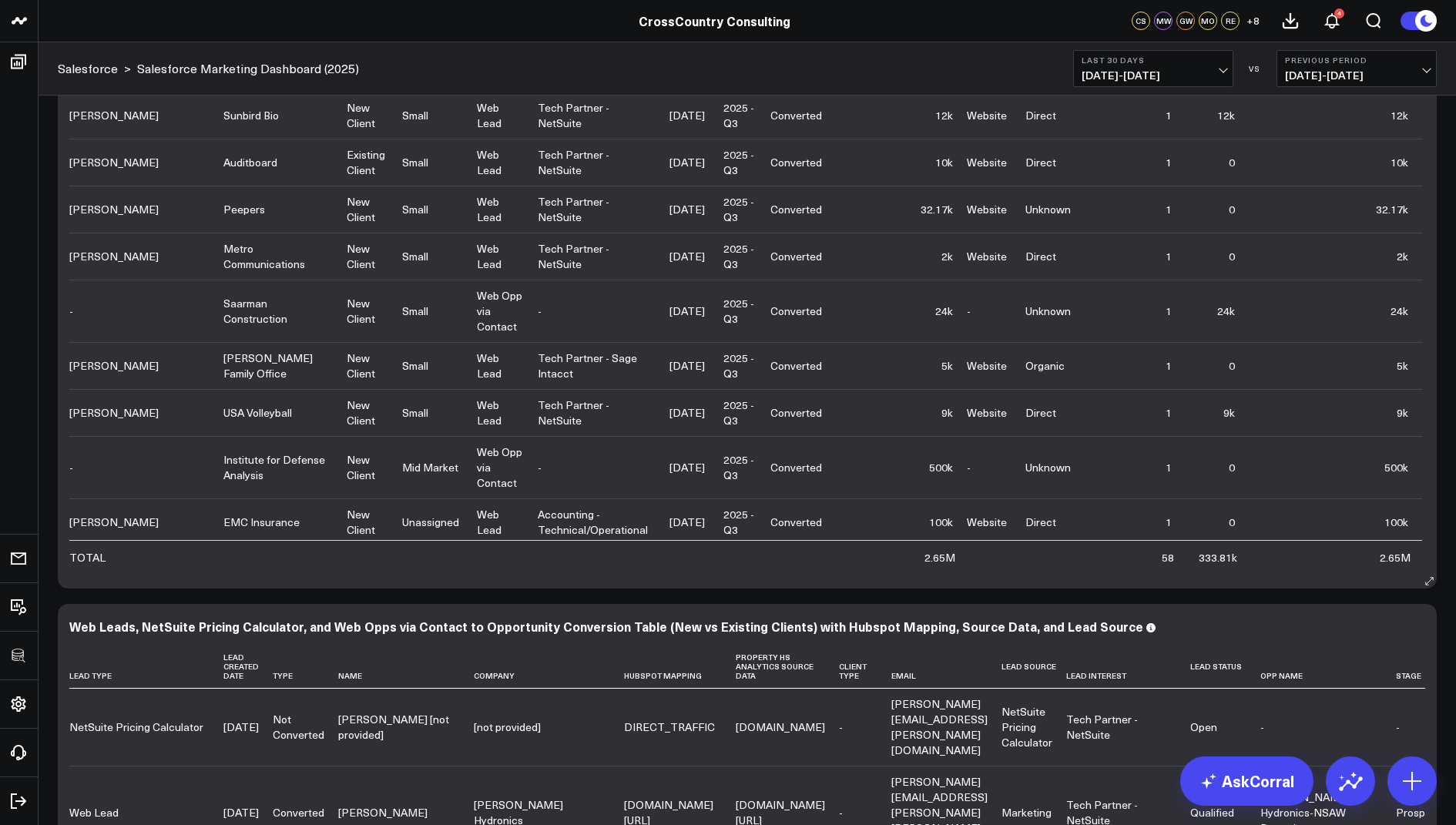
scroll to position [1623, 0]
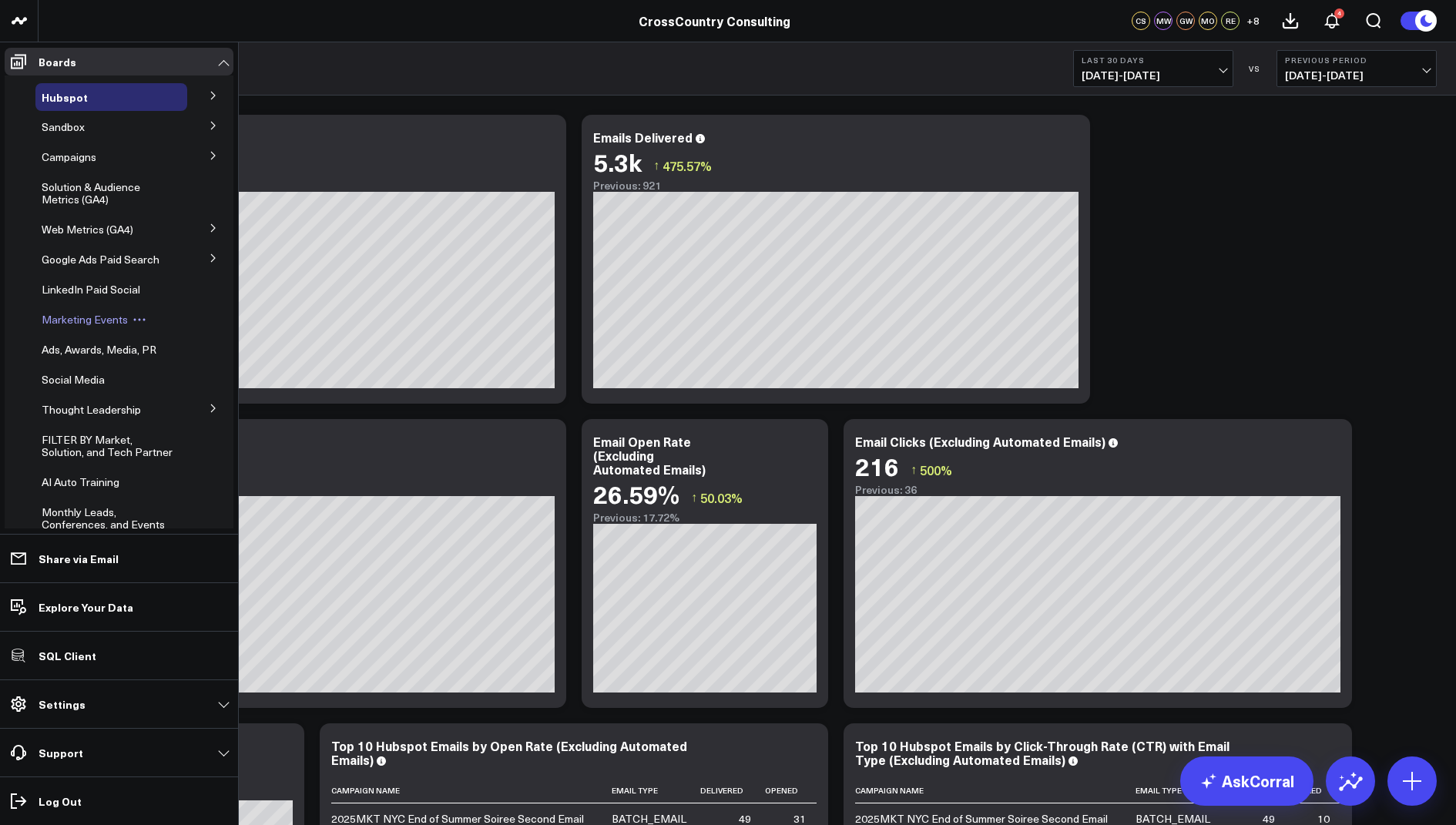
scroll to position [308, 0]
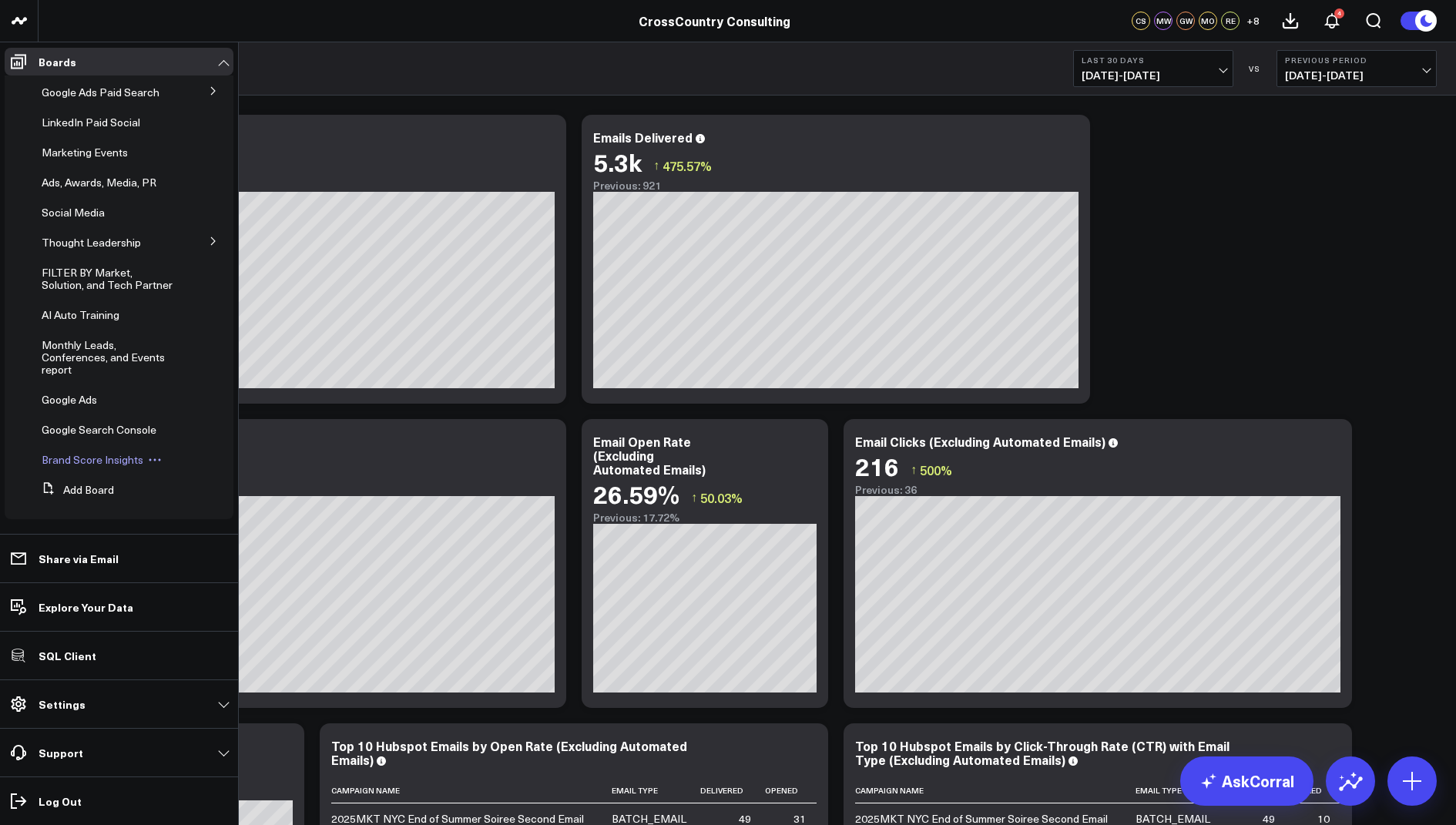
click at [108, 468] on div "Brand Score Insights" at bounding box center [111, 460] width 151 height 27
click at [104, 464] on span "Brand Score Insights" at bounding box center [92, 460] width 101 height 15
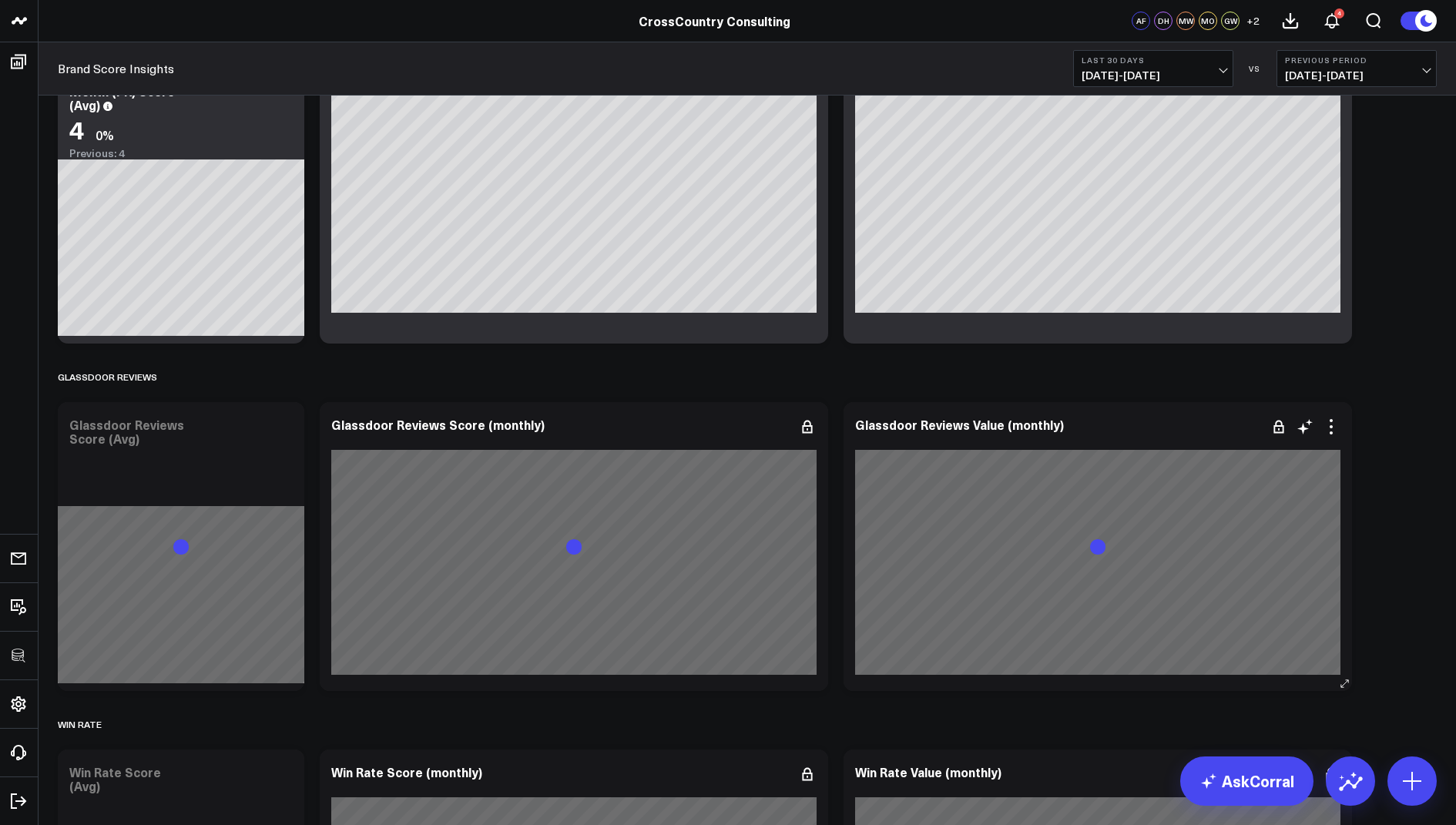
scroll to position [4486, 0]
